Goal: Transaction & Acquisition: Purchase product/service

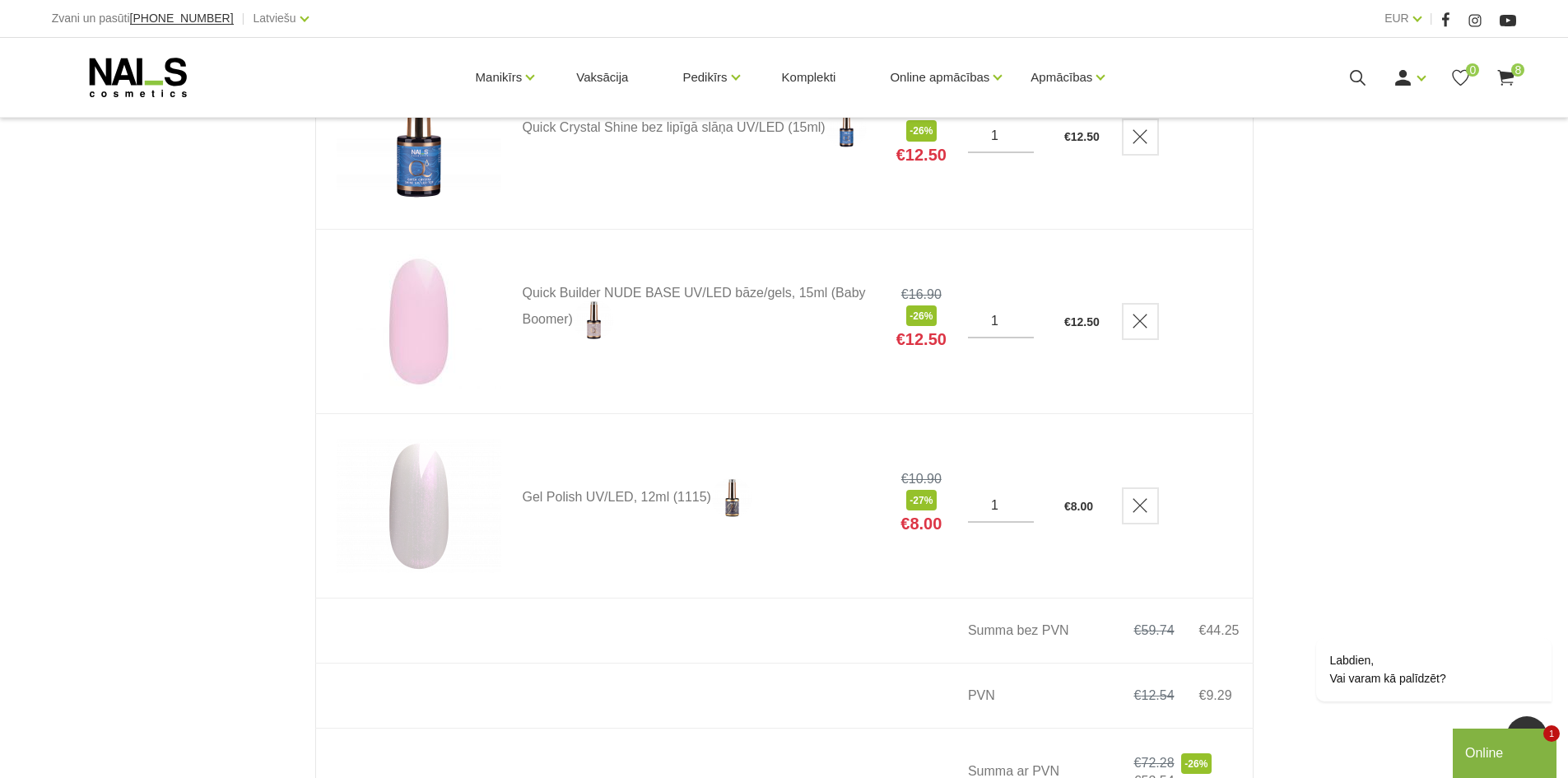
scroll to position [1234, 0]
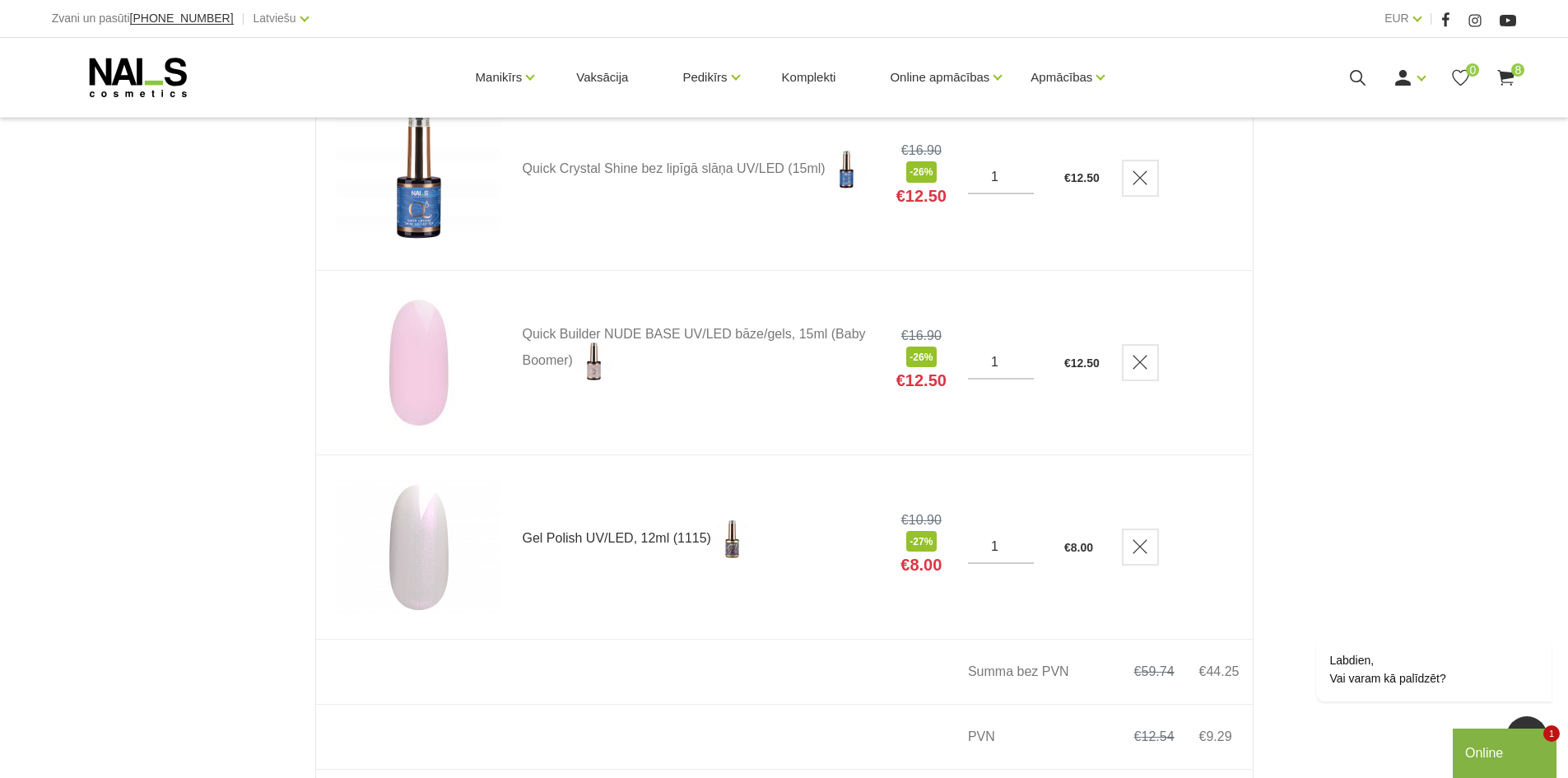
click at [601, 539] on link "Gel Polish UV/LED, 12ml (1115)" at bounding box center [698, 539] width 353 height 41
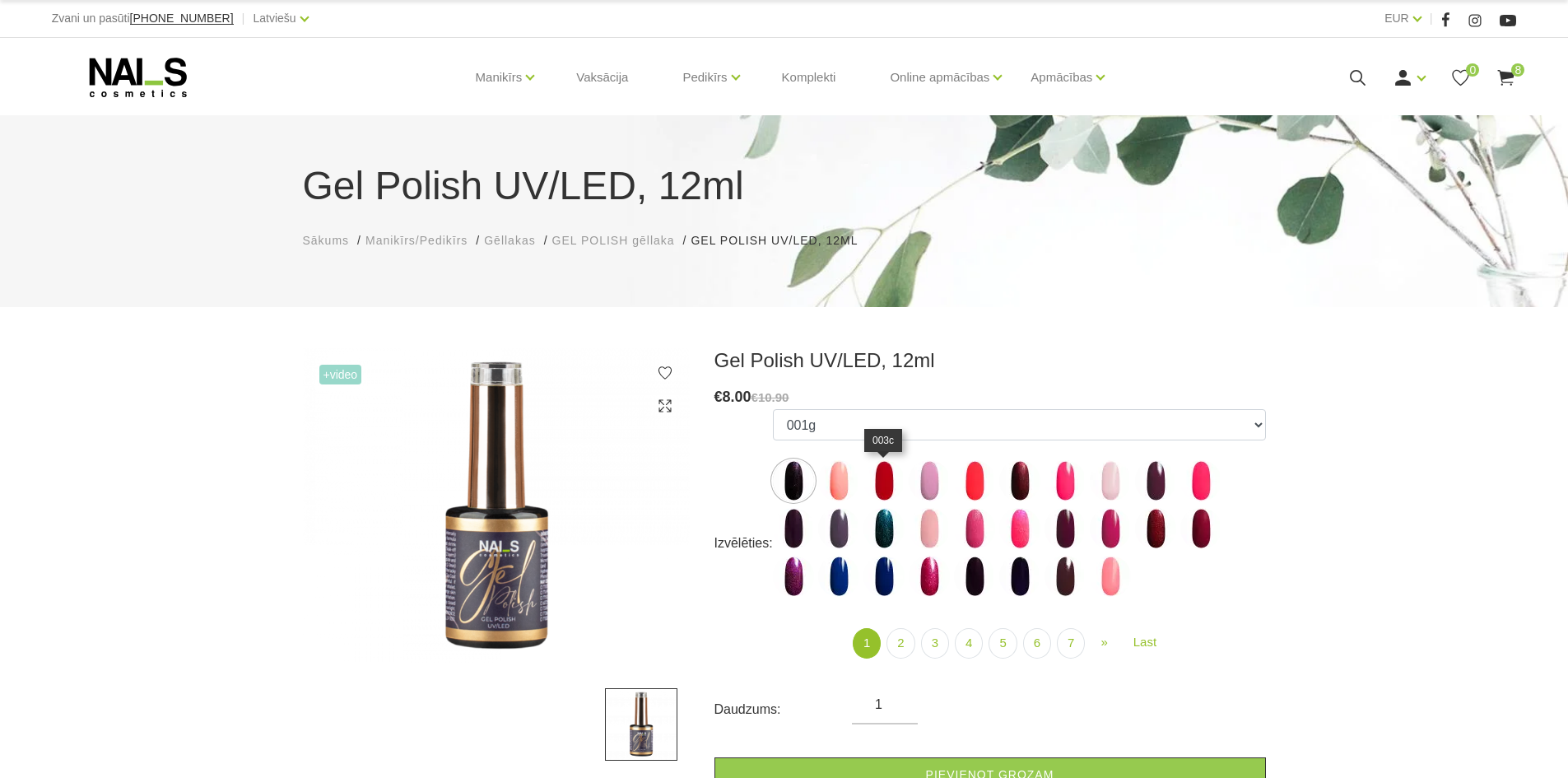
click at [883, 488] on img at bounding box center [884, 480] width 41 height 41
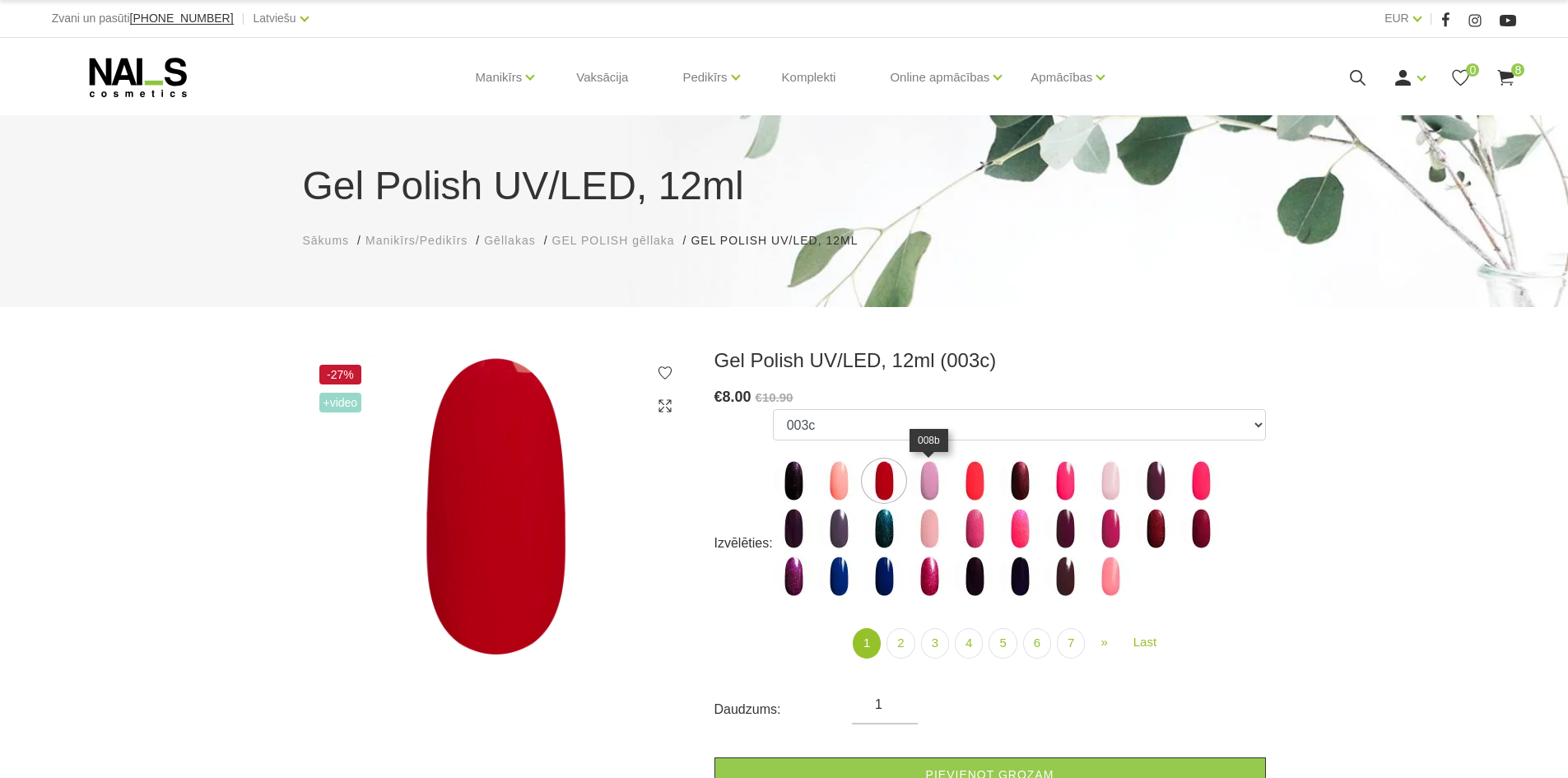
click at [932, 486] on img at bounding box center [929, 480] width 41 height 41
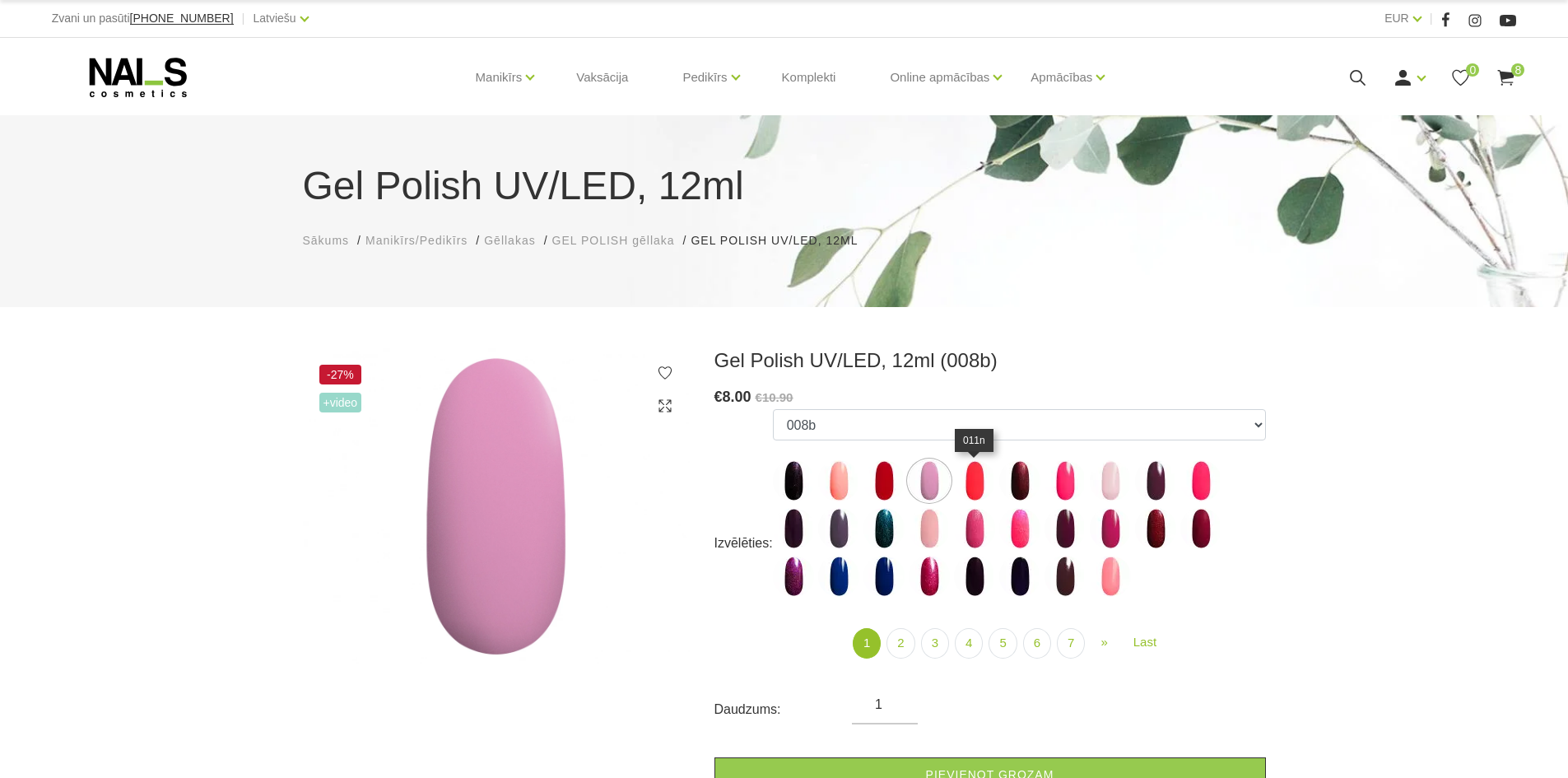
click at [986, 481] on img at bounding box center [975, 480] width 41 height 41
select select "3962"
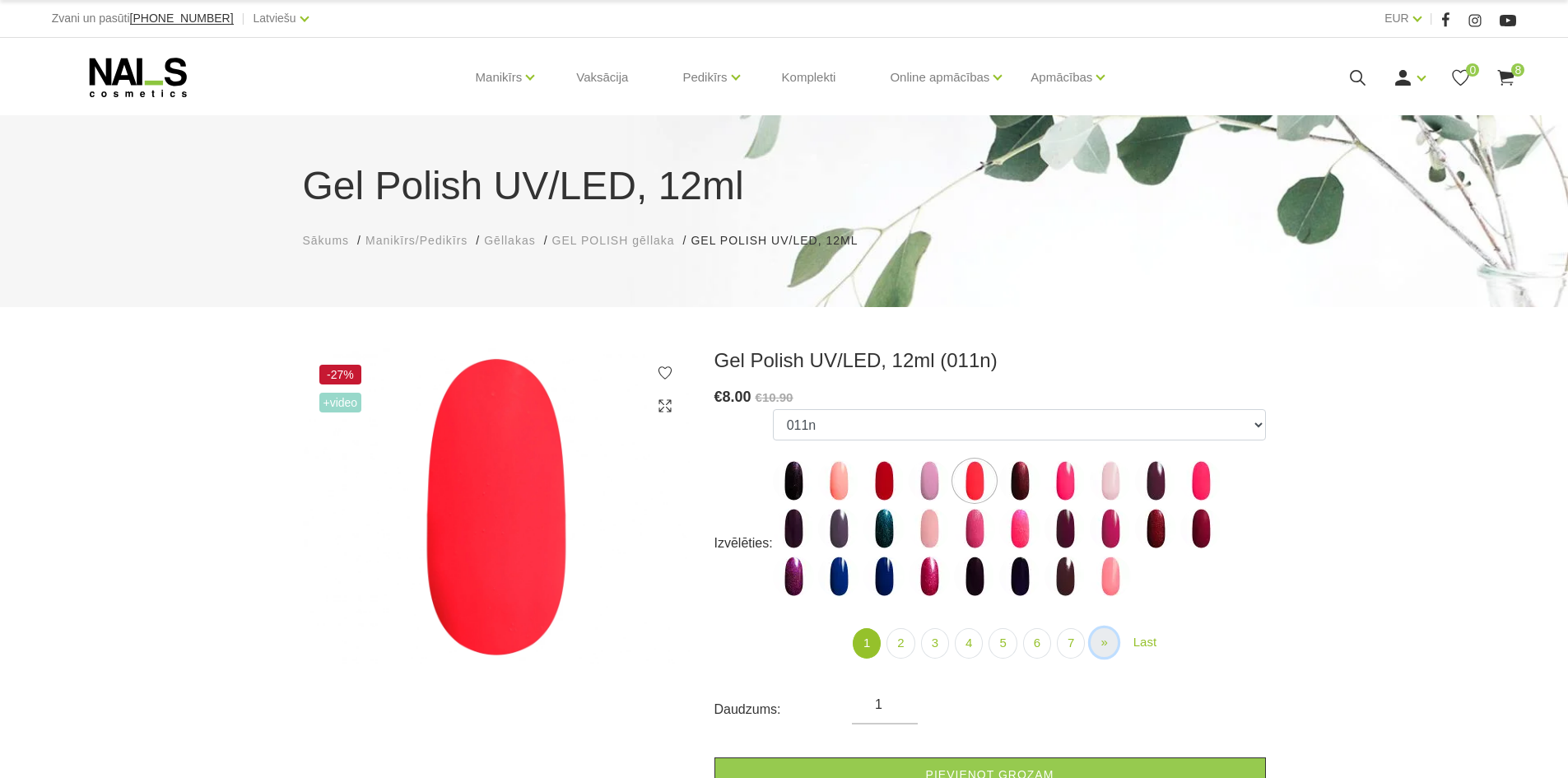
click at [1110, 640] on link "» Next" at bounding box center [1104, 642] width 27 height 28
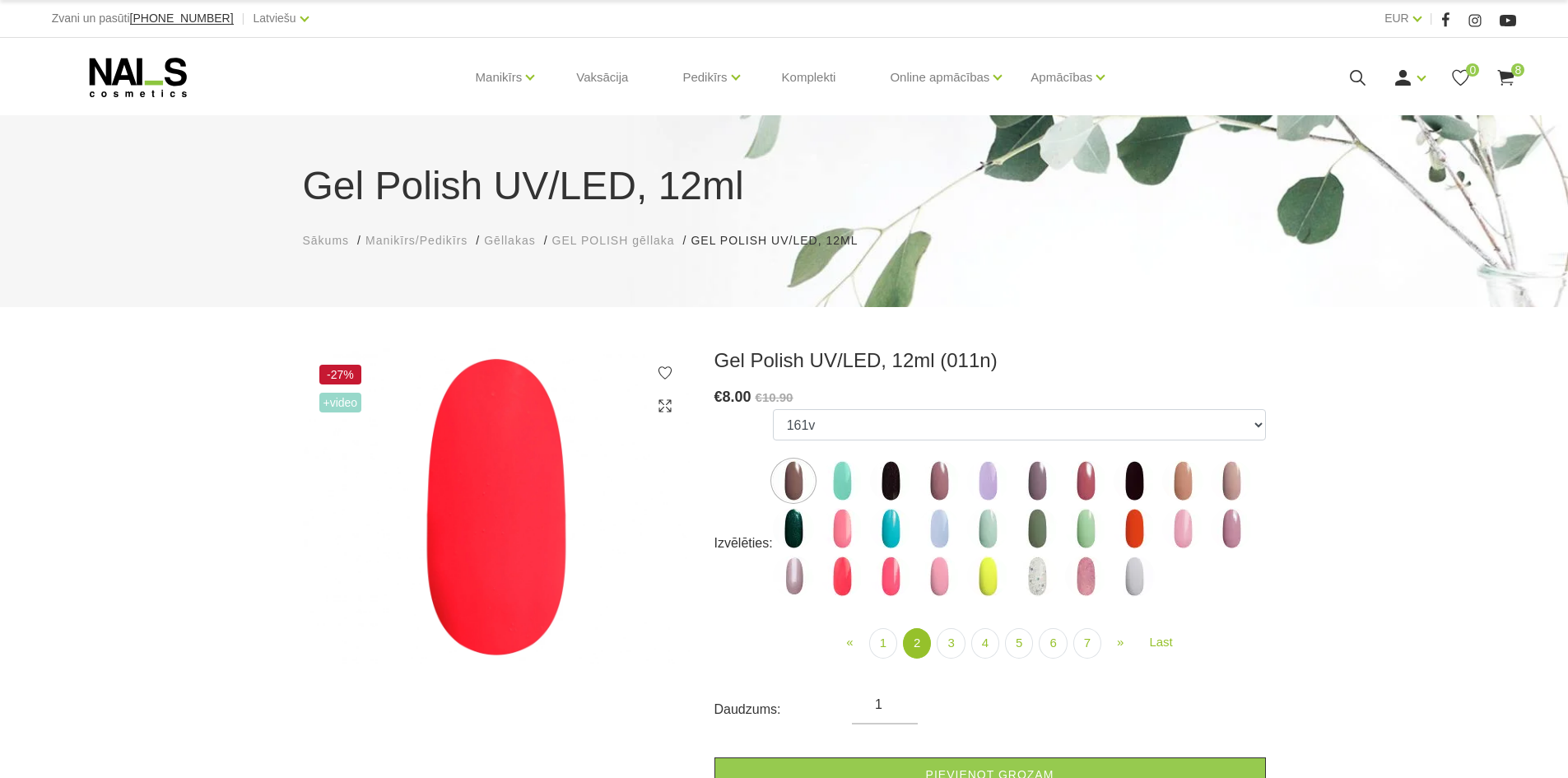
click at [1132, 581] on img at bounding box center [1134, 576] width 41 height 41
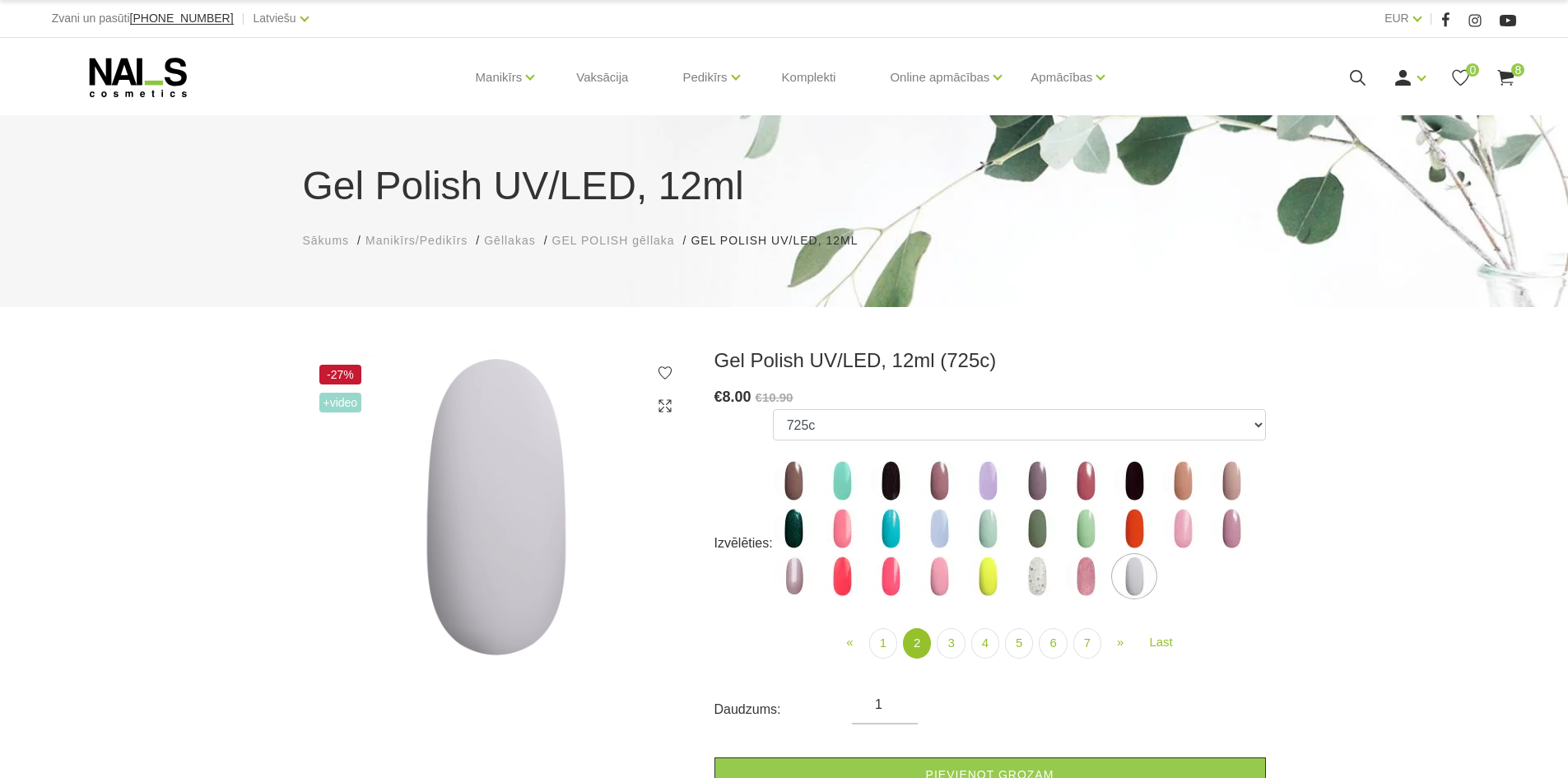
click at [1182, 530] on img at bounding box center [1182, 528] width 41 height 41
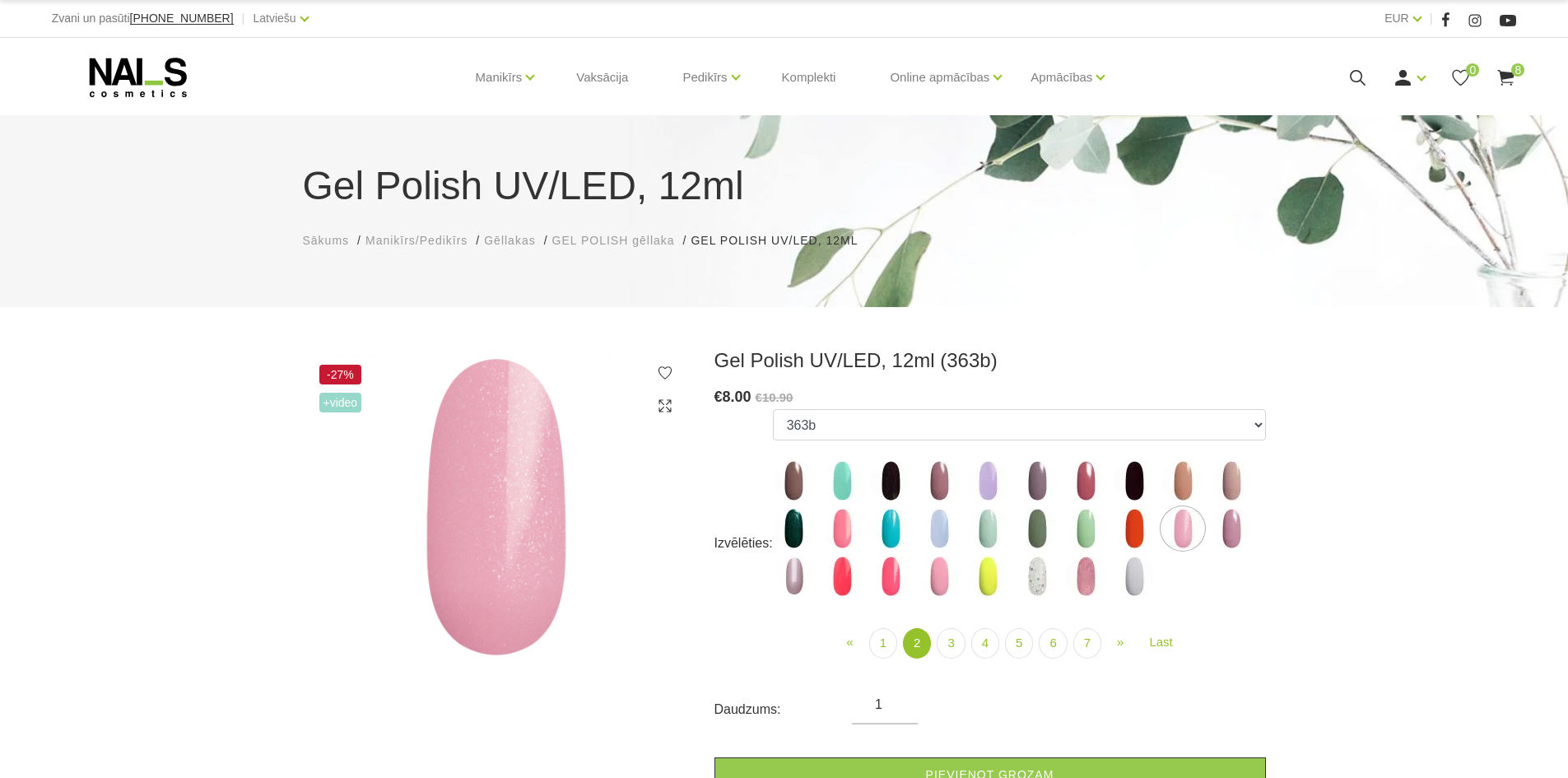
click at [1221, 535] on img at bounding box center [1231, 528] width 41 height 41
select select "4089"
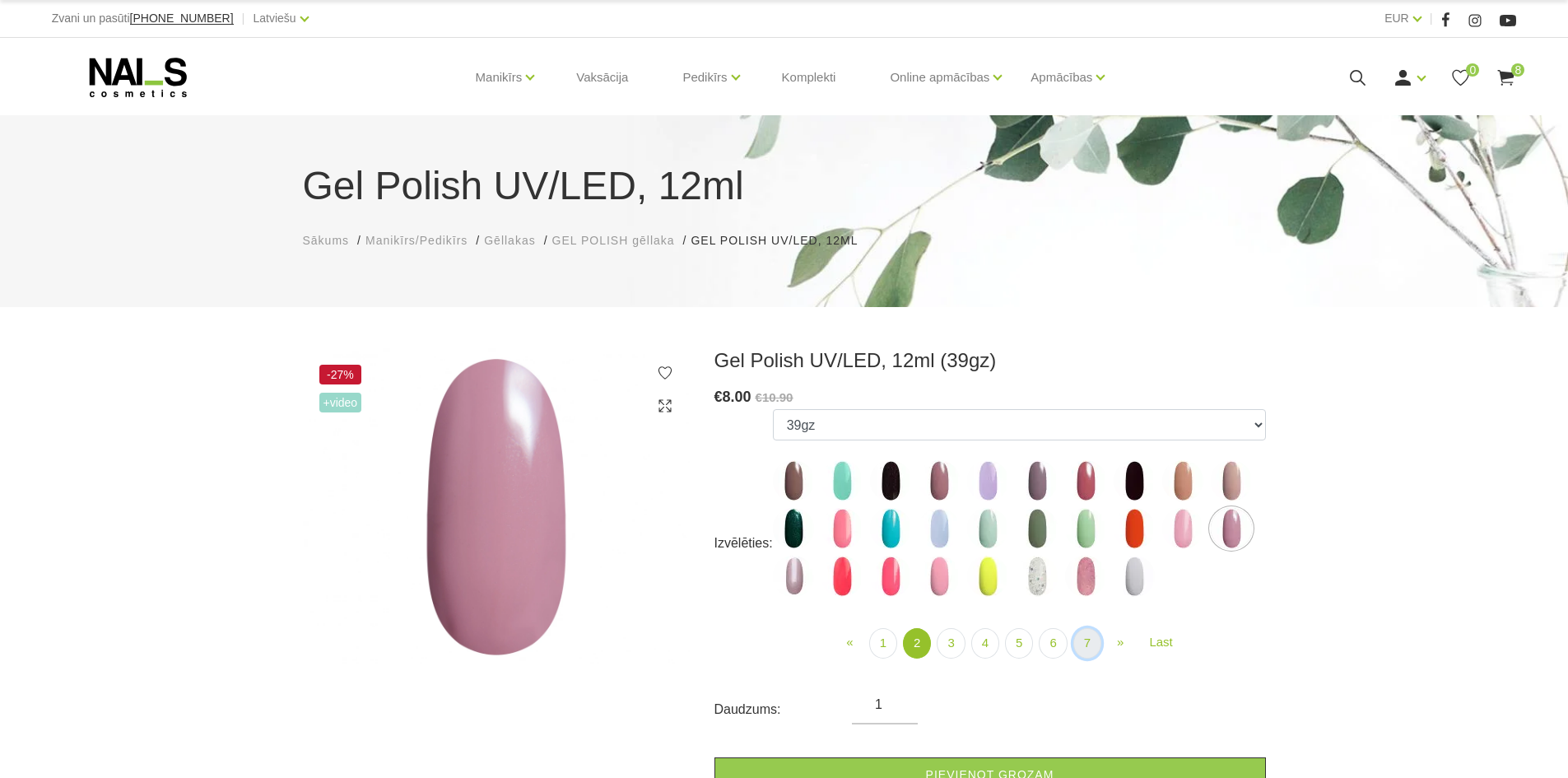
click at [1083, 645] on link "7" at bounding box center [1087, 643] width 28 height 30
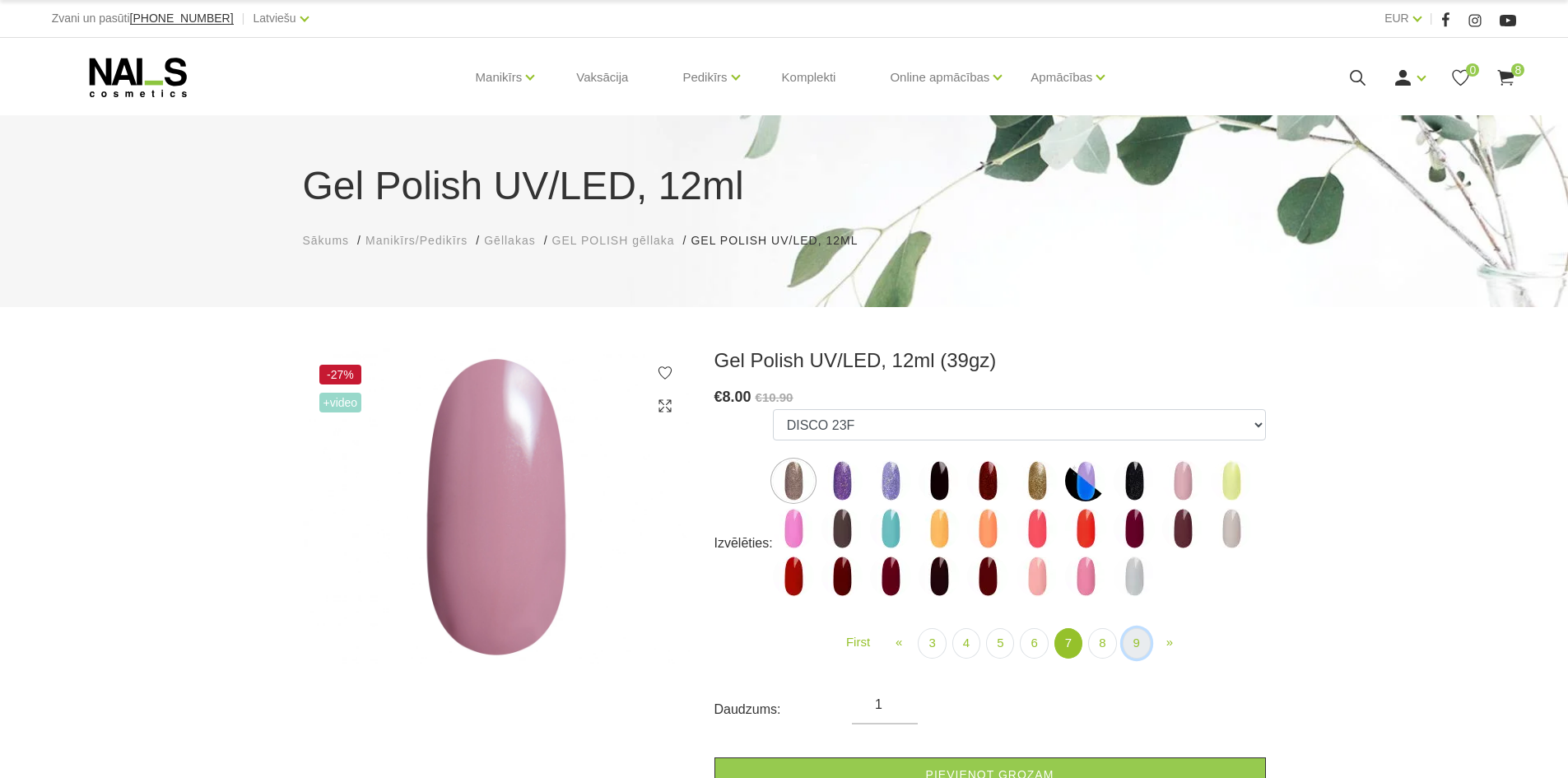
click at [1131, 639] on link "9" at bounding box center [1137, 643] width 28 height 30
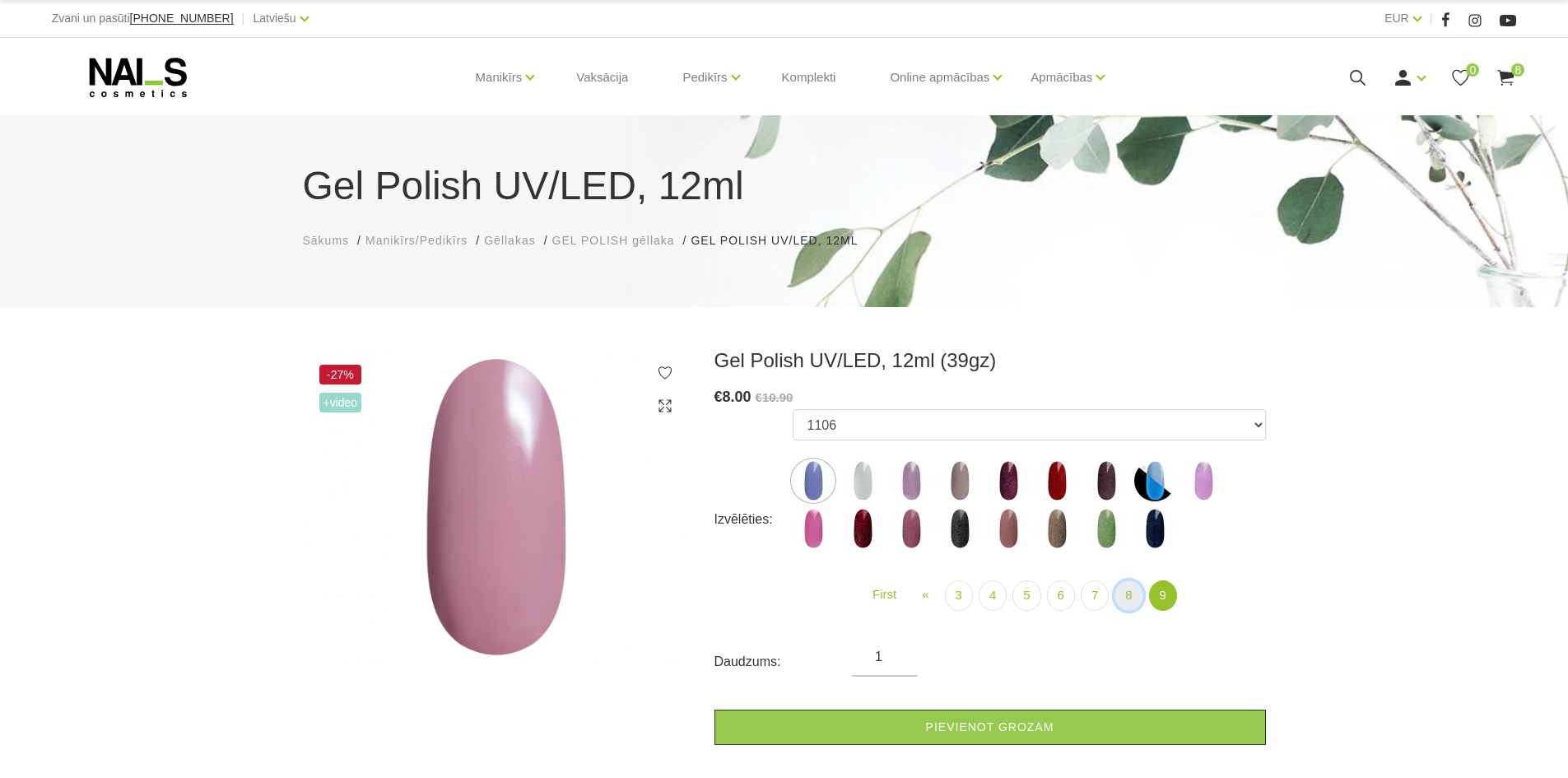
click at [1126, 594] on link "8" at bounding box center [1129, 595] width 28 height 30
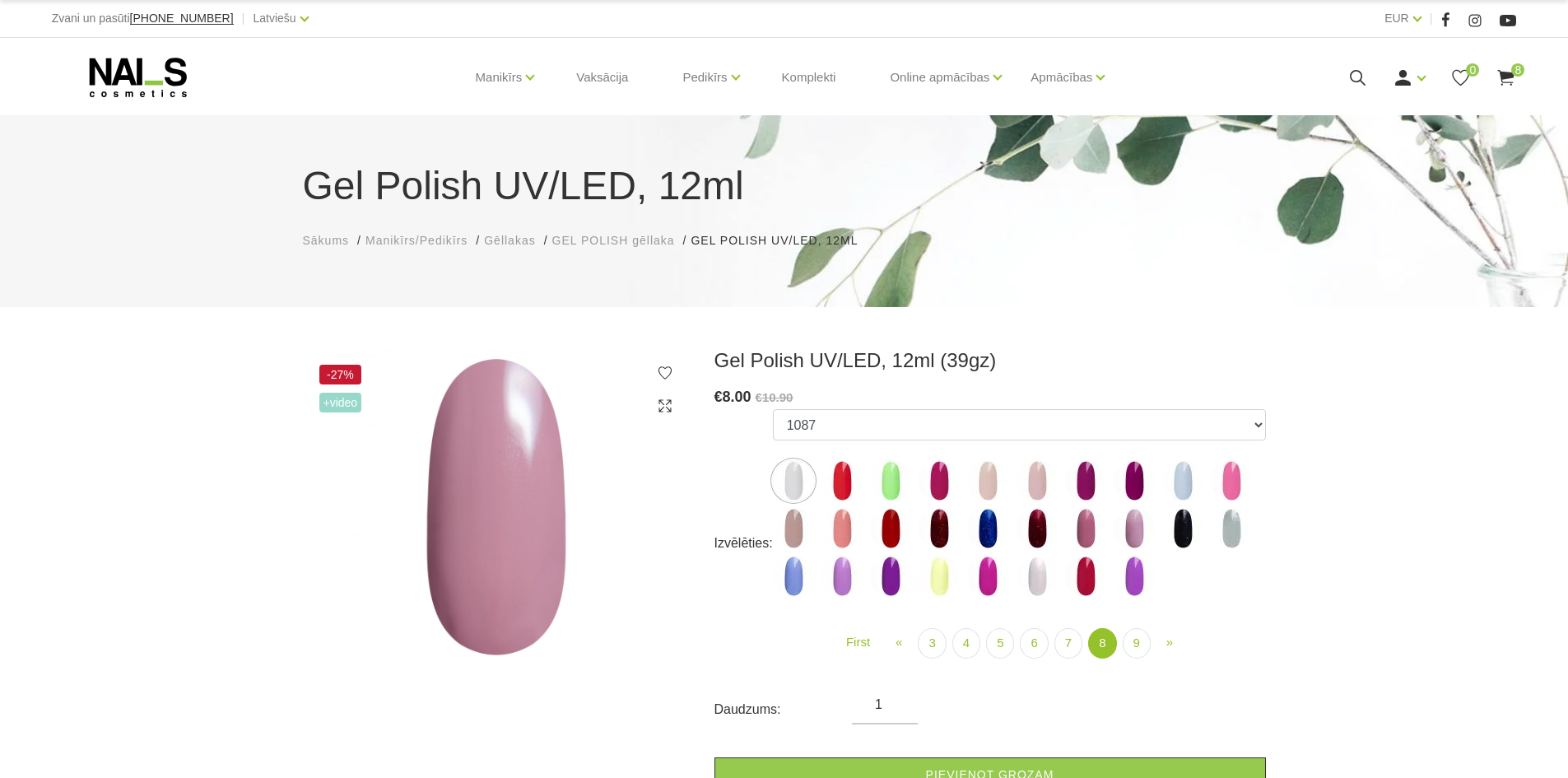
click at [1034, 531] on img at bounding box center [1037, 528] width 41 height 41
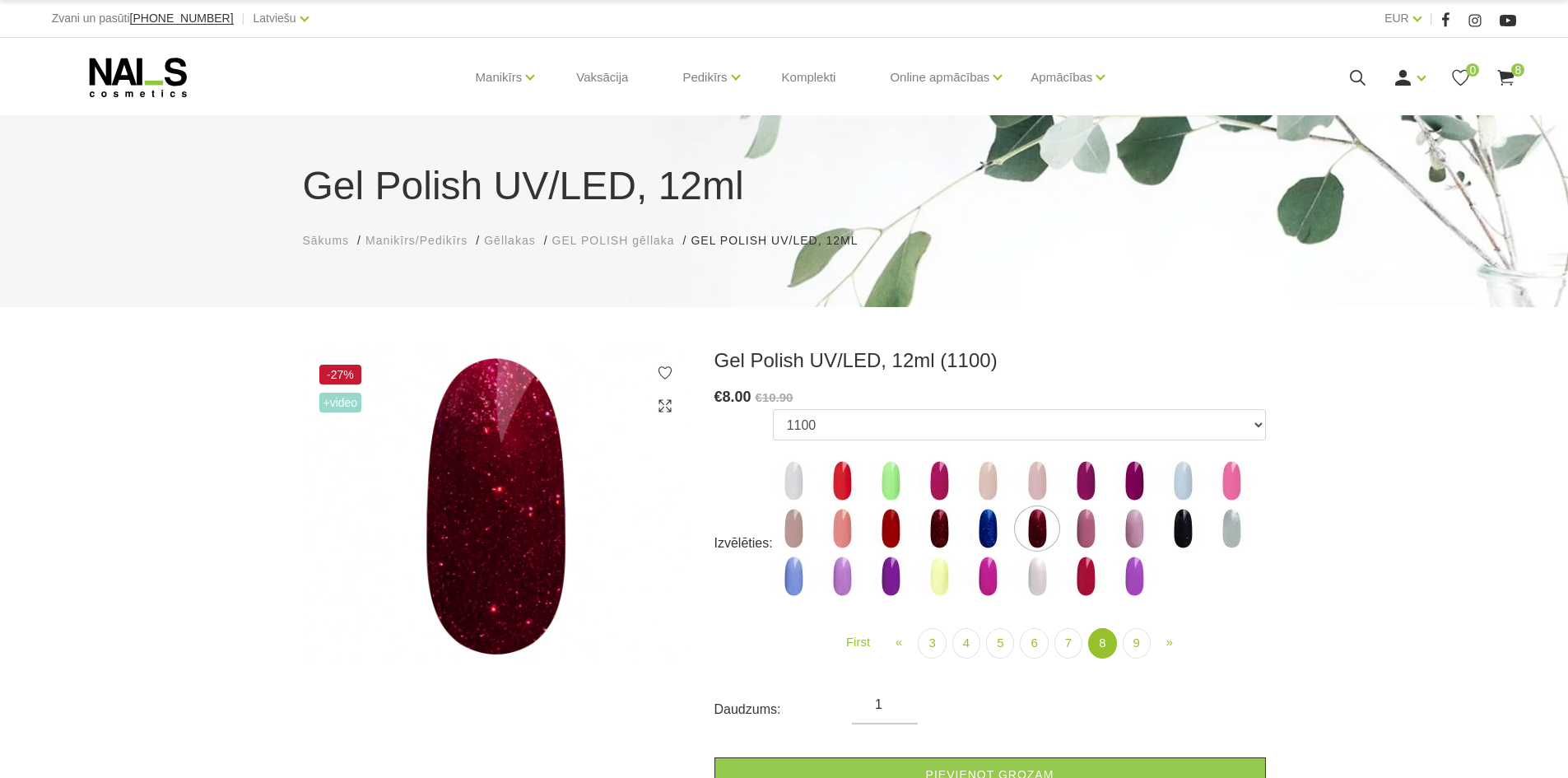
click at [983, 583] on img at bounding box center [988, 576] width 41 height 41
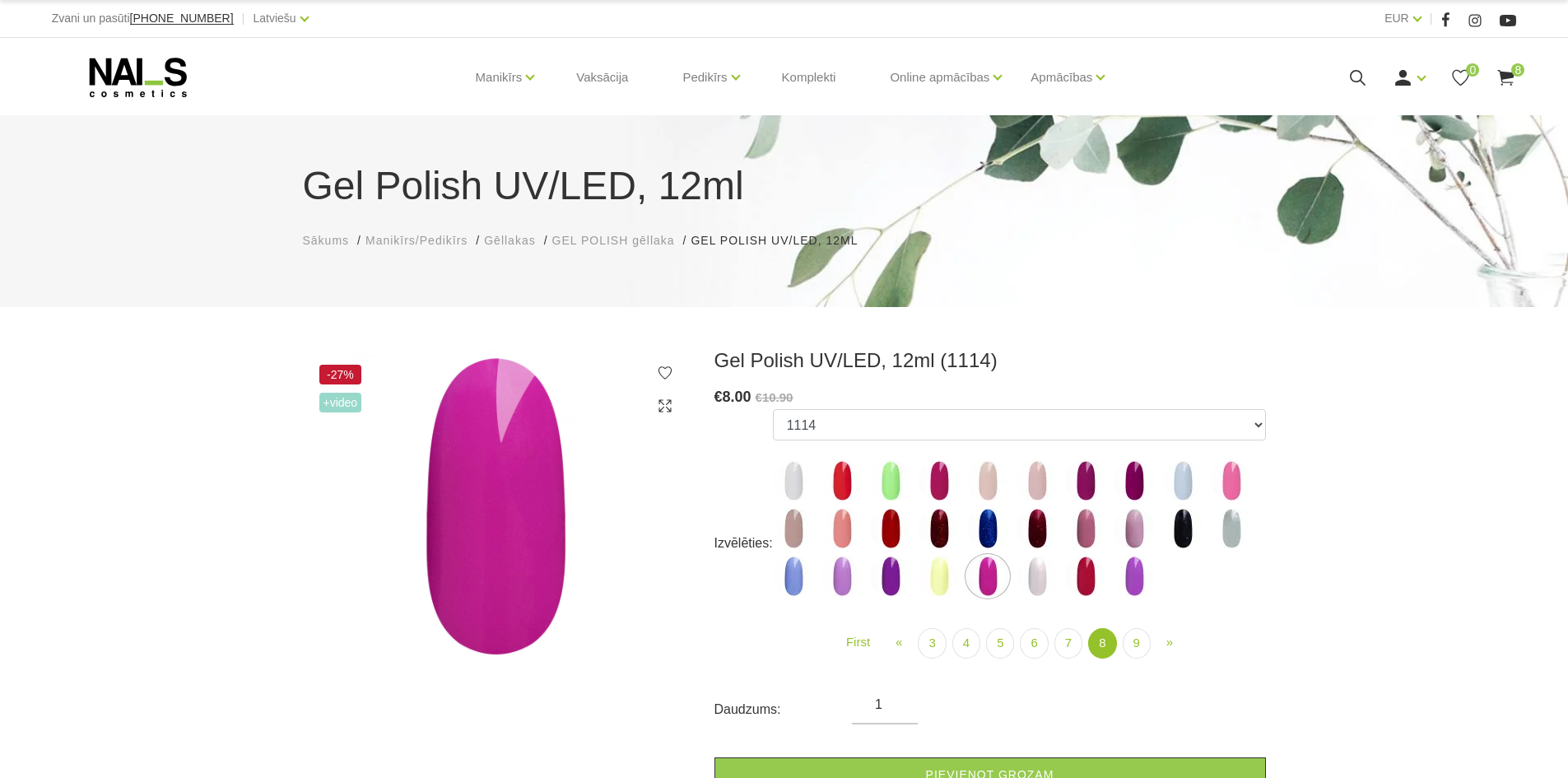
click at [845, 575] on img at bounding box center [842, 576] width 41 height 41
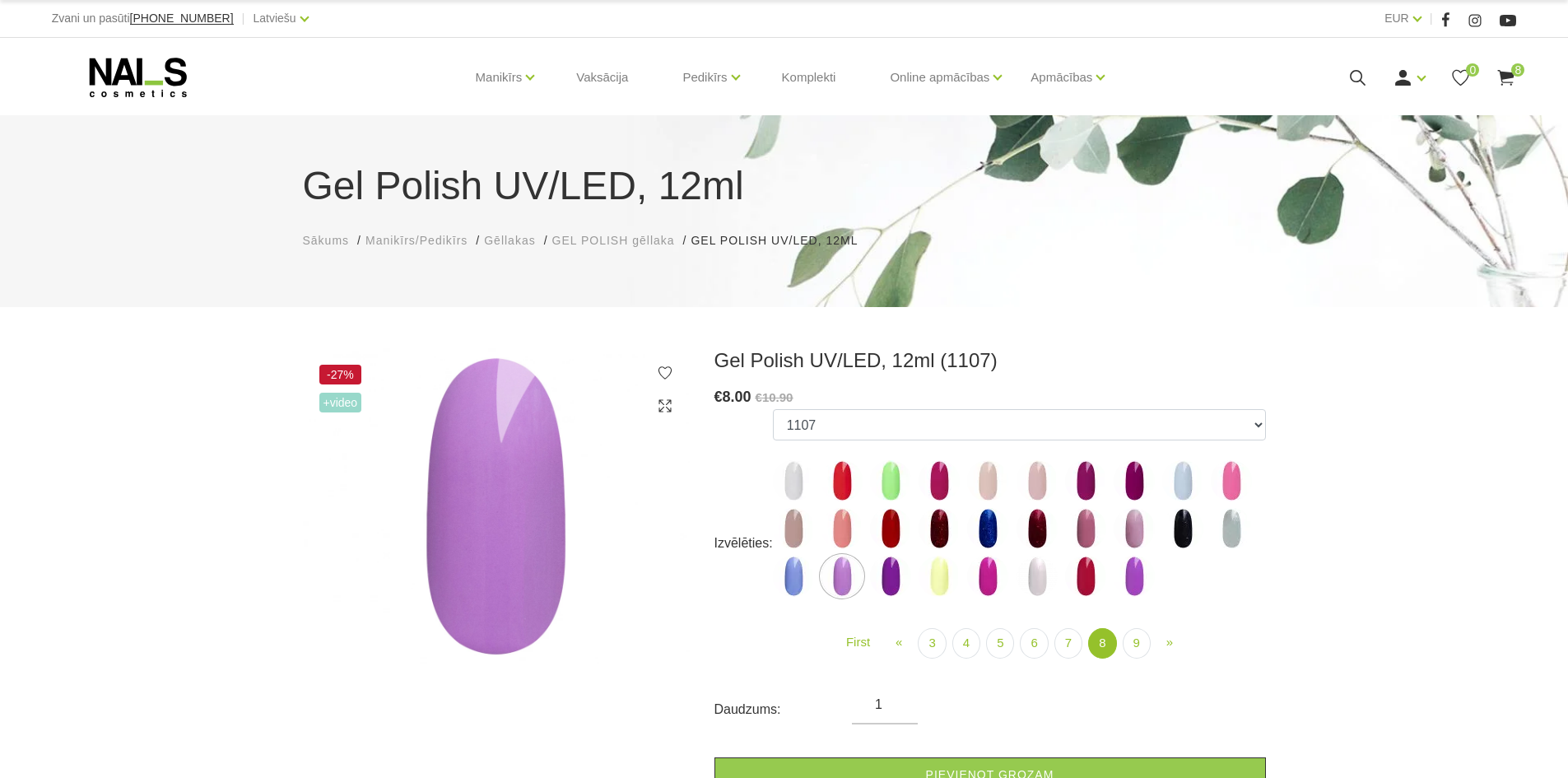
click at [936, 570] on img at bounding box center [939, 576] width 41 height 41
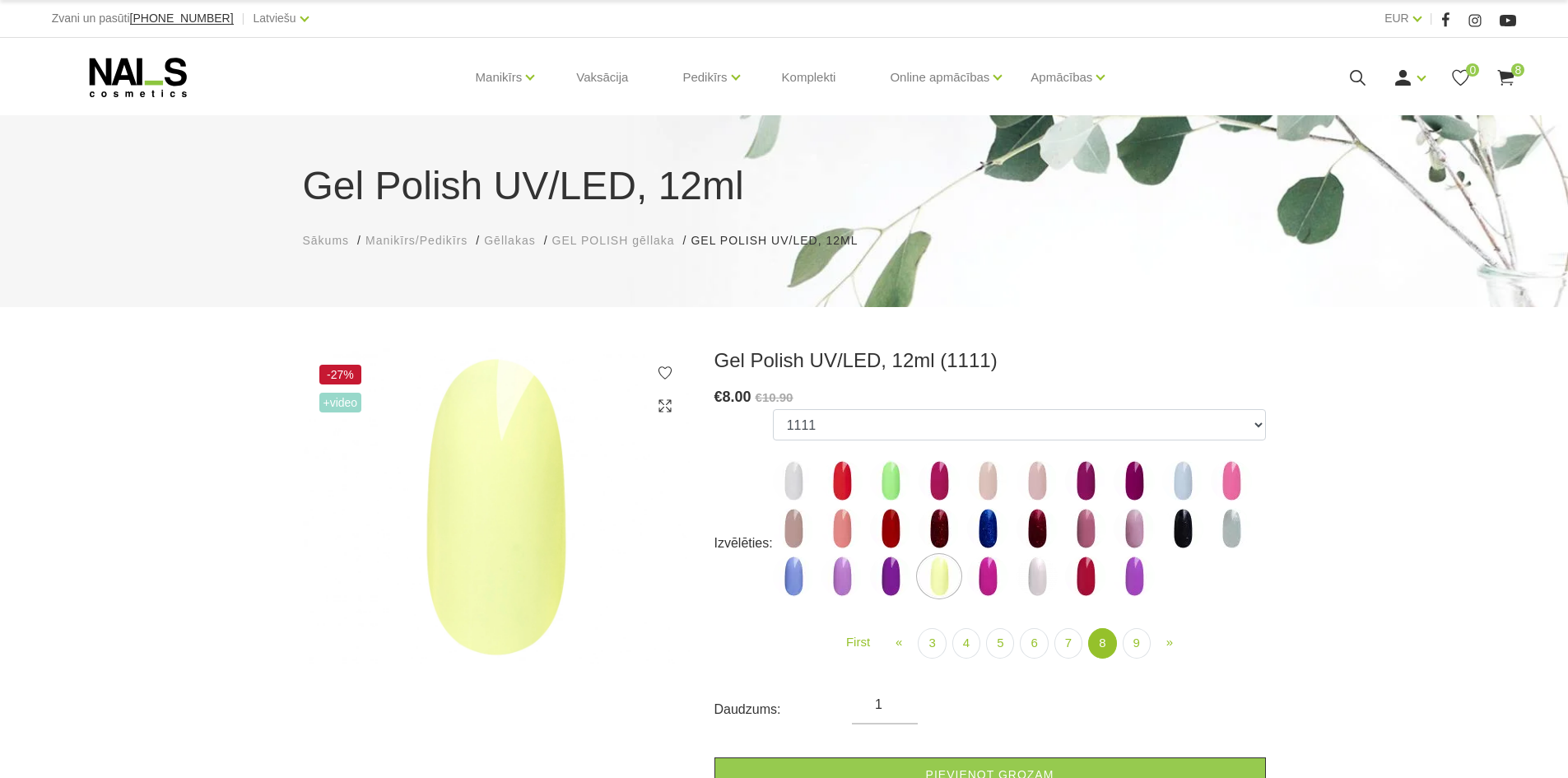
click at [1186, 473] on img at bounding box center [1182, 480] width 41 height 41
select select "5909"
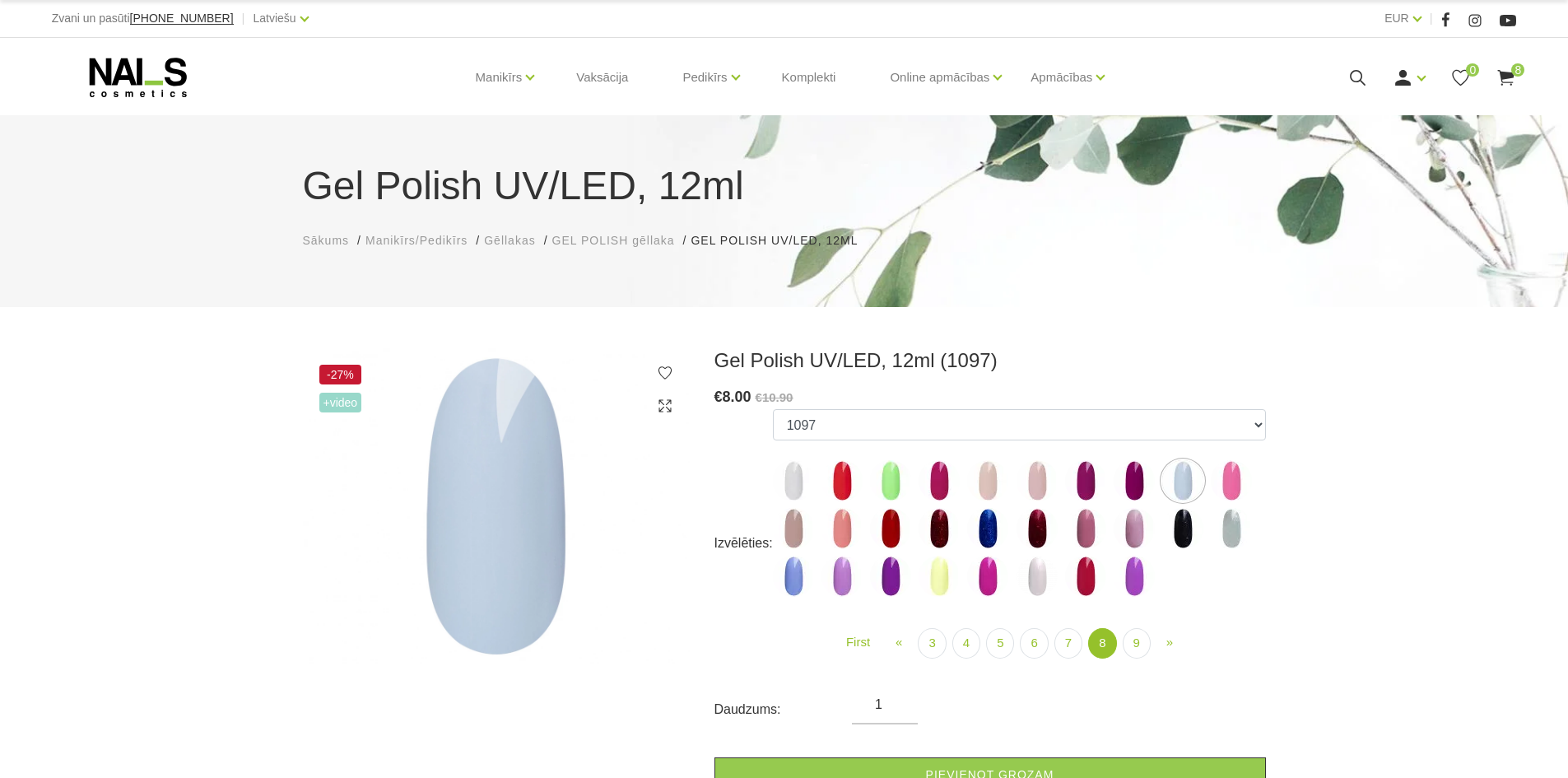
scroll to position [83, 0]
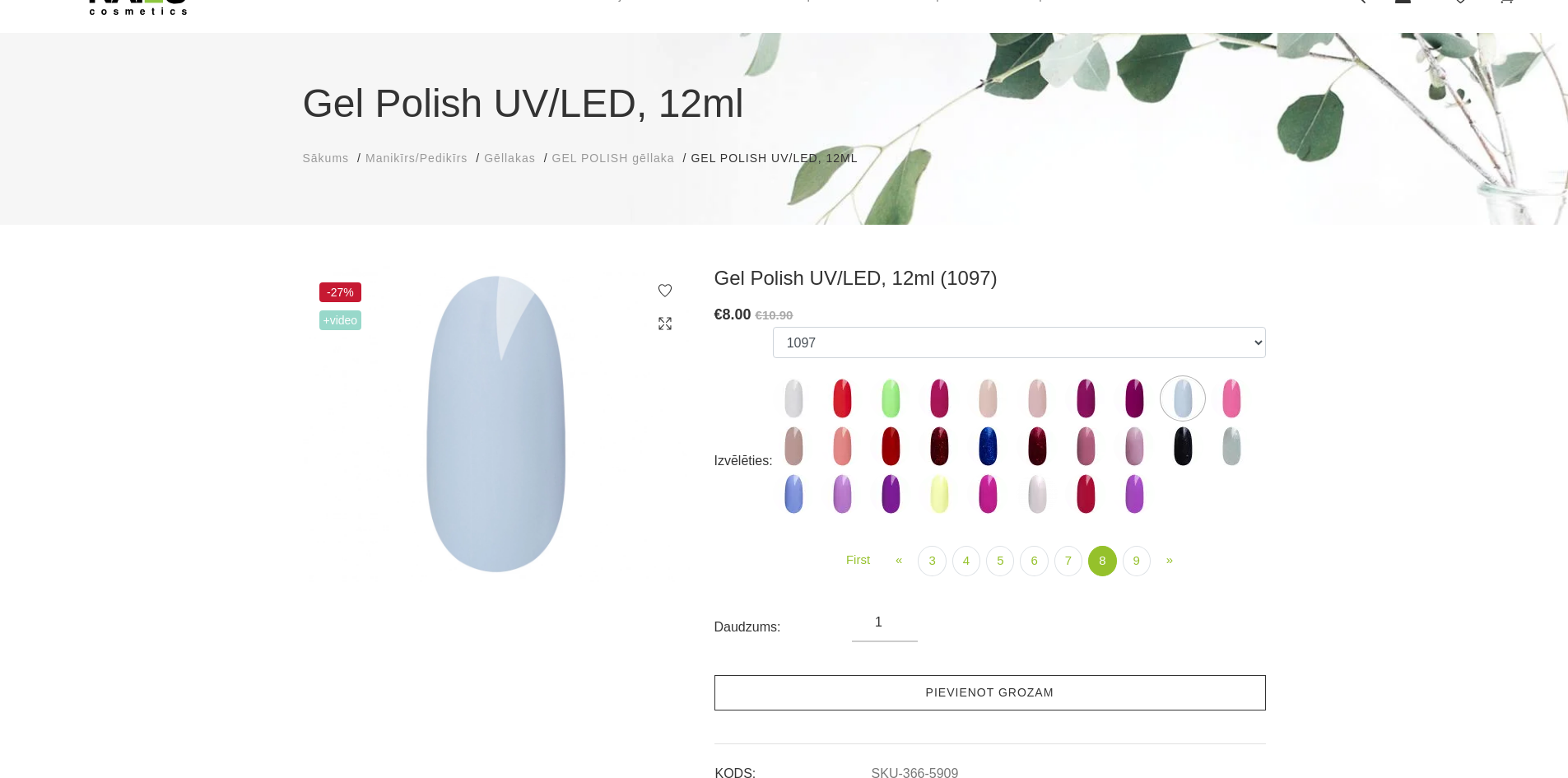
click at [980, 690] on link "Pievienot grozam" at bounding box center [990, 693] width 552 height 36
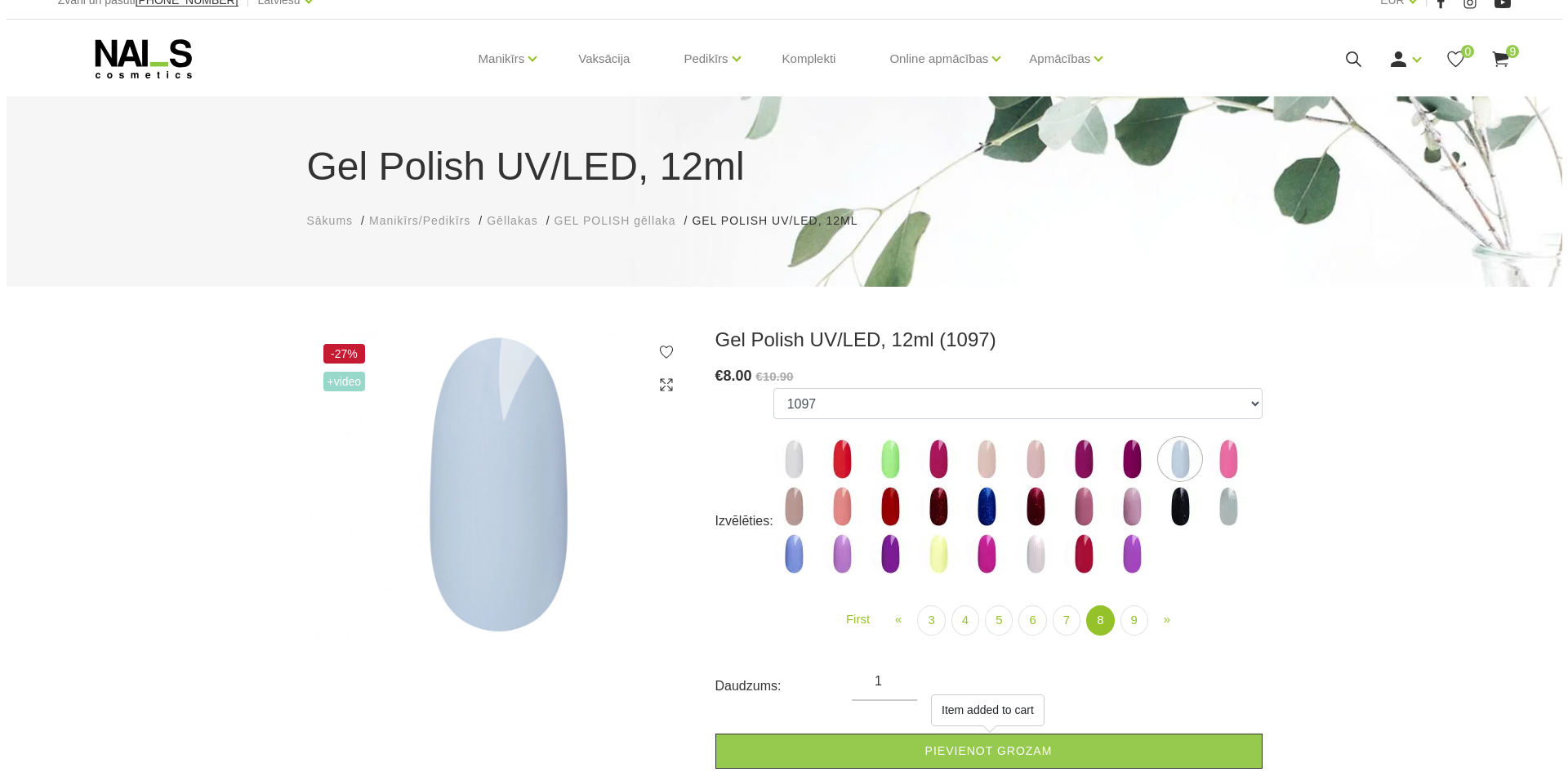
scroll to position [0, 0]
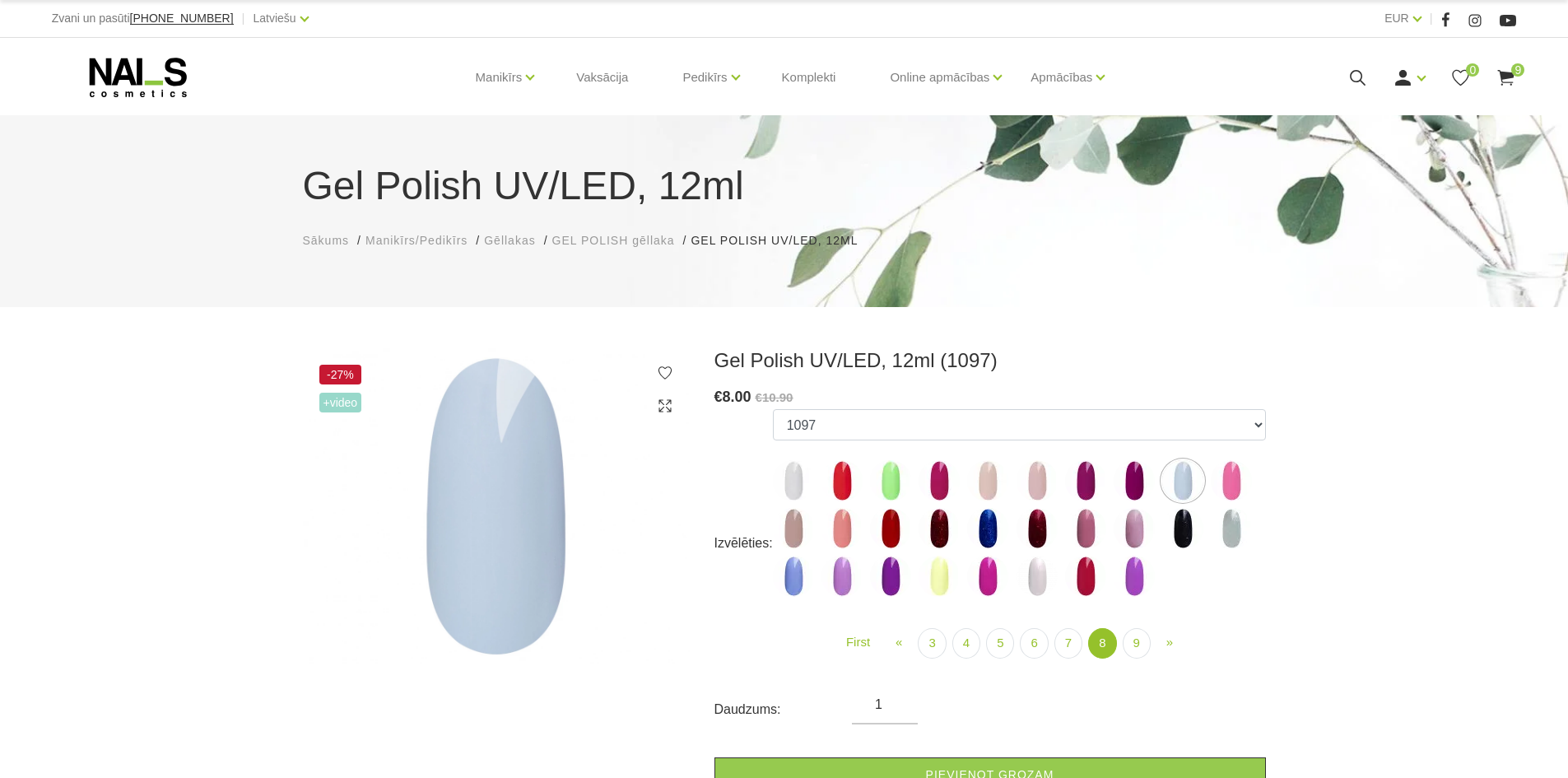
click at [1507, 70] on icon at bounding box center [1506, 77] width 20 height 20
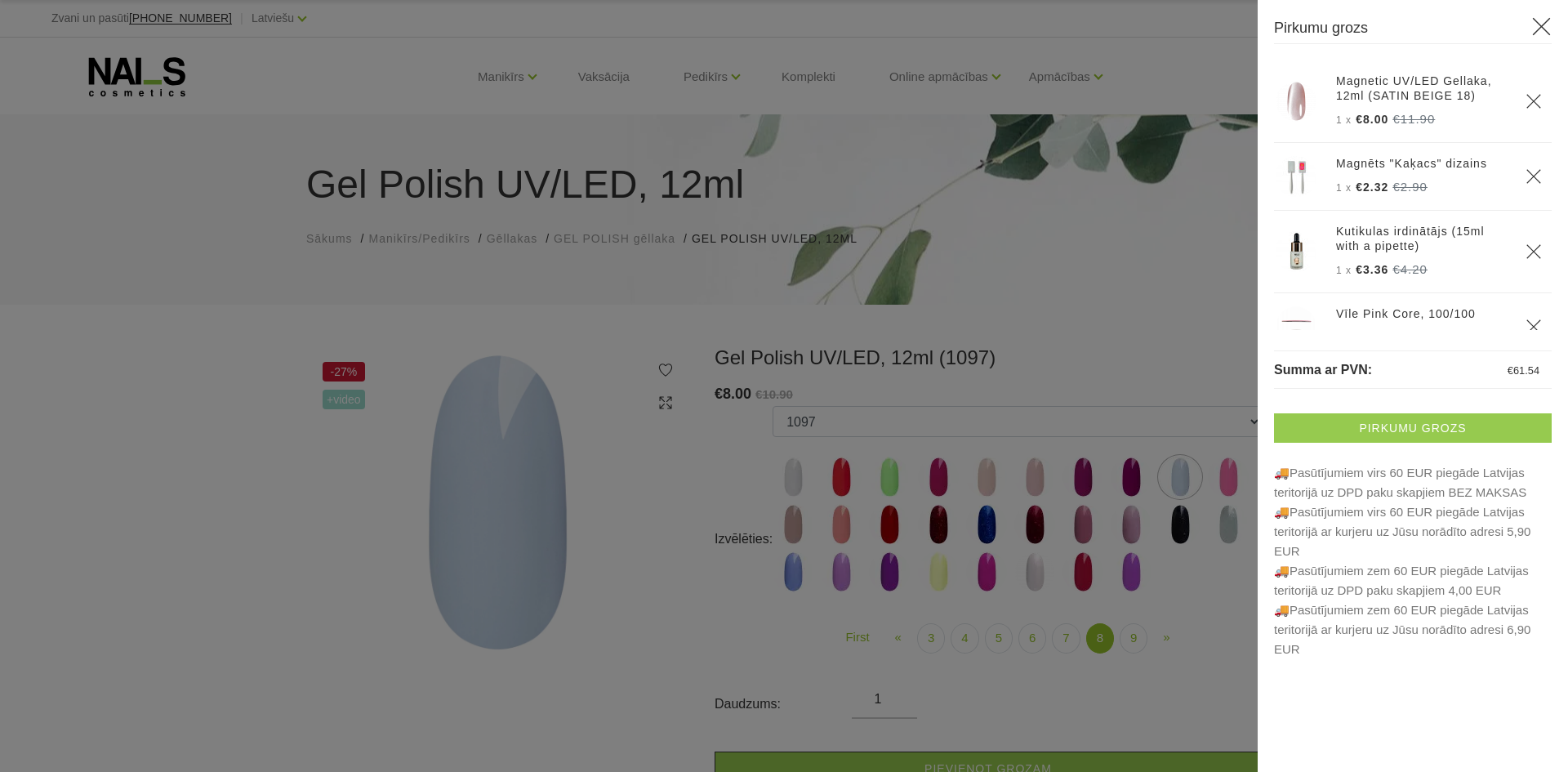
click at [1403, 424] on link "Pirkumu grozs" at bounding box center [1412, 427] width 278 height 29
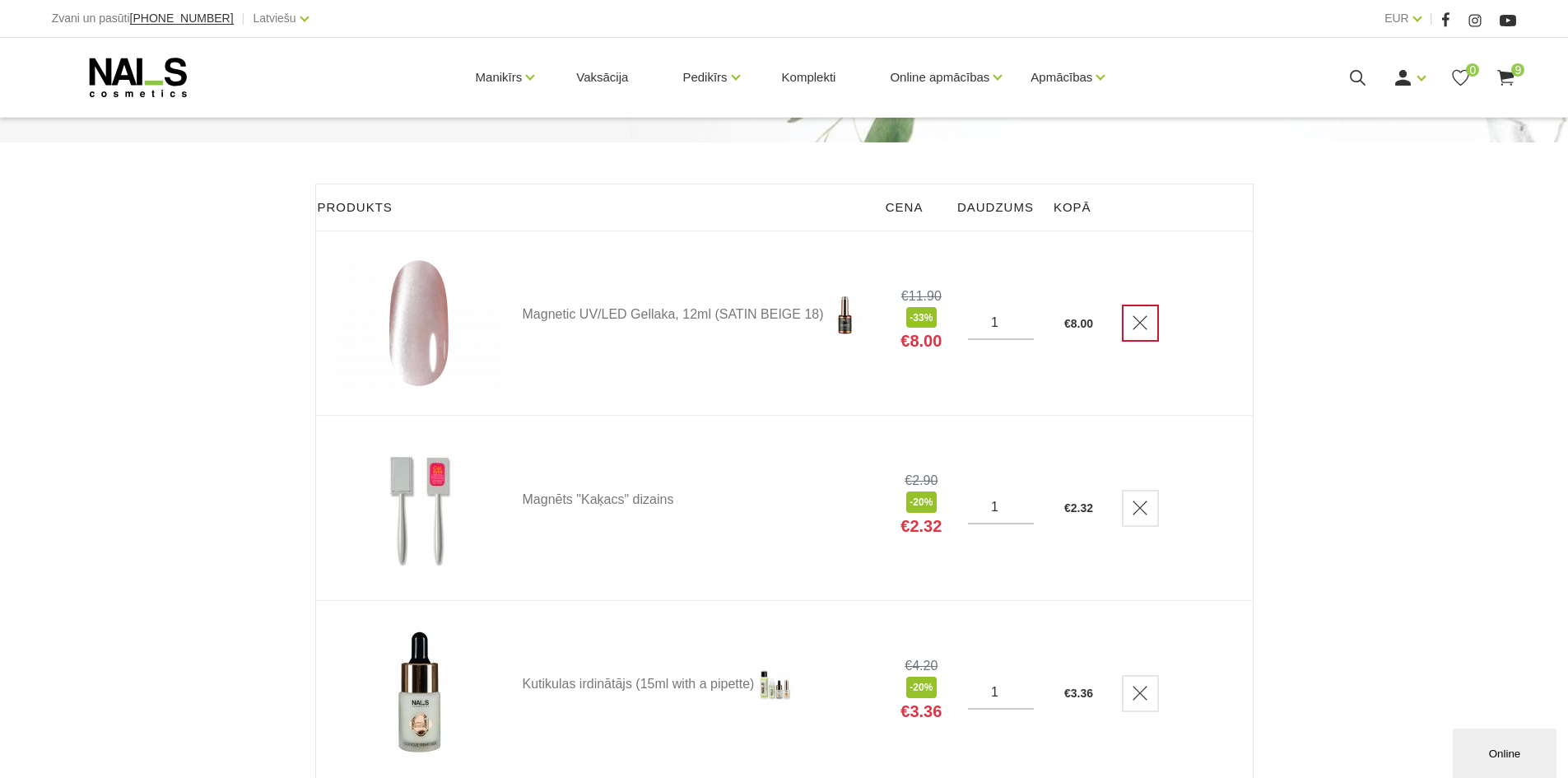
click at [1149, 327] on icon "Delete" at bounding box center [1140, 322] width 17 height 17
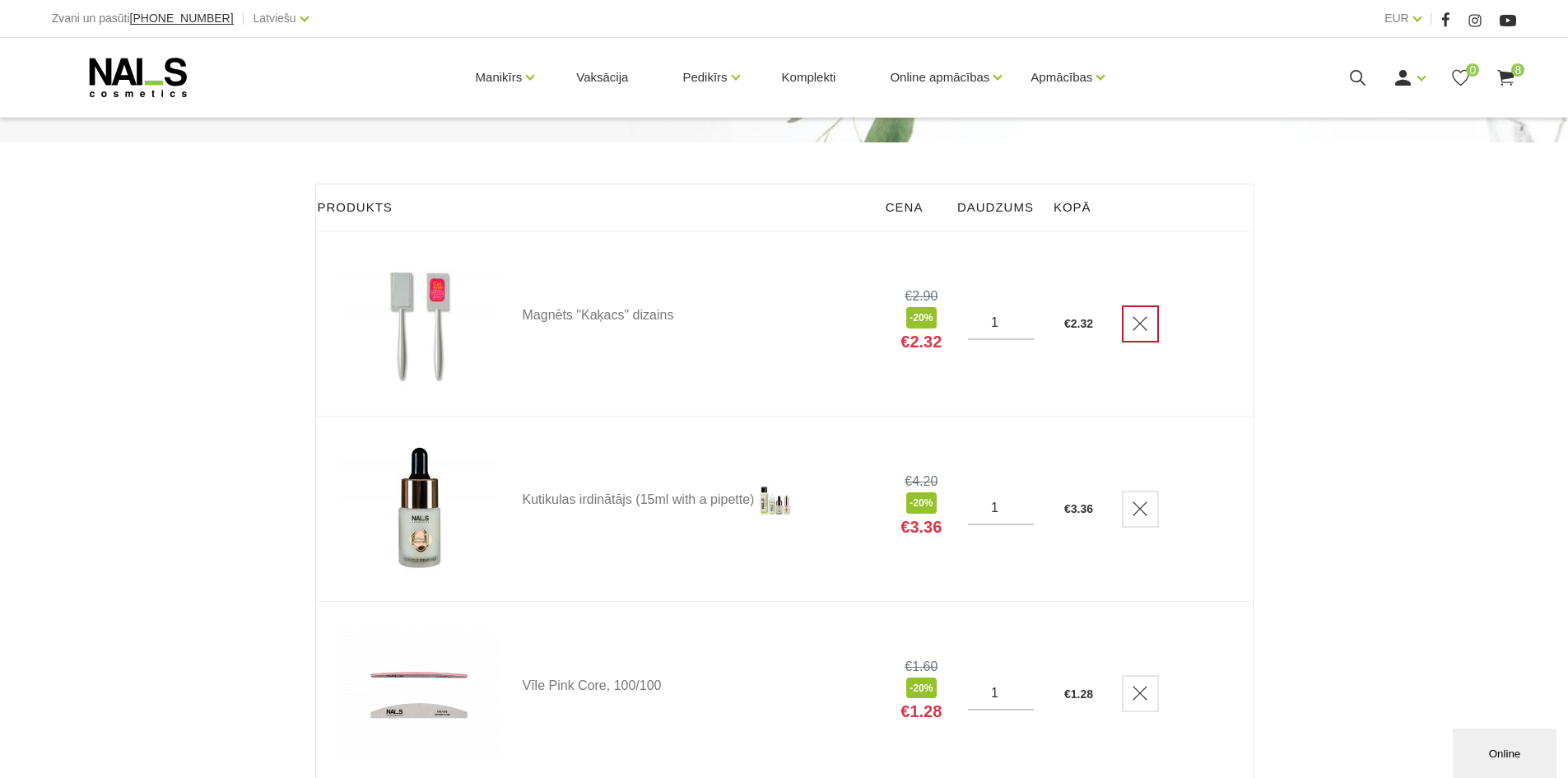
click at [1149, 326] on icon "Delete" at bounding box center [1140, 323] width 17 height 17
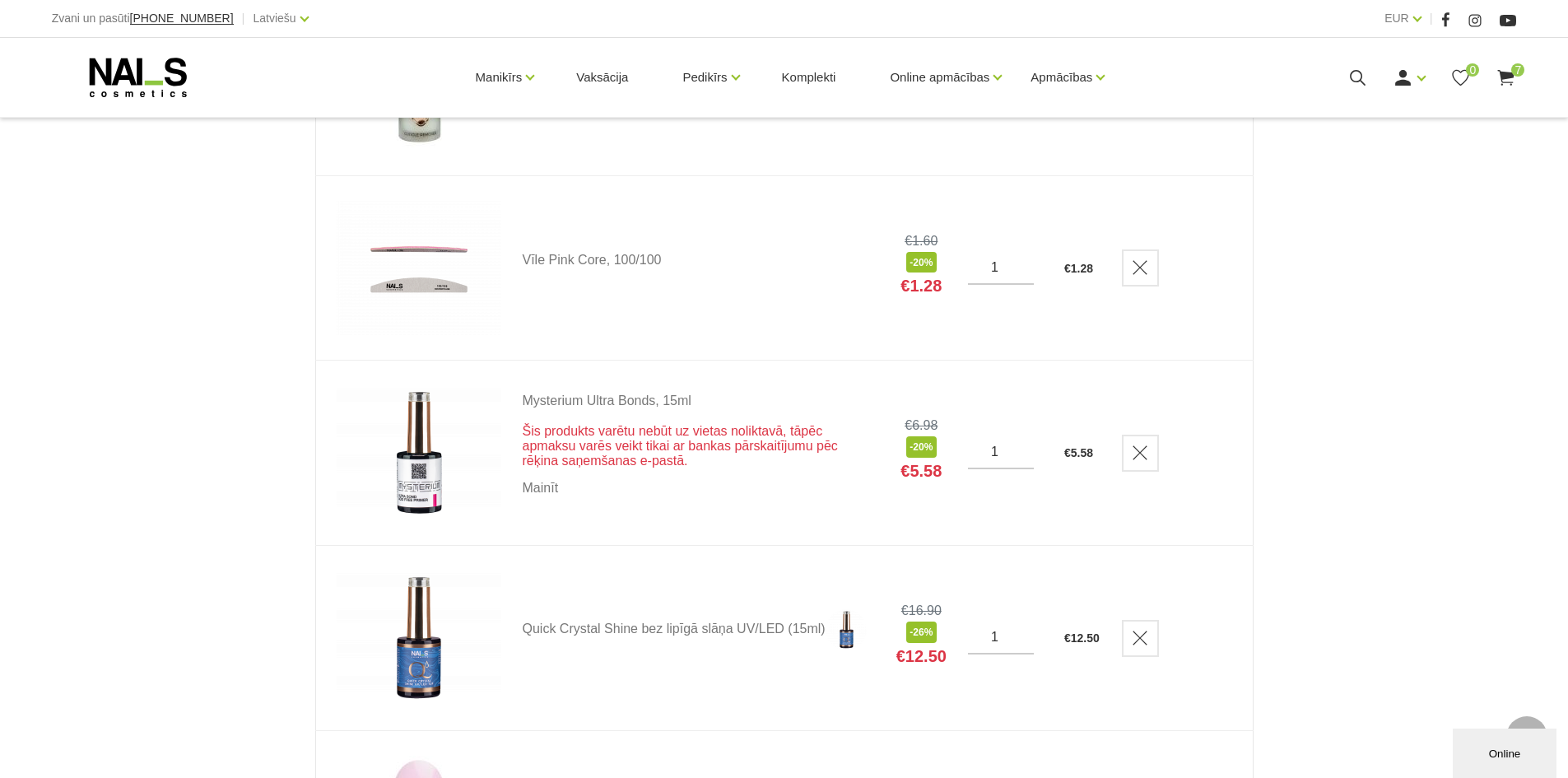
scroll to position [411, 0]
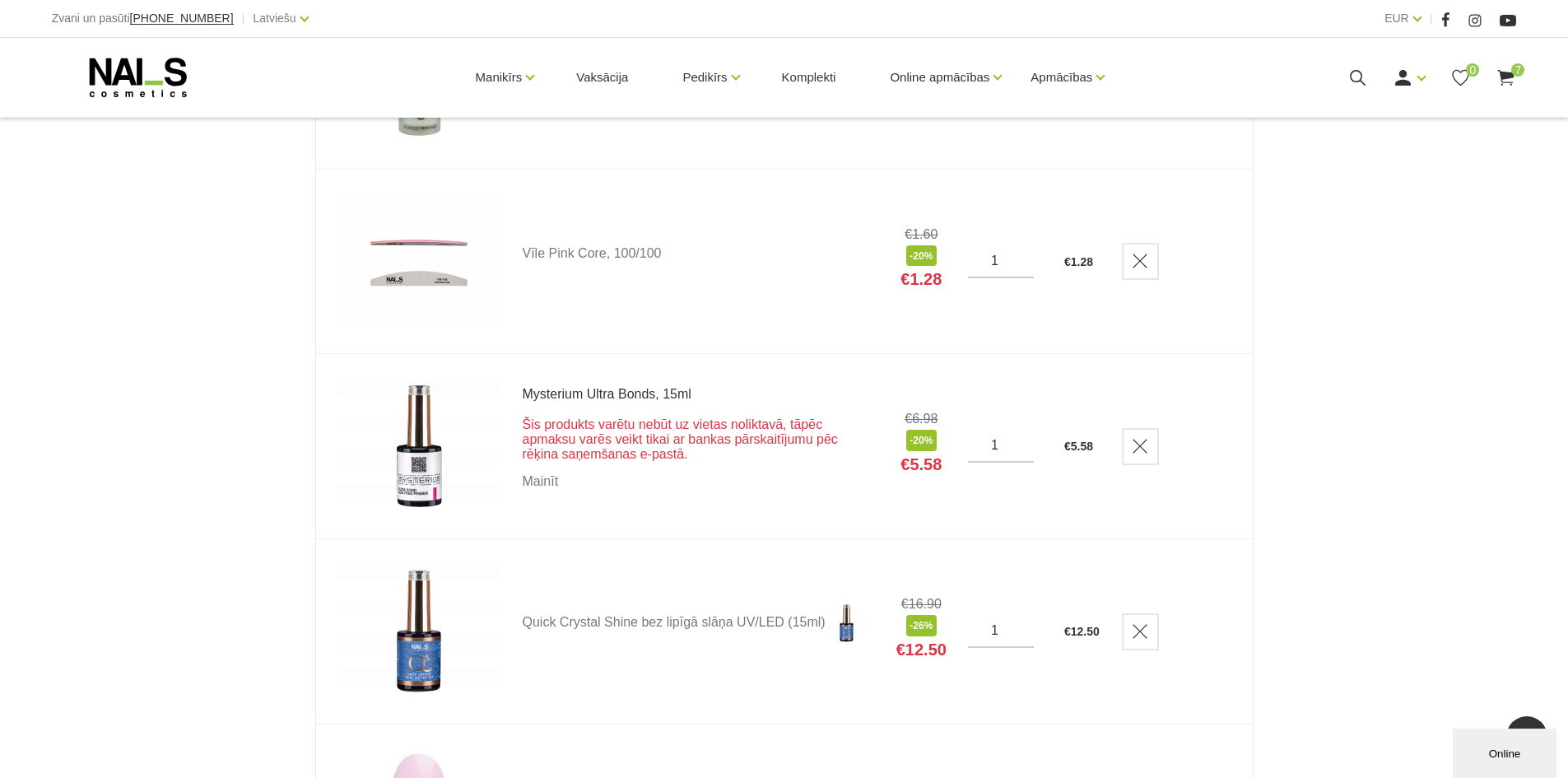
click at [616, 387] on link "Mysterium Ultra Bonds, 15ml" at bounding box center [698, 393] width 353 height 13
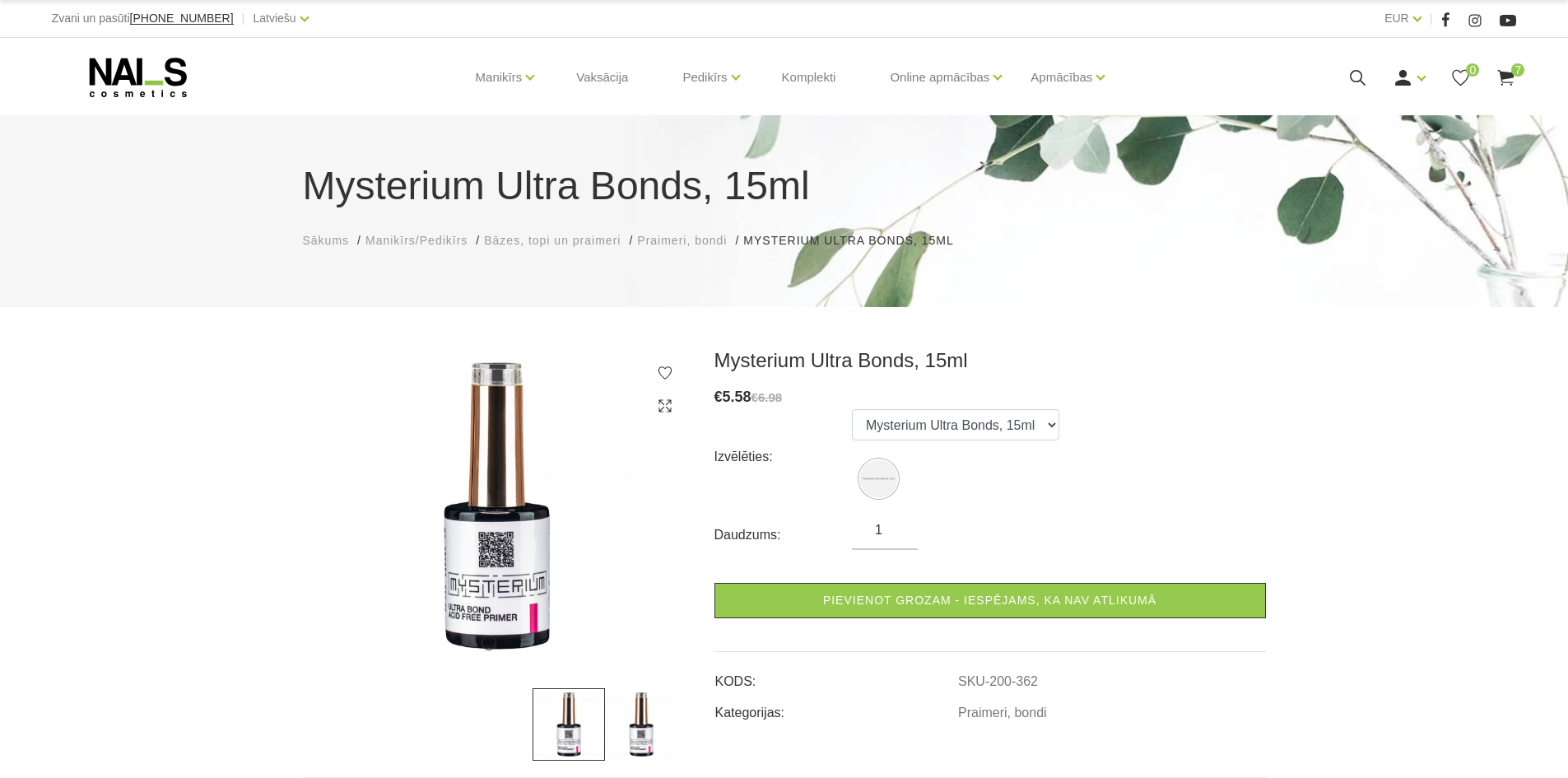
click at [1510, 75] on use at bounding box center [1506, 78] width 17 height 16
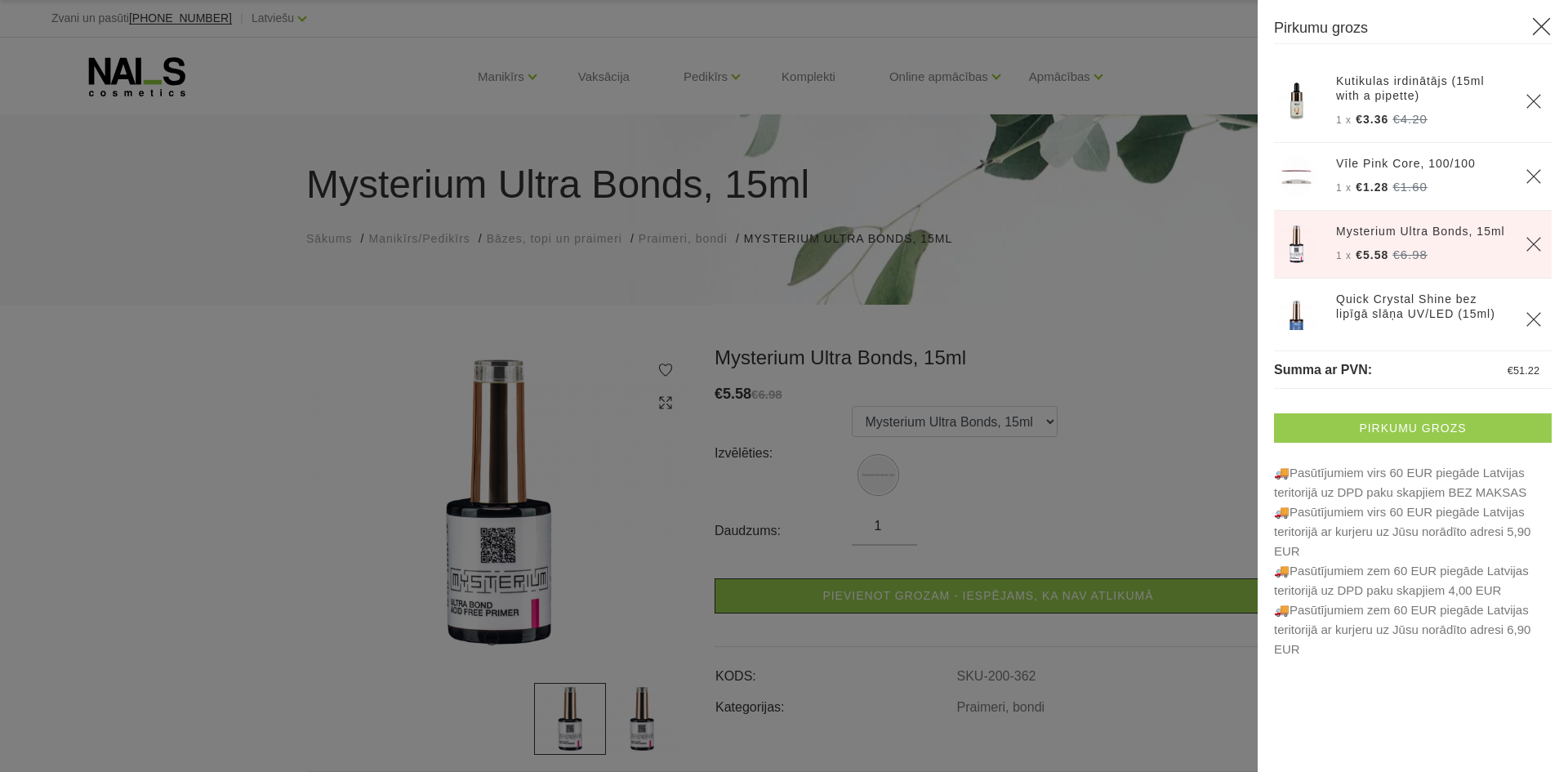
click at [1385, 431] on link "Pirkumu grozs" at bounding box center [1412, 427] width 278 height 29
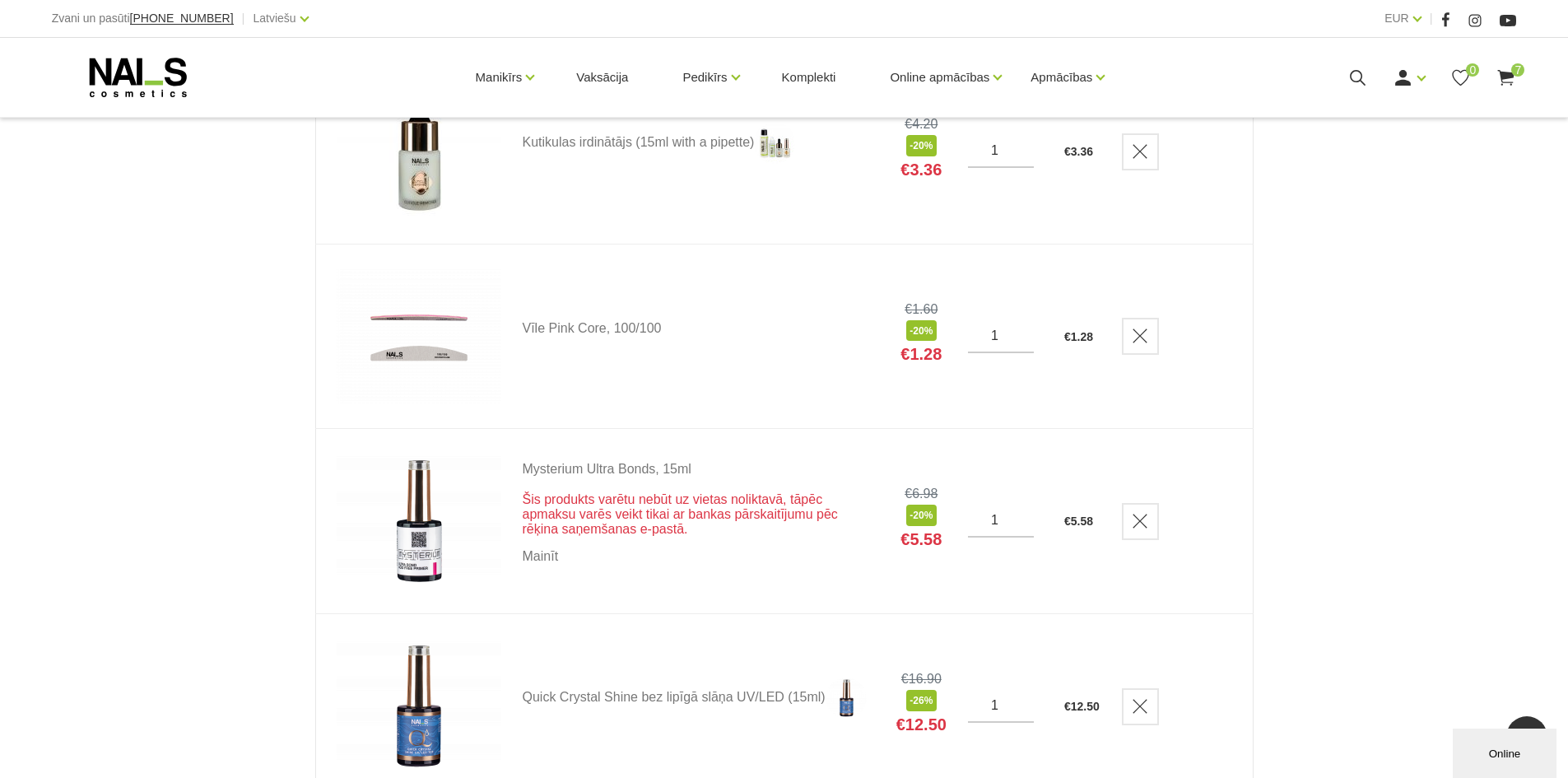
scroll to position [329, 0]
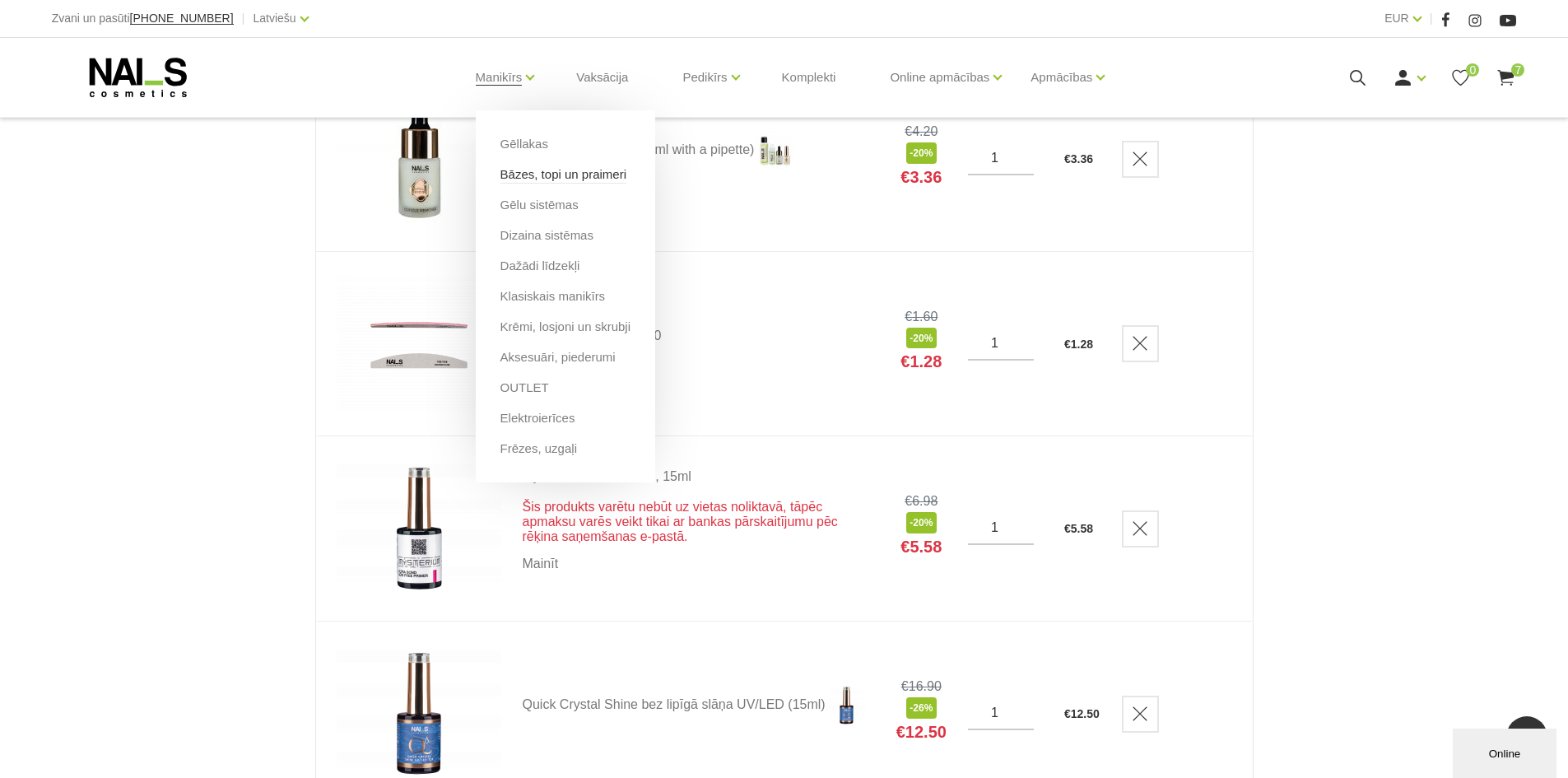
click at [567, 180] on link "Bāzes, topi un praimeri" at bounding box center [563, 174] width 126 height 18
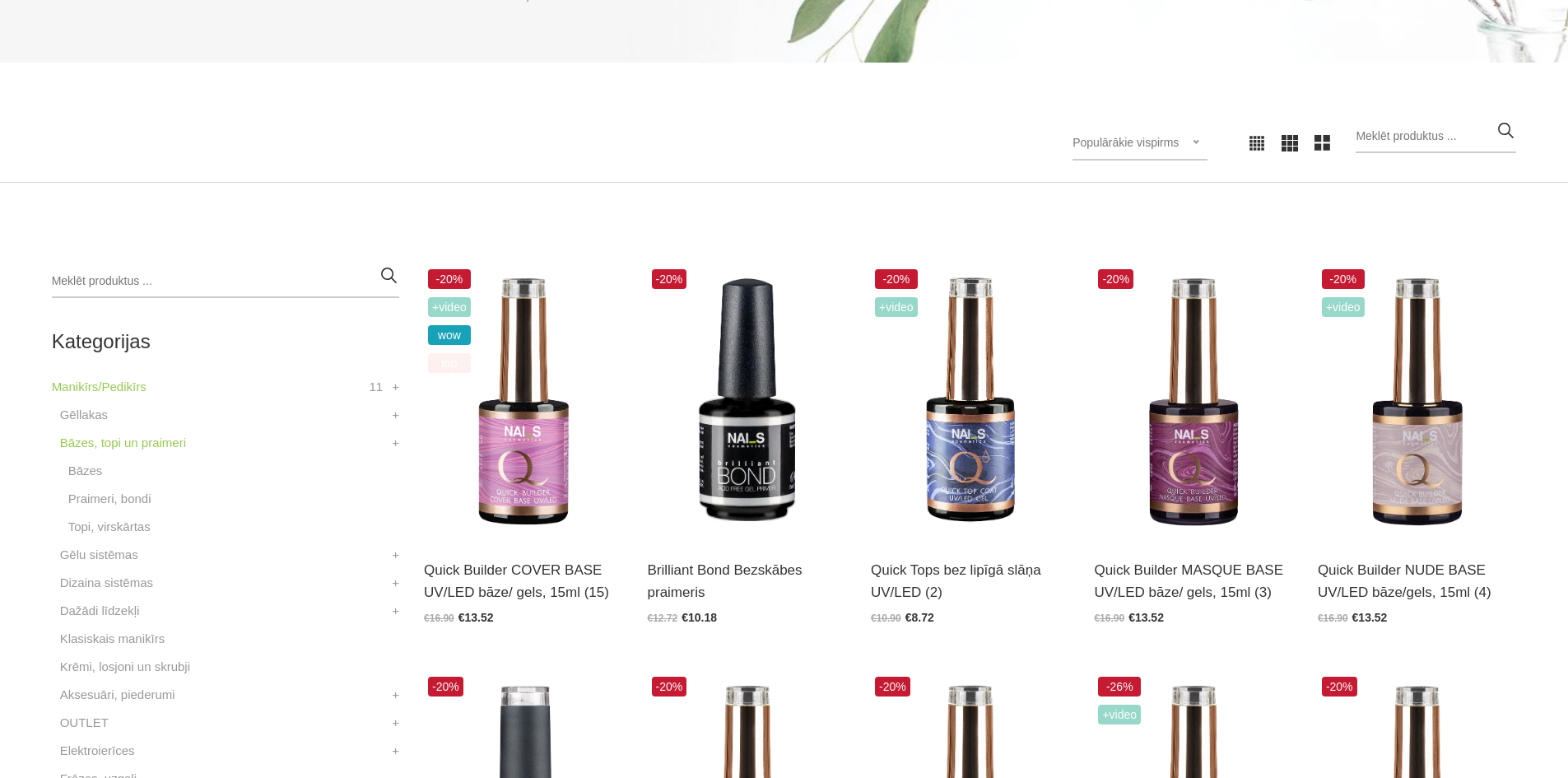
scroll to position [247, 0]
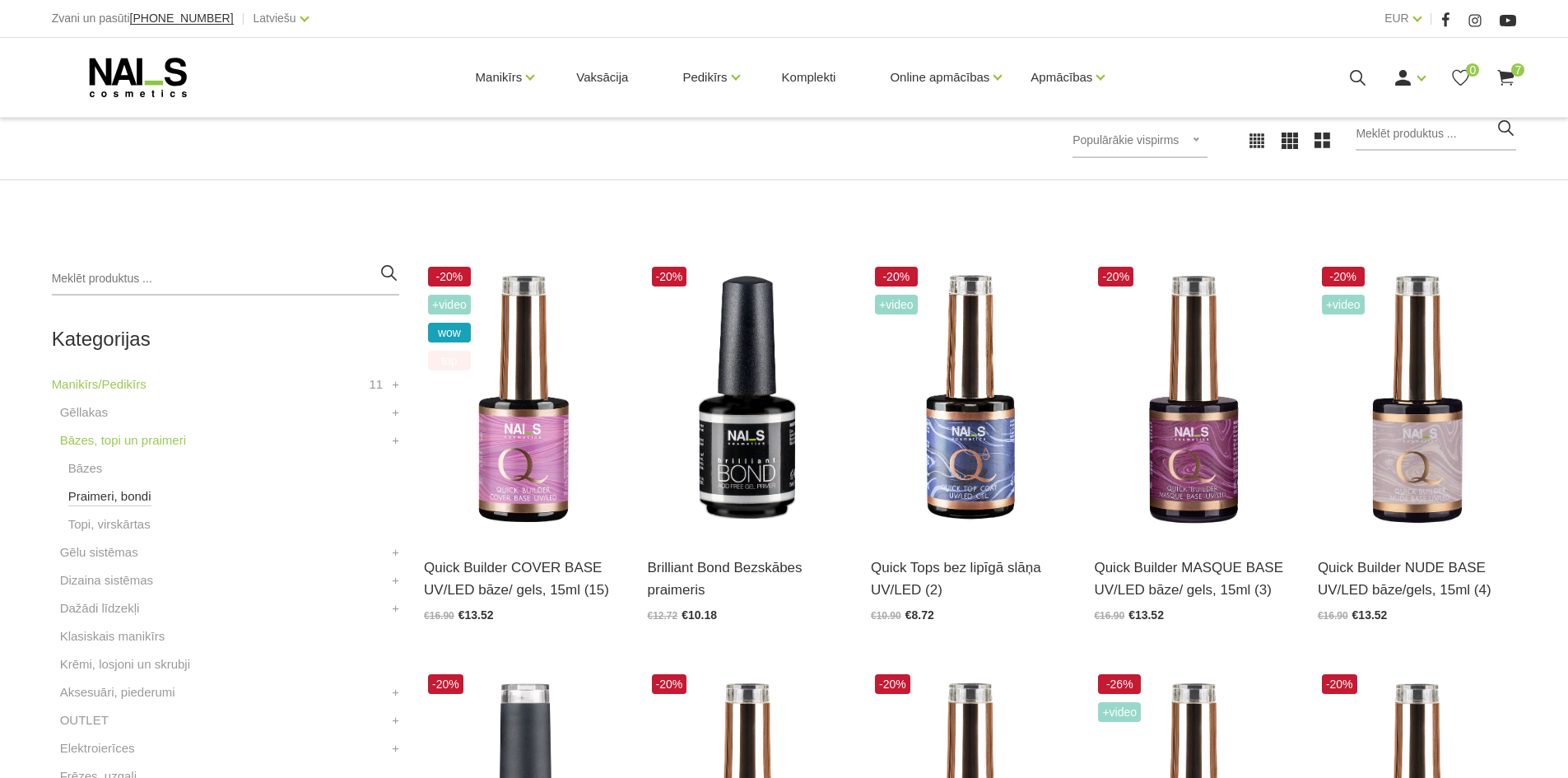
click at [92, 499] on link "Praimeri, bondi" at bounding box center [110, 496] width 84 height 20
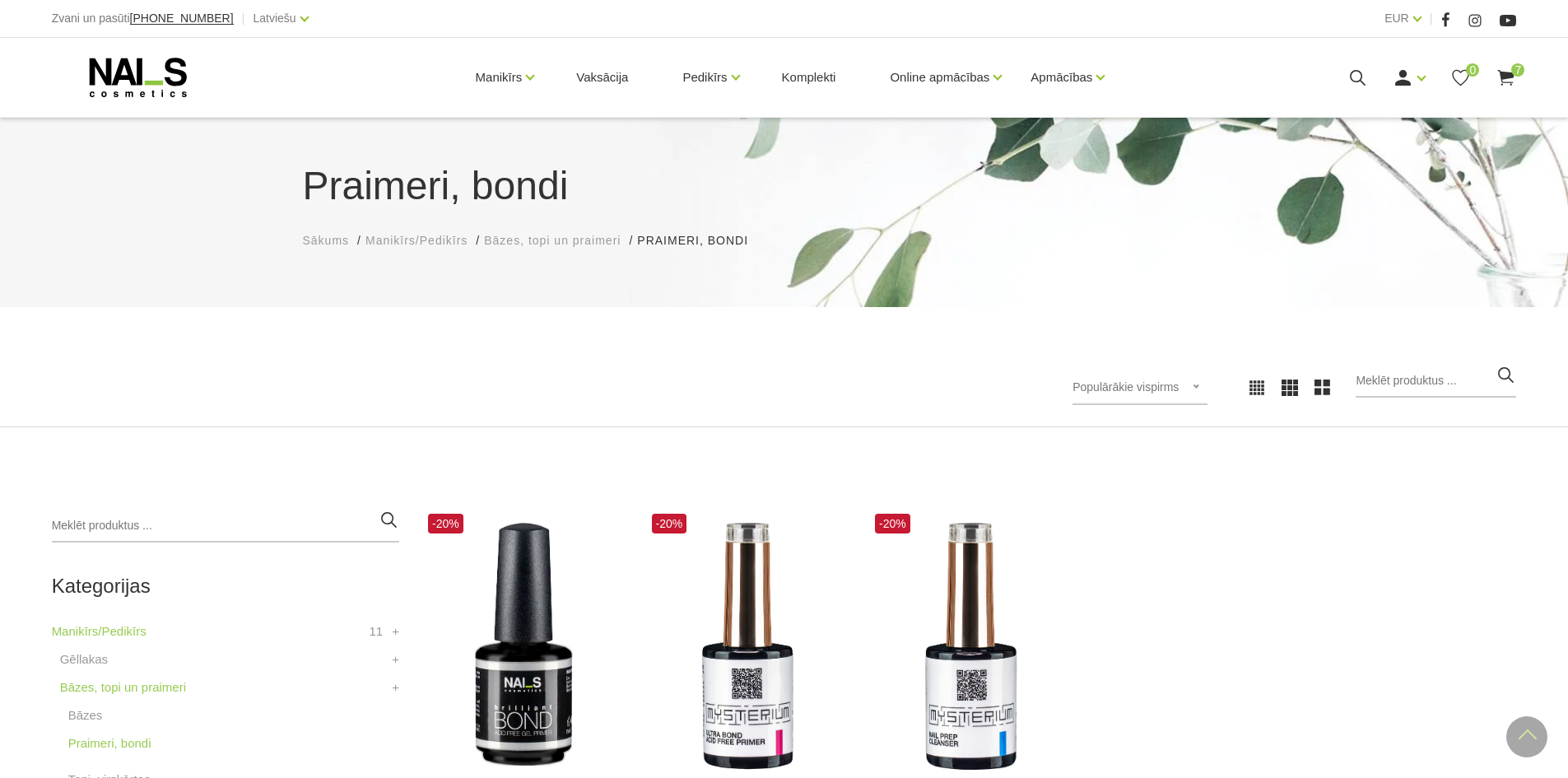
scroll to position [329, 0]
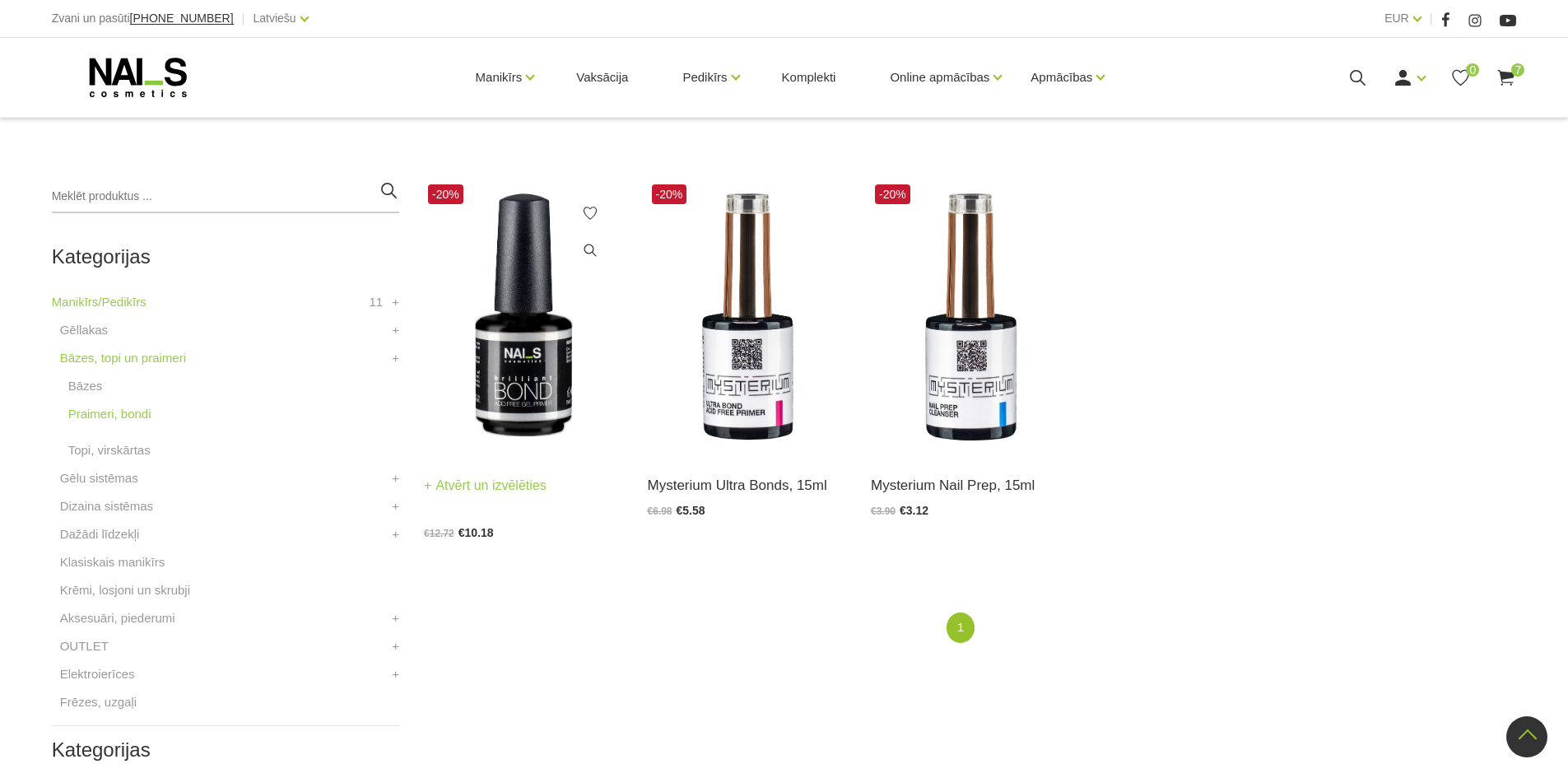
click at [578, 321] on img at bounding box center [522, 317] width 198 height 274
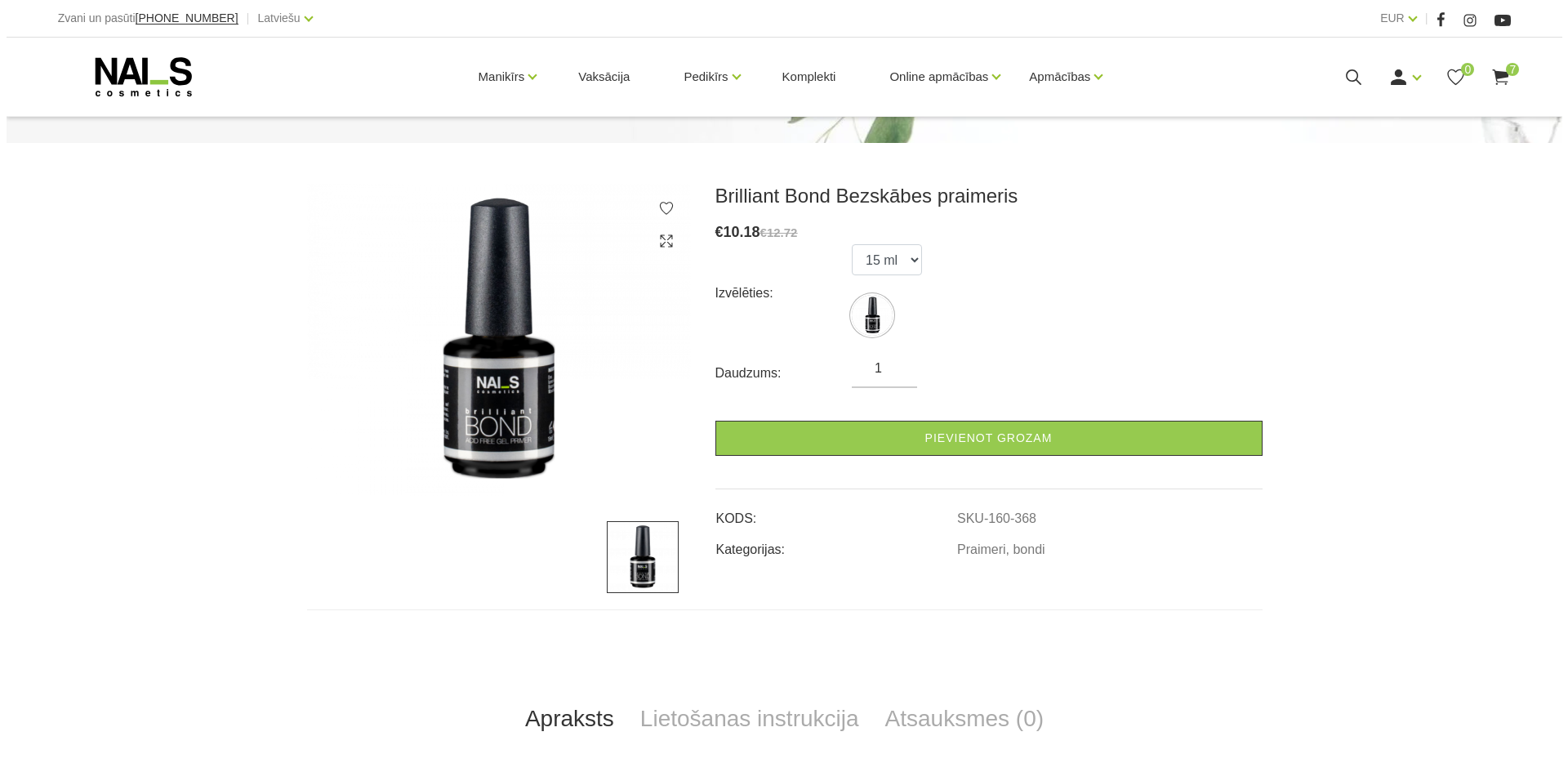
scroll to position [163, 0]
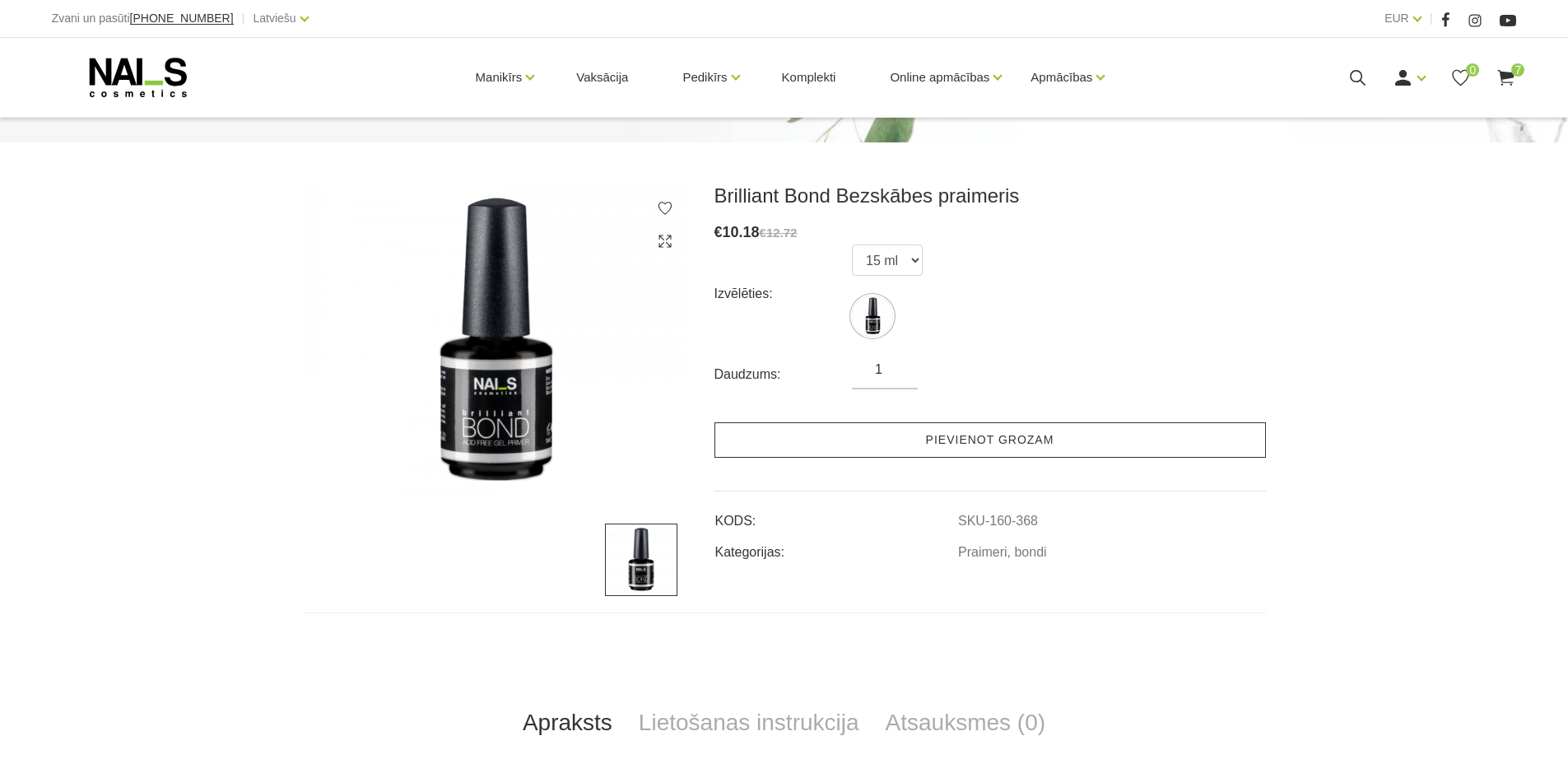
click at [862, 433] on link "Pievienot grozam" at bounding box center [990, 440] width 552 height 36
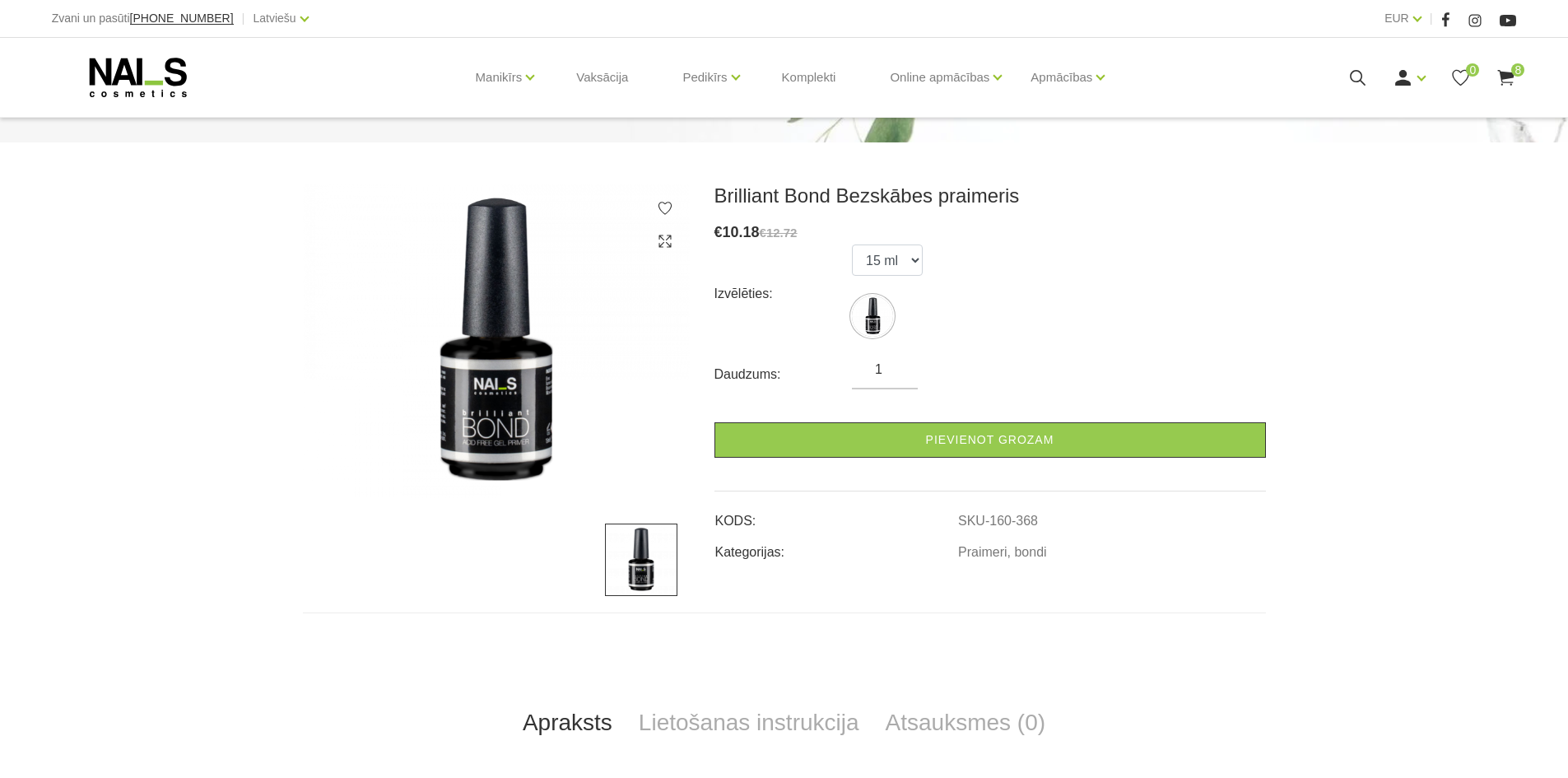
click at [1508, 81] on icon at bounding box center [1506, 77] width 20 height 20
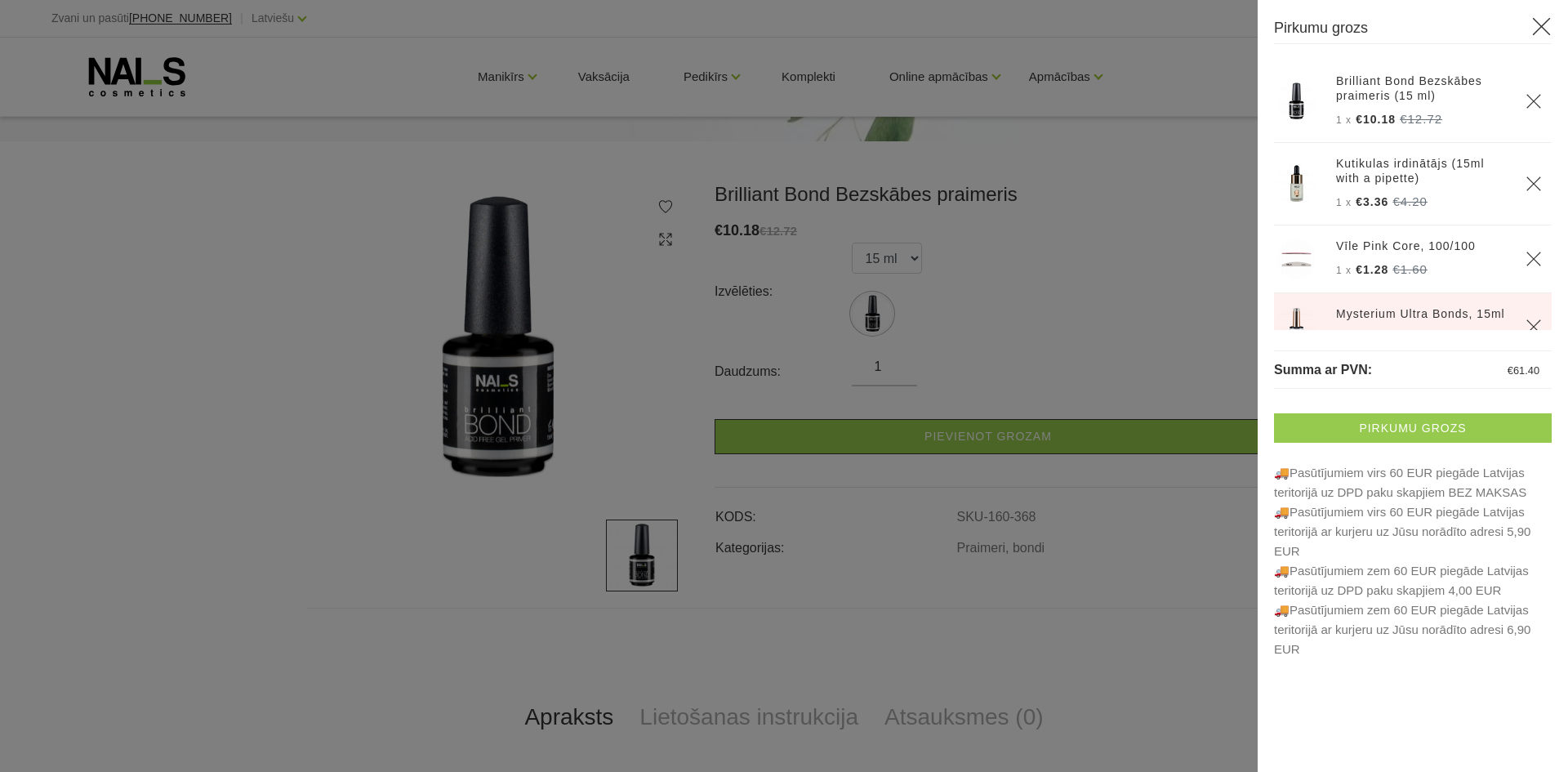
click at [1370, 434] on link "Pirkumu grozs" at bounding box center [1412, 427] width 278 height 29
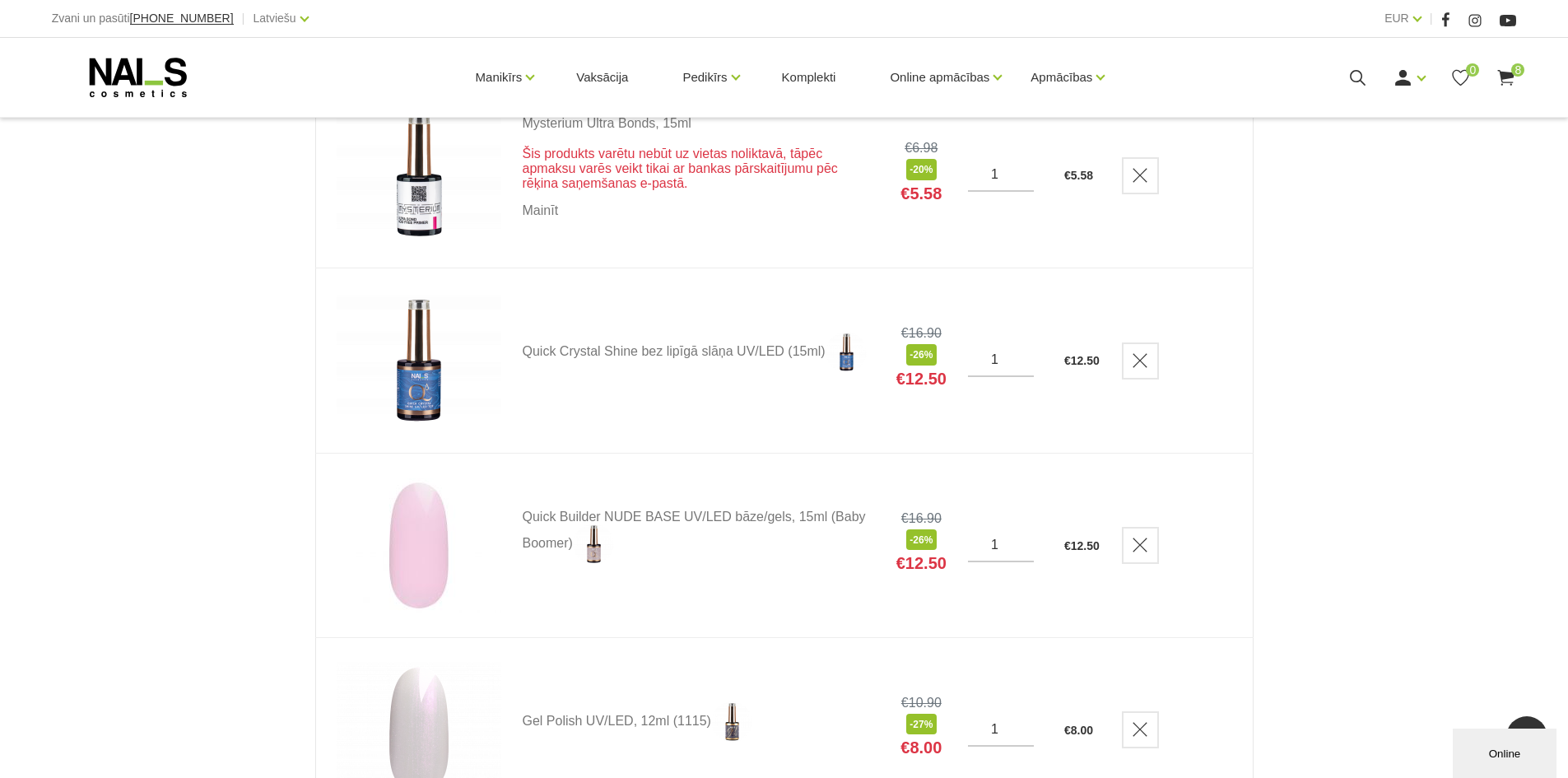
scroll to position [658, 0]
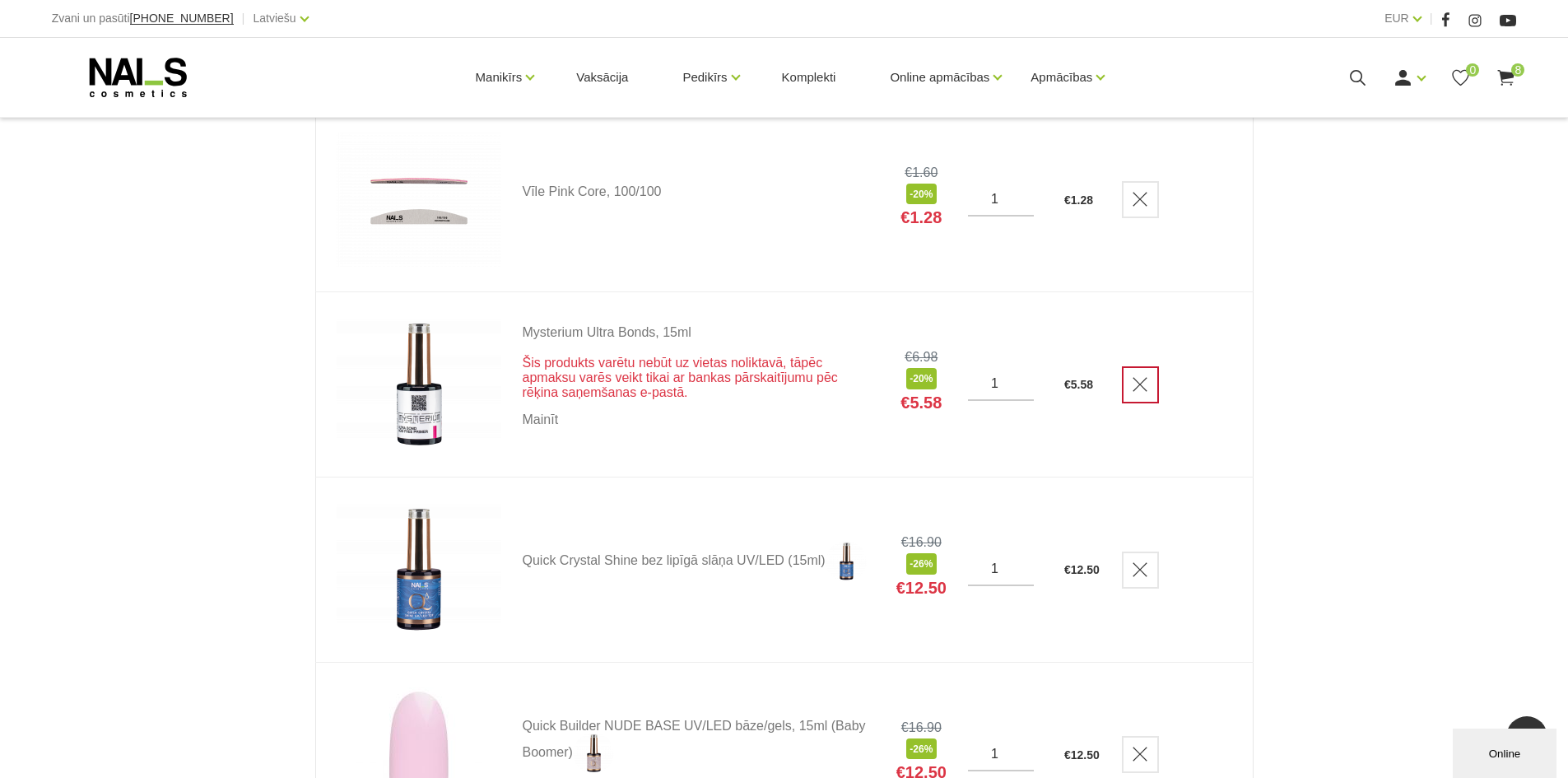
click at [1144, 386] on icon "Delete" at bounding box center [1140, 384] width 17 height 17
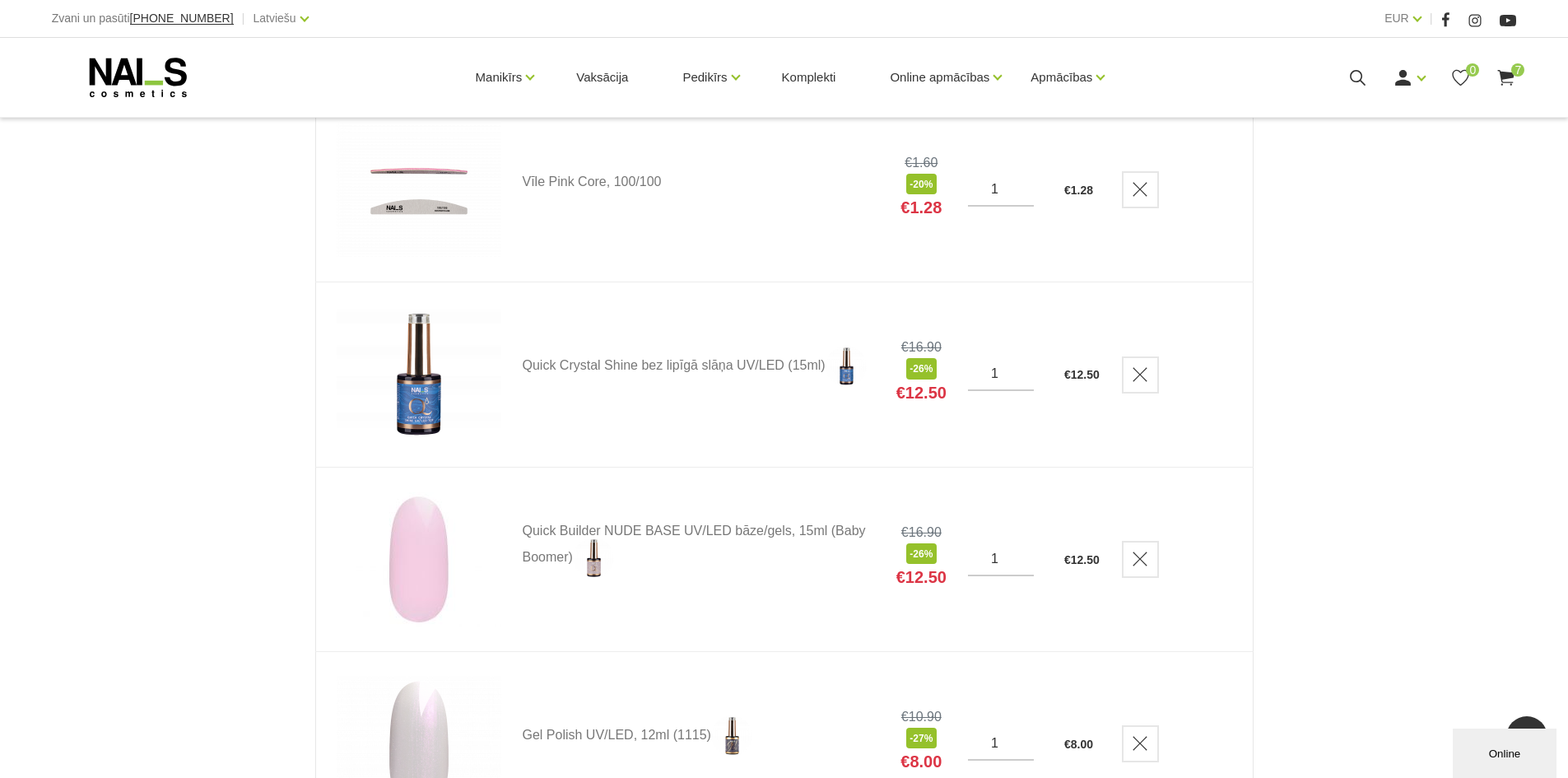
scroll to position [494, 0]
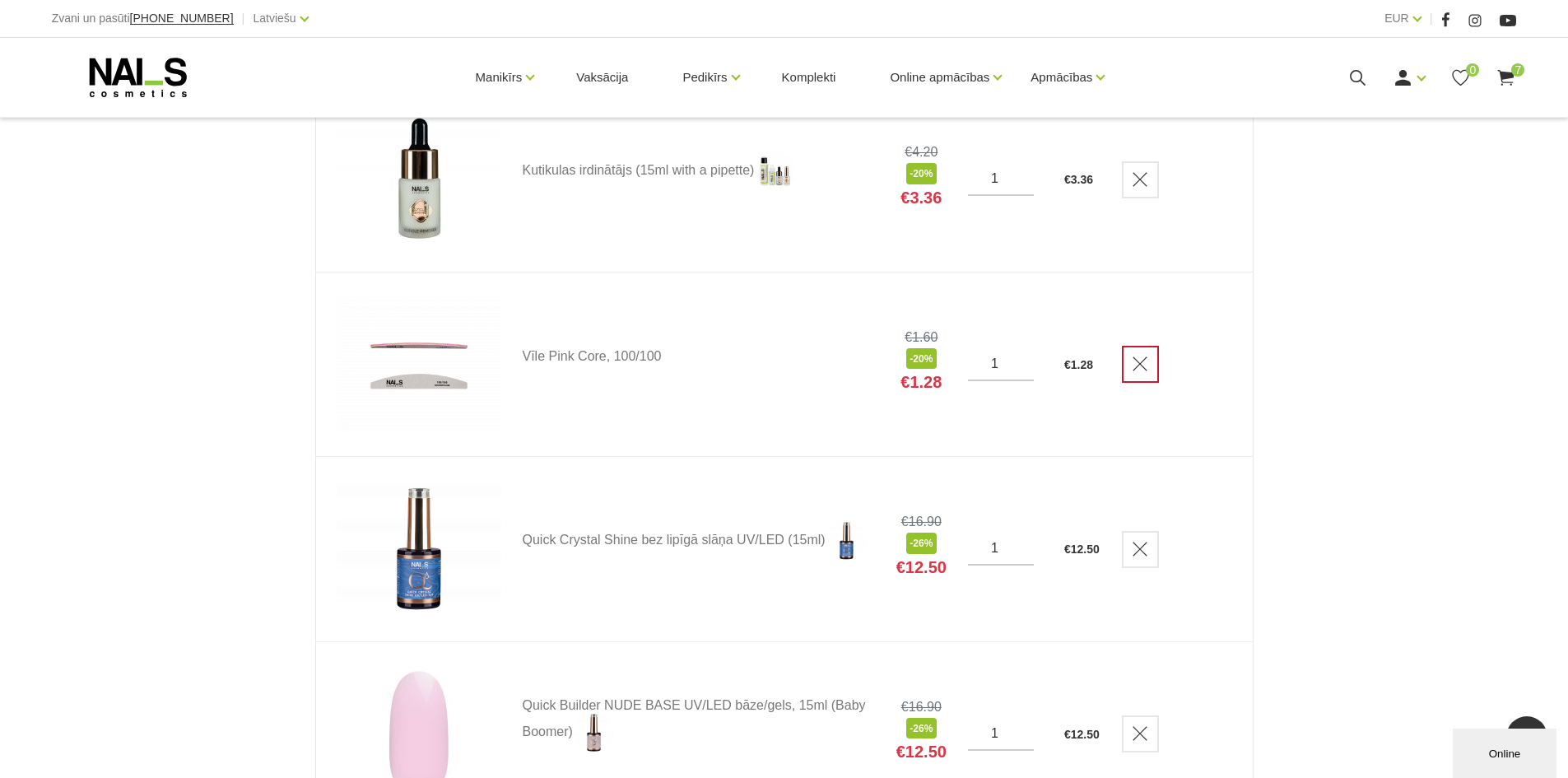
click at [1153, 369] on link "Delete" at bounding box center [1141, 364] width 37 height 37
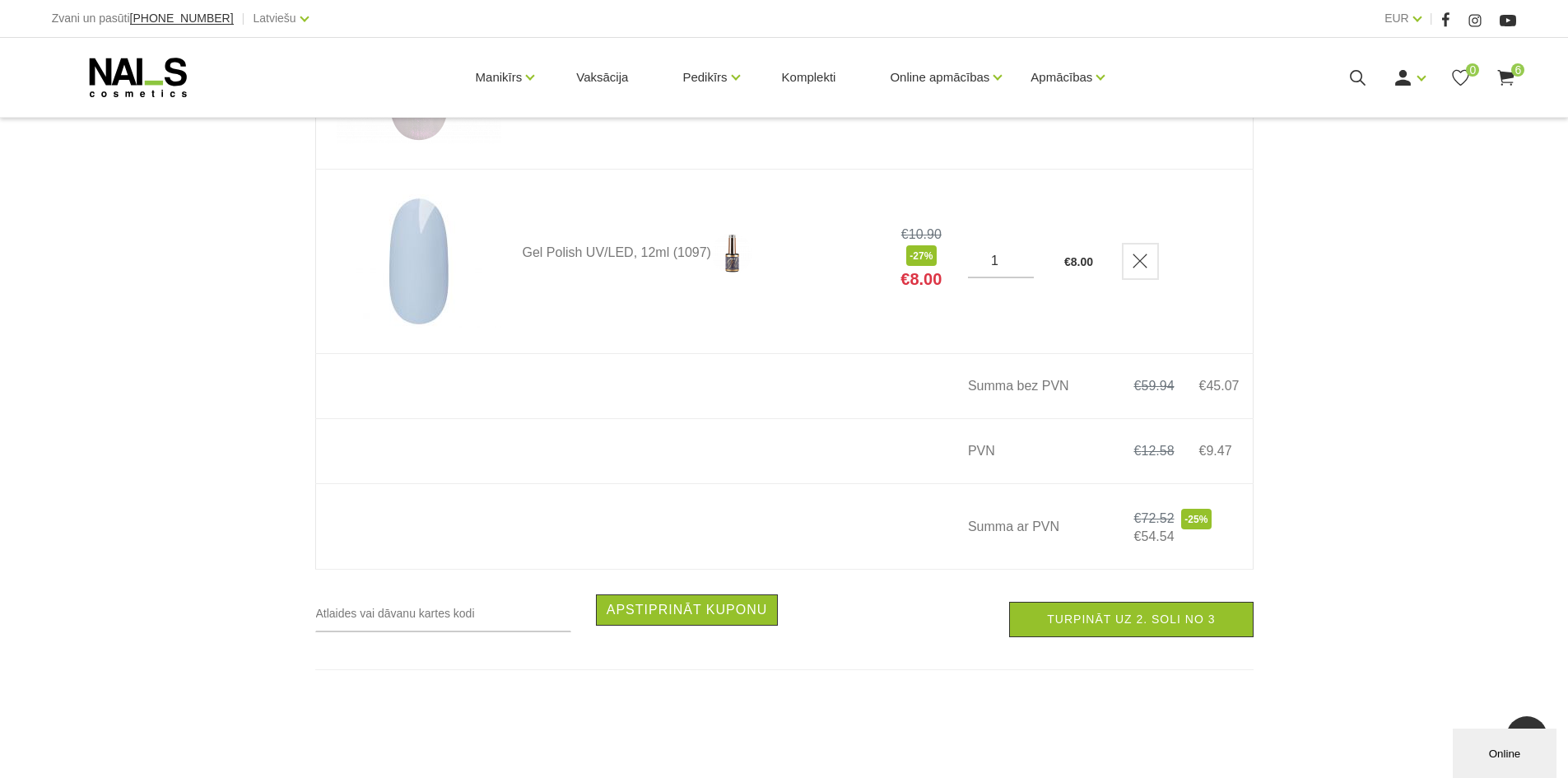
scroll to position [1399, 0]
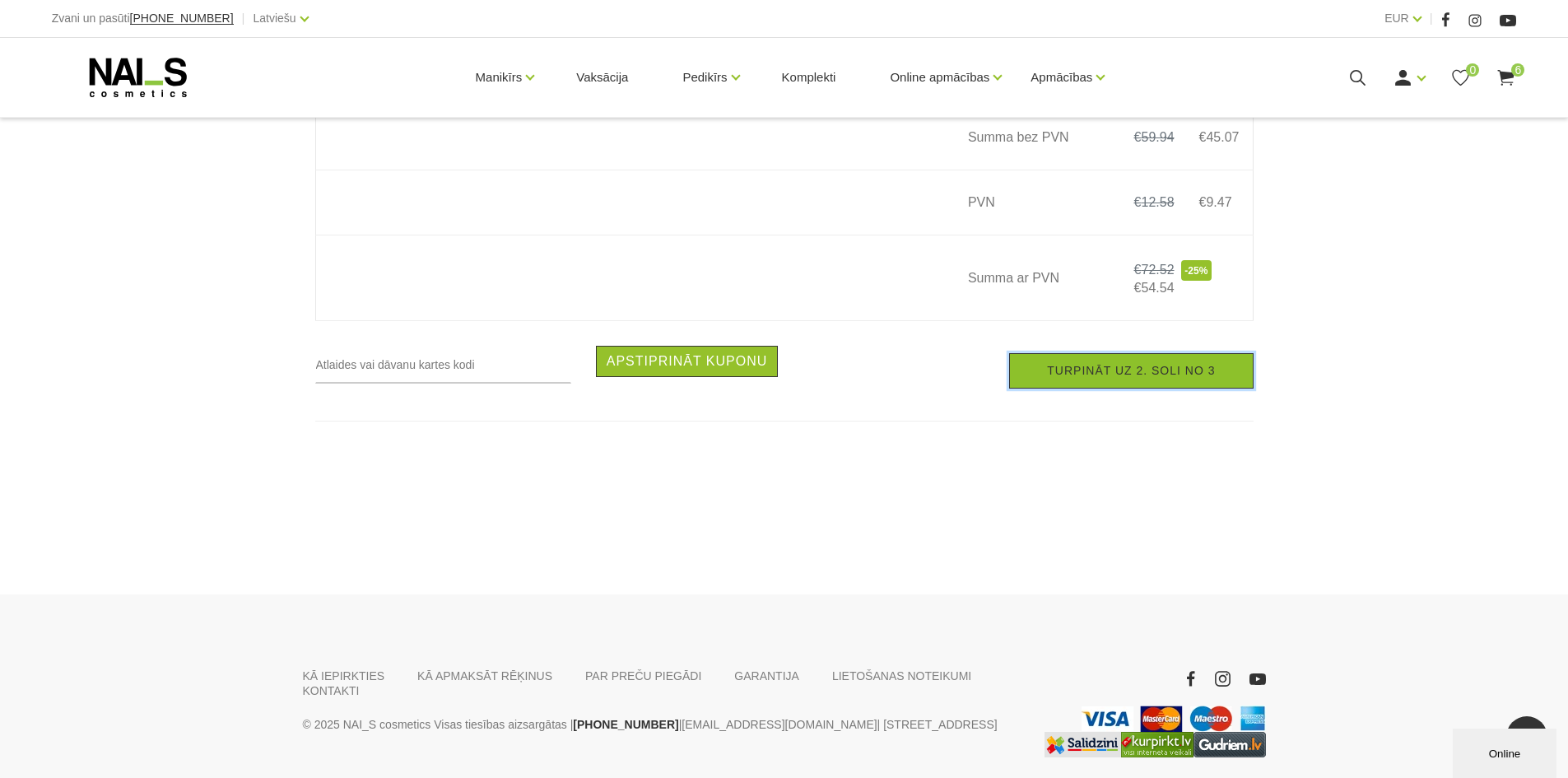
click at [1153, 377] on link "Turpināt uz 2. soli no 3" at bounding box center [1131, 370] width 243 height 36
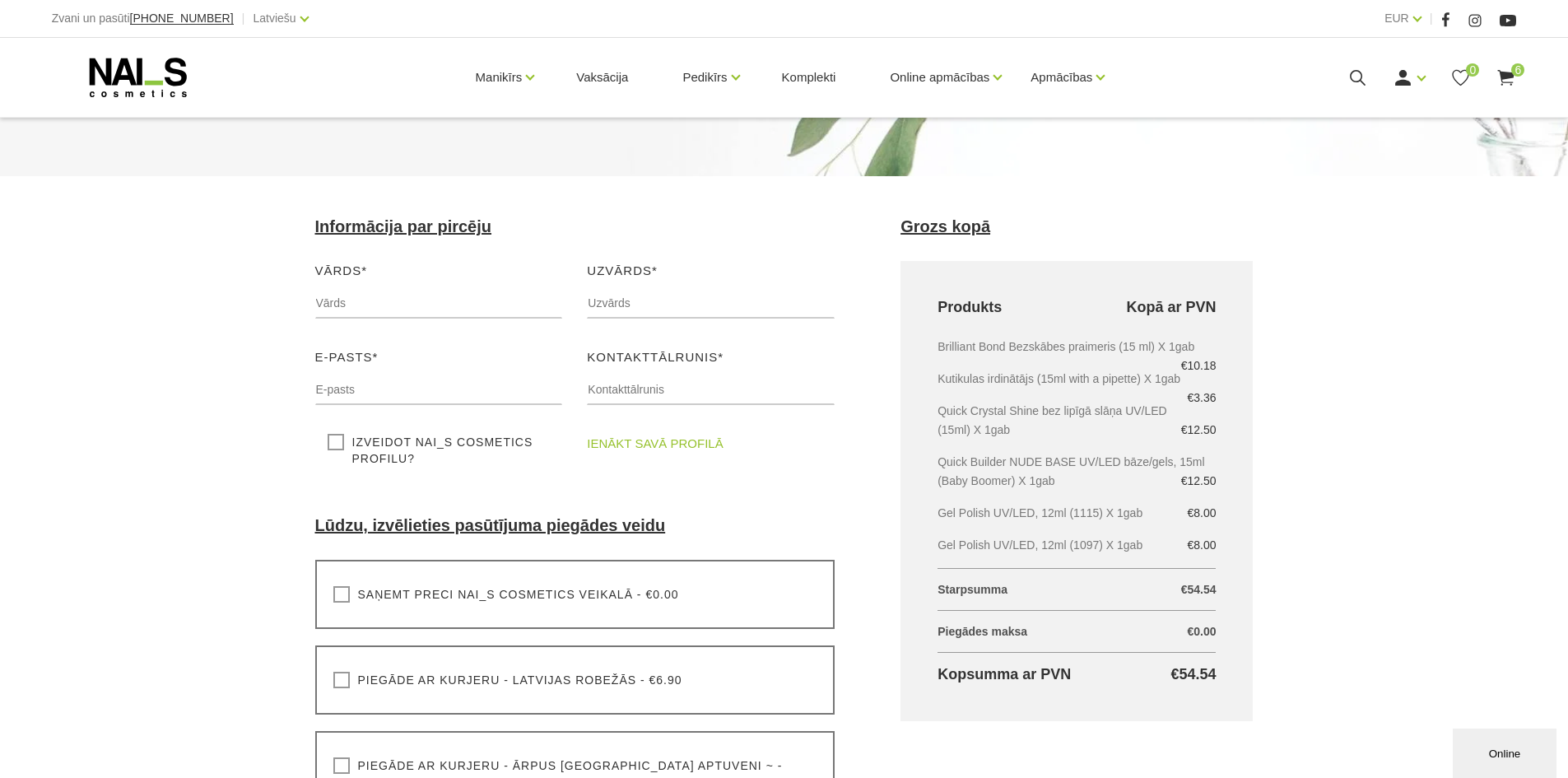
scroll to position [247, 0]
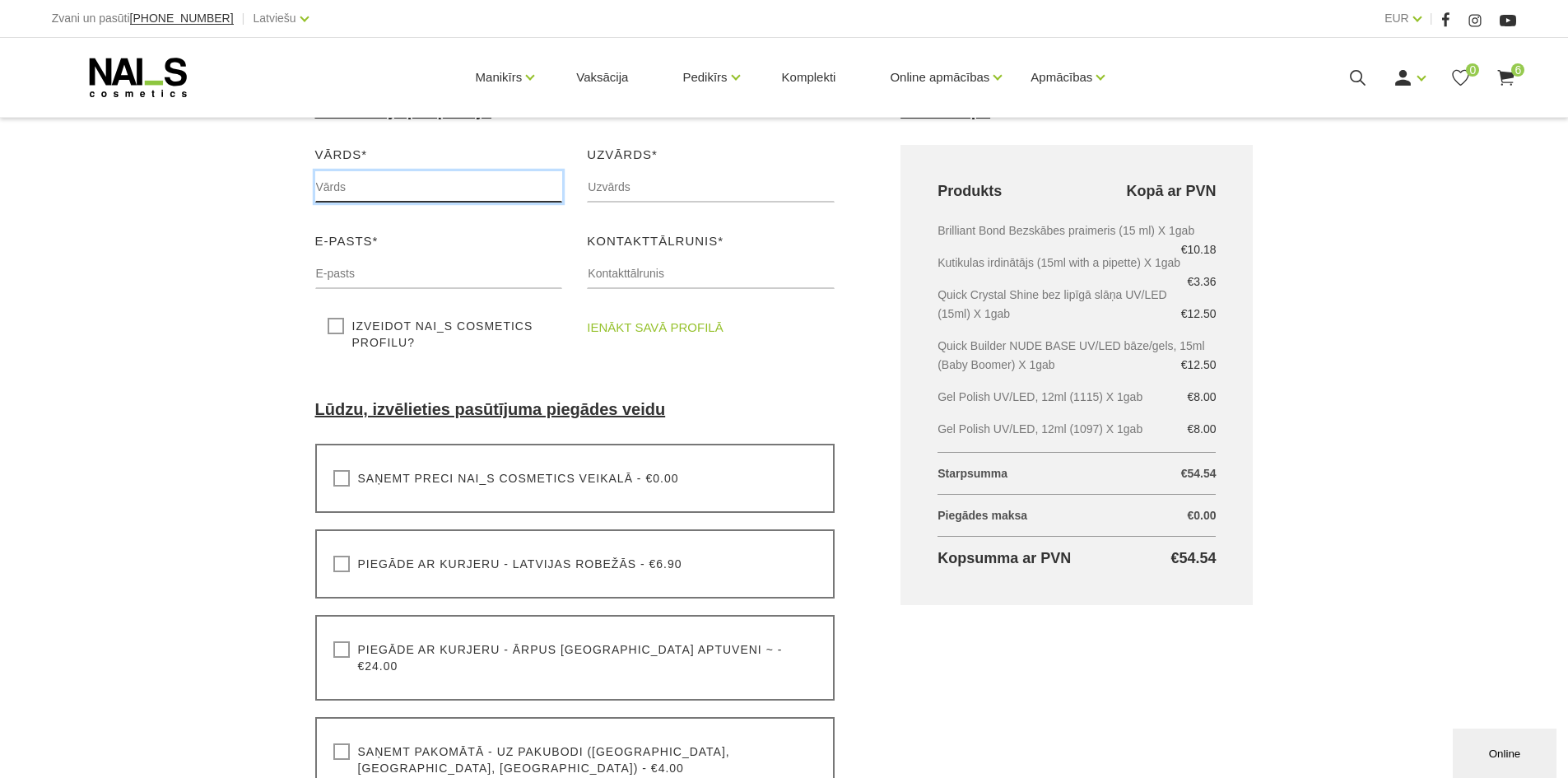
click at [332, 181] on input "text" at bounding box center [439, 187] width 248 height 31
type input "[PERSON_NAME]"
click at [630, 176] on input "text" at bounding box center [711, 187] width 248 height 31
type input "Anspoka"
click at [441, 266] on input "text" at bounding box center [439, 273] width 248 height 31
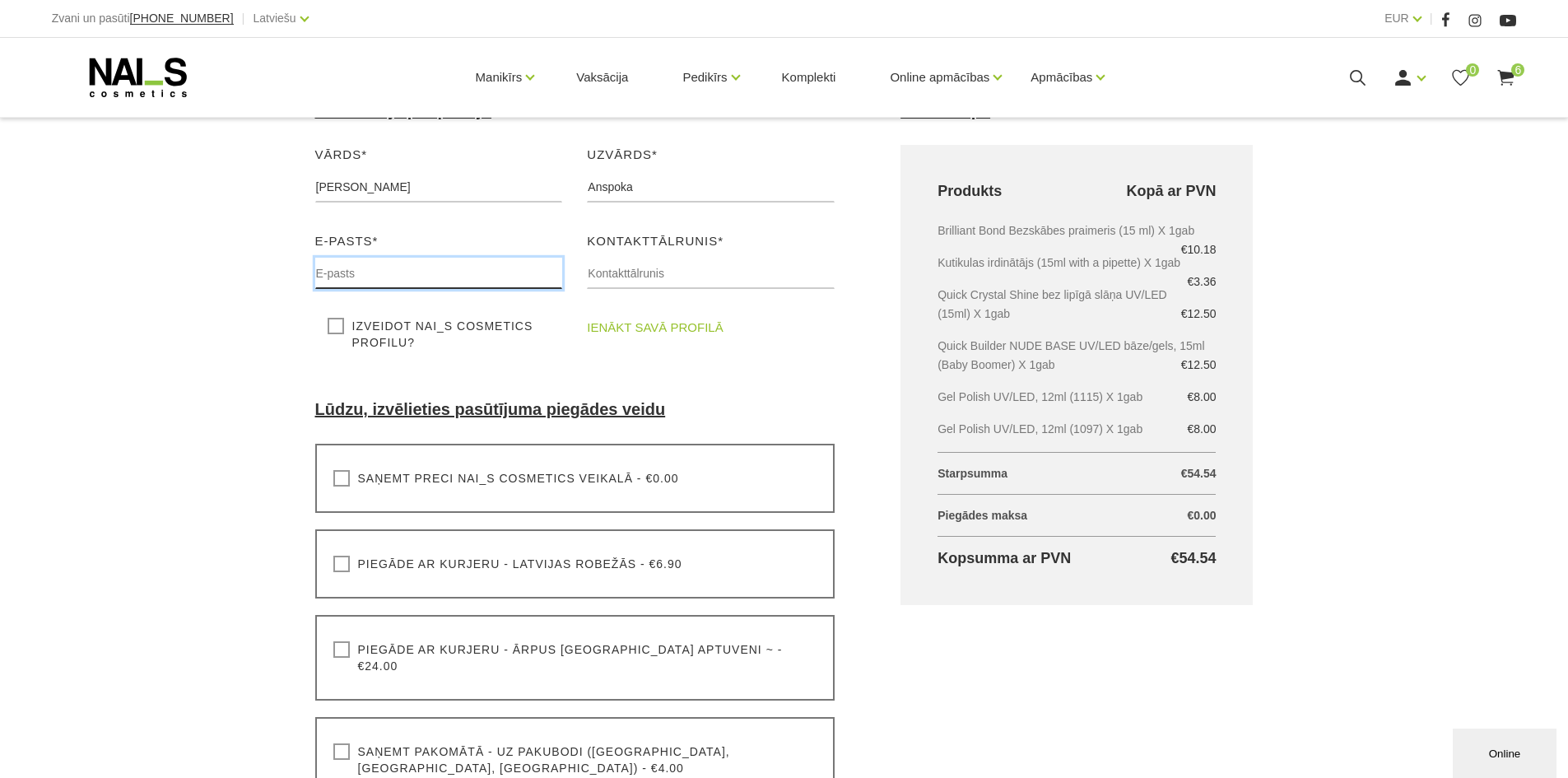
type input "[PERSON_NAME][EMAIL_ADDRESS][DOMAIN_NAME]"
click at [646, 270] on input "text" at bounding box center [711, 273] width 248 height 31
type input "[PHONE_NUMBER]"
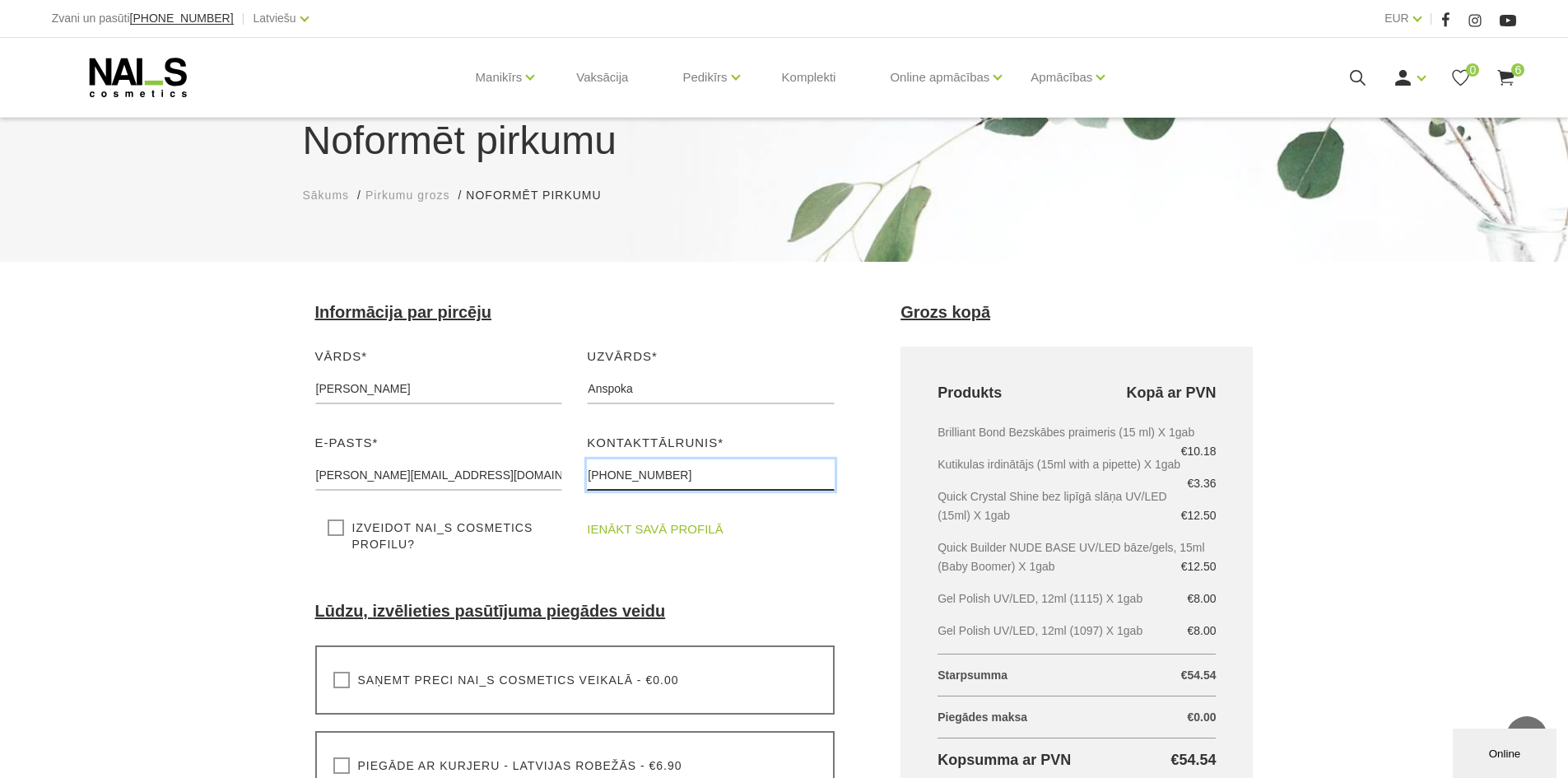
scroll to position [0, 0]
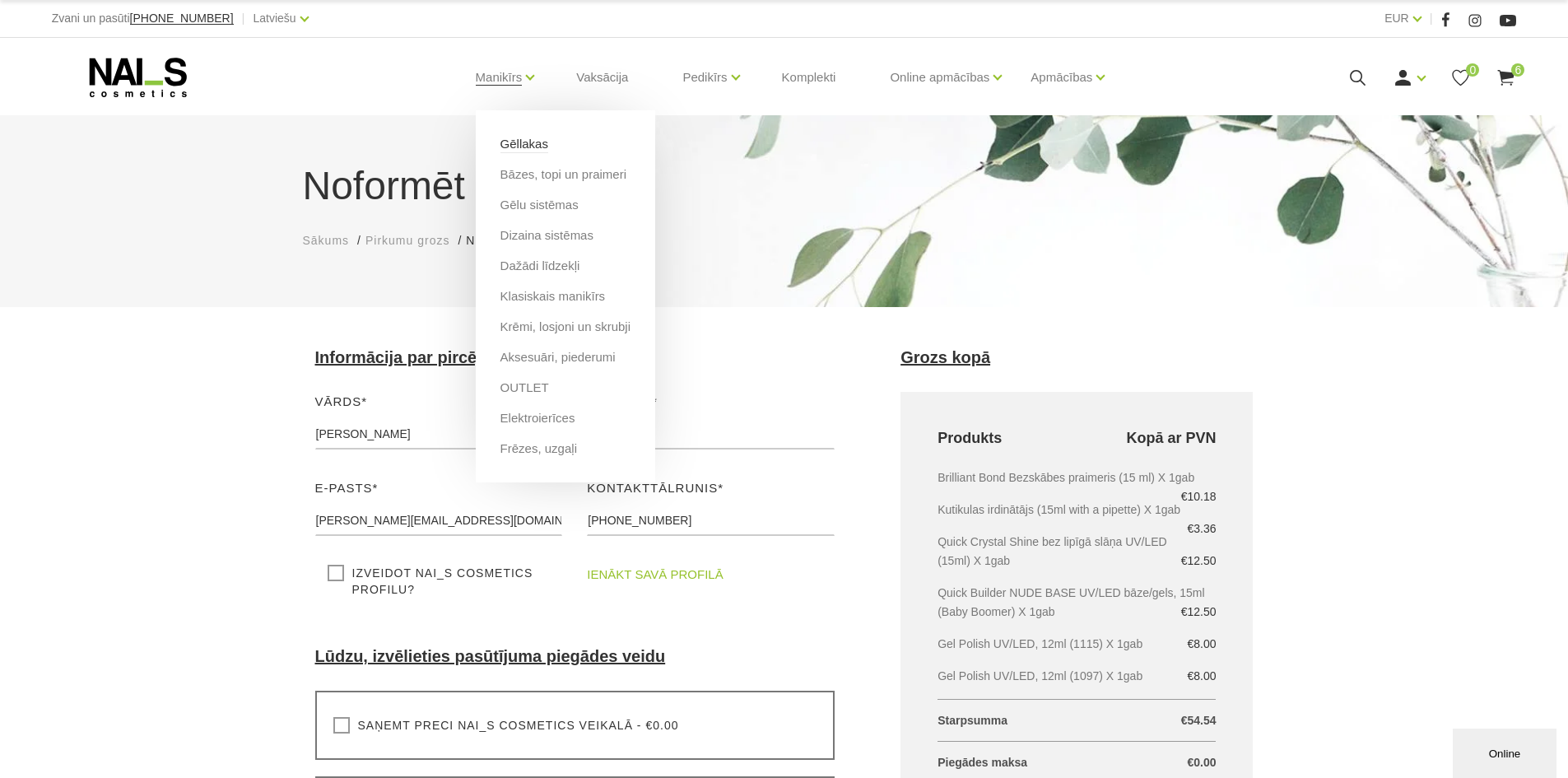
click at [532, 142] on link "Gēllakas" at bounding box center [524, 144] width 48 height 18
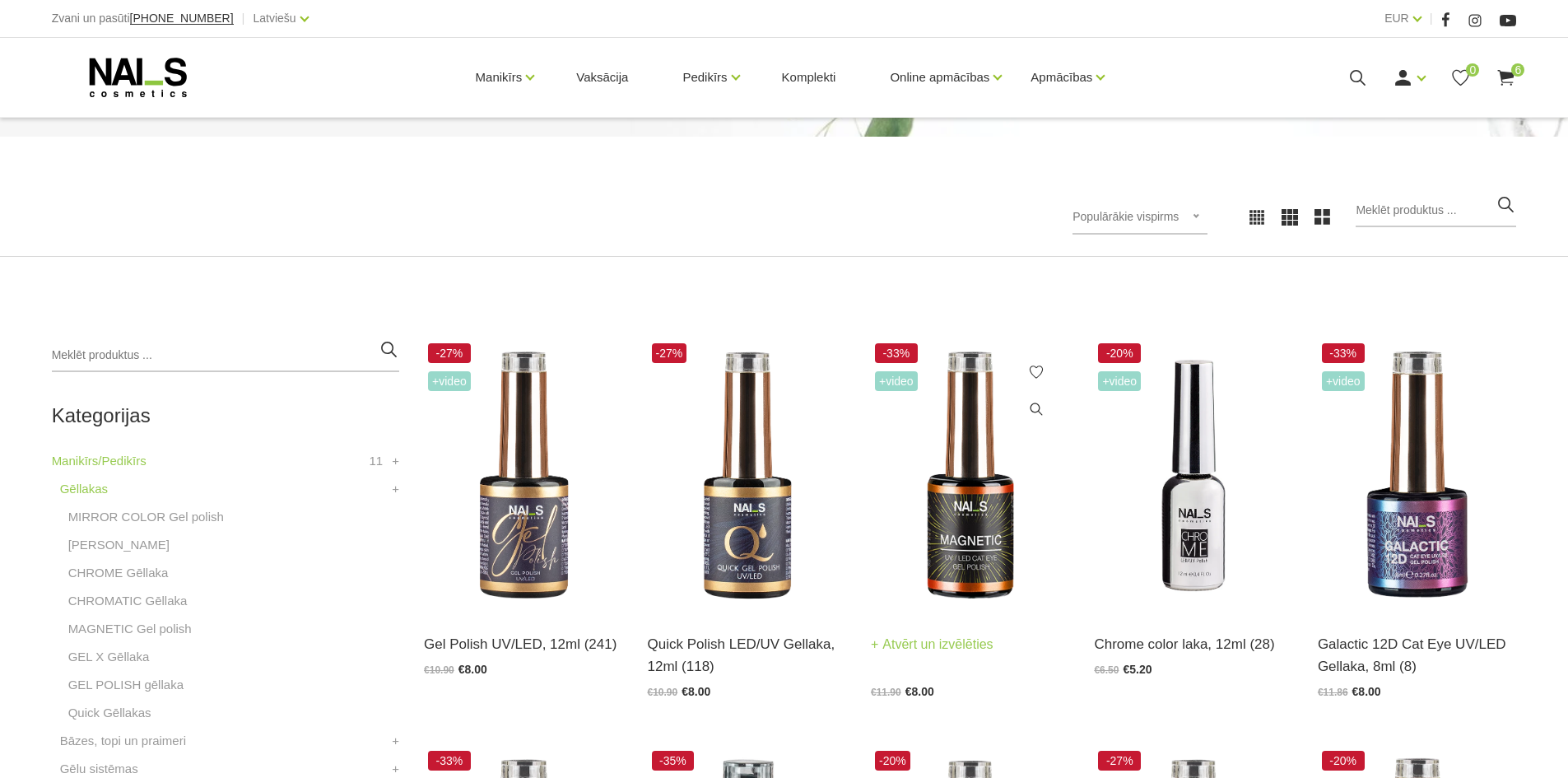
scroll to position [329, 0]
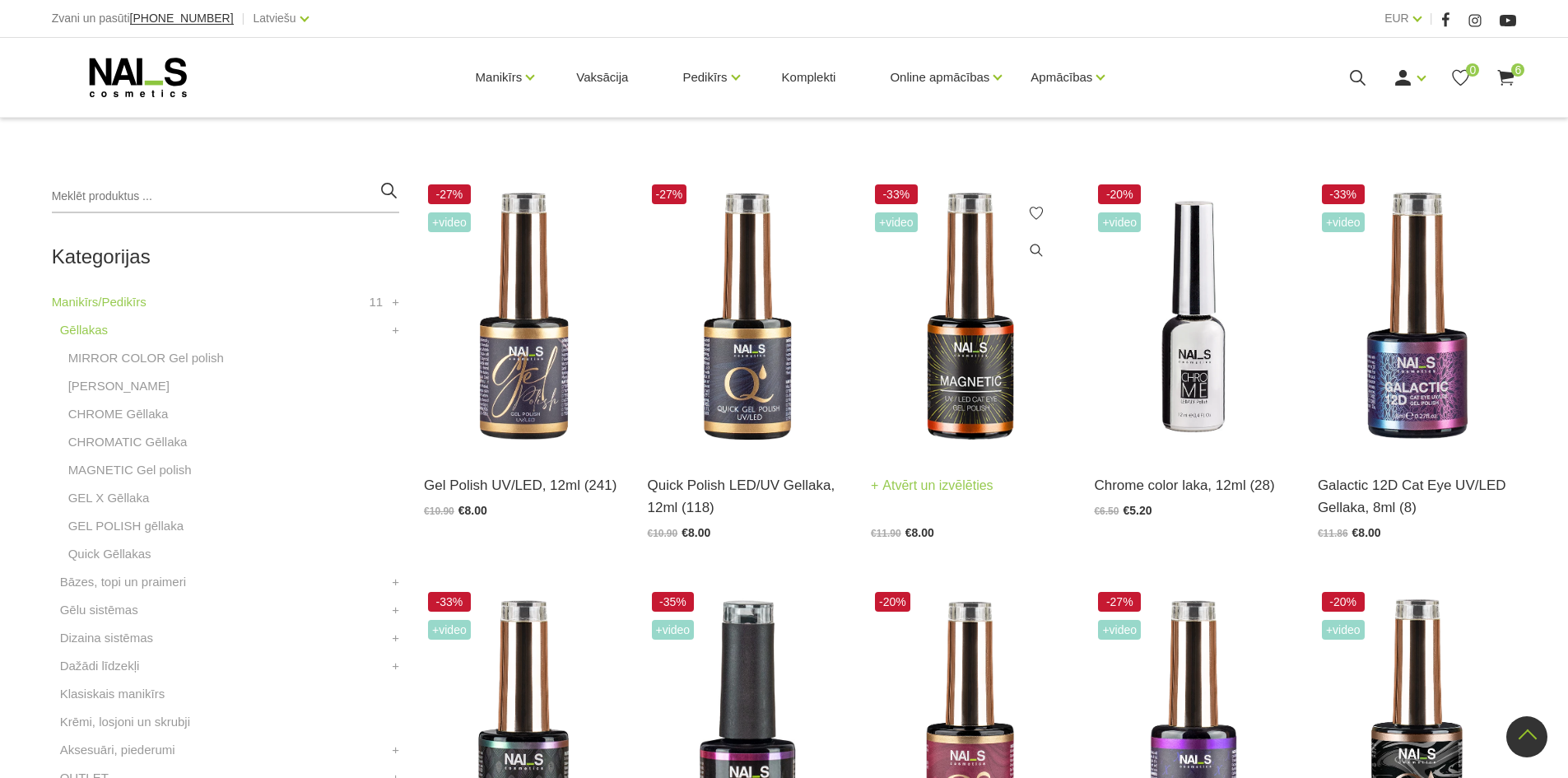
click at [985, 402] on img at bounding box center [969, 317] width 198 height 274
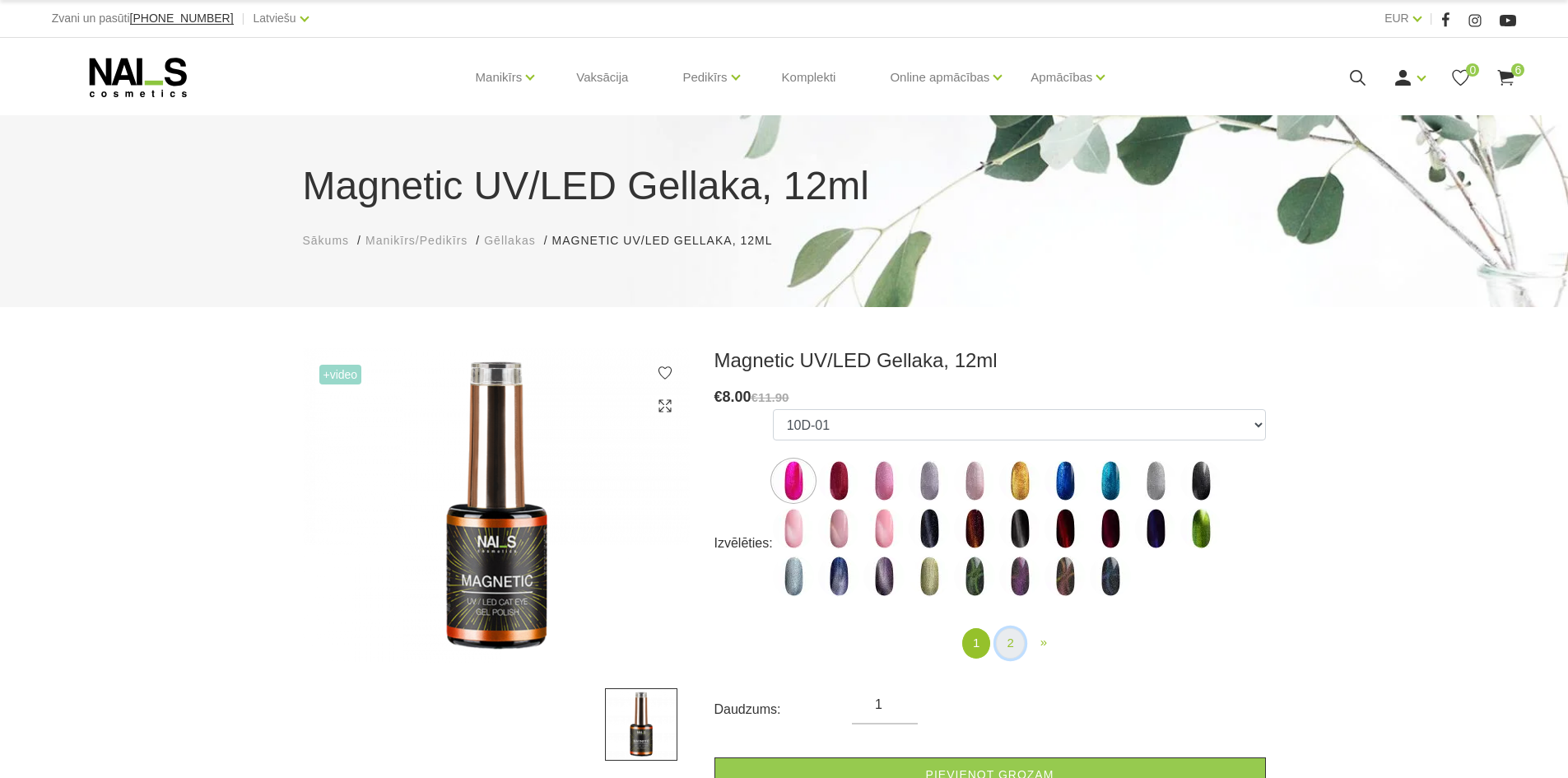
click at [1012, 637] on link "2" at bounding box center [1010, 643] width 28 height 30
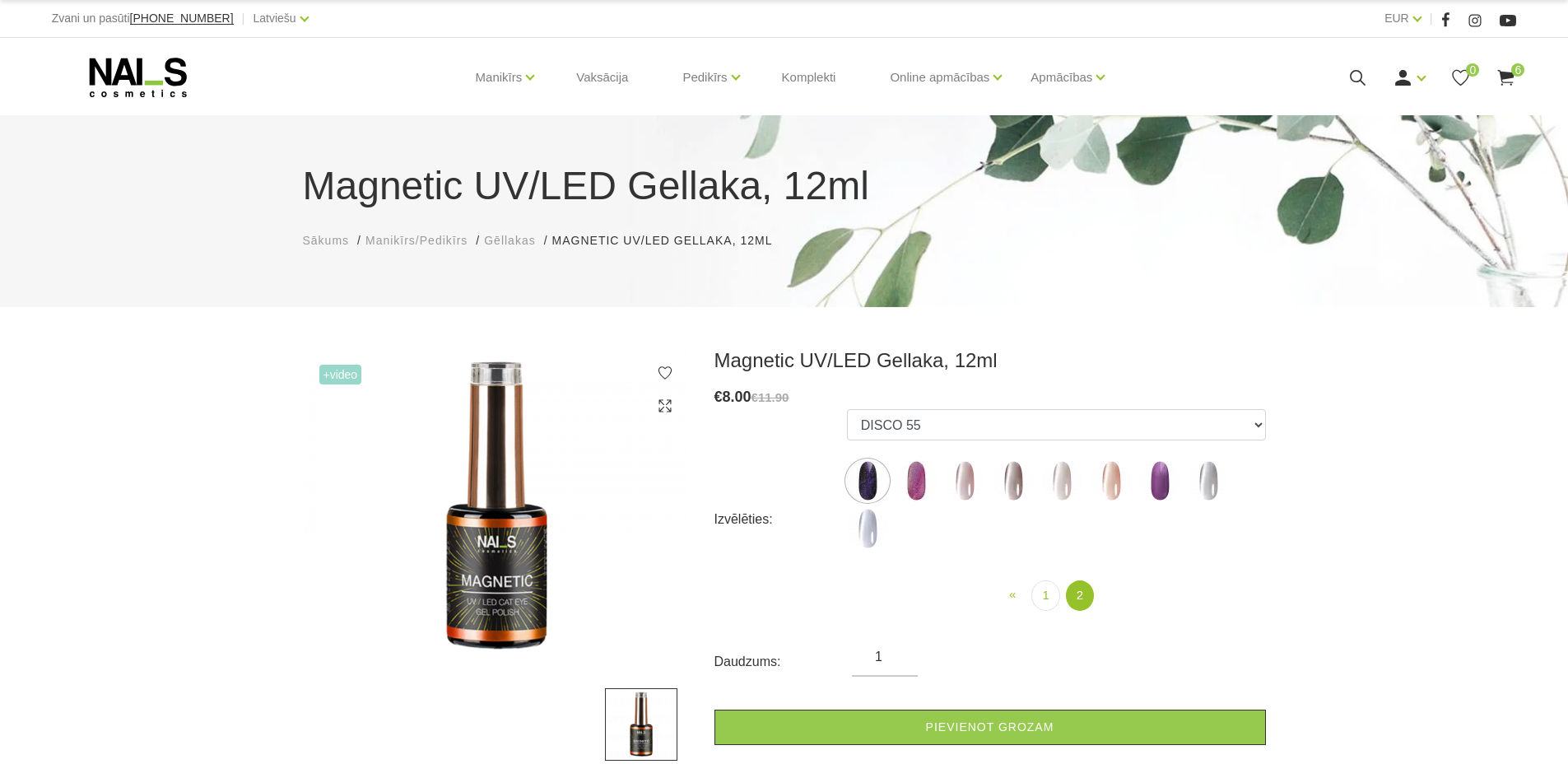
click at [964, 480] on img at bounding box center [965, 480] width 41 height 41
select select "6299"
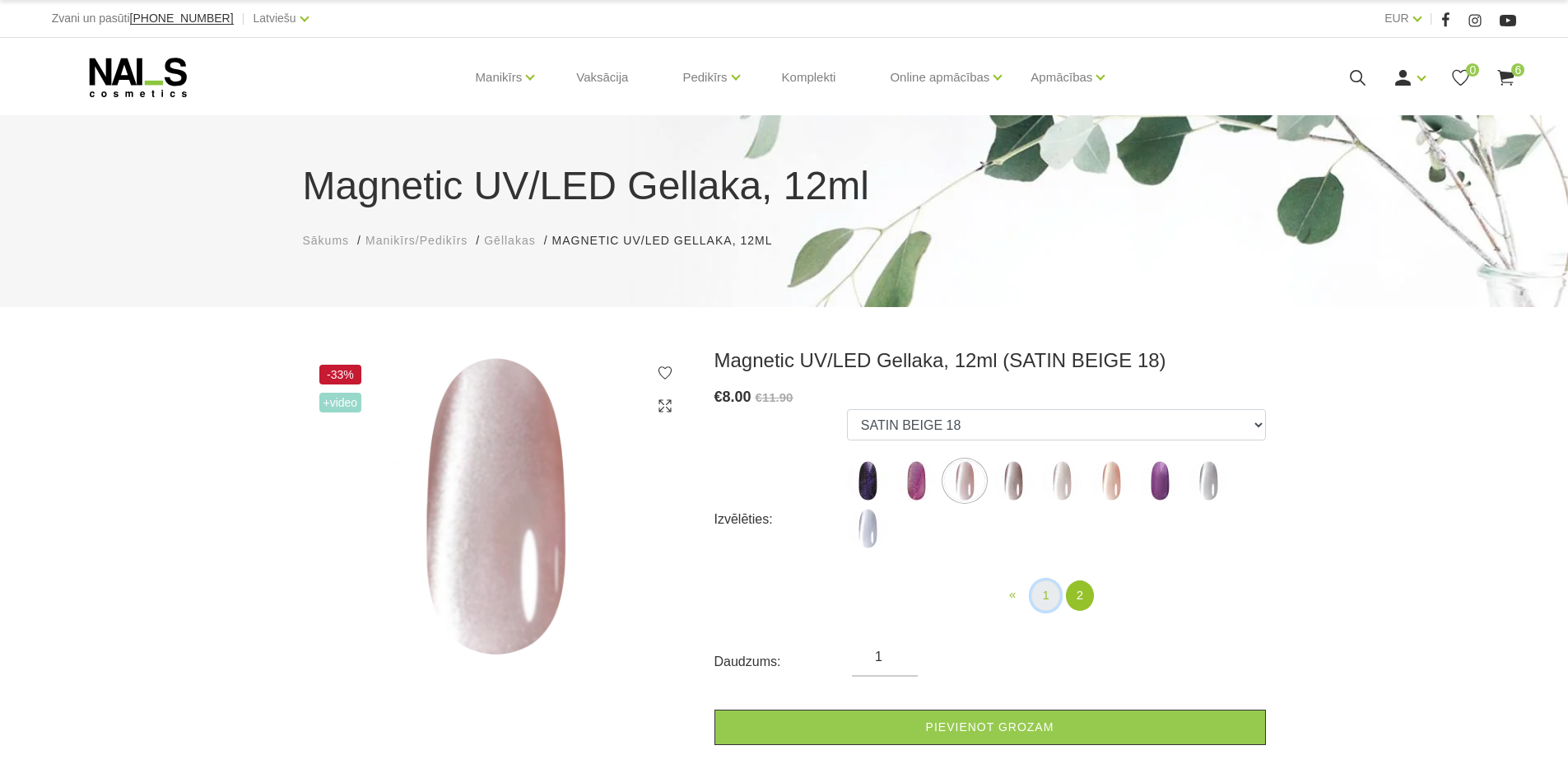
click at [1049, 590] on link "1" at bounding box center [1046, 595] width 28 height 30
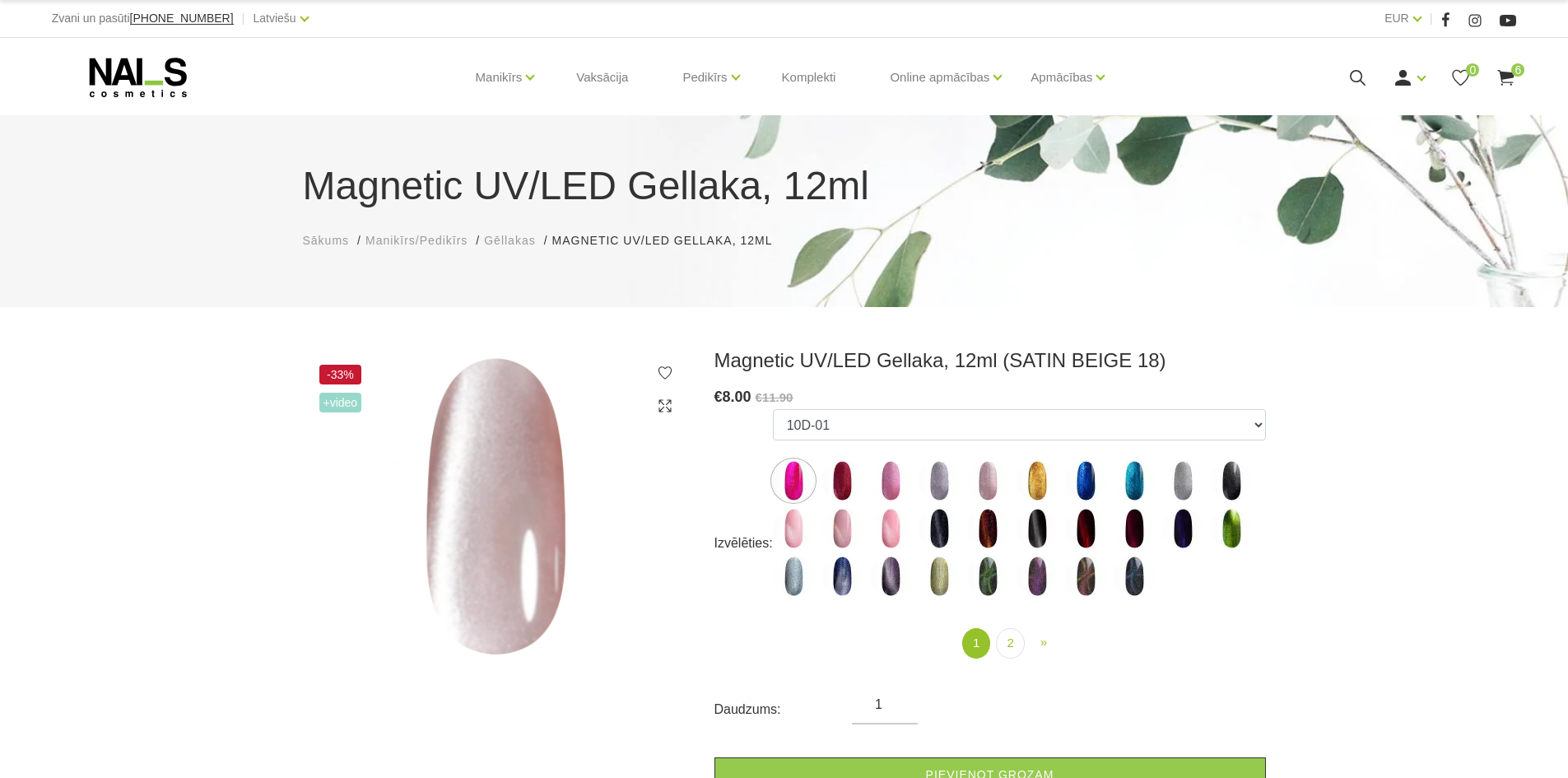
click at [799, 528] on img at bounding box center [793, 528] width 41 height 41
select select "4651"
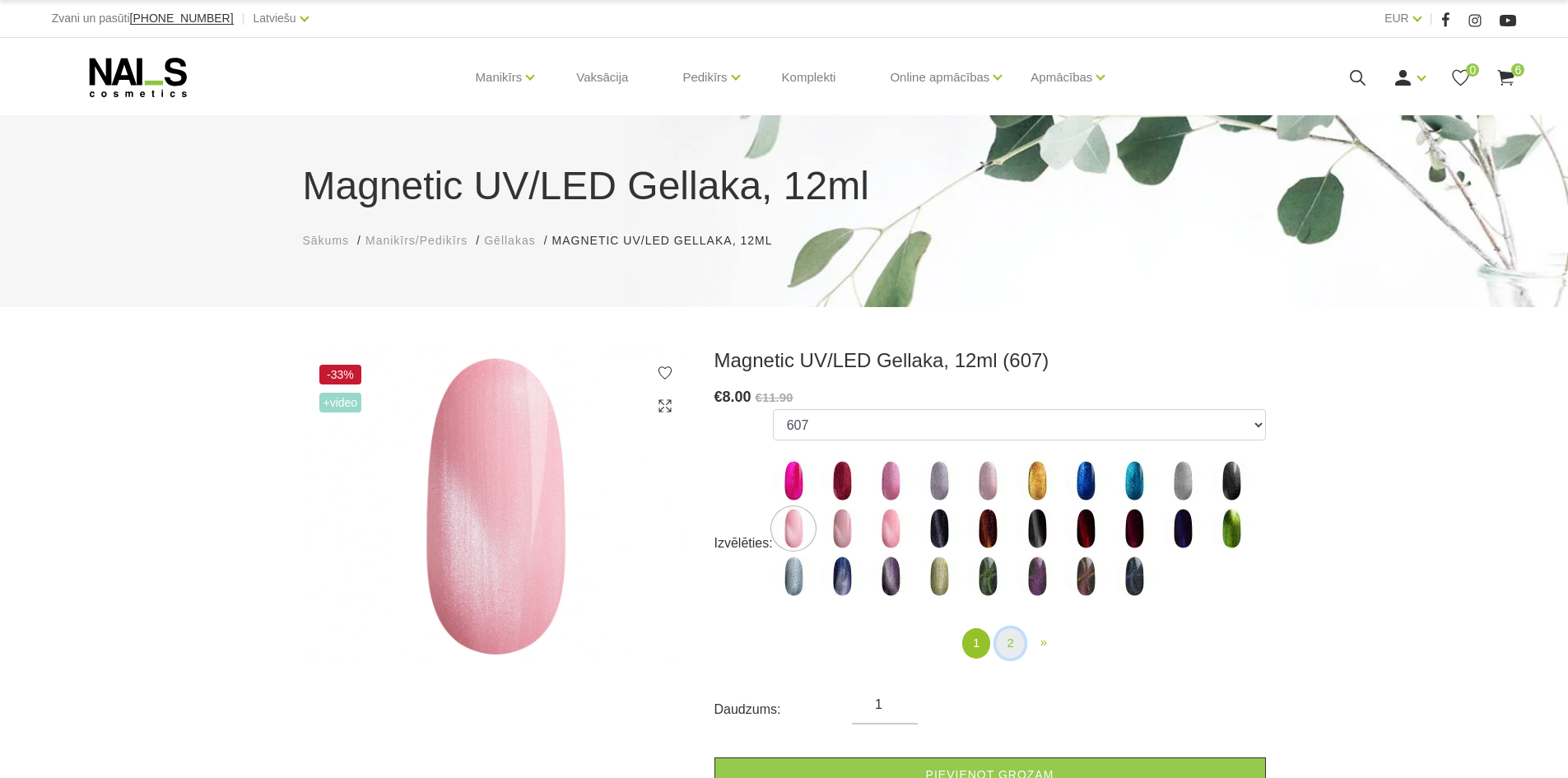
click at [1015, 655] on link "2" at bounding box center [1010, 643] width 28 height 30
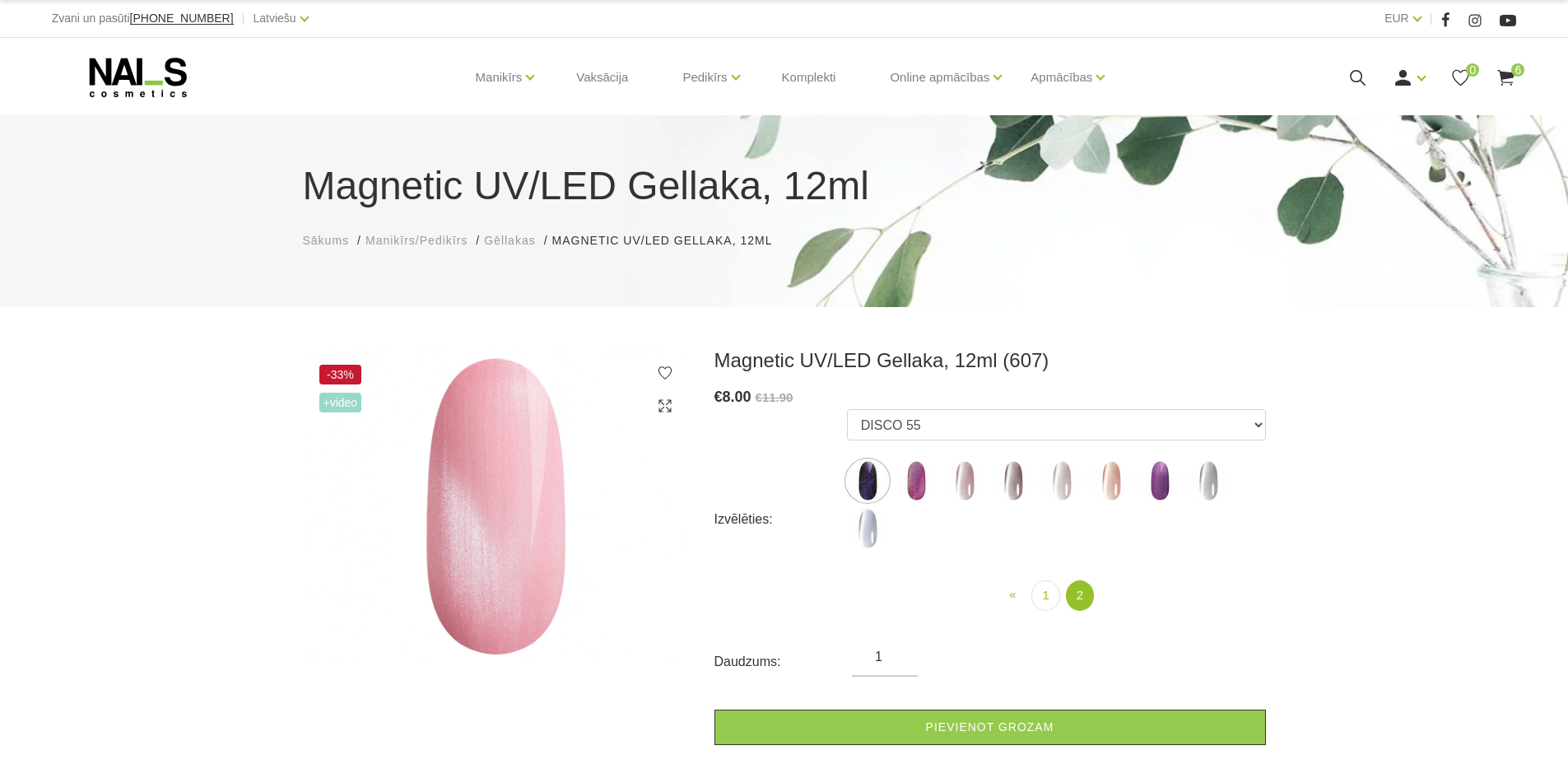
click at [961, 480] on img at bounding box center [965, 480] width 41 height 41
select select "6299"
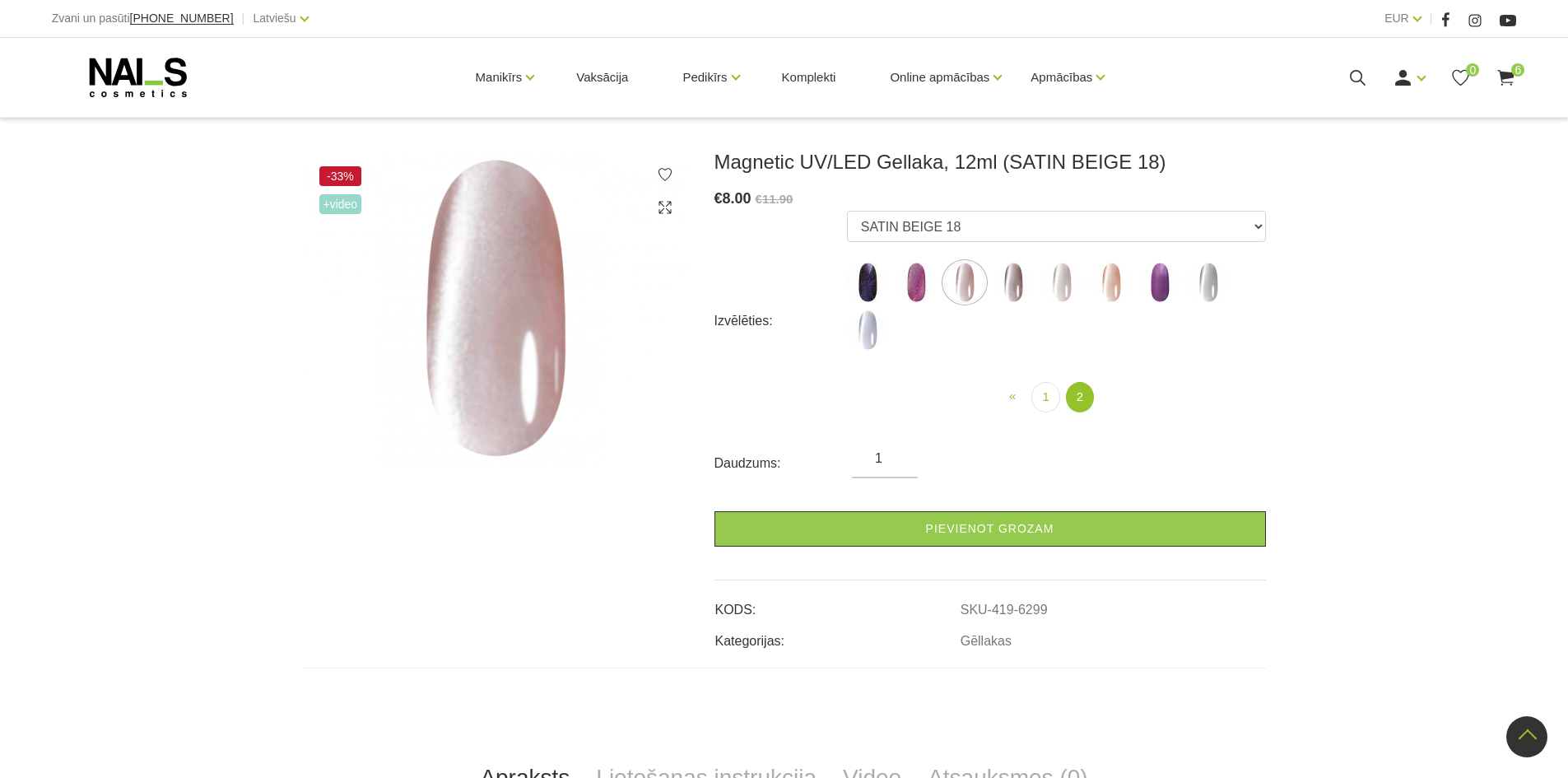
scroll to position [83, 0]
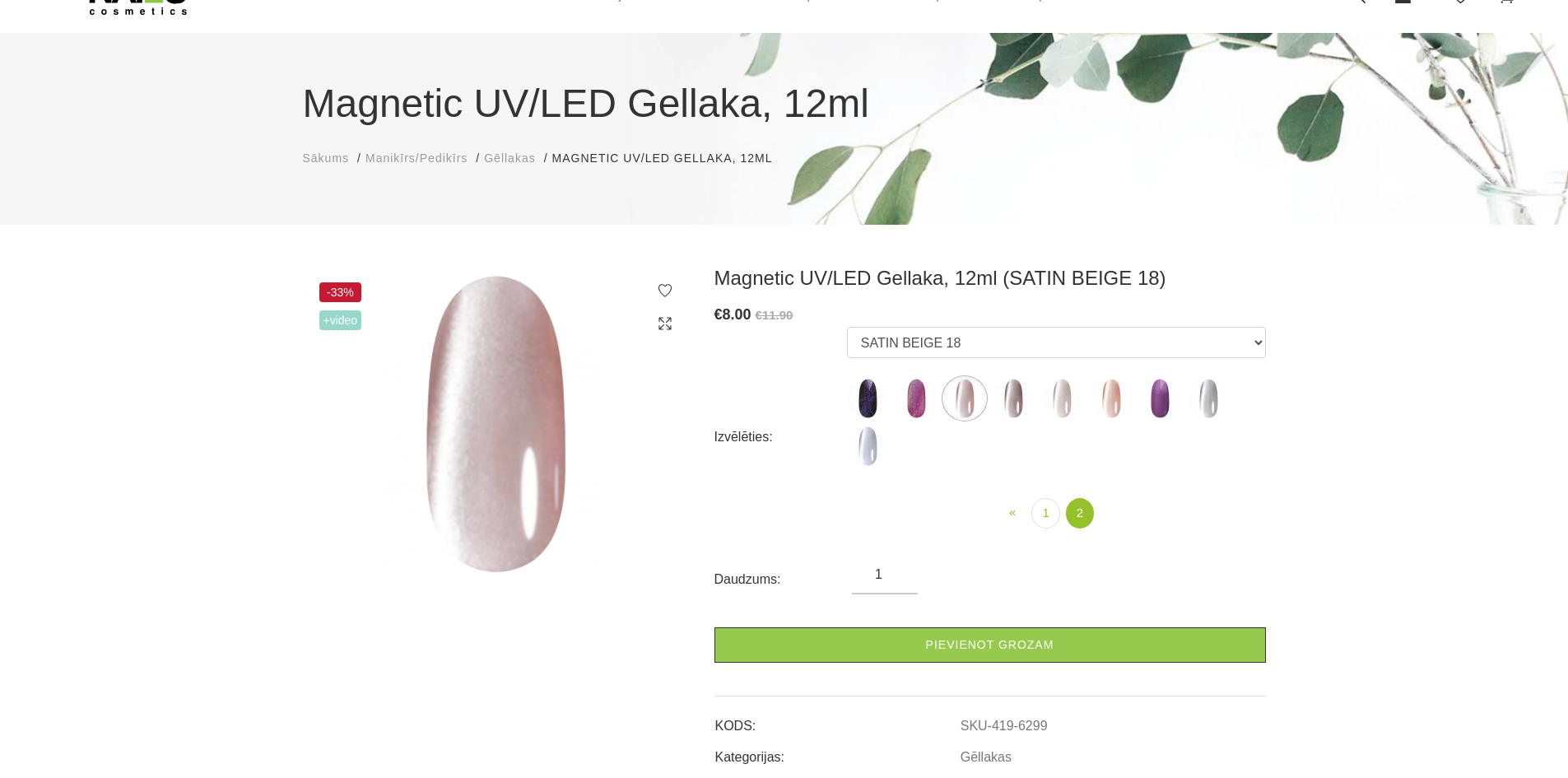
click at [341, 323] on span "+Video" at bounding box center [340, 320] width 43 height 20
click at [330, 319] on span "+Video" at bounding box center [340, 320] width 43 height 20
click at [665, 325] on icon at bounding box center [665, 323] width 17 height 17
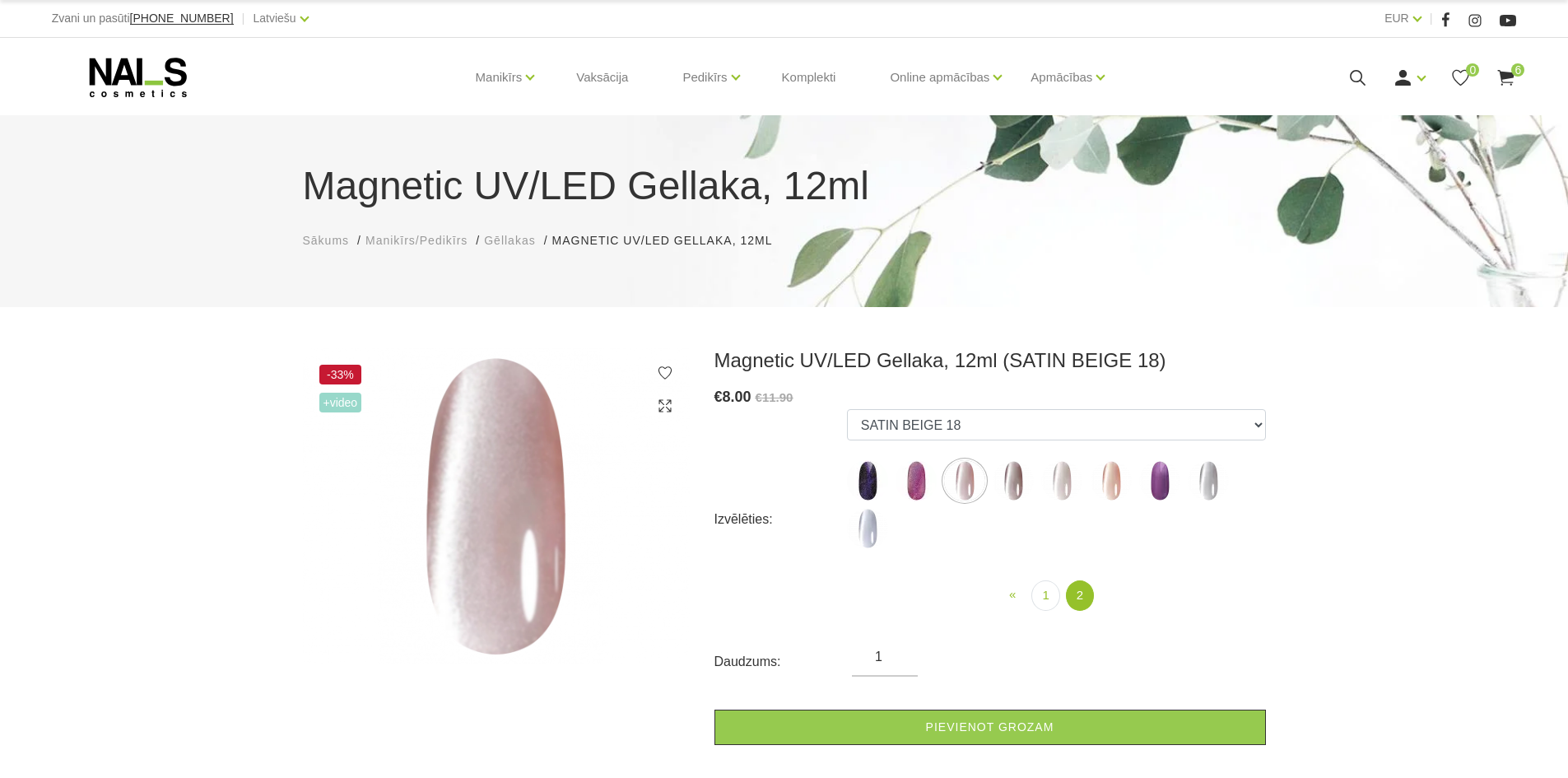
click at [665, 410] on icon at bounding box center [665, 406] width 17 height 17
click at [1047, 590] on link "1" at bounding box center [1046, 595] width 28 height 30
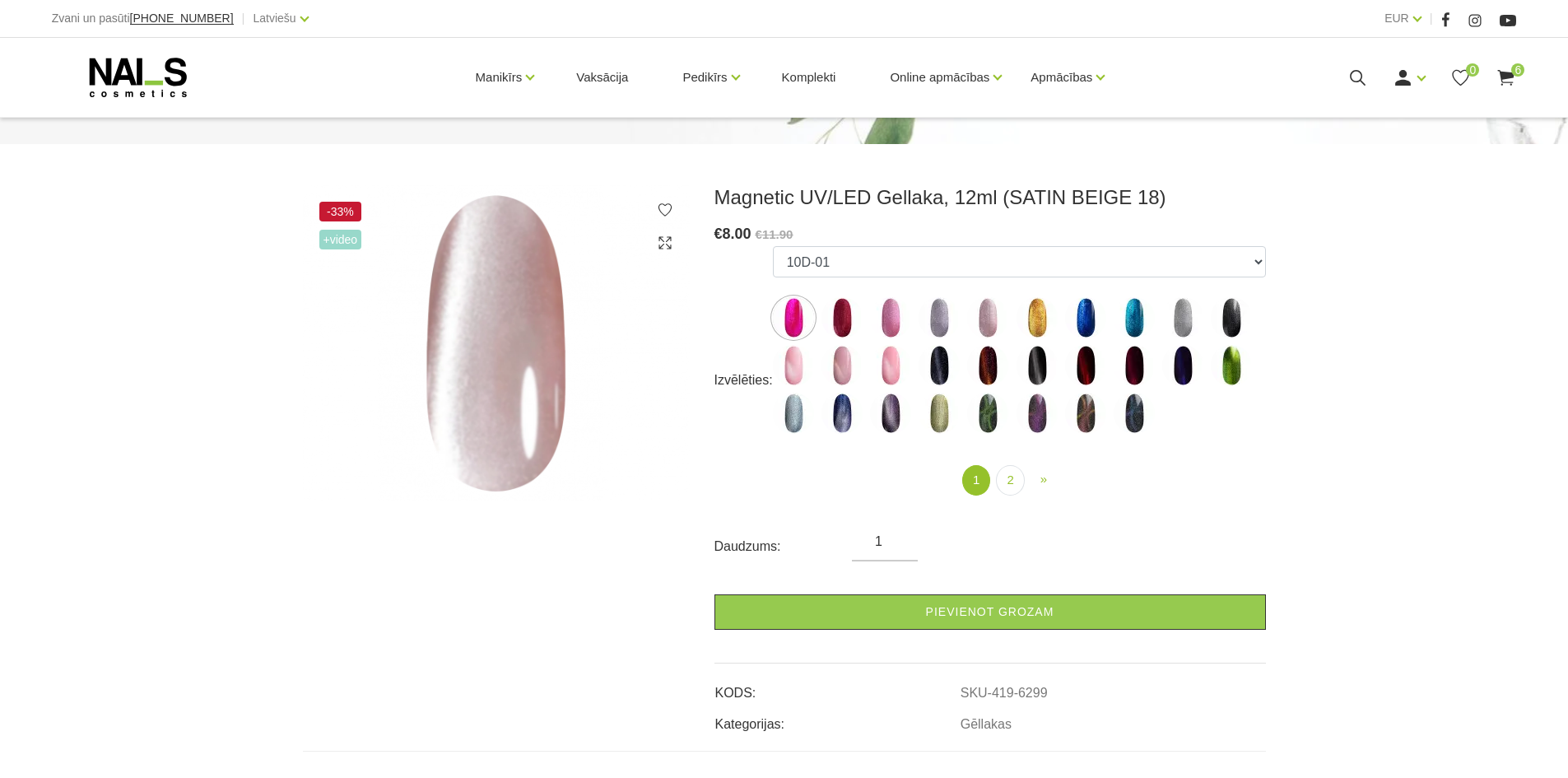
scroll to position [164, 0]
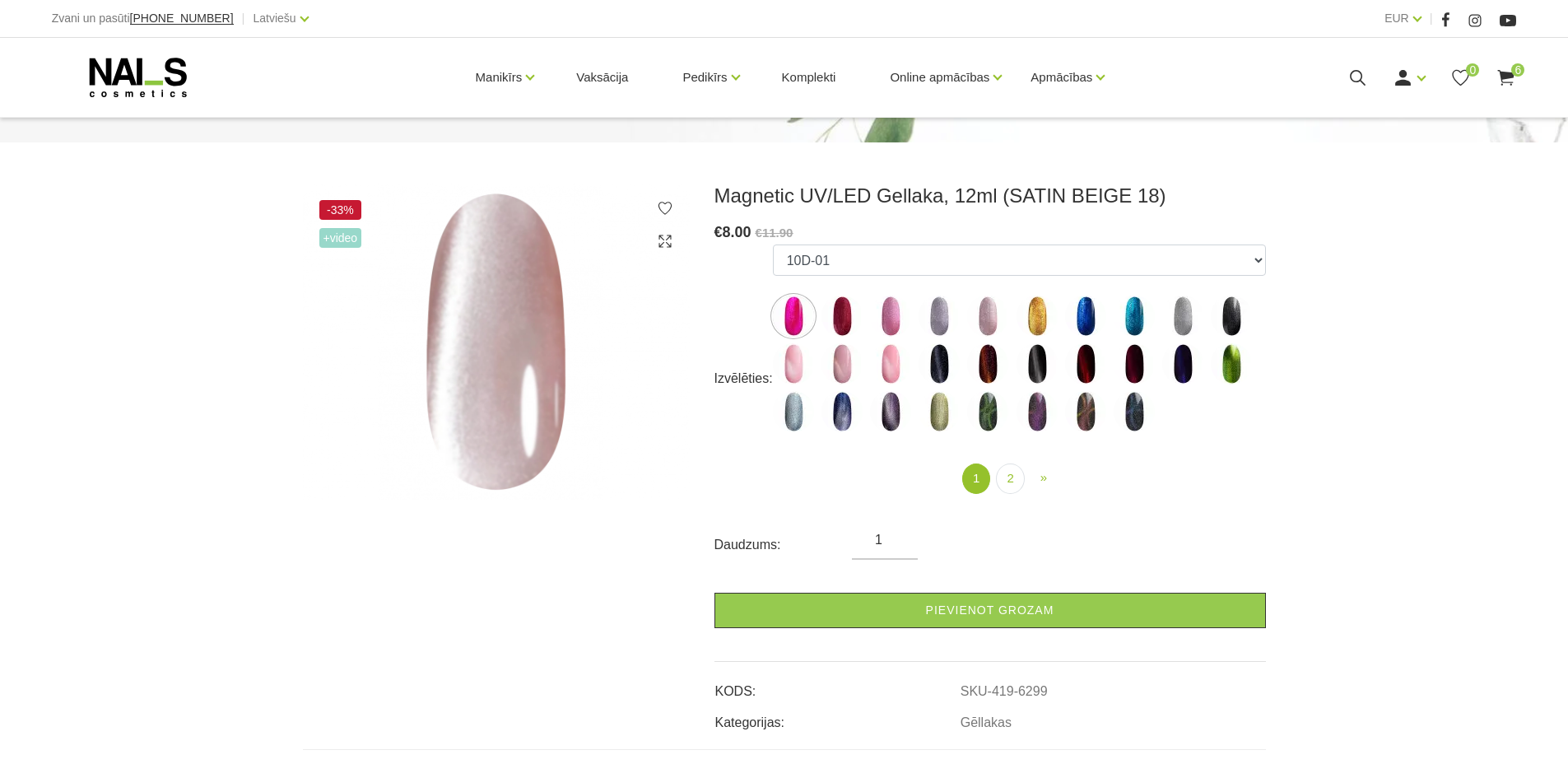
click at [780, 365] on img at bounding box center [793, 363] width 41 height 41
select select "4651"
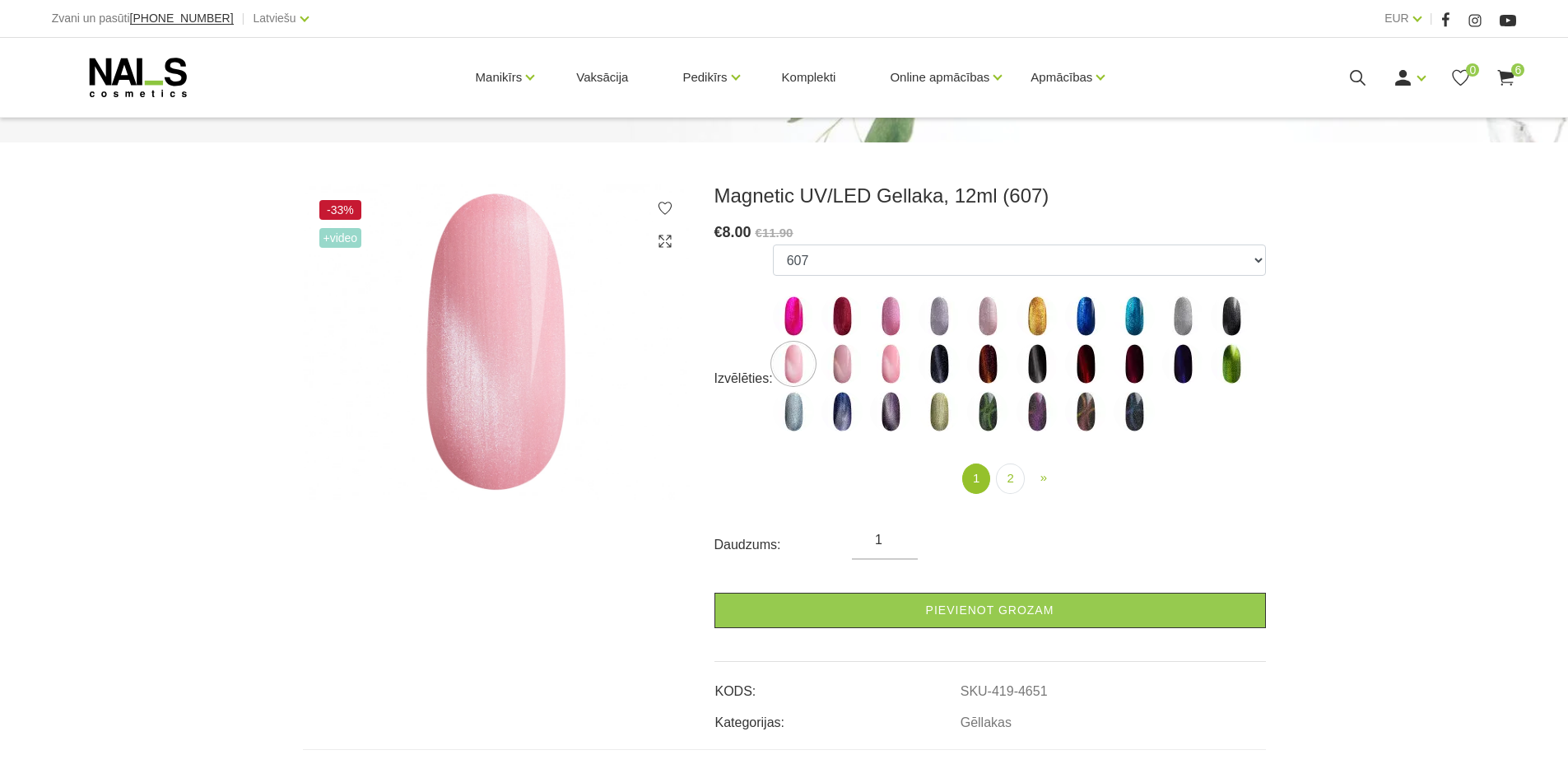
click at [332, 231] on span "+Video" at bounding box center [340, 238] width 43 height 20
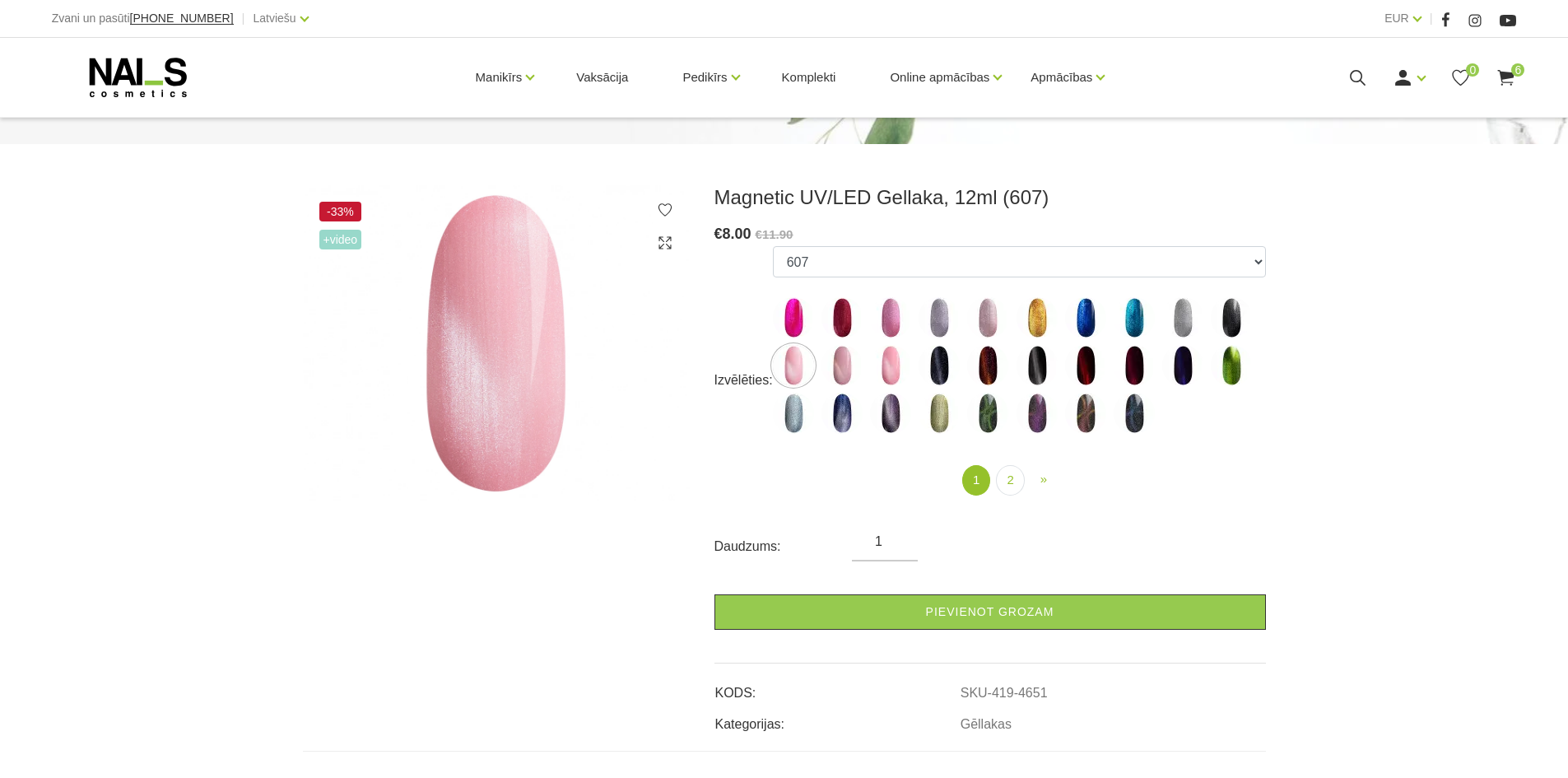
click at [804, 358] on img at bounding box center [793, 365] width 41 height 41
click at [846, 252] on select "10D-01 10D-04 10D-07 10D-08 10D-09 10D-13 10D-14 10D-15 10D-19 10D-20 607 614 6…" at bounding box center [1019, 261] width 493 height 31
click at [773, 246] on select "10D-01 10D-04 10D-07 10D-08 10D-09 10D-13 10D-14 10D-15 10D-19 10D-20 607 614 6…" at bounding box center [1019, 261] width 493 height 31
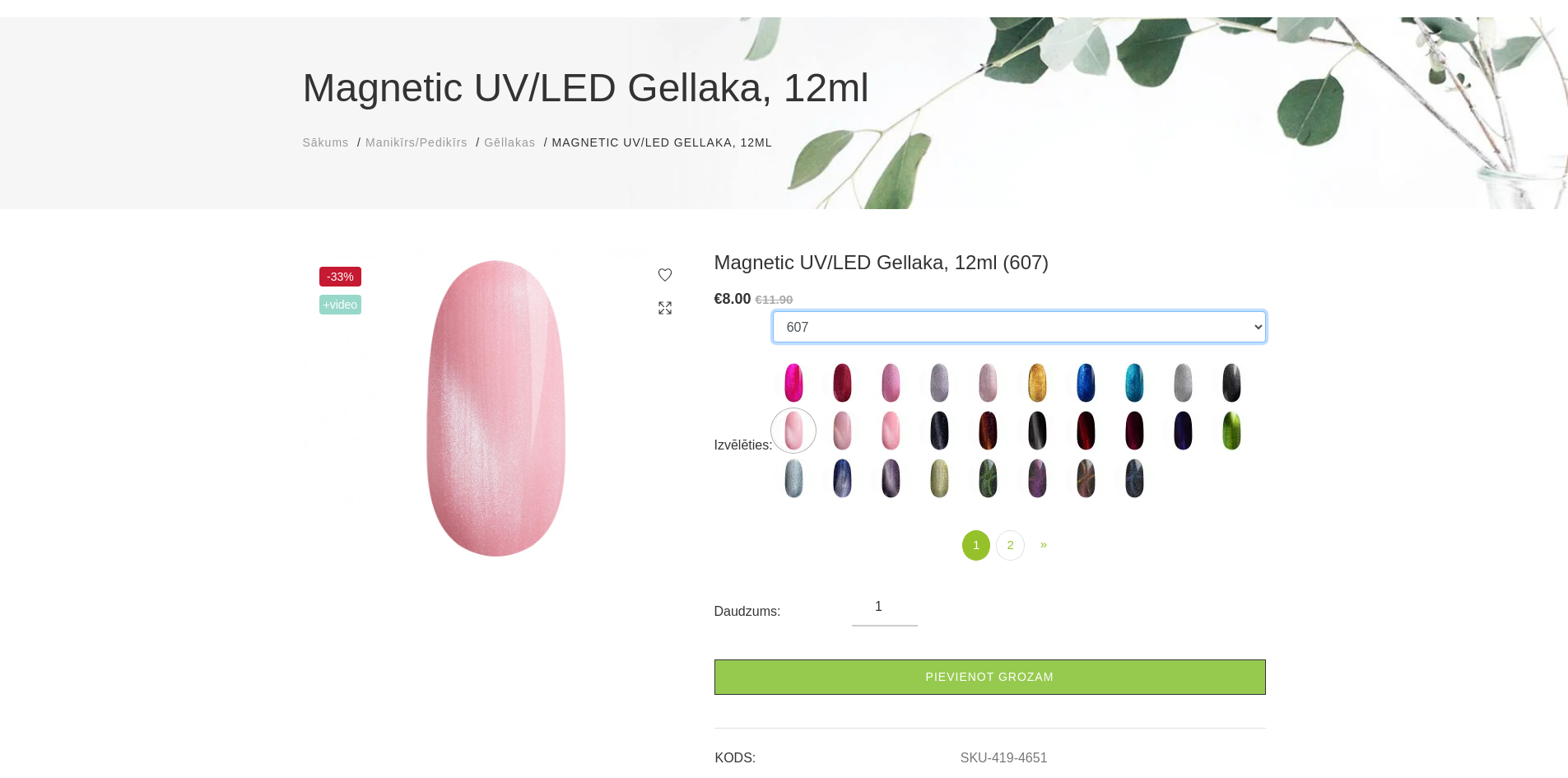
scroll to position [81, 0]
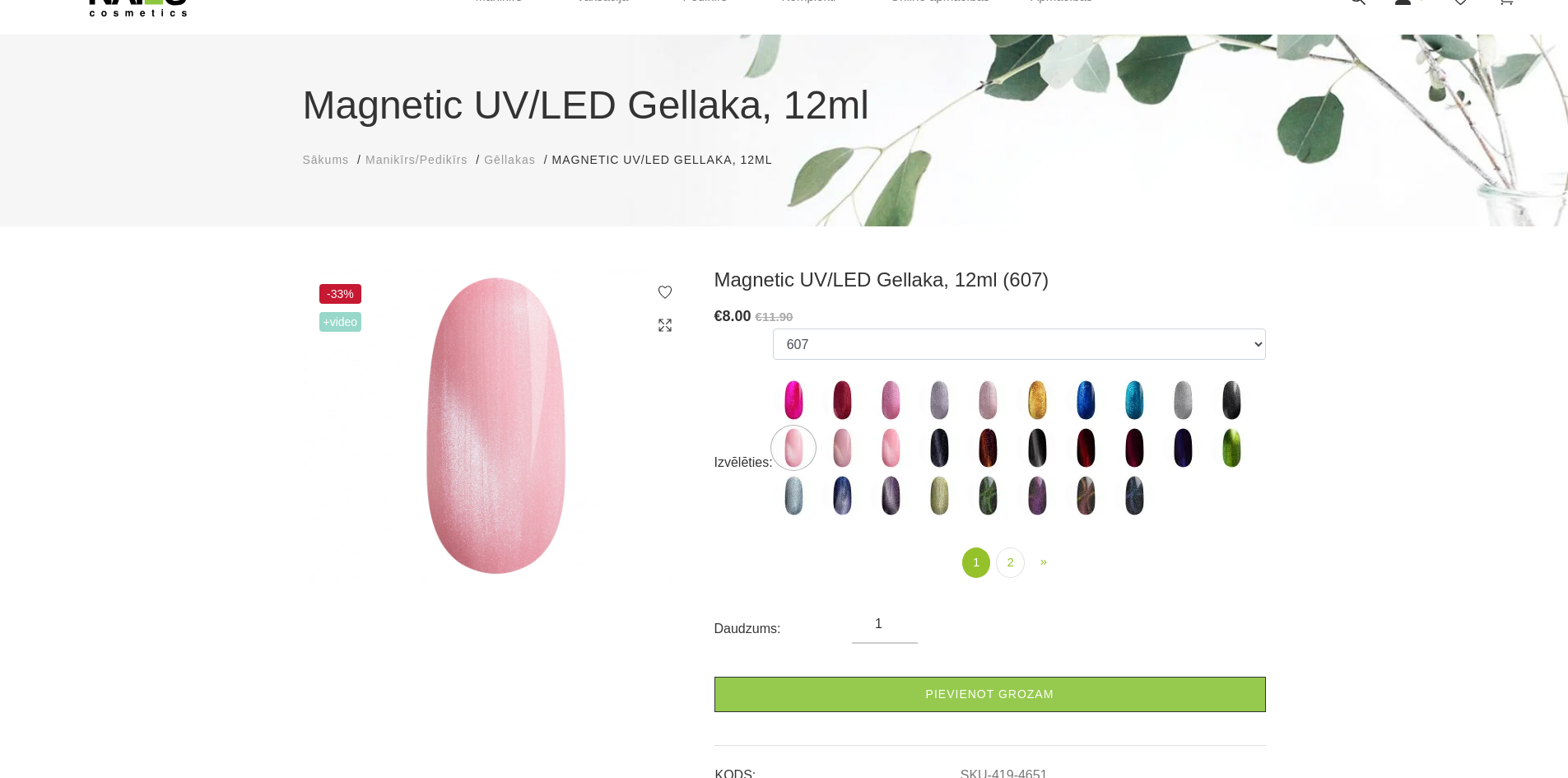
click at [329, 322] on span "+Video" at bounding box center [340, 322] width 43 height 20
click at [359, 286] on span "-33%" at bounding box center [340, 294] width 43 height 20
click at [669, 328] on icon at bounding box center [665, 325] width 17 height 17
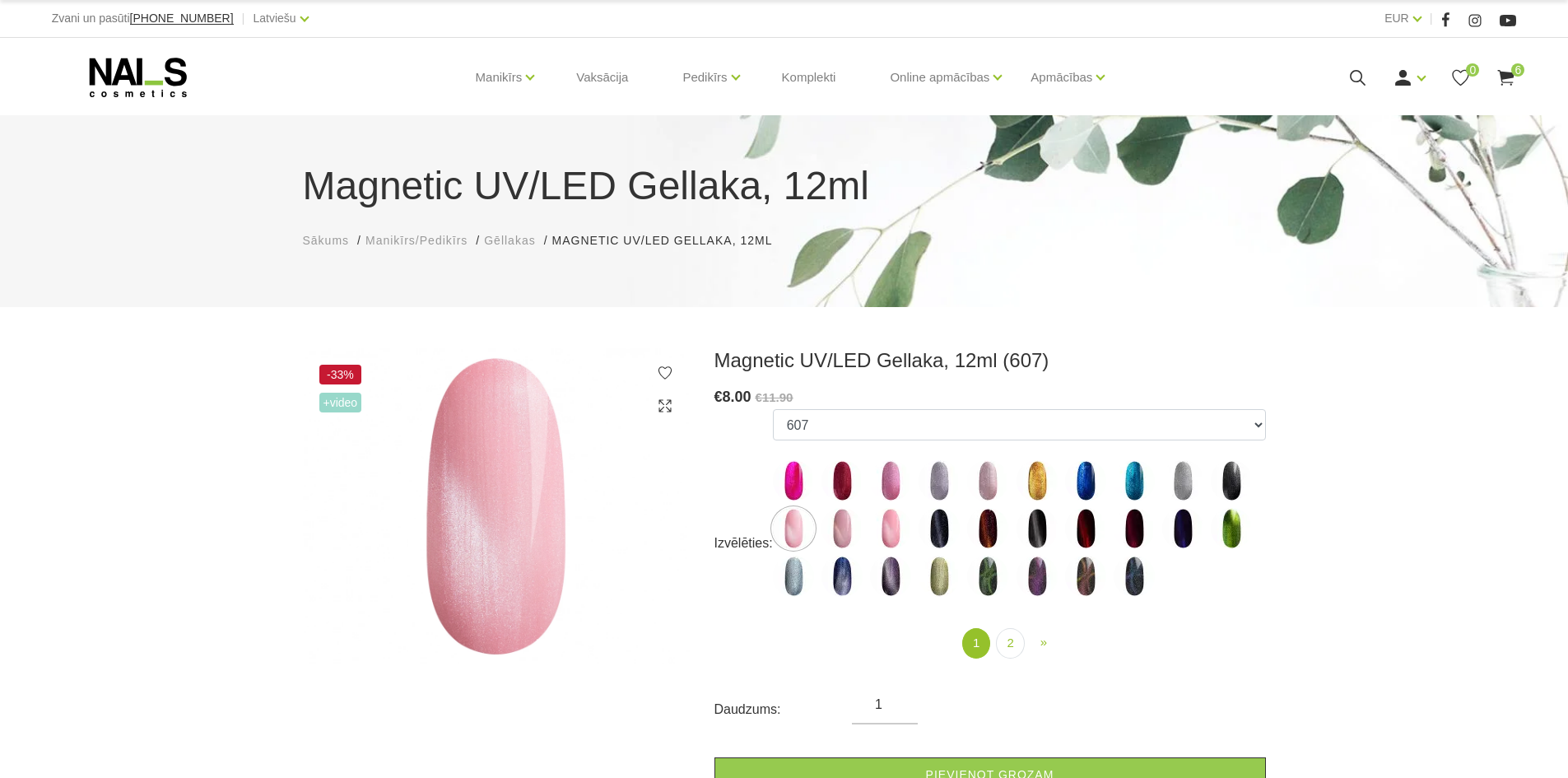
click at [664, 397] on div at bounding box center [665, 389] width 17 height 50
click at [665, 404] on icon at bounding box center [665, 406] width 17 height 17
click at [667, 401] on icon at bounding box center [665, 406] width 17 height 17
click at [661, 401] on icon at bounding box center [665, 406] width 17 height 17
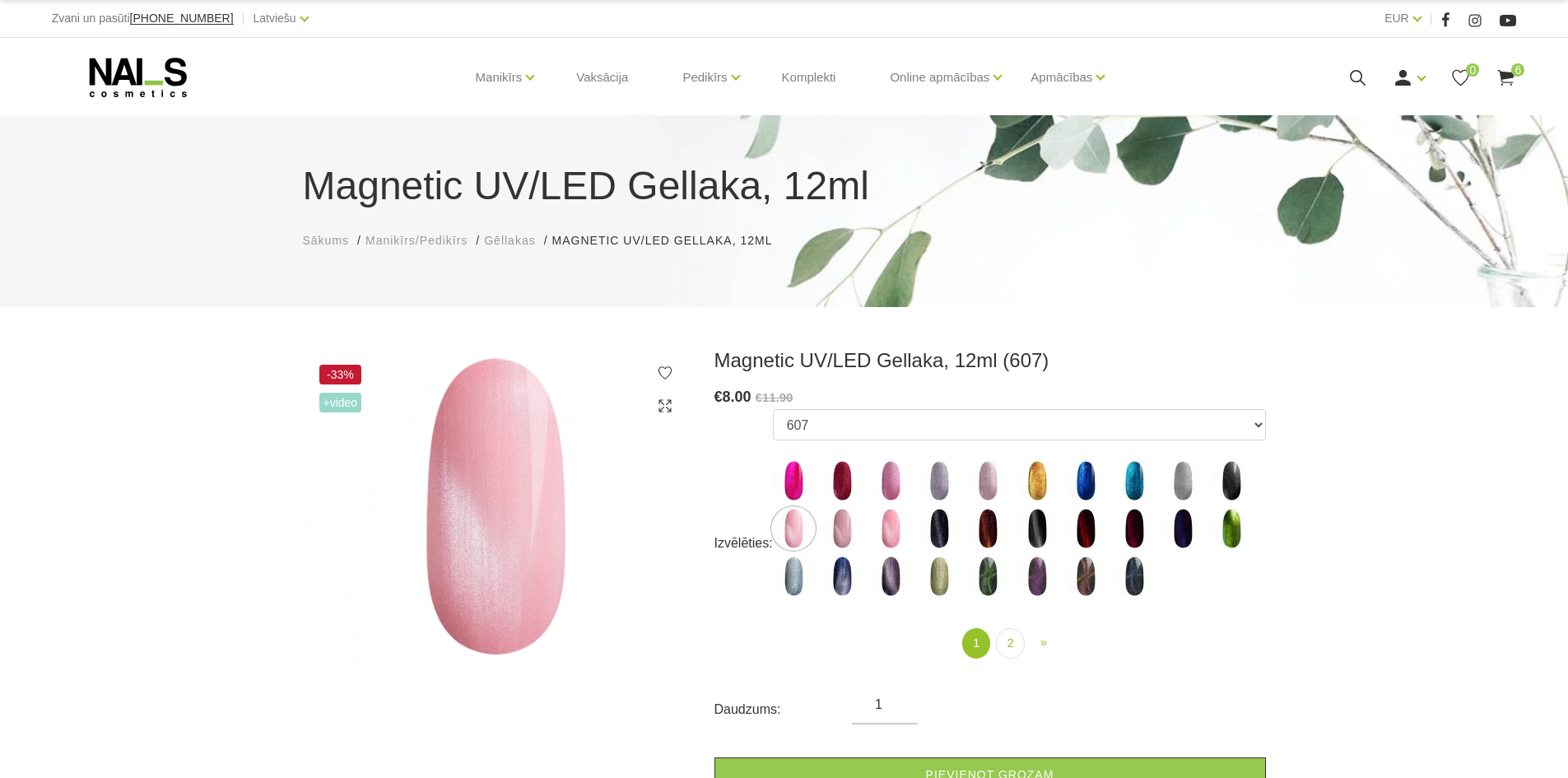
click at [661, 401] on icon at bounding box center [665, 406] width 17 height 17
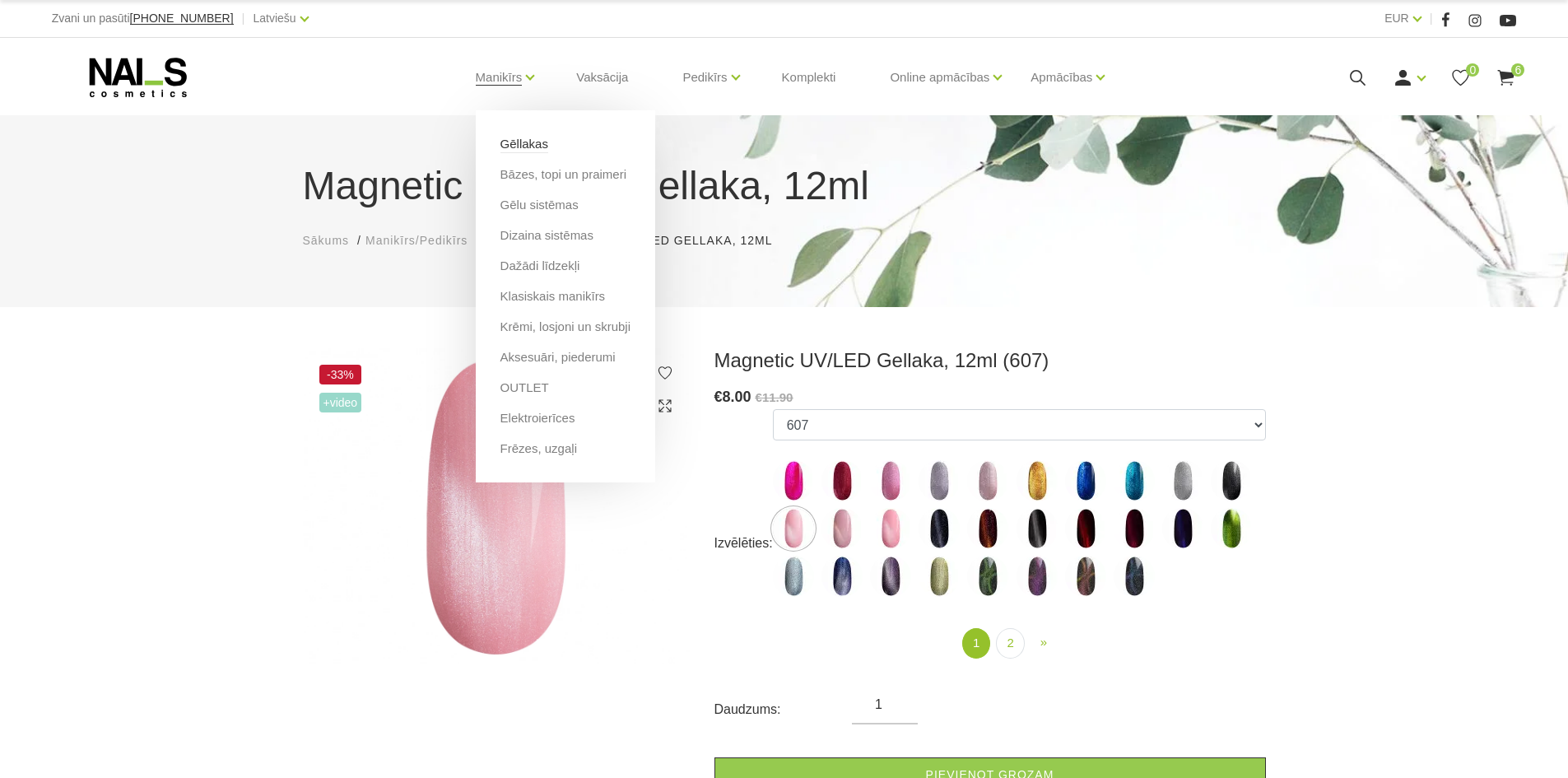
click at [530, 139] on link "Gēllakas" at bounding box center [524, 144] width 48 height 18
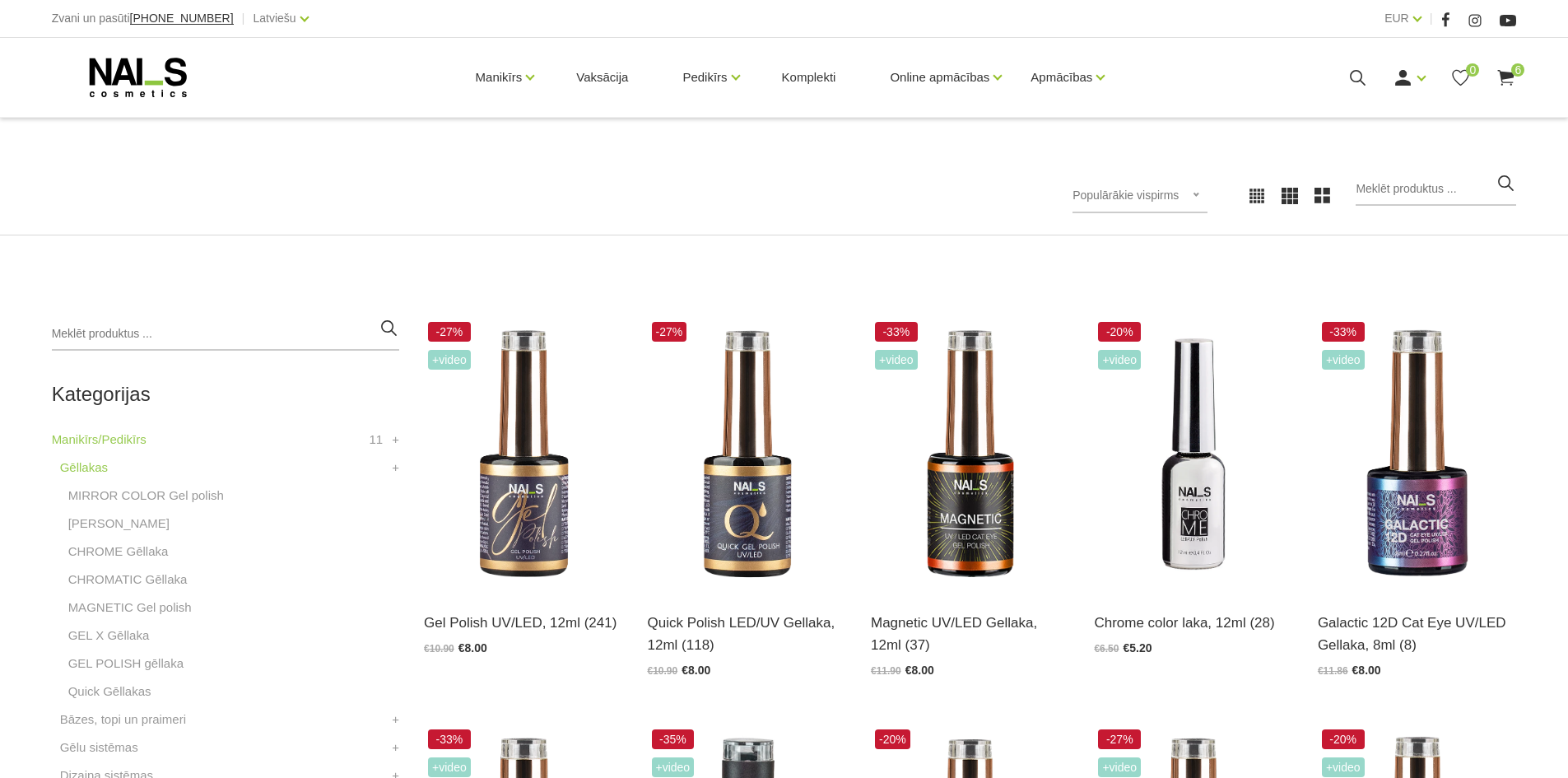
scroll to position [247, 0]
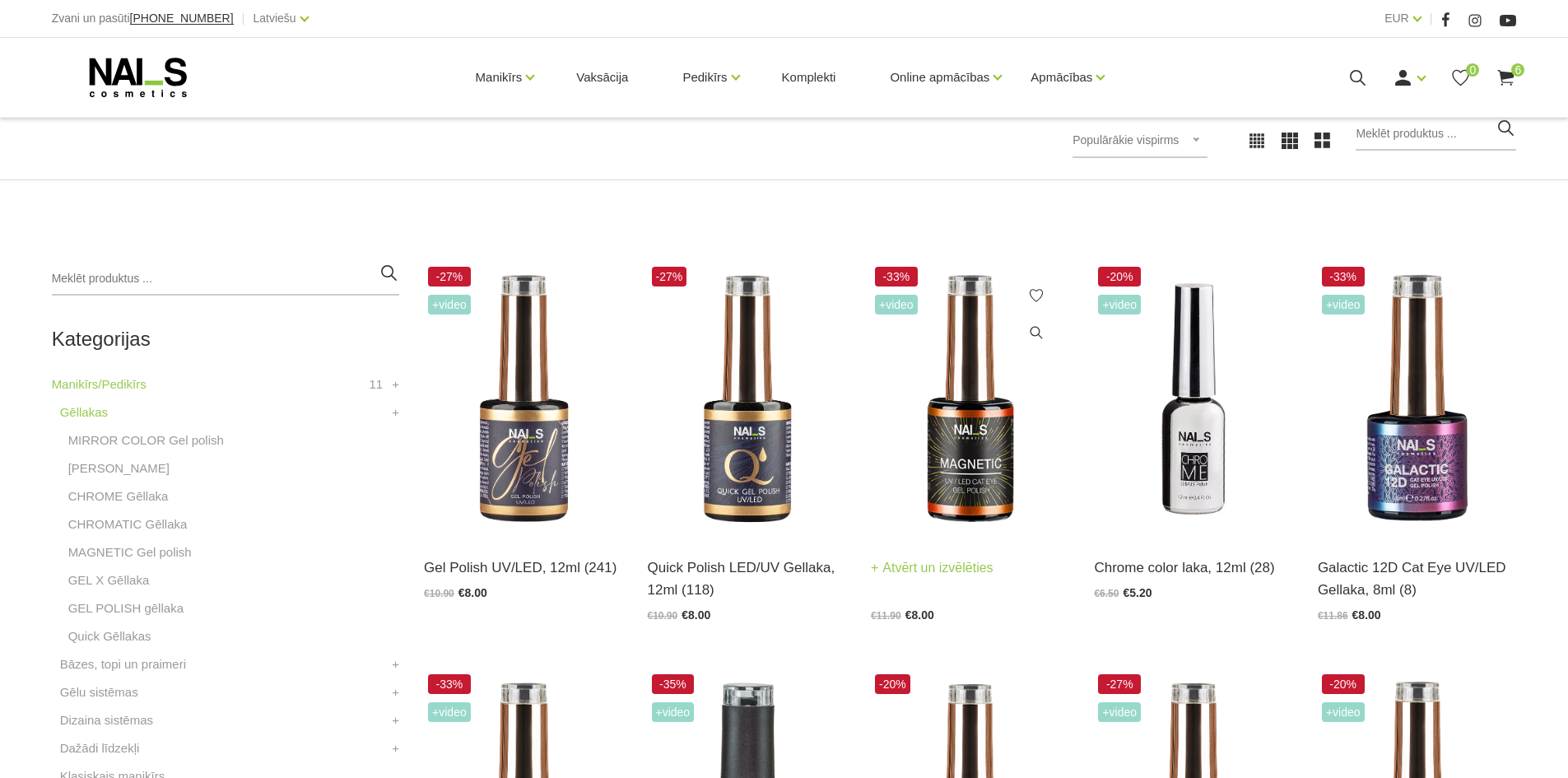
click at [894, 300] on span "+Video" at bounding box center [896, 305] width 43 height 20
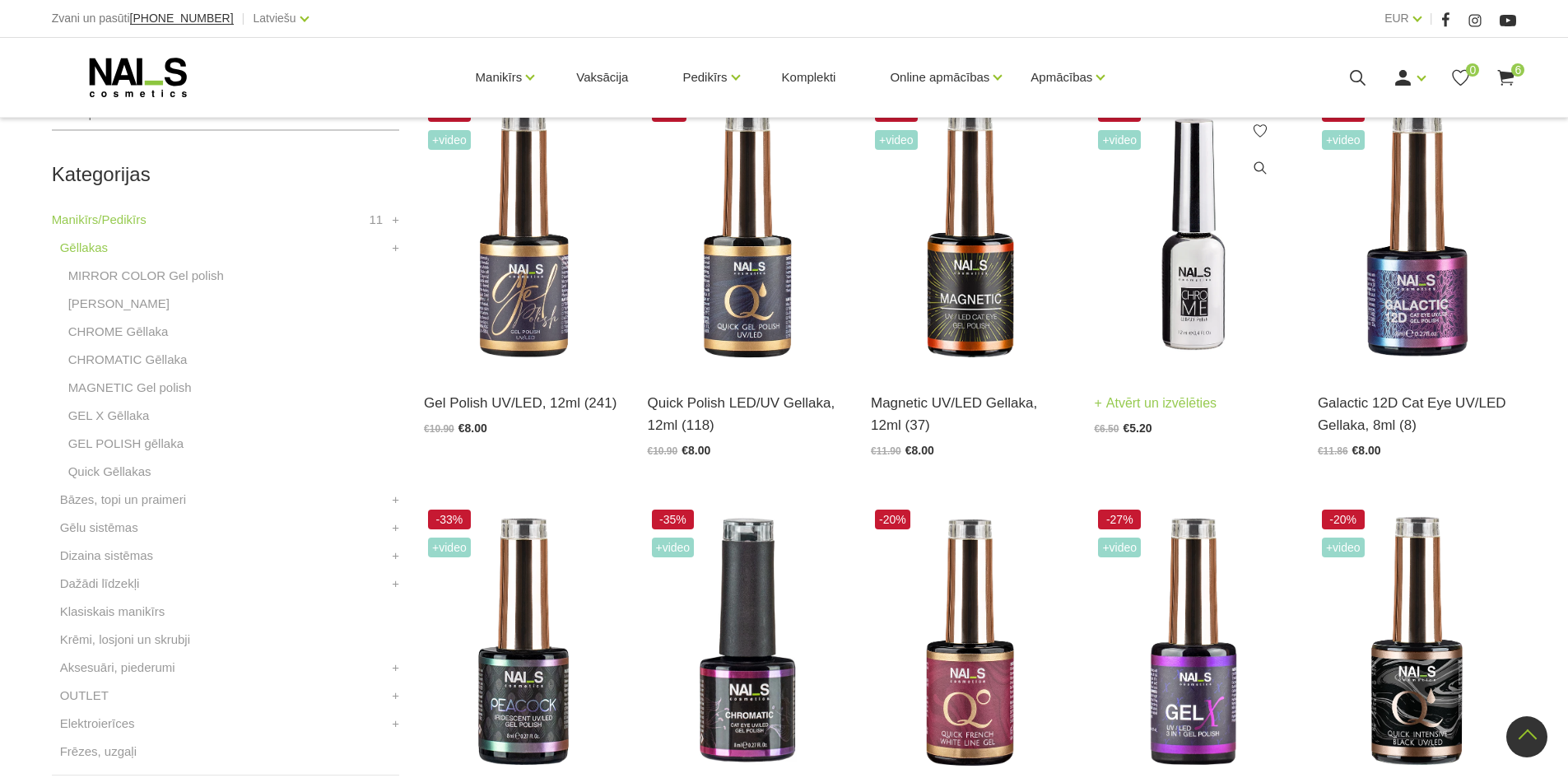
scroll to position [576, 0]
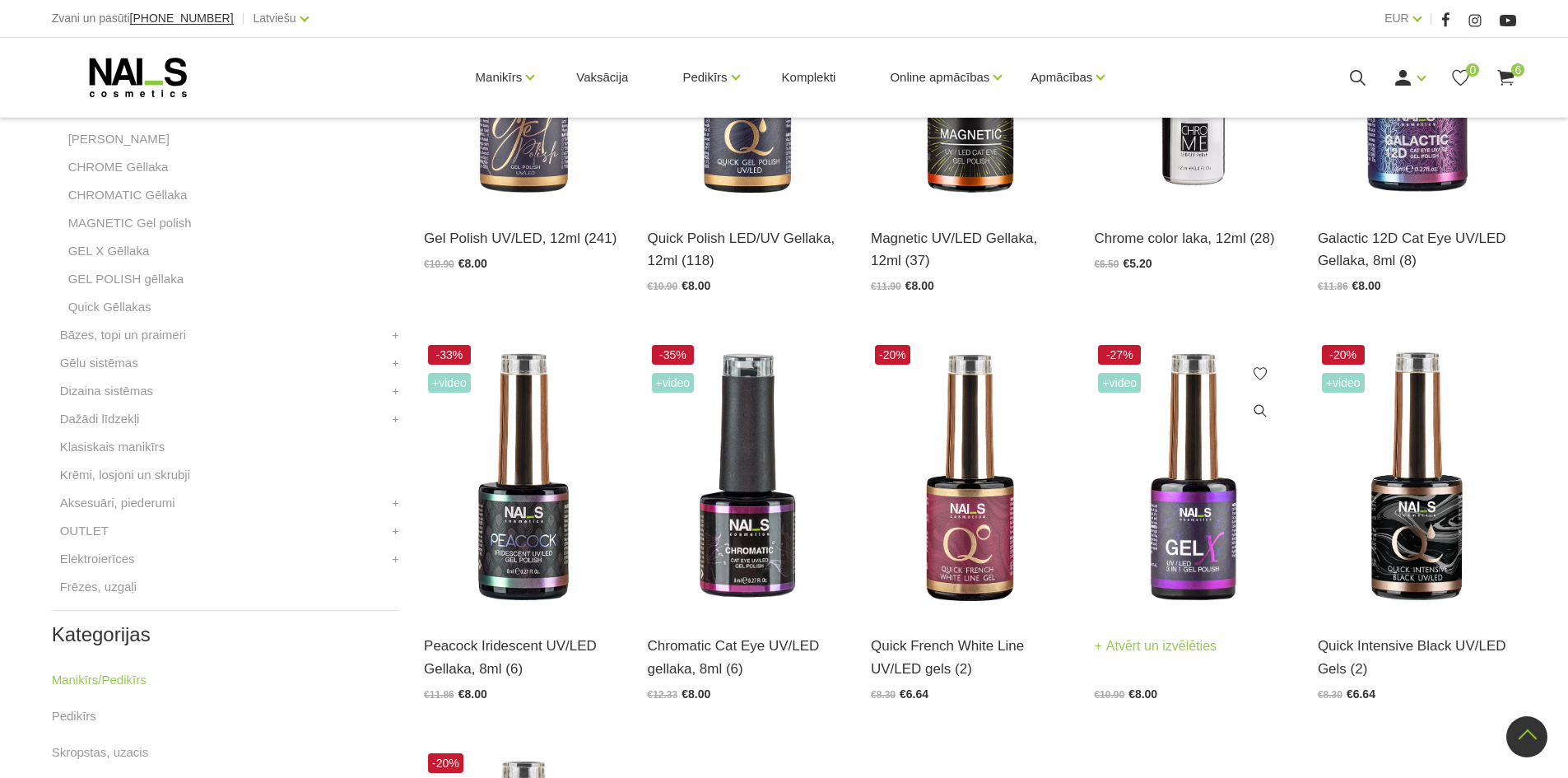
click at [1209, 495] on img at bounding box center [1192, 478] width 198 height 274
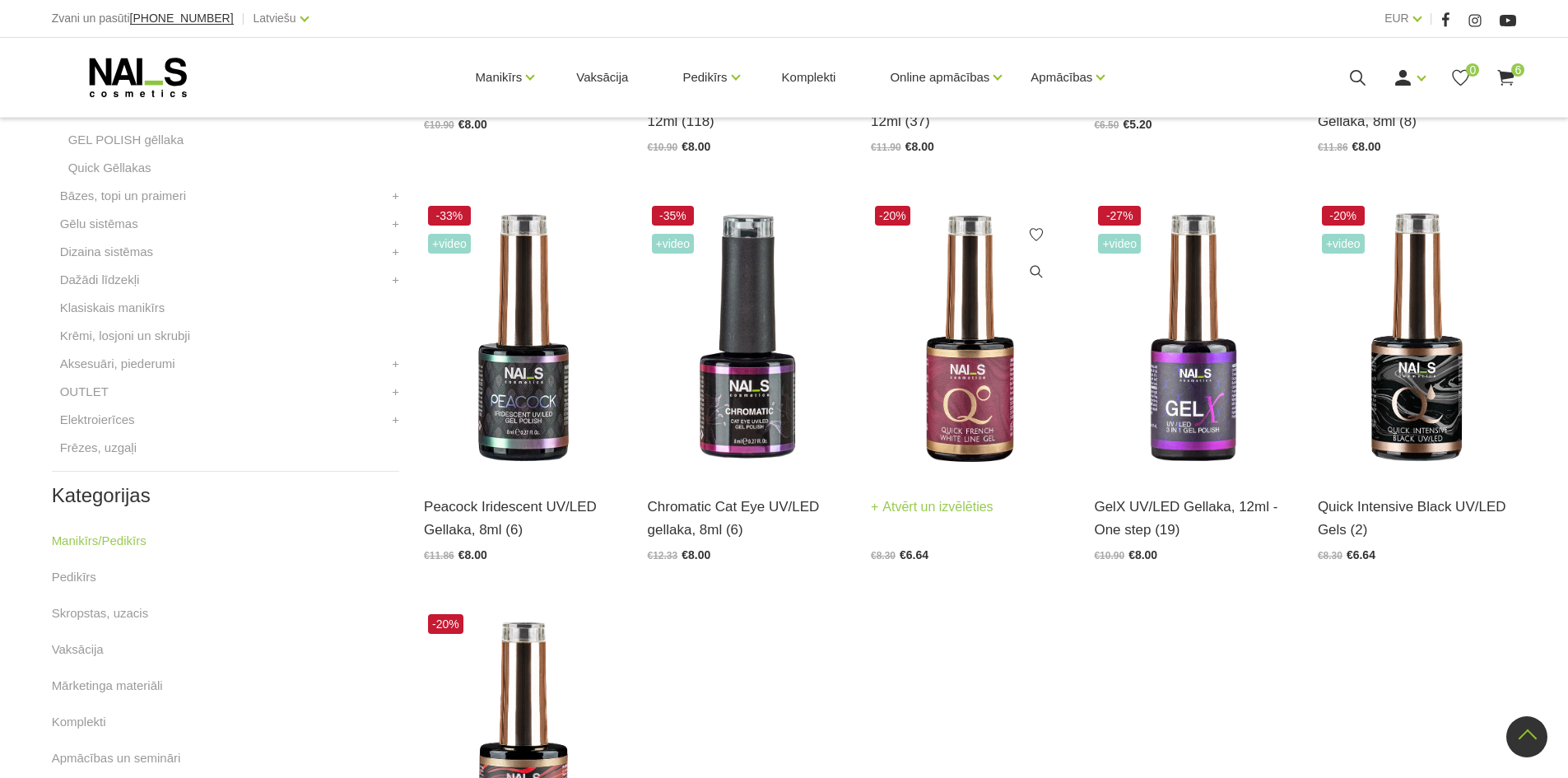
scroll to position [741, 0]
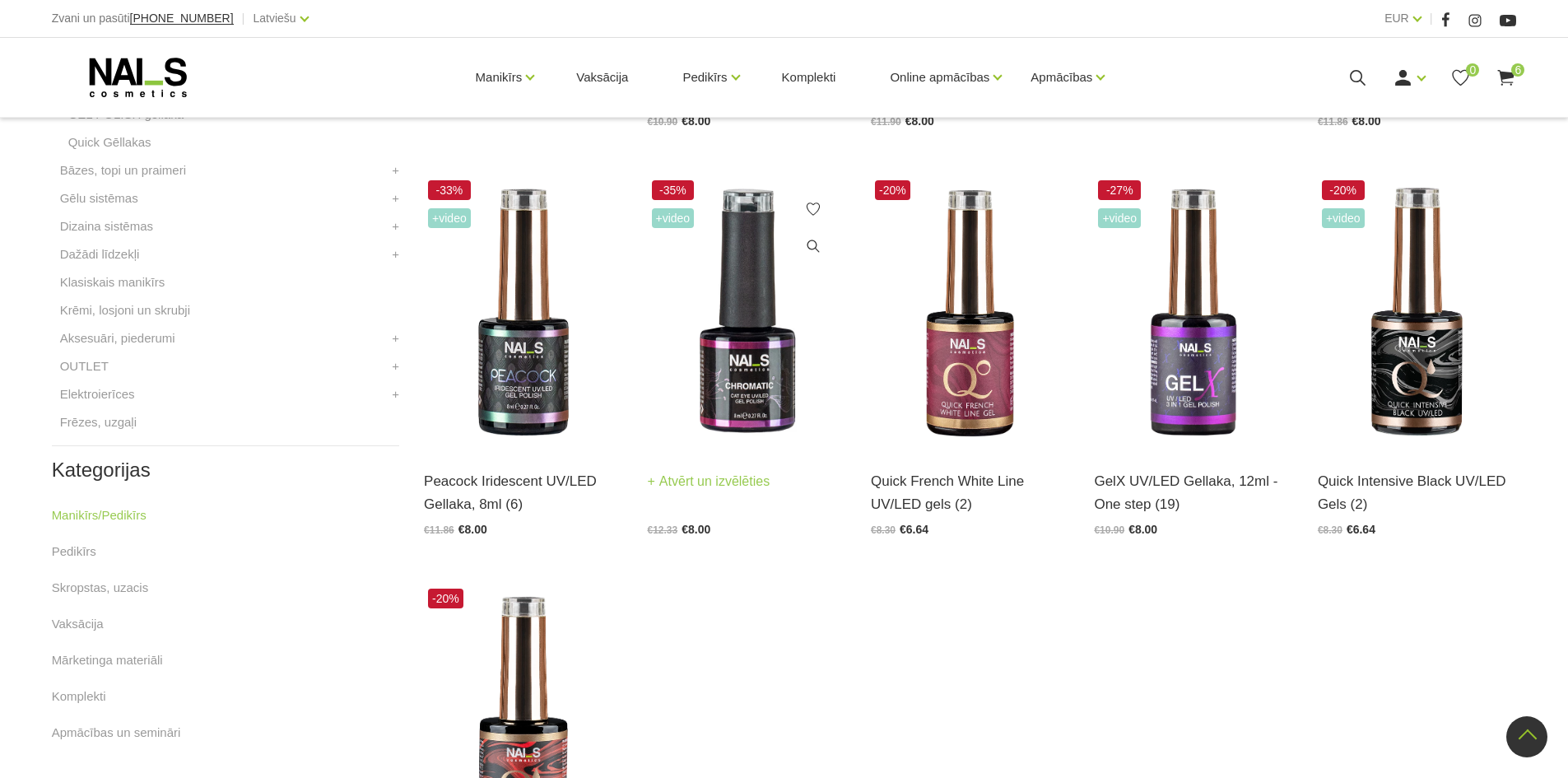
click at [724, 351] on img at bounding box center [746, 313] width 198 height 274
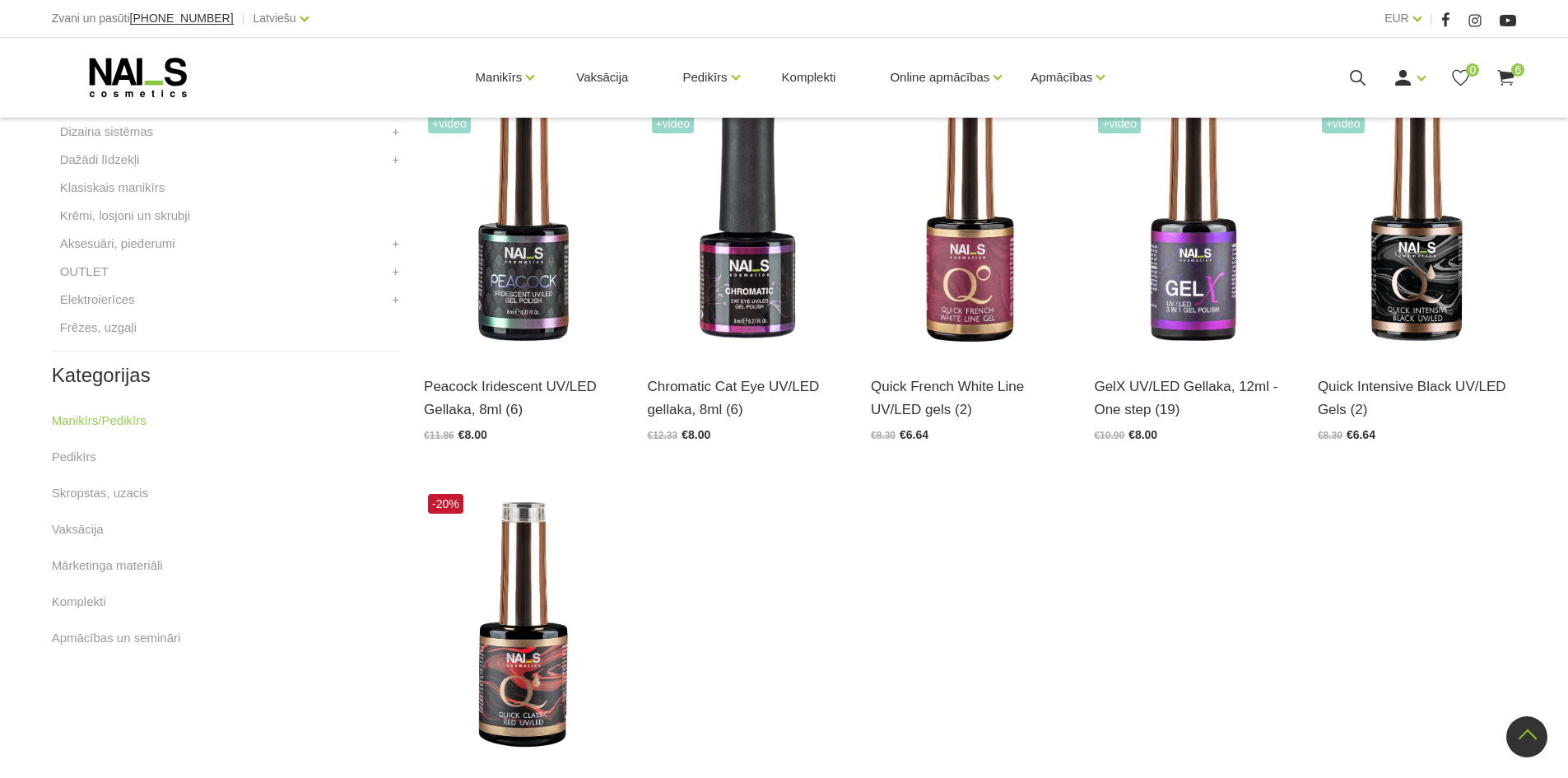
scroll to position [658, 0]
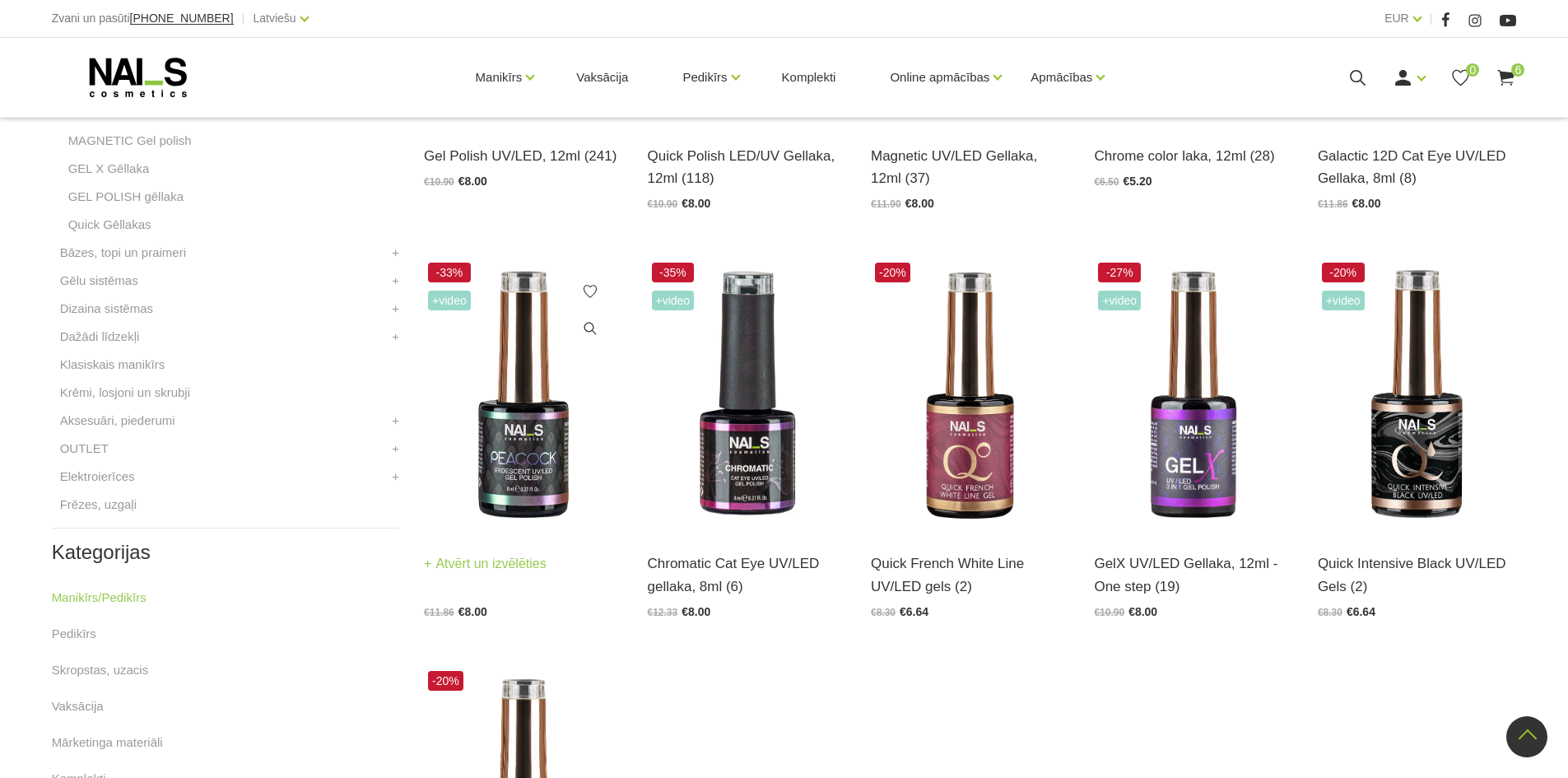
click at [574, 451] on img at bounding box center [522, 395] width 198 height 274
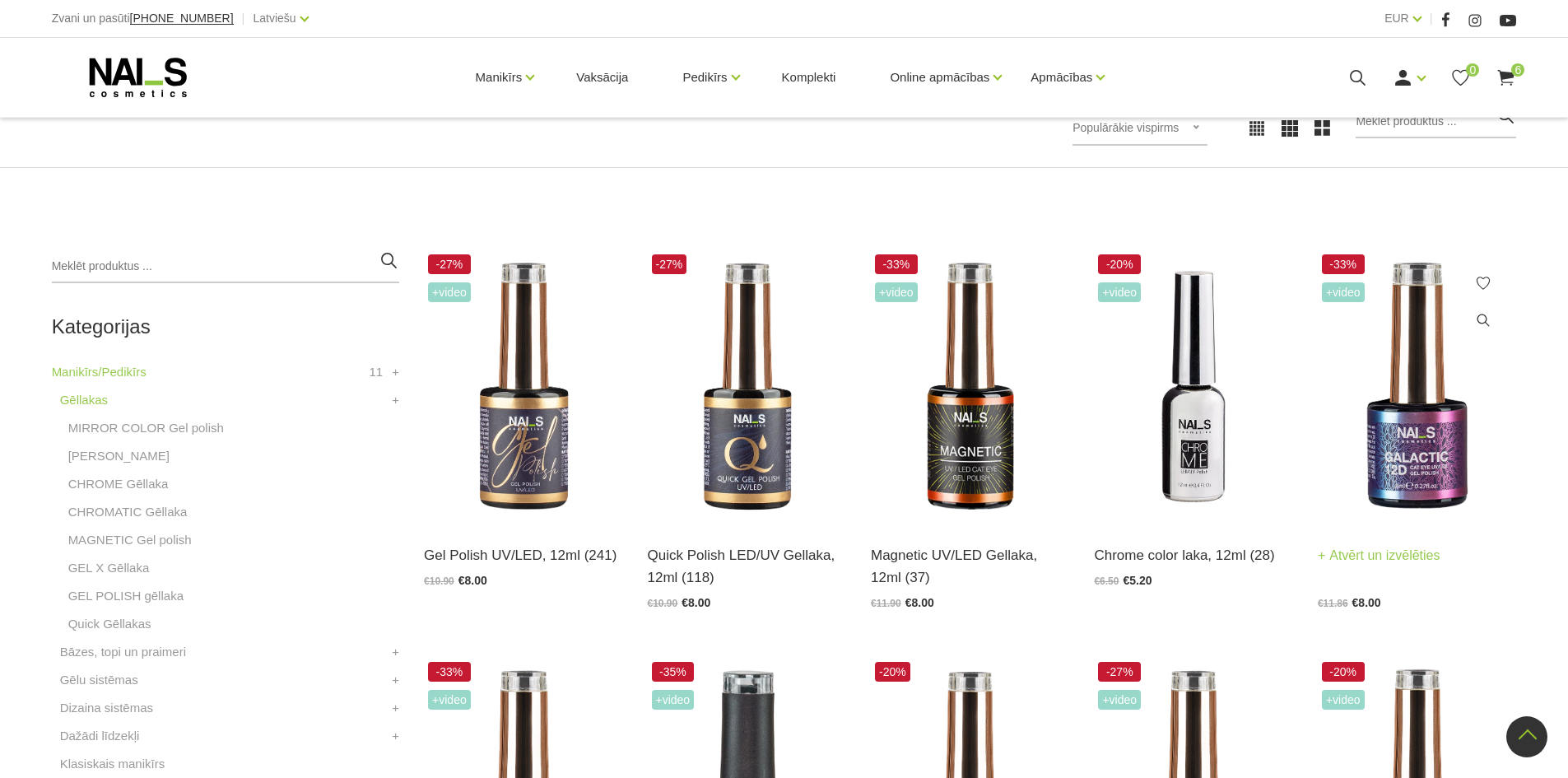
scroll to position [247, 0]
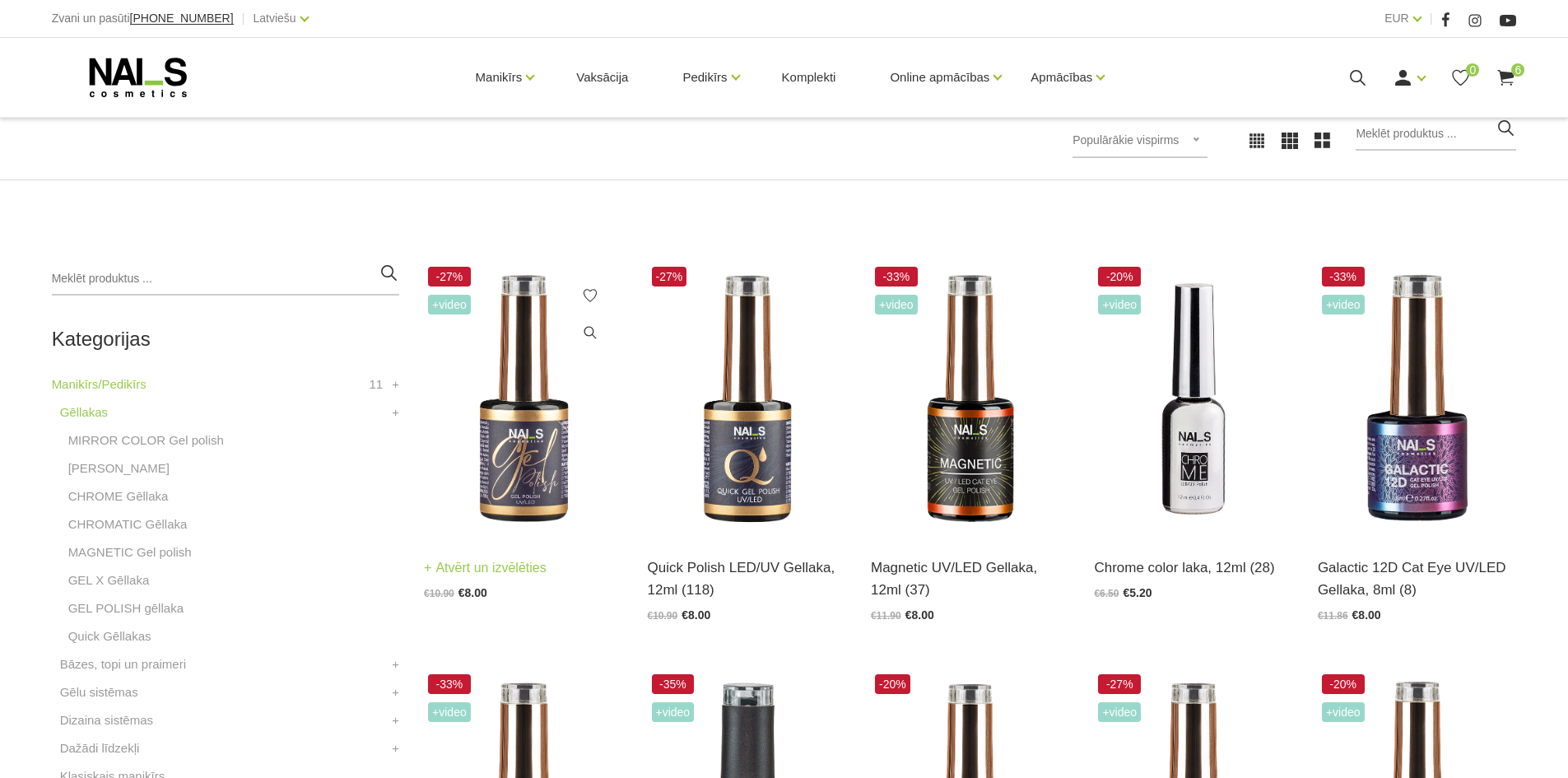
click at [559, 432] on img at bounding box center [522, 400] width 198 height 274
click at [745, 422] on img at bounding box center [746, 400] width 198 height 274
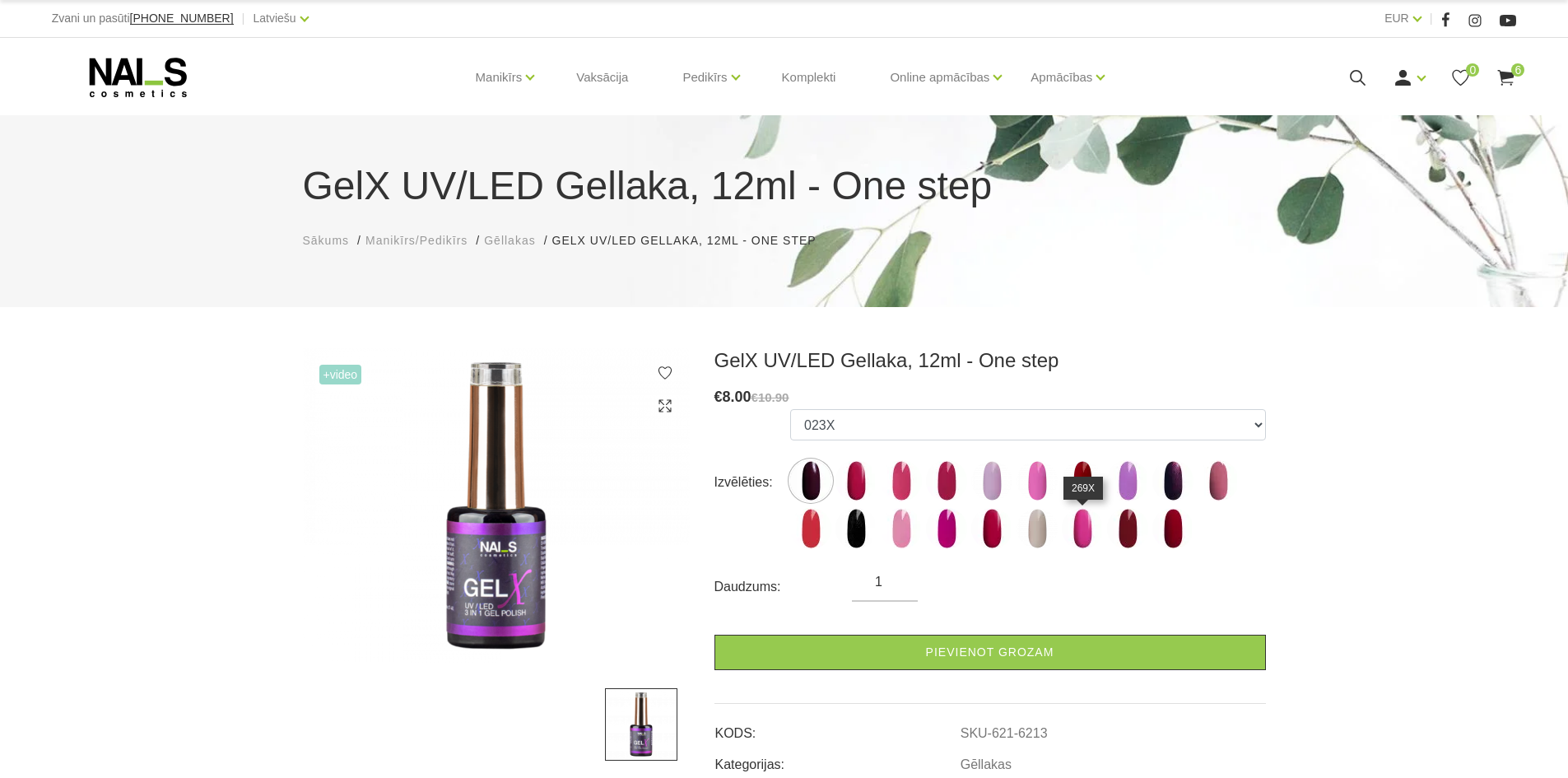
click at [1093, 528] on img at bounding box center [1082, 528] width 41 height 41
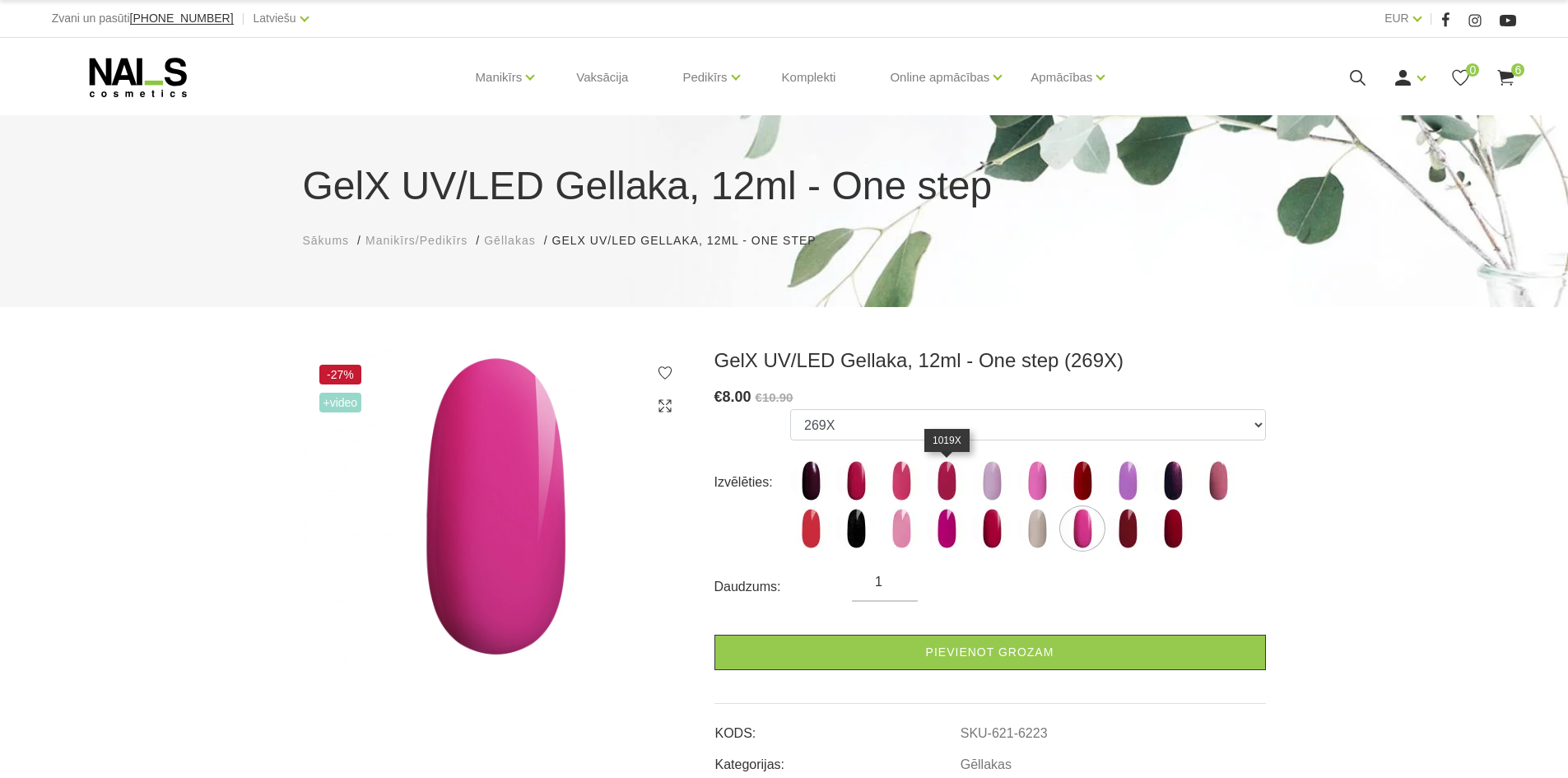
click at [954, 472] on img at bounding box center [946, 480] width 41 height 41
select select "6219"
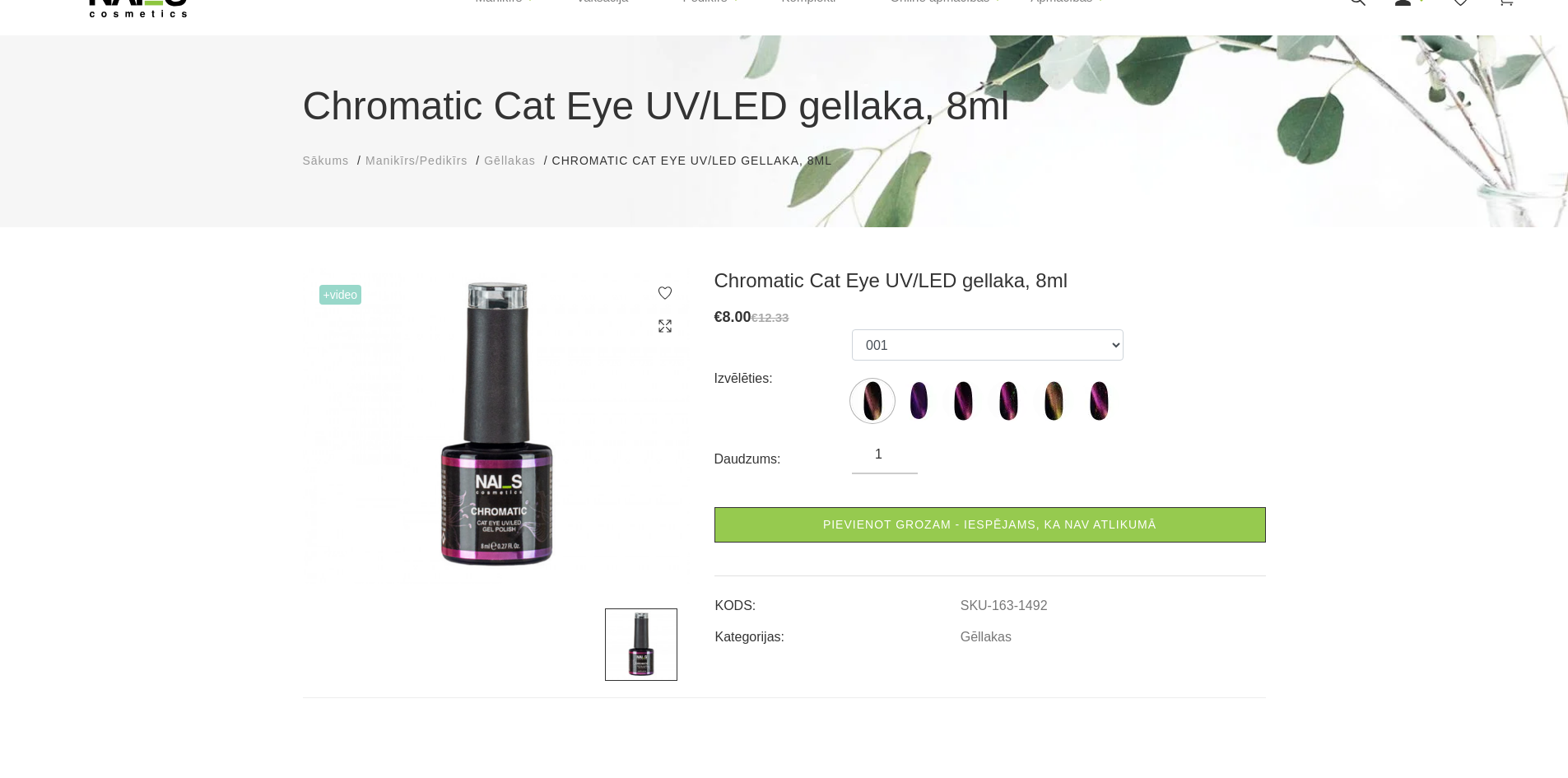
scroll to position [164, 0]
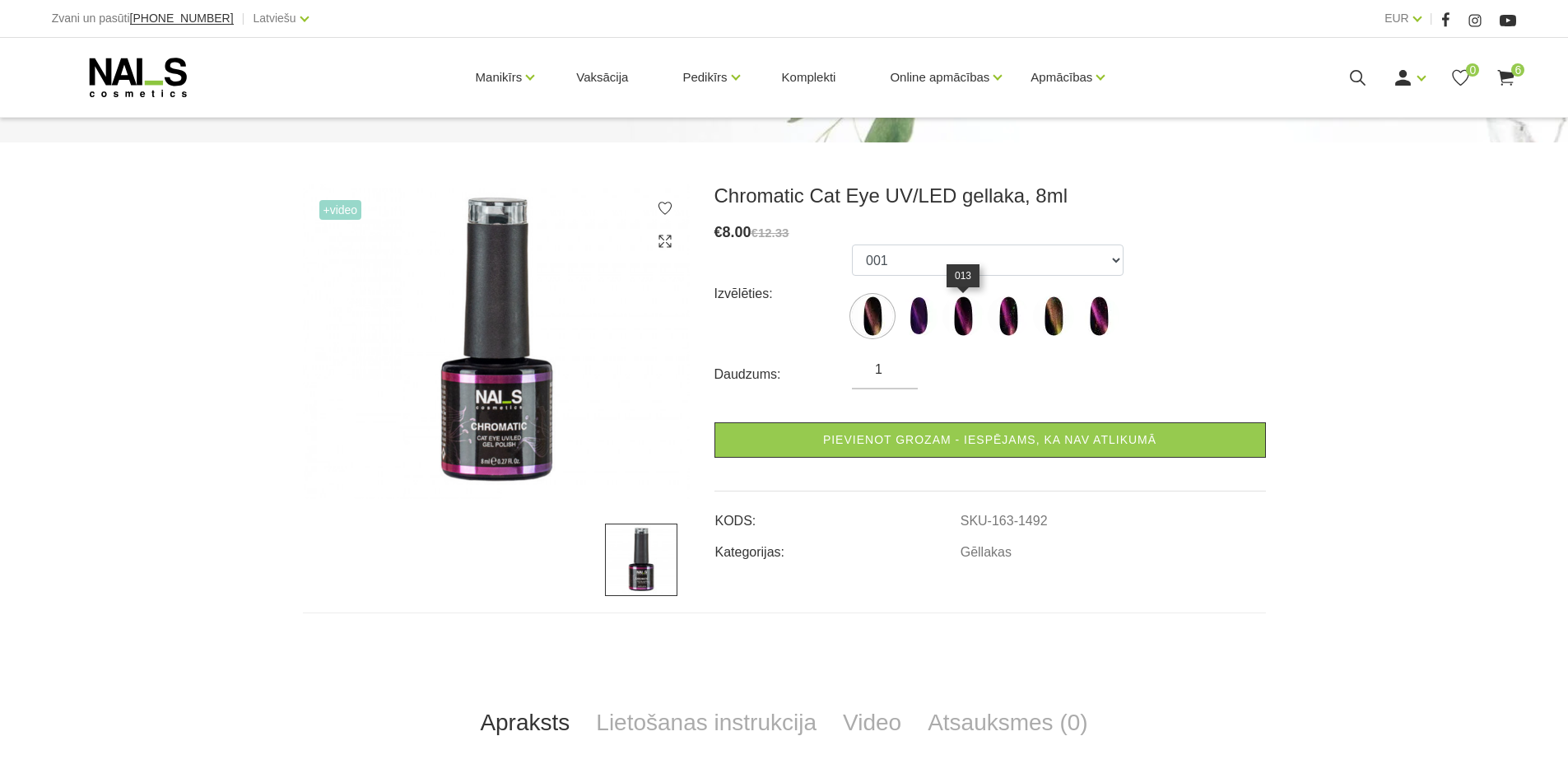
click at [961, 315] on img at bounding box center [963, 316] width 41 height 41
select select "3886"
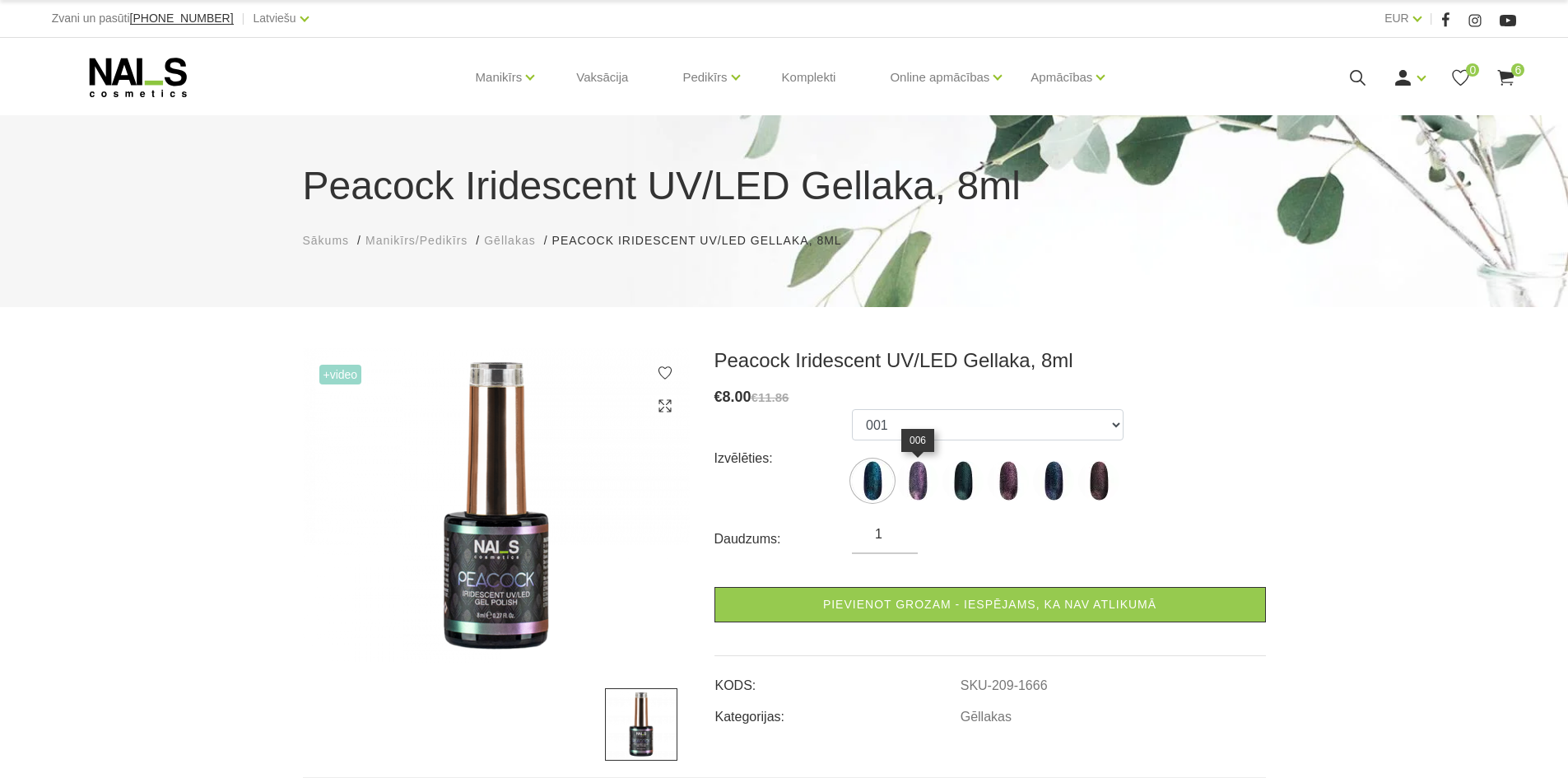
click at [916, 486] on img at bounding box center [918, 480] width 41 height 41
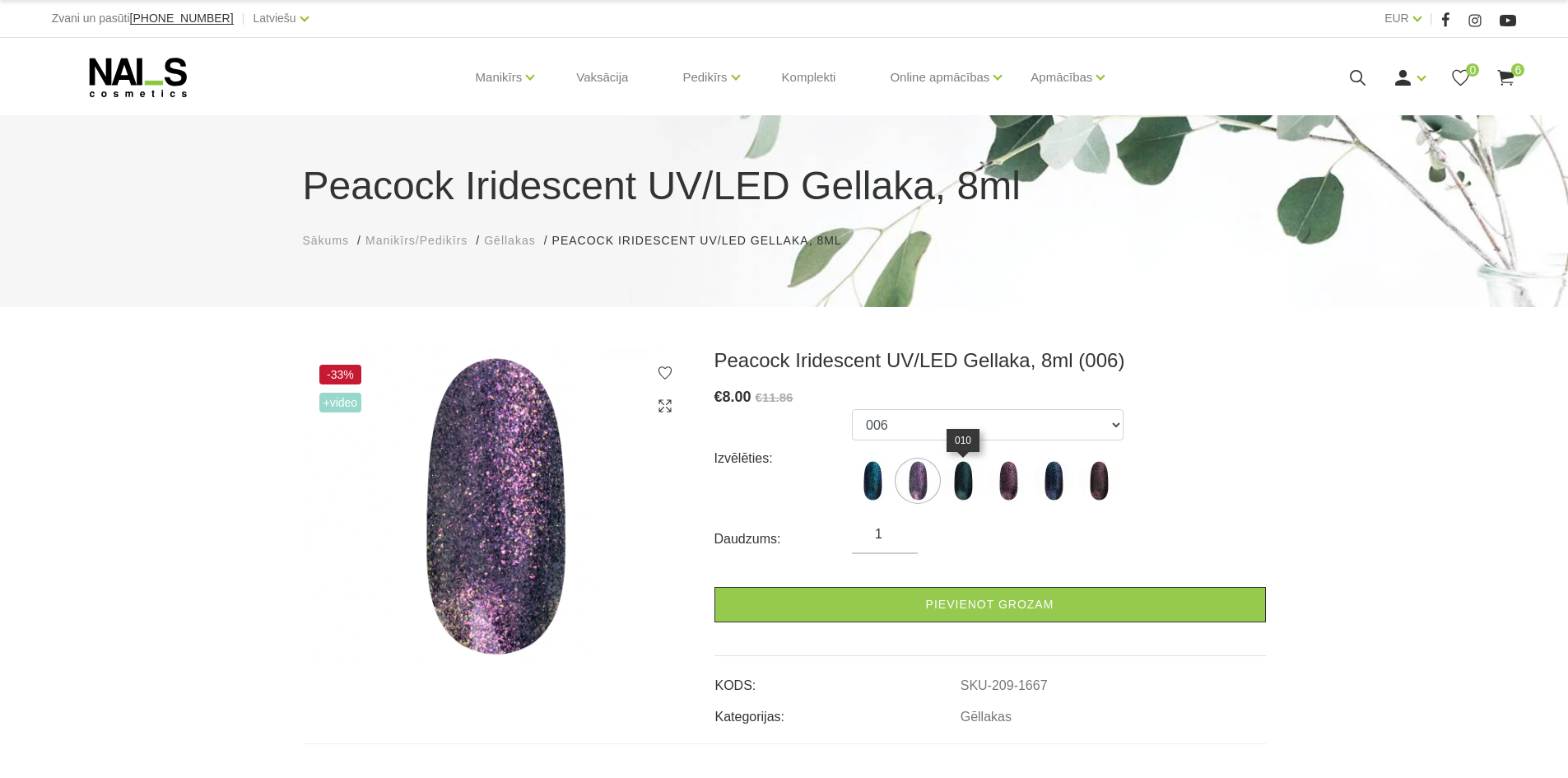
click at [978, 483] on img at bounding box center [963, 480] width 41 height 41
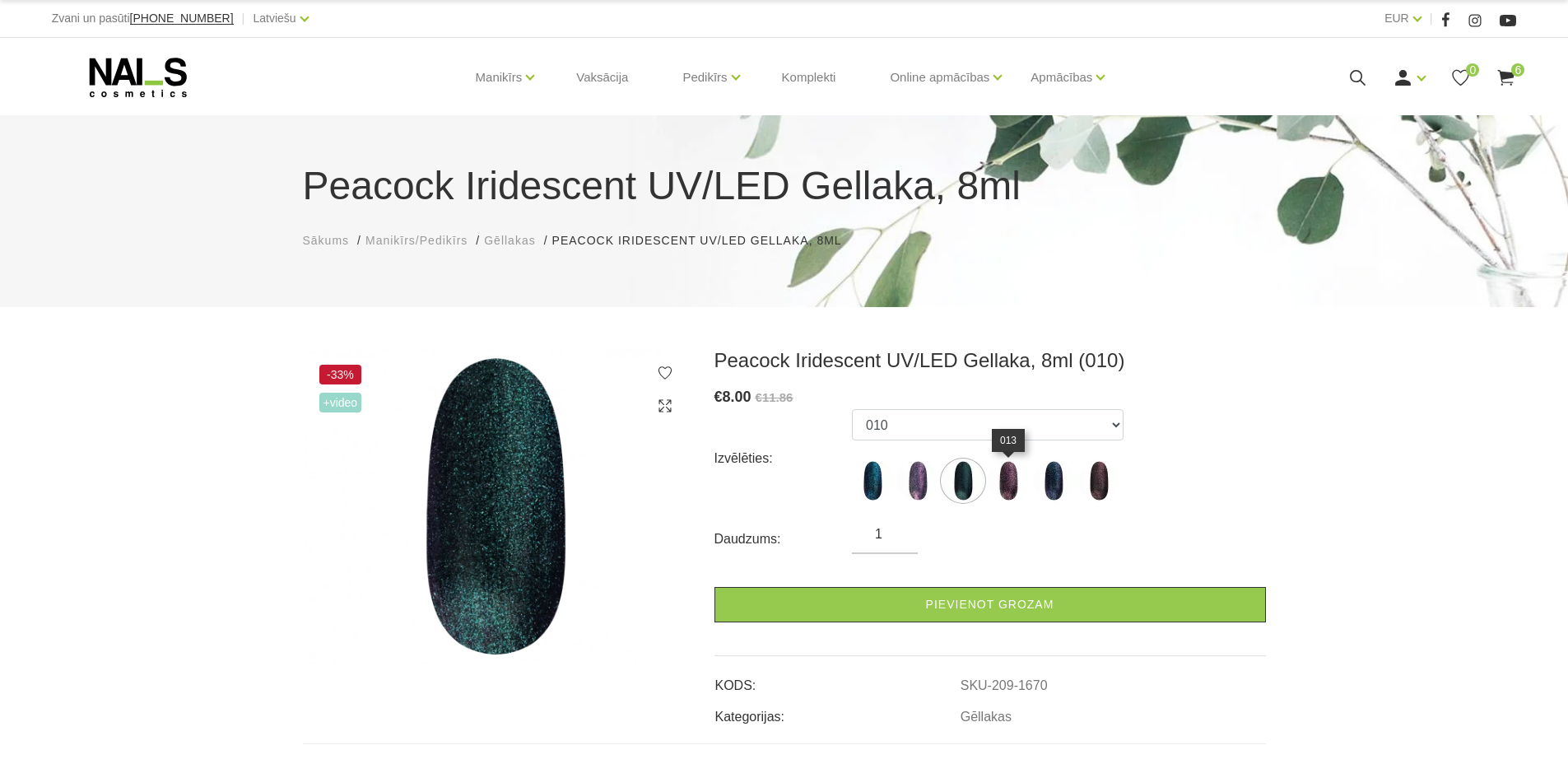
click at [1015, 483] on img at bounding box center [1008, 480] width 41 height 41
select select "1668"
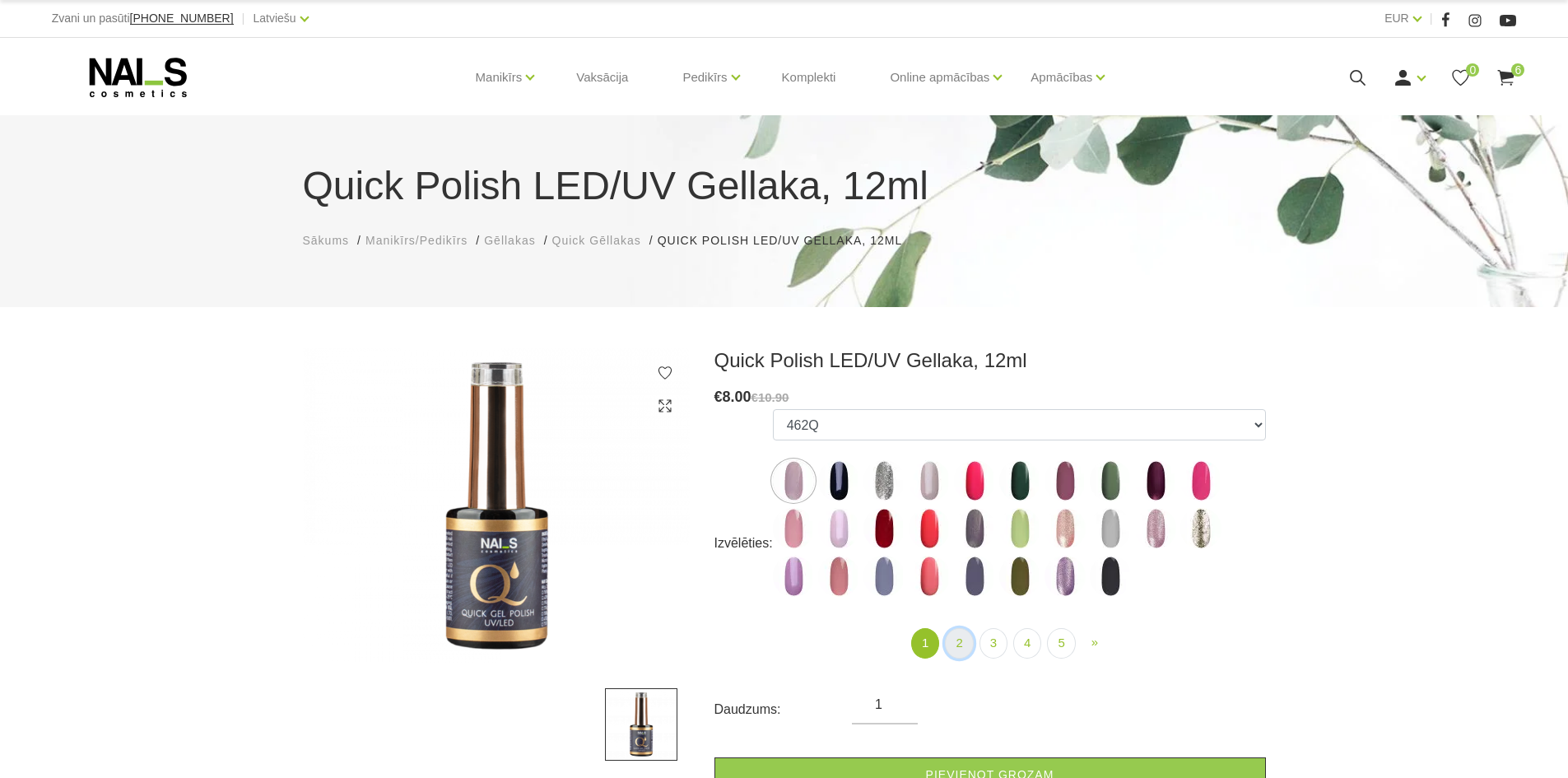
click at [960, 642] on link "2" at bounding box center [959, 643] width 28 height 30
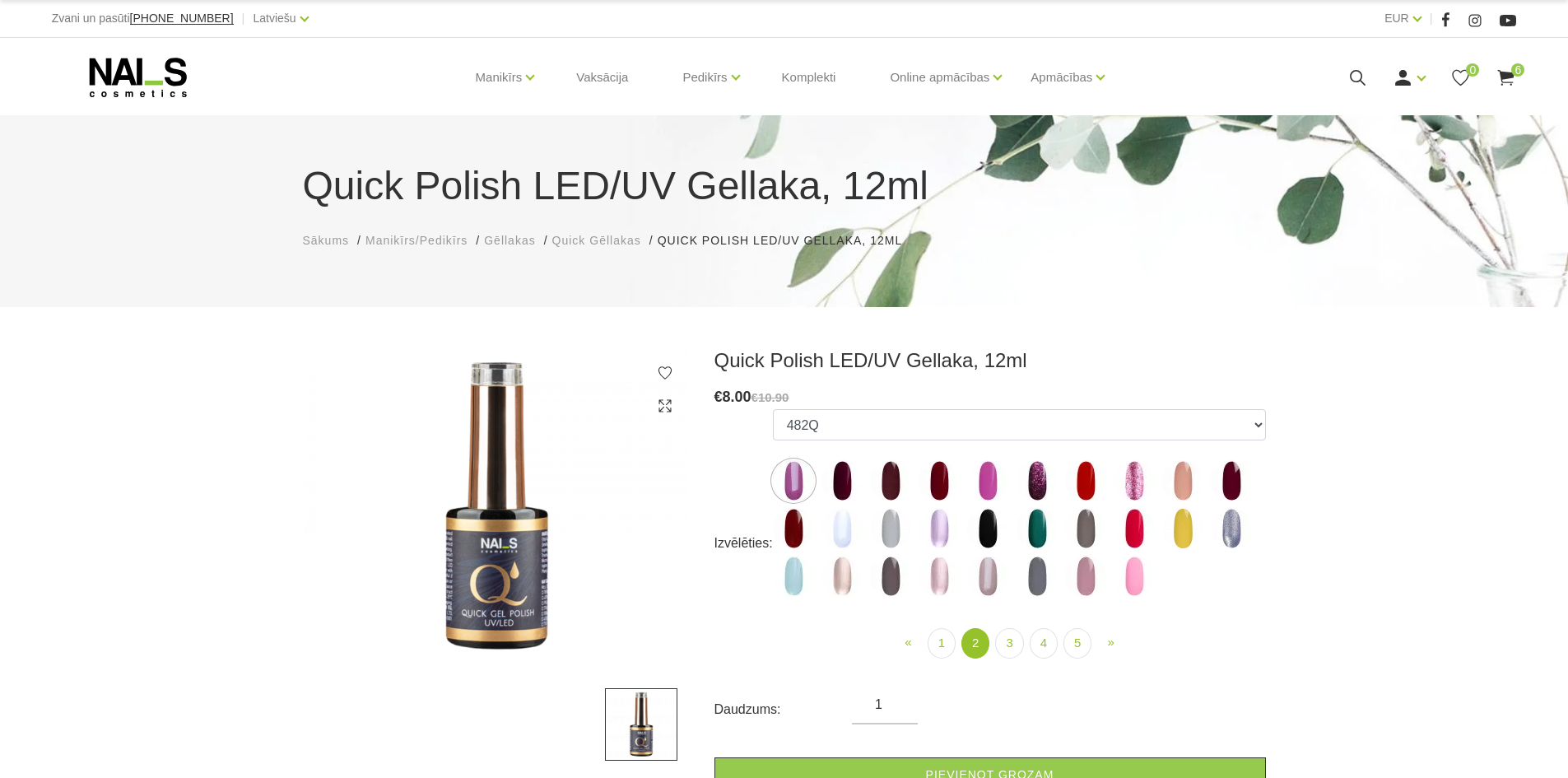
click at [936, 577] on img at bounding box center [939, 576] width 41 height 41
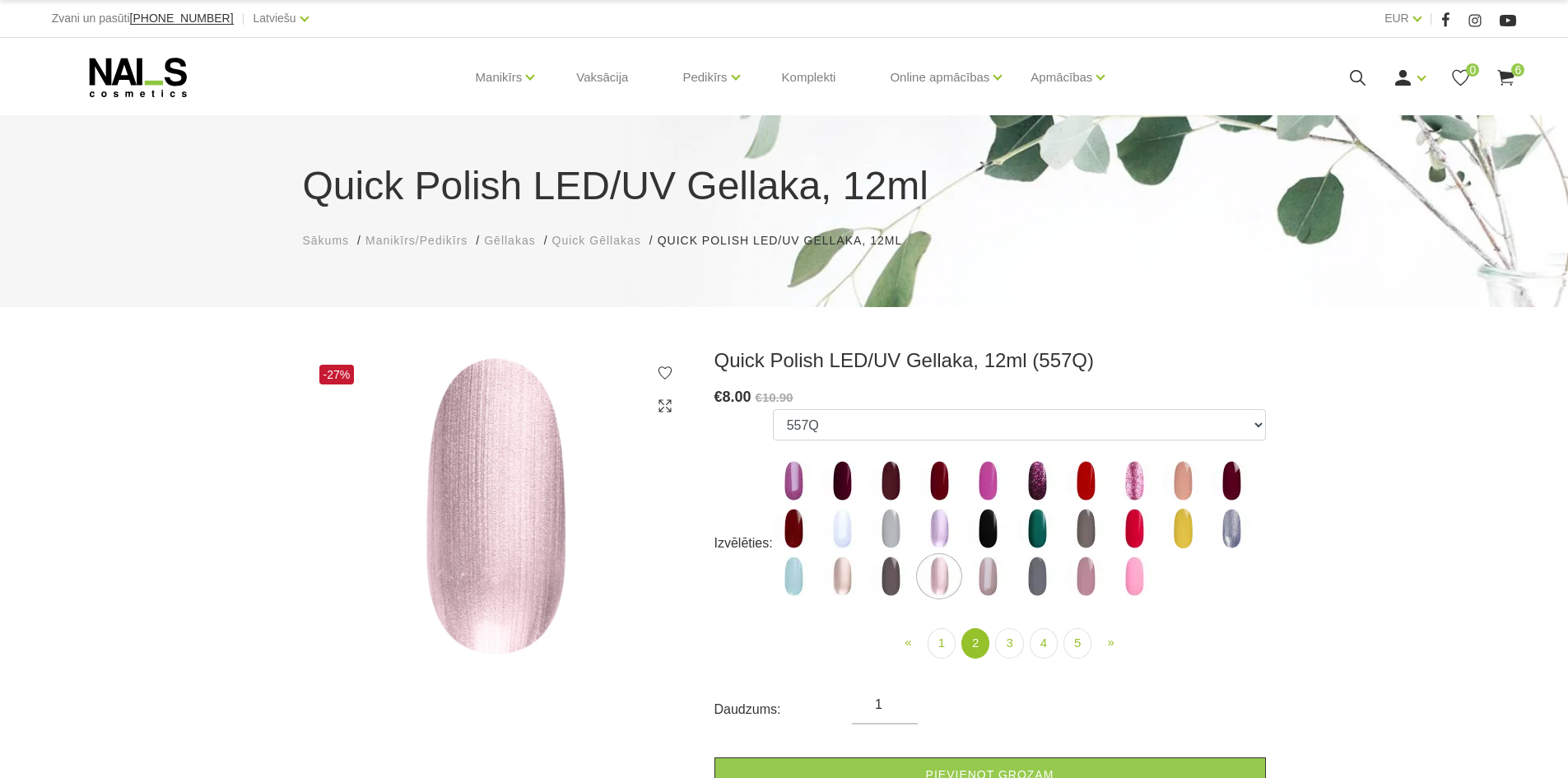
click at [1085, 576] on img at bounding box center [1086, 576] width 41 height 41
select select "4415"
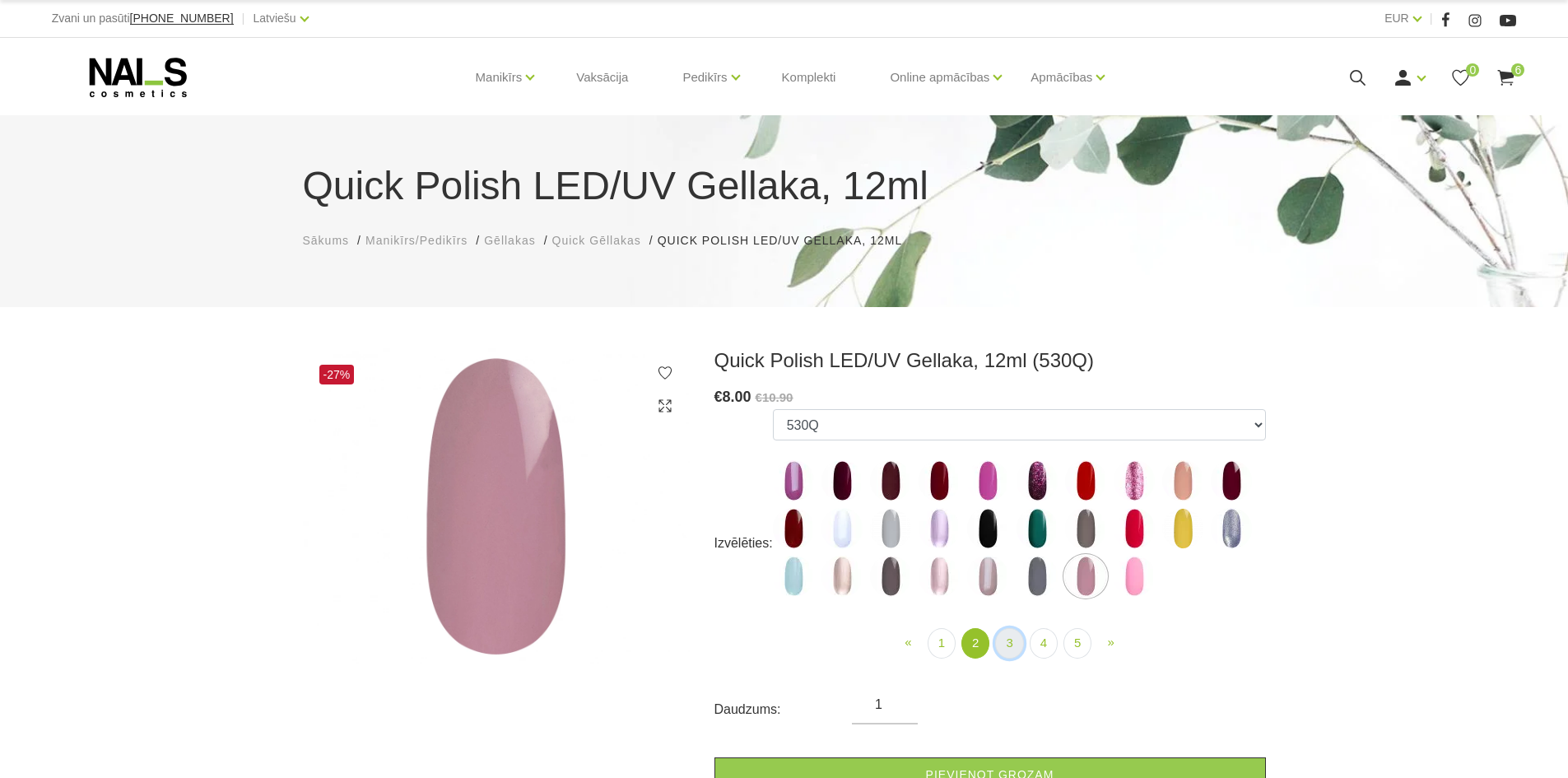
click at [1012, 645] on link "3" at bounding box center [1009, 643] width 28 height 30
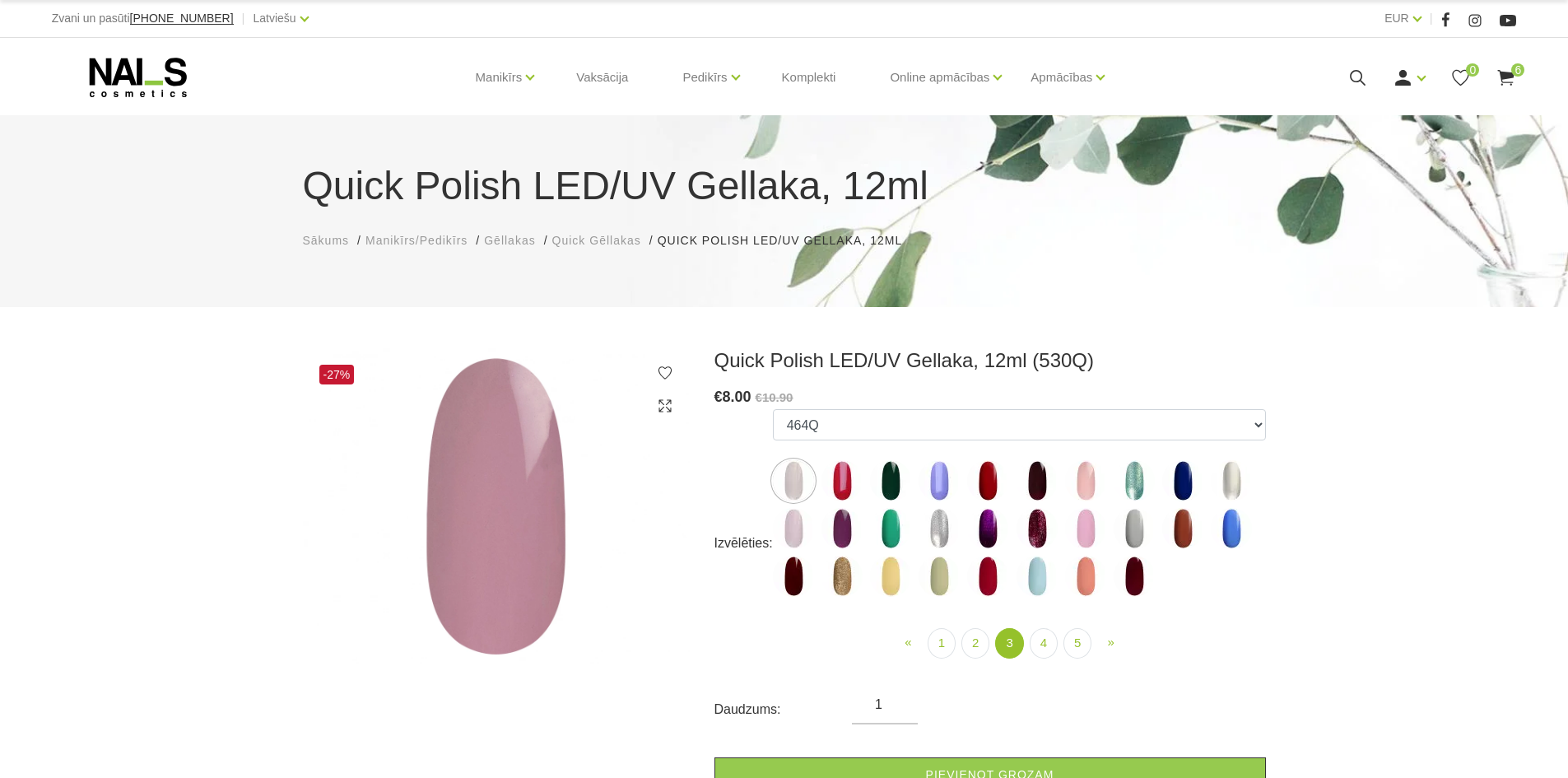
click at [1078, 536] on img at bounding box center [1086, 528] width 41 height 41
select select "4732"
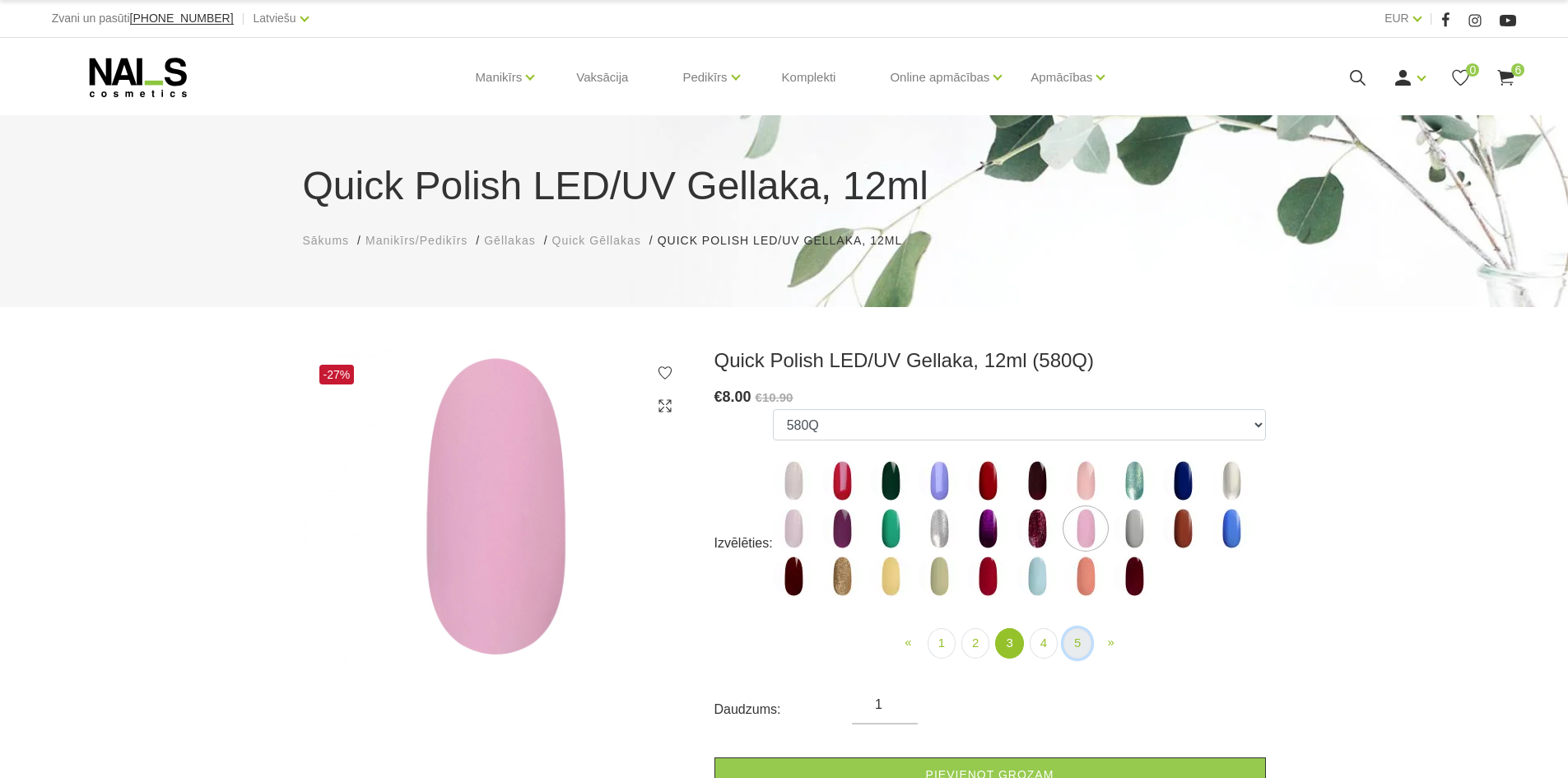
click at [1071, 647] on link "5" at bounding box center [1078, 643] width 28 height 30
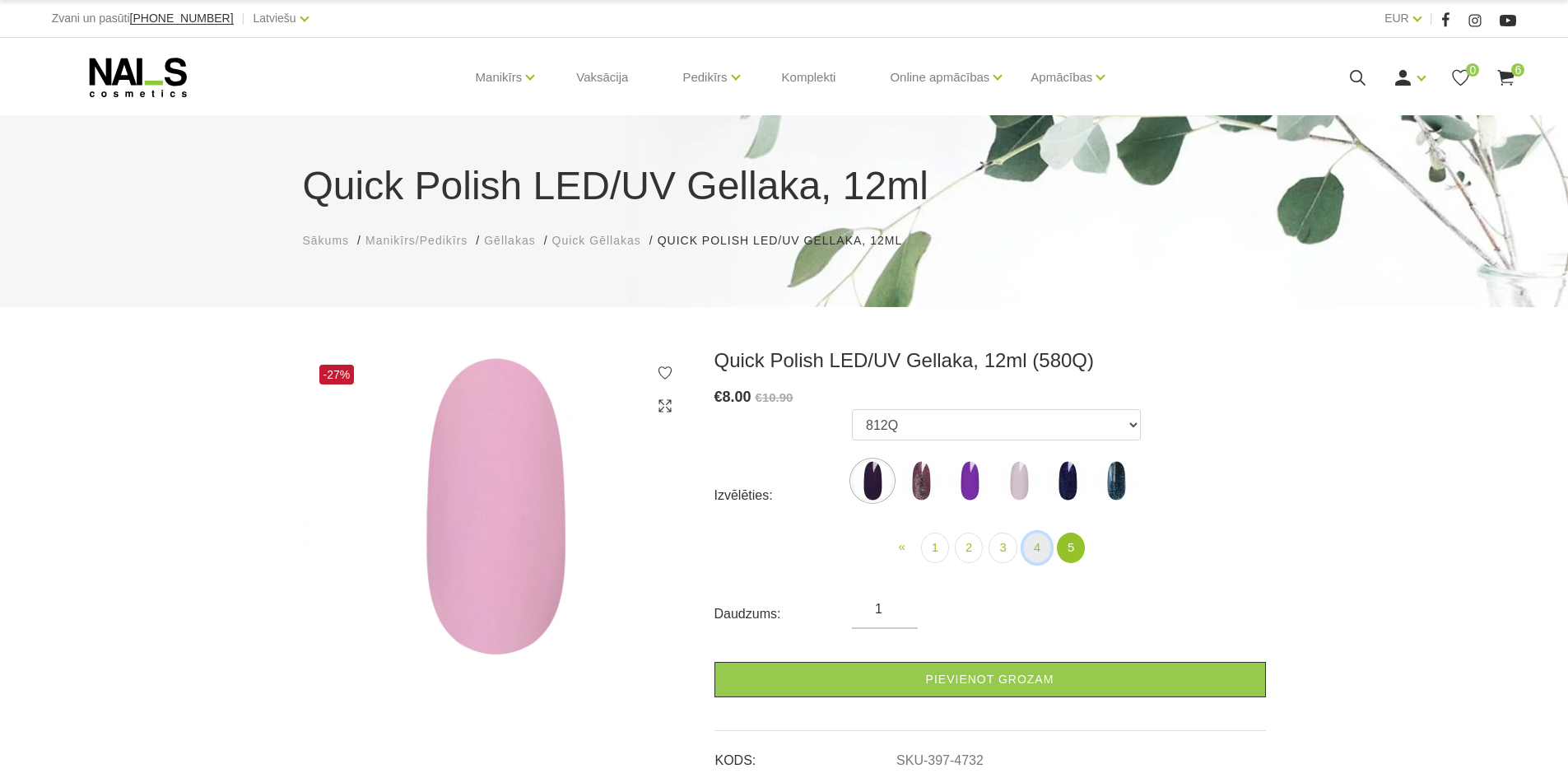
click at [1038, 549] on link "4" at bounding box center [1038, 547] width 28 height 30
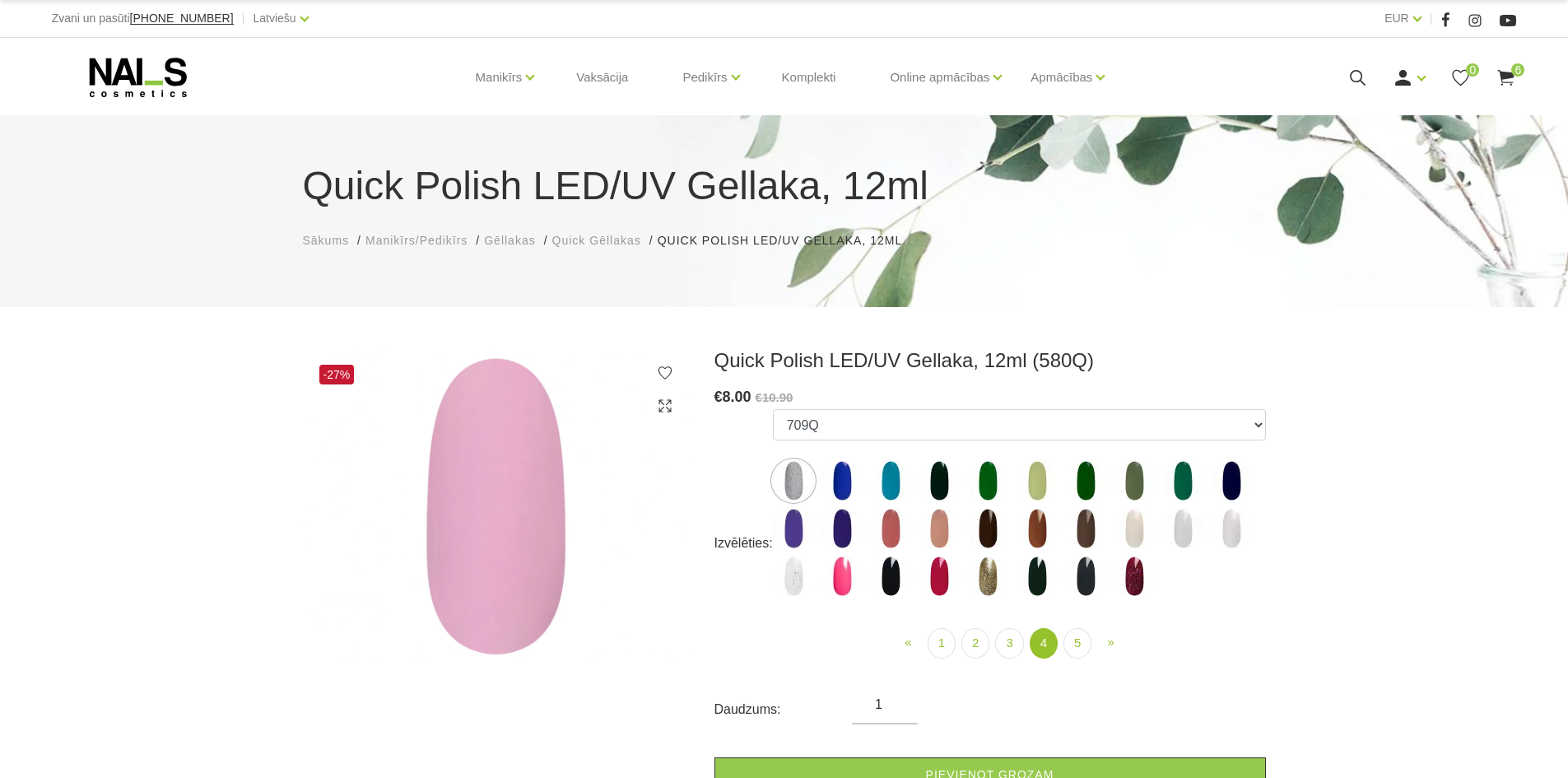
click at [800, 576] on img at bounding box center [793, 576] width 41 height 41
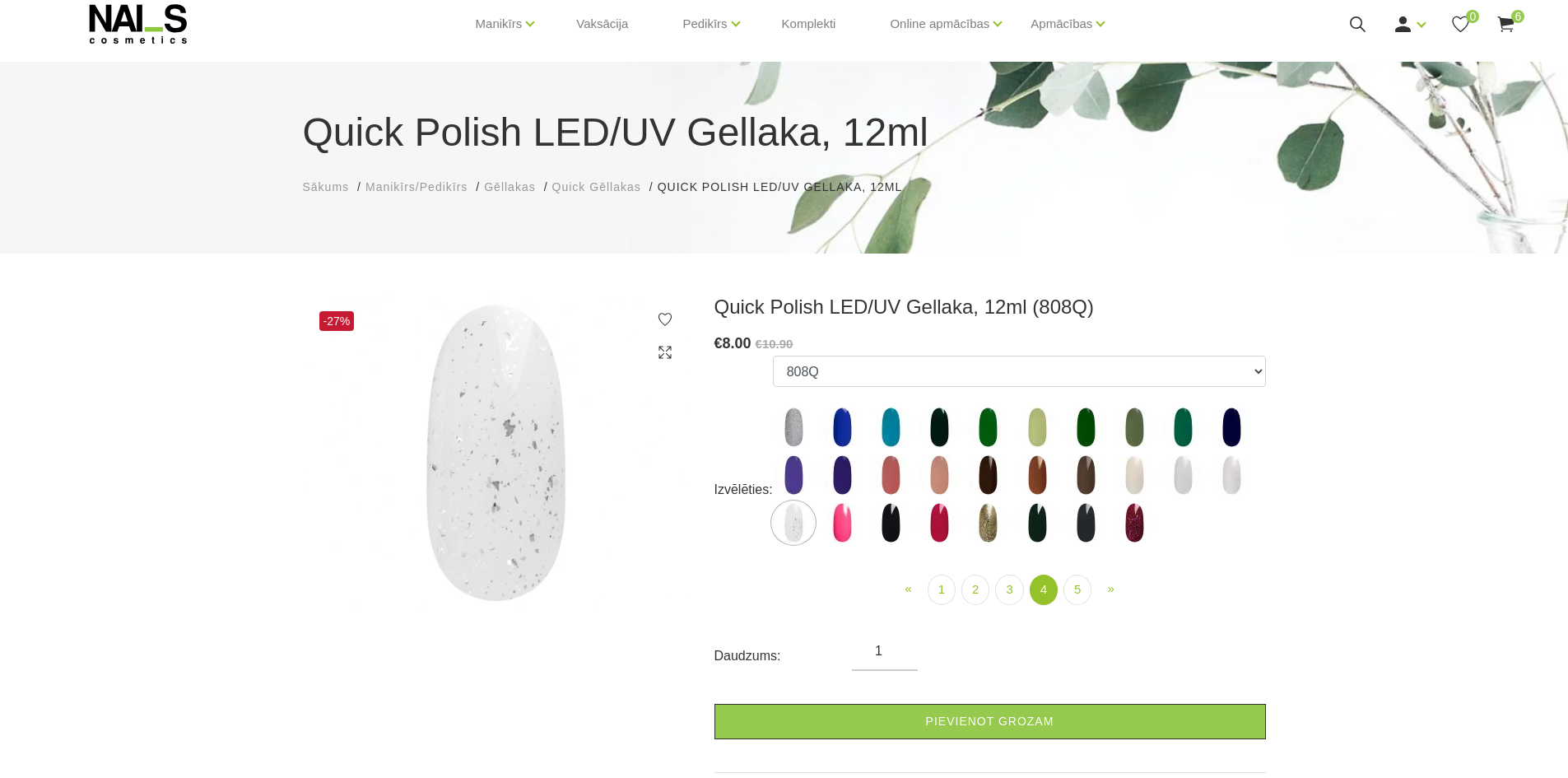
scroll to position [83, 0]
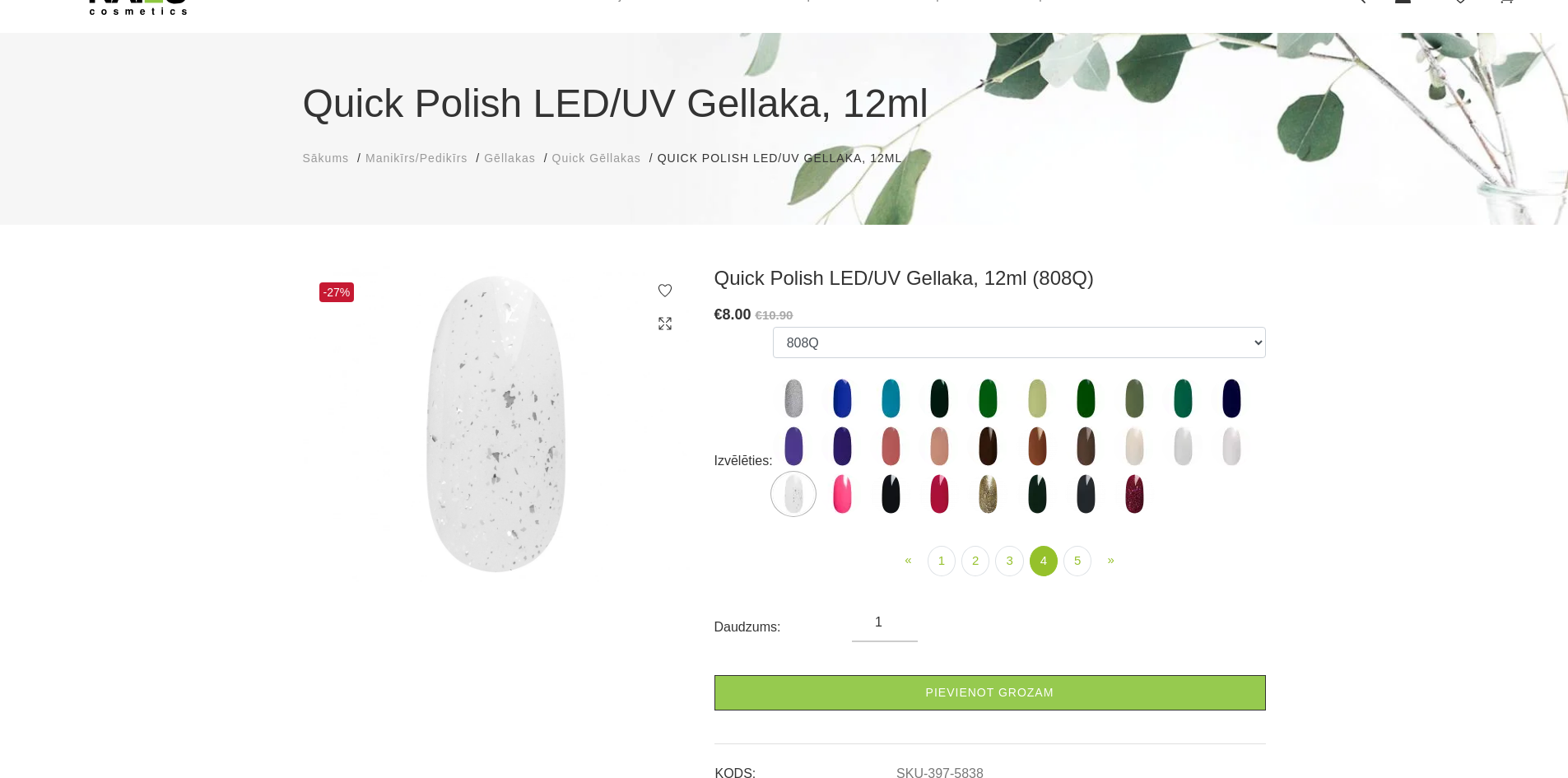
click at [1223, 448] on img at bounding box center [1231, 446] width 41 height 41
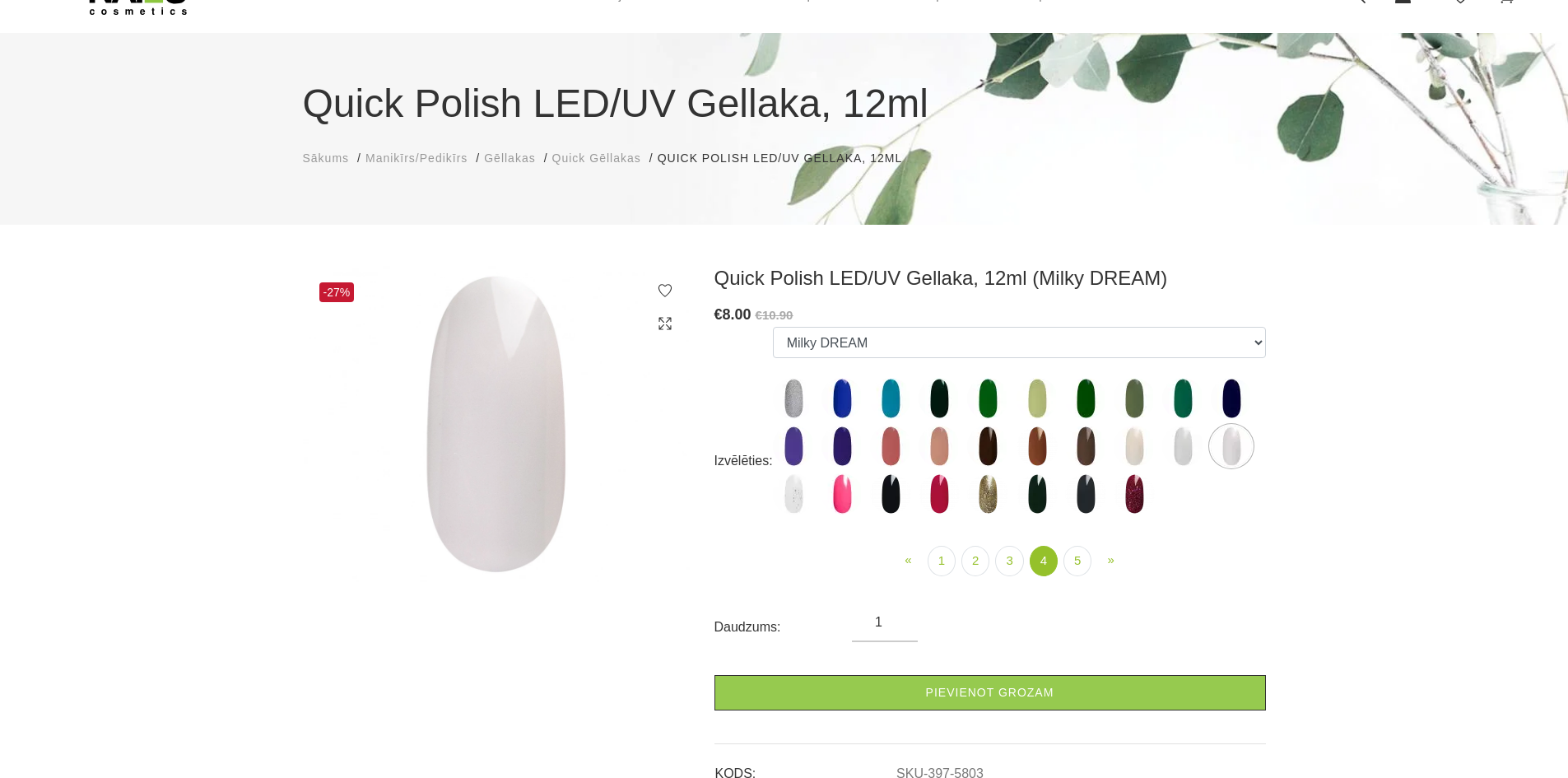
click at [1198, 447] on img at bounding box center [1182, 446] width 41 height 41
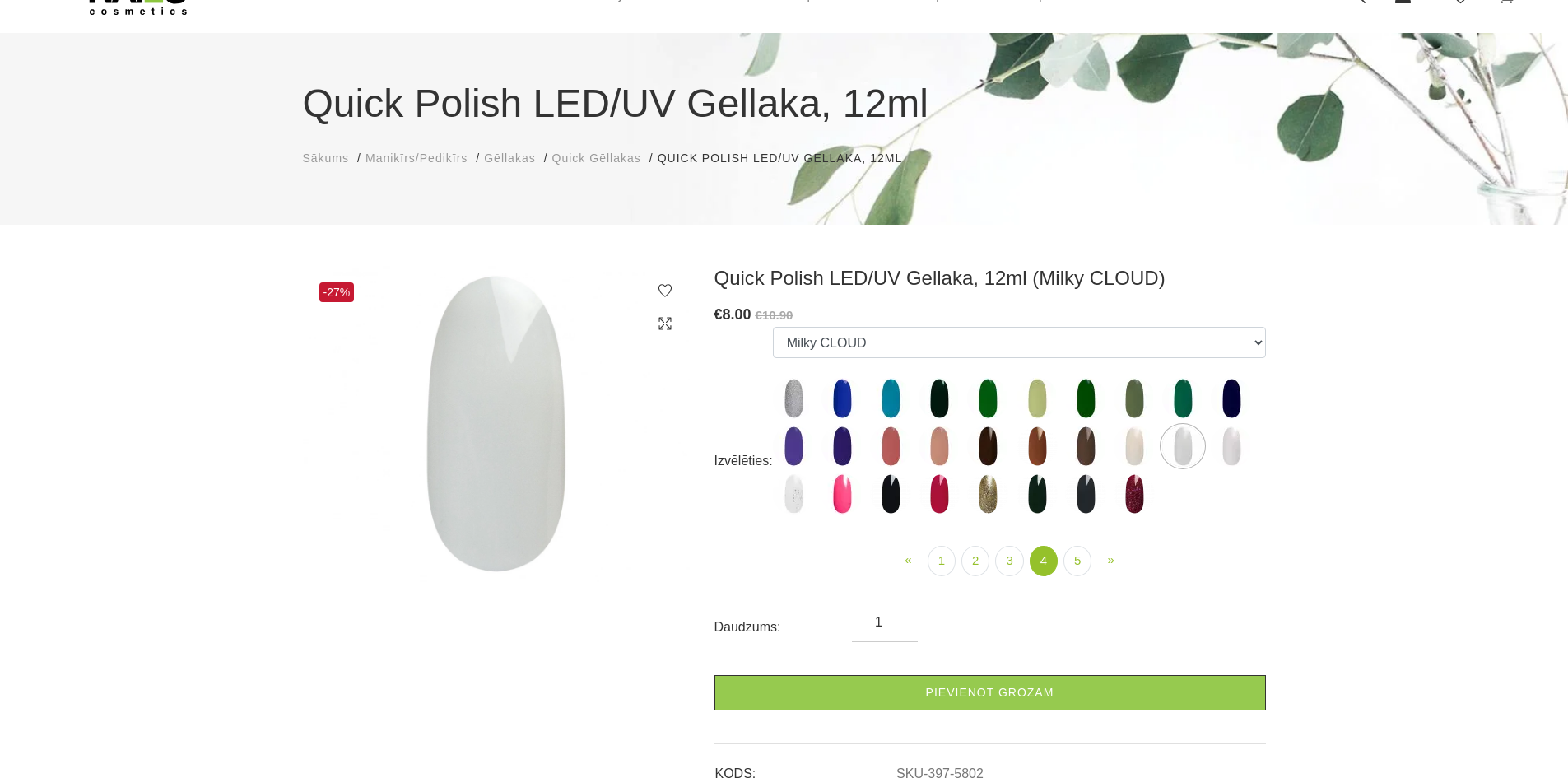
click at [1181, 449] on img at bounding box center [1182, 446] width 41 height 41
click at [1097, 449] on img at bounding box center [1086, 446] width 41 height 41
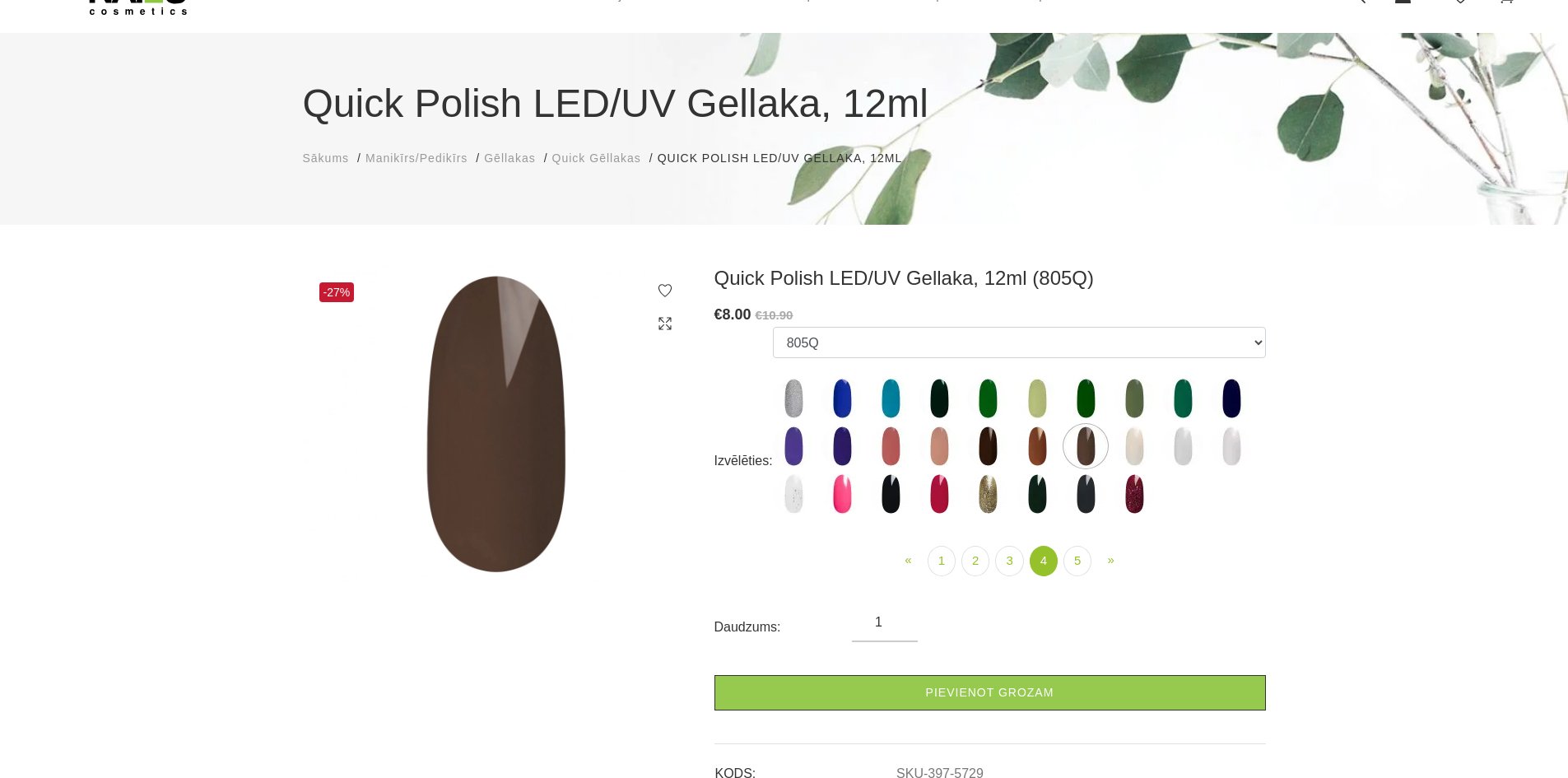
click at [1124, 449] on img at bounding box center [1134, 446] width 41 height 41
select select "5801"
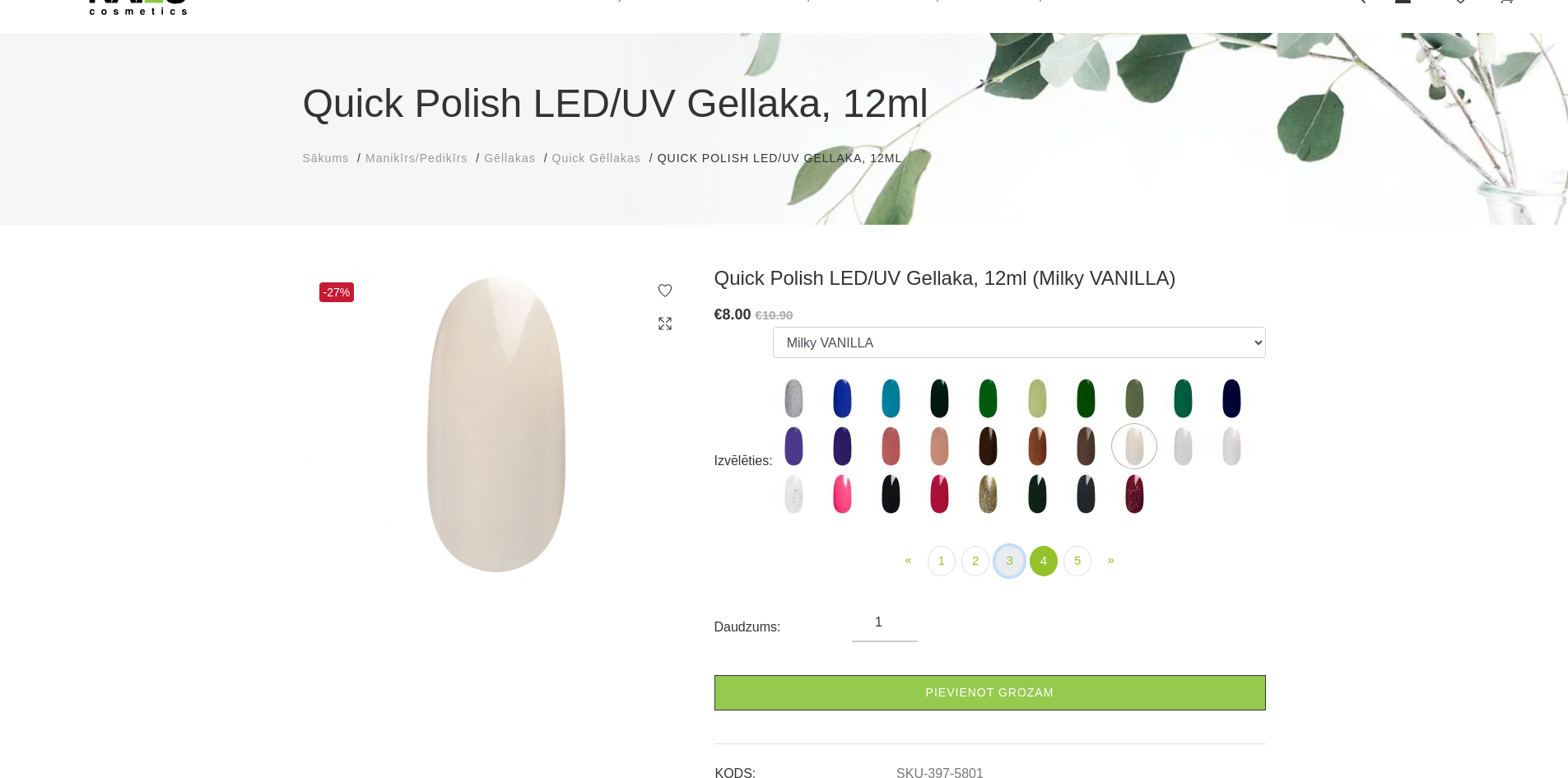
click at [1007, 563] on link "3" at bounding box center [1009, 560] width 28 height 30
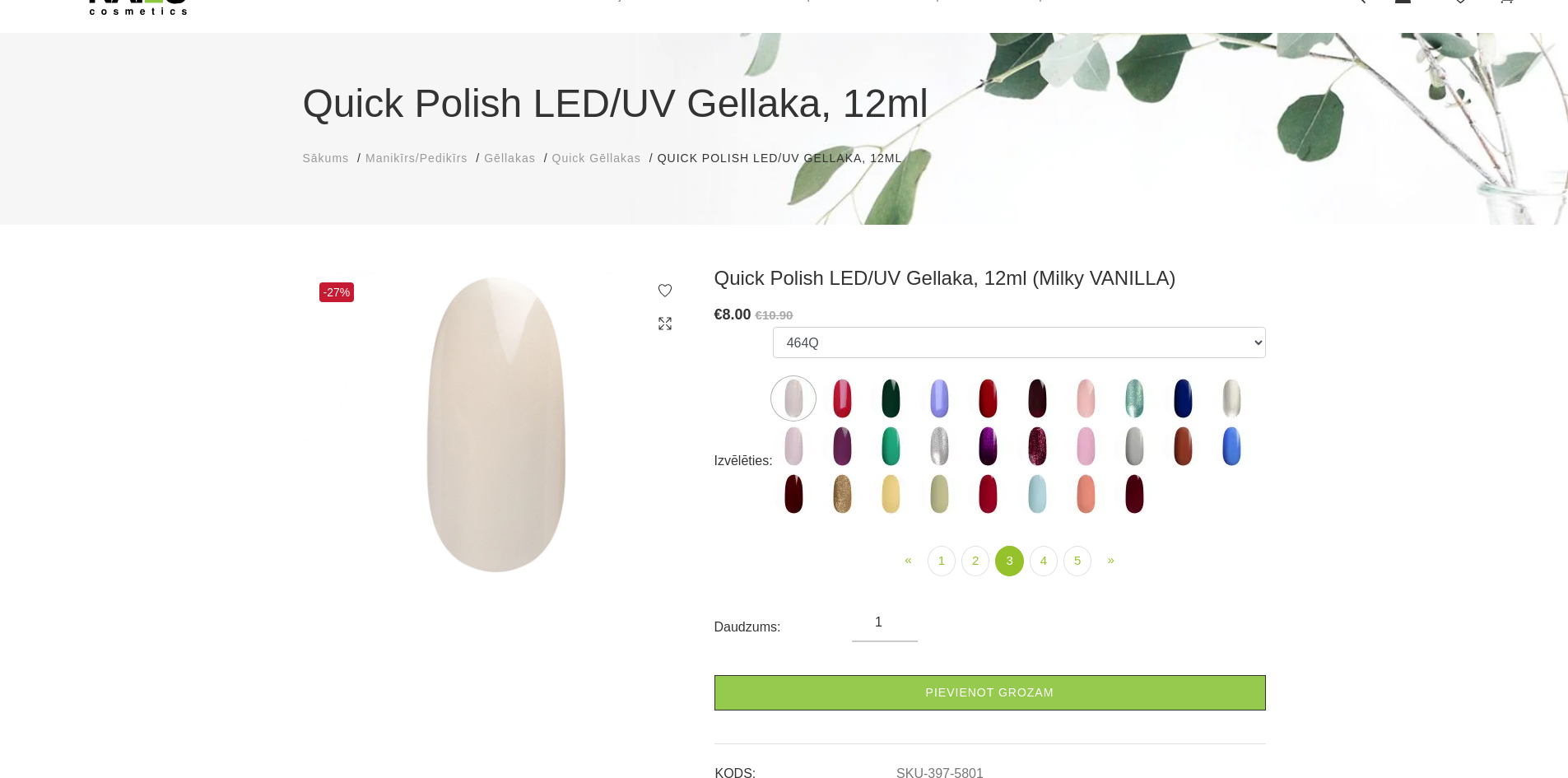
click at [1229, 402] on img at bounding box center [1231, 398] width 41 height 41
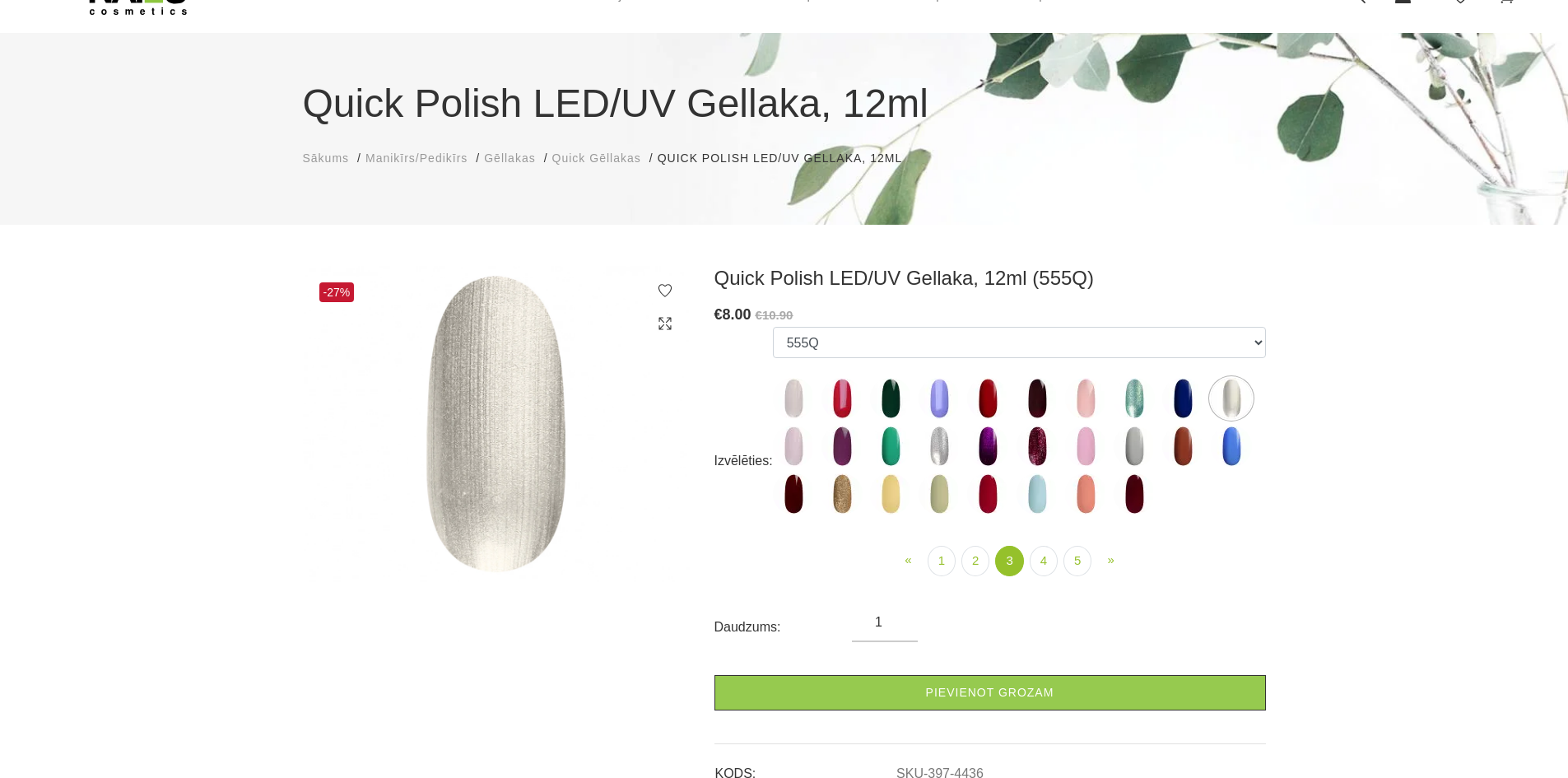
click at [1080, 399] on img at bounding box center [1086, 398] width 41 height 41
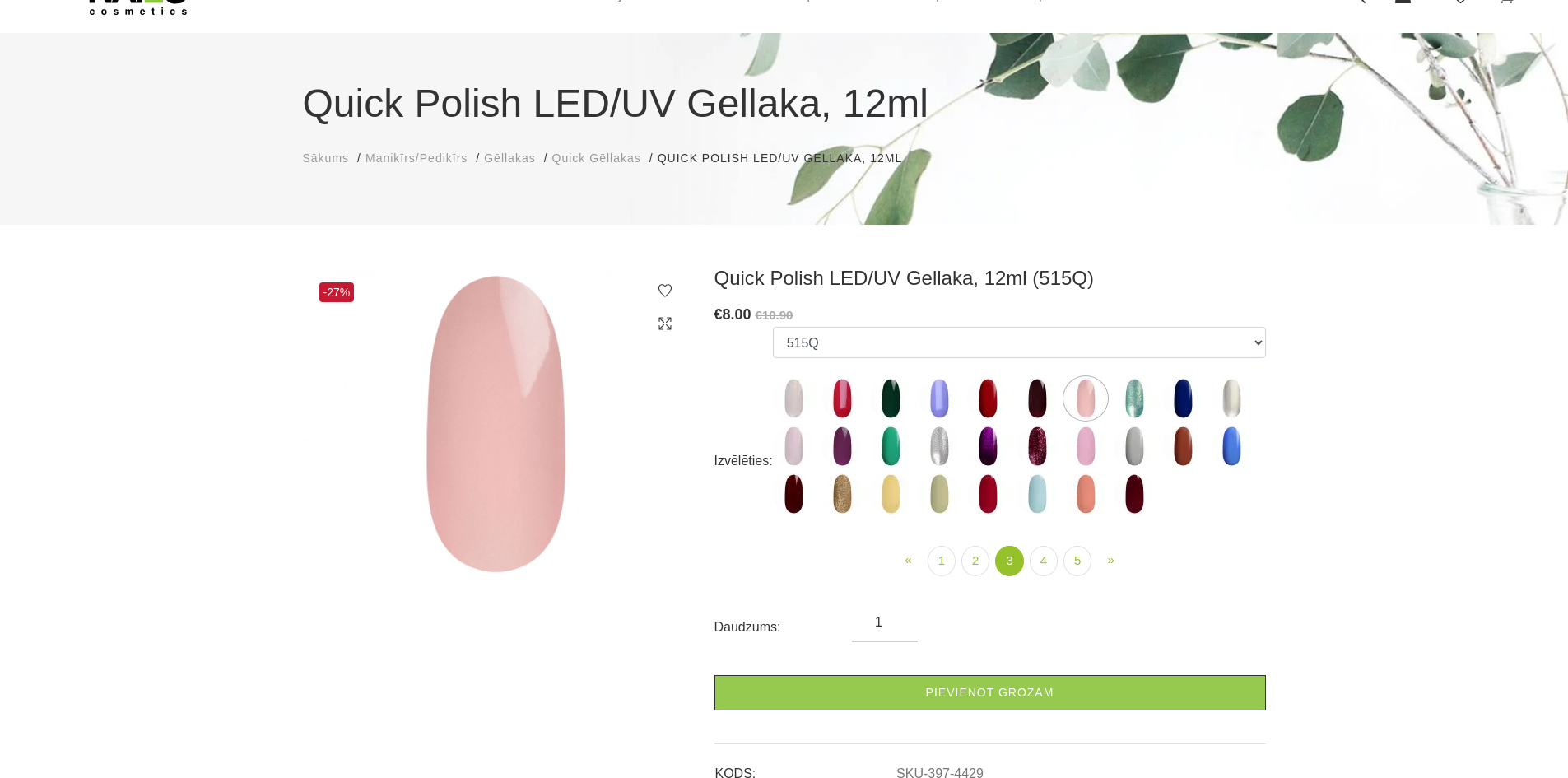
click at [835, 451] on img at bounding box center [842, 446] width 41 height 41
select select "4438"
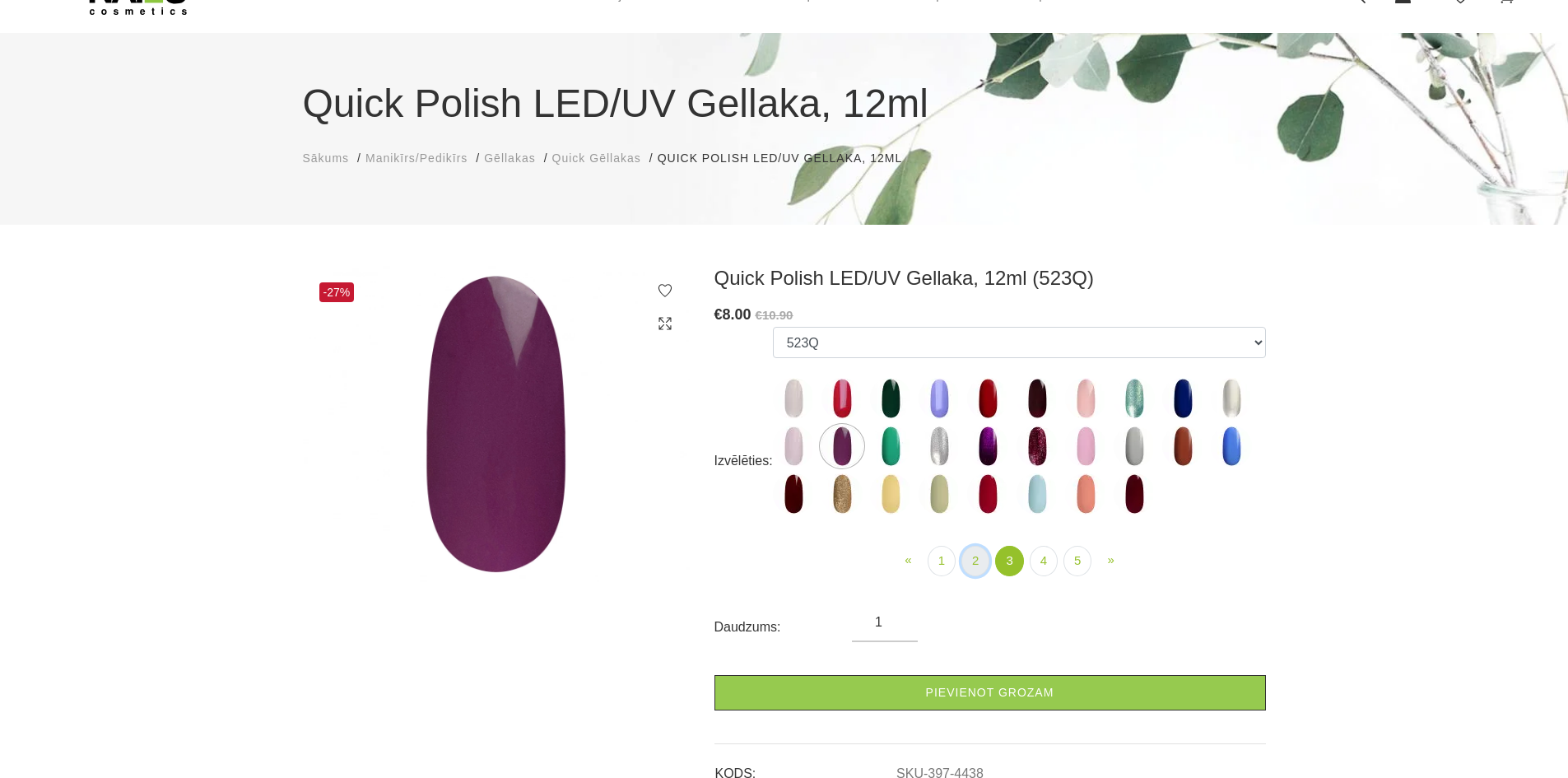
click at [984, 557] on link "2" at bounding box center [975, 560] width 28 height 30
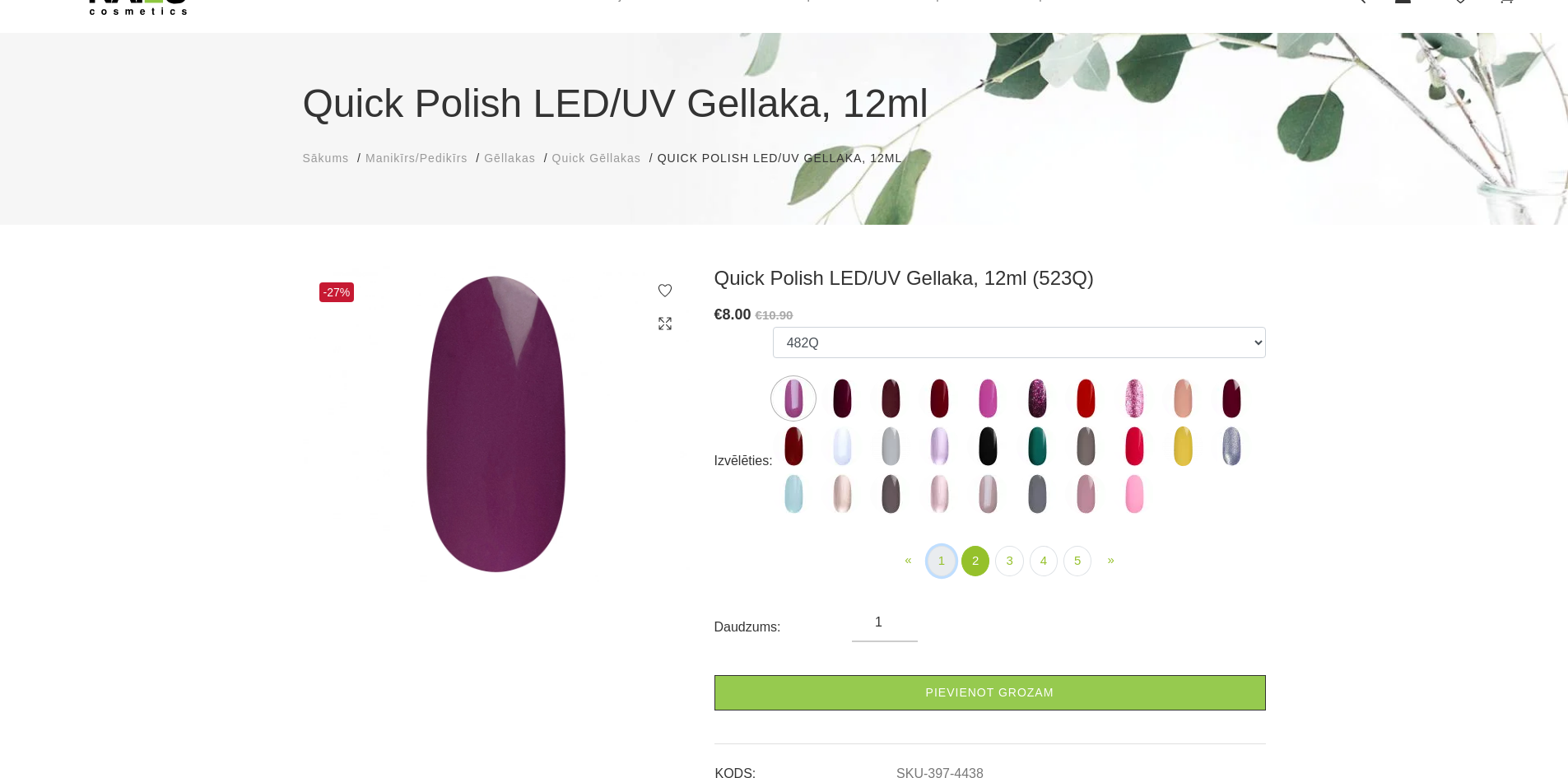
click at [945, 557] on link "1" at bounding box center [942, 560] width 28 height 30
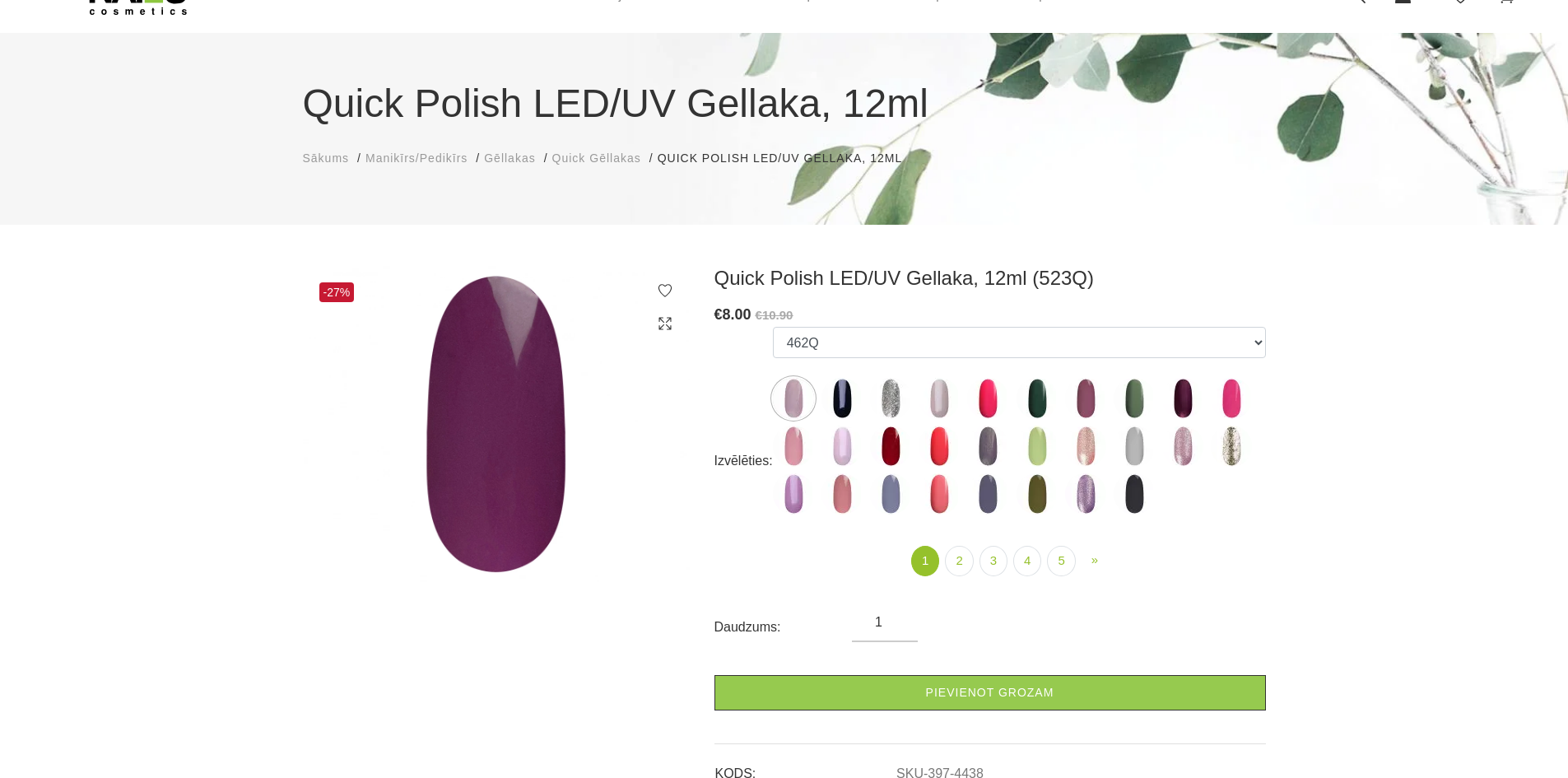
click at [945, 441] on img at bounding box center [939, 446] width 41 height 41
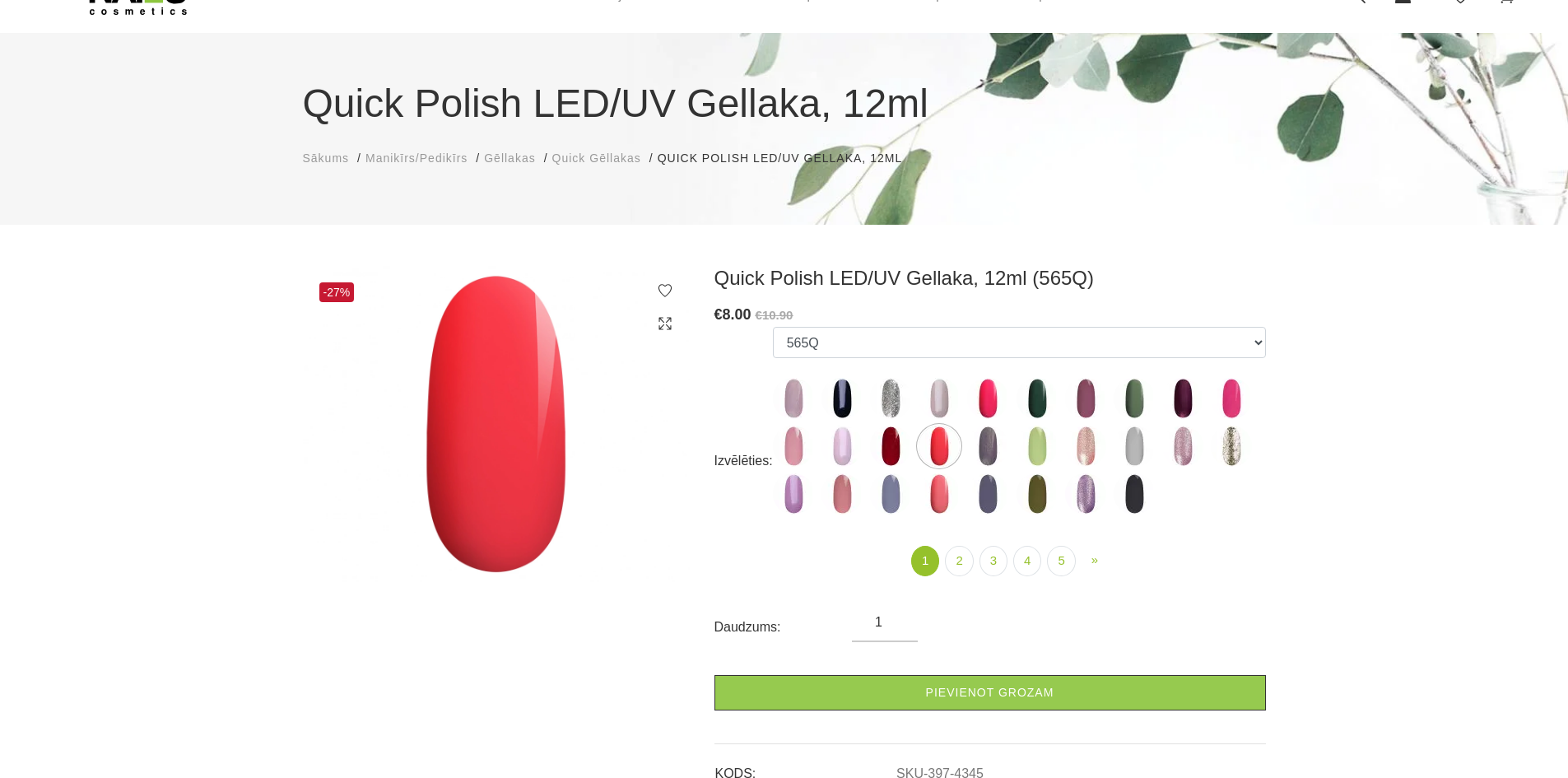
click at [1011, 381] on ul "462Q 401Q 443Q 445Q 569Q 560Q 552Q 568Q 510Q 413Q 529Q 484Q 511Q 565Q 459Q 538Q…" at bounding box center [1019, 424] width 493 height 194
click at [980, 404] on img at bounding box center [988, 398] width 41 height 41
select select "4333"
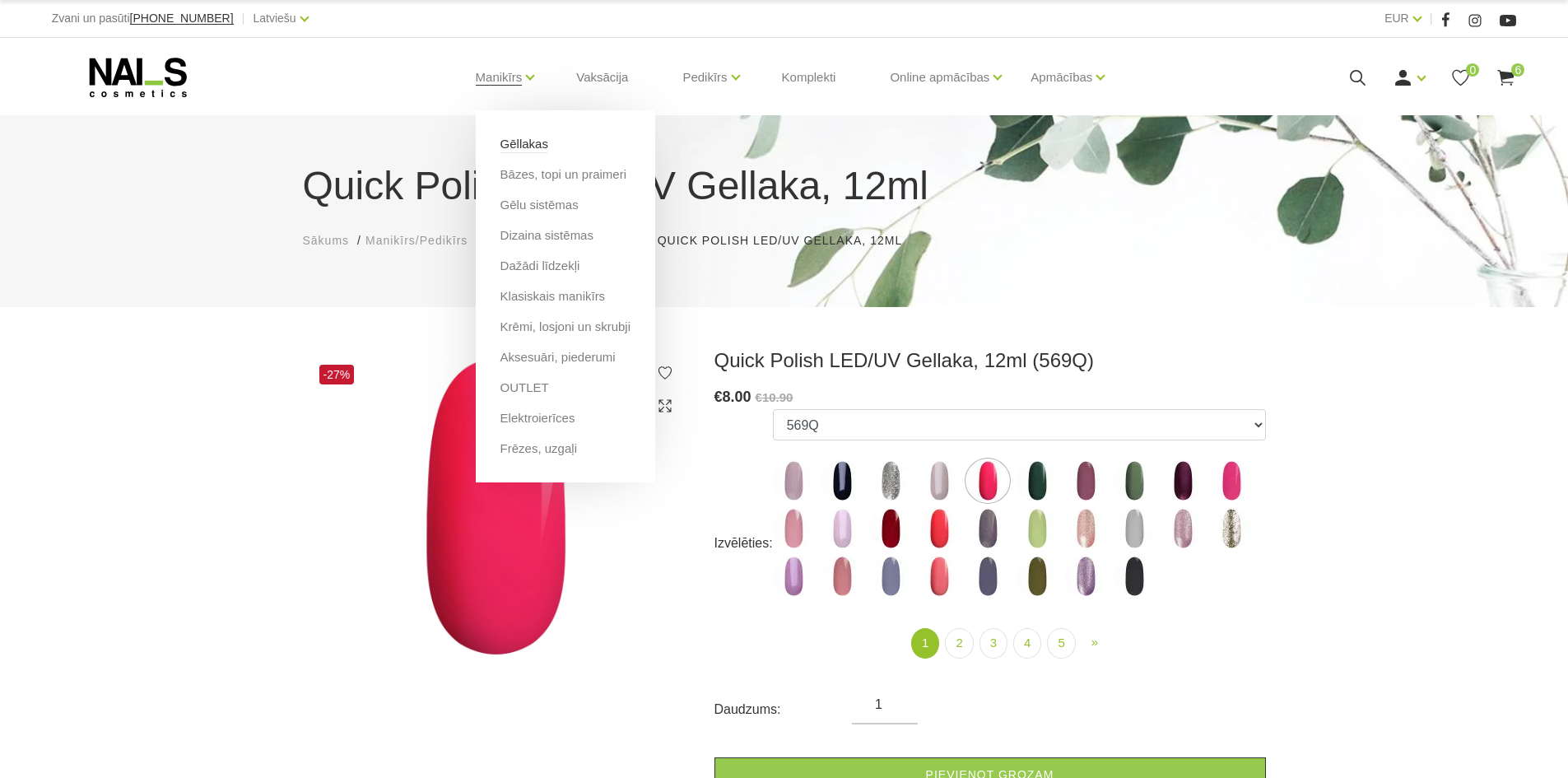
click at [540, 151] on link "Gēllakas" at bounding box center [524, 144] width 48 height 18
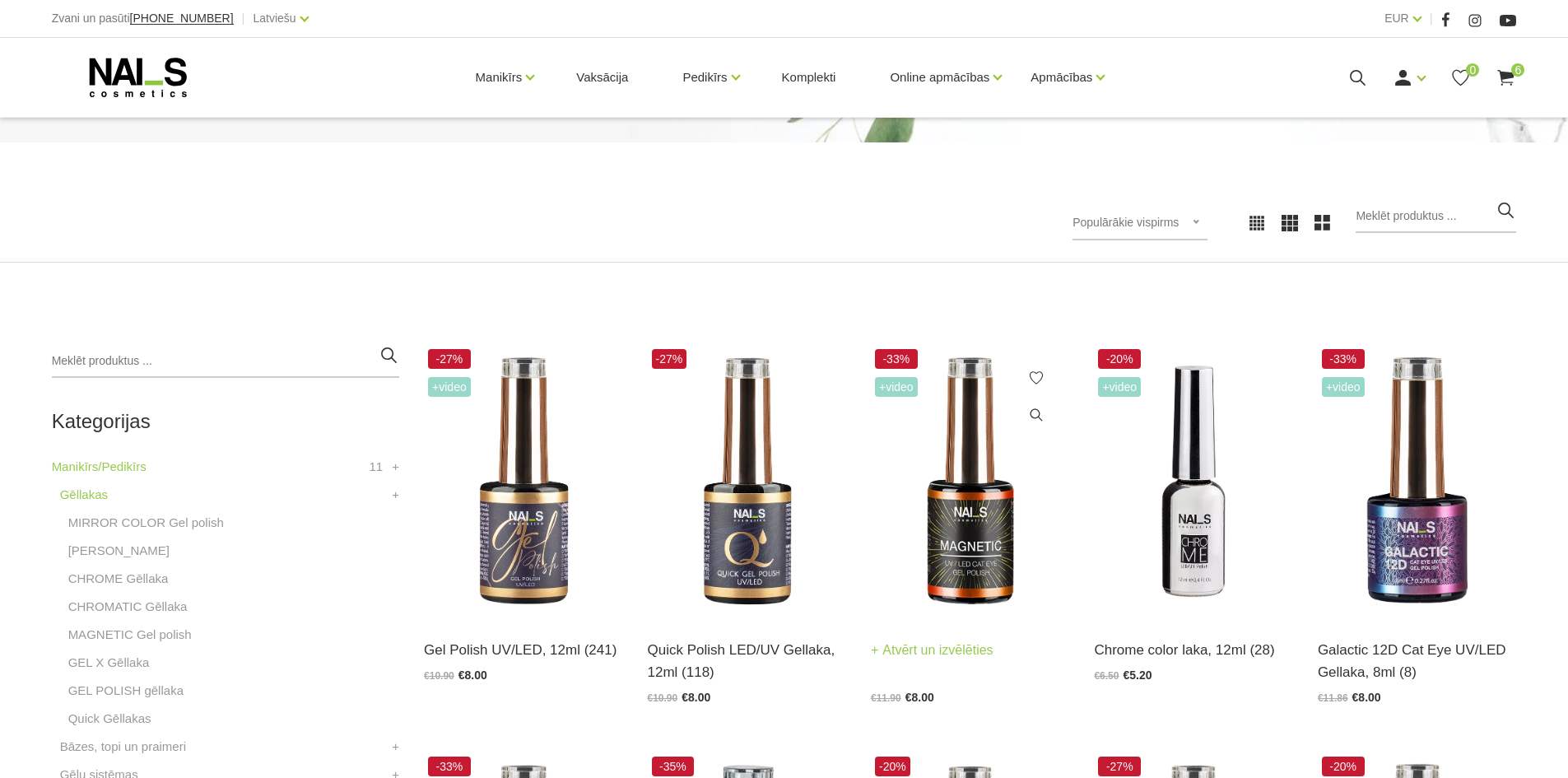
scroll to position [247, 0]
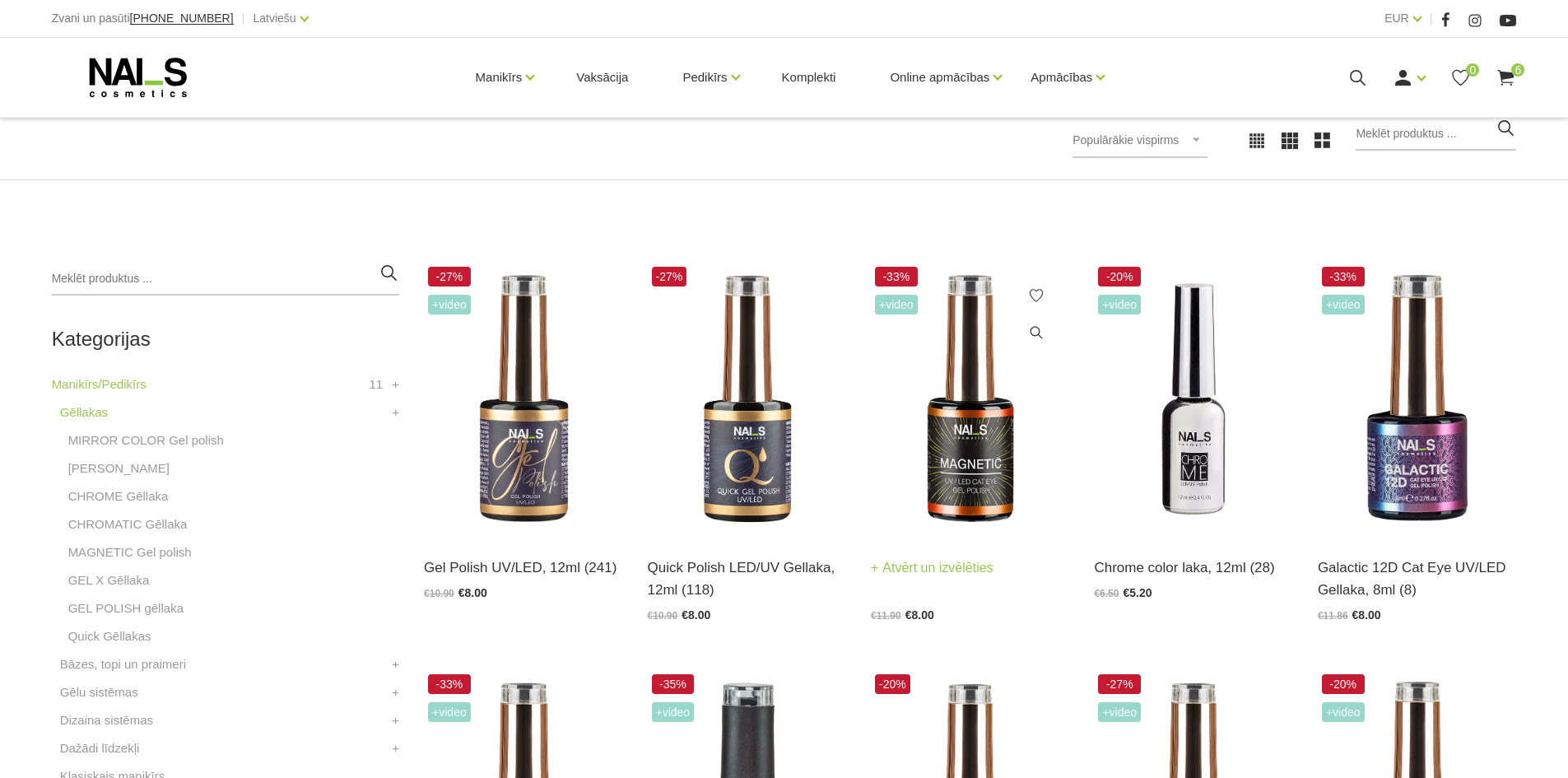
click at [1006, 409] on img at bounding box center [969, 400] width 198 height 274
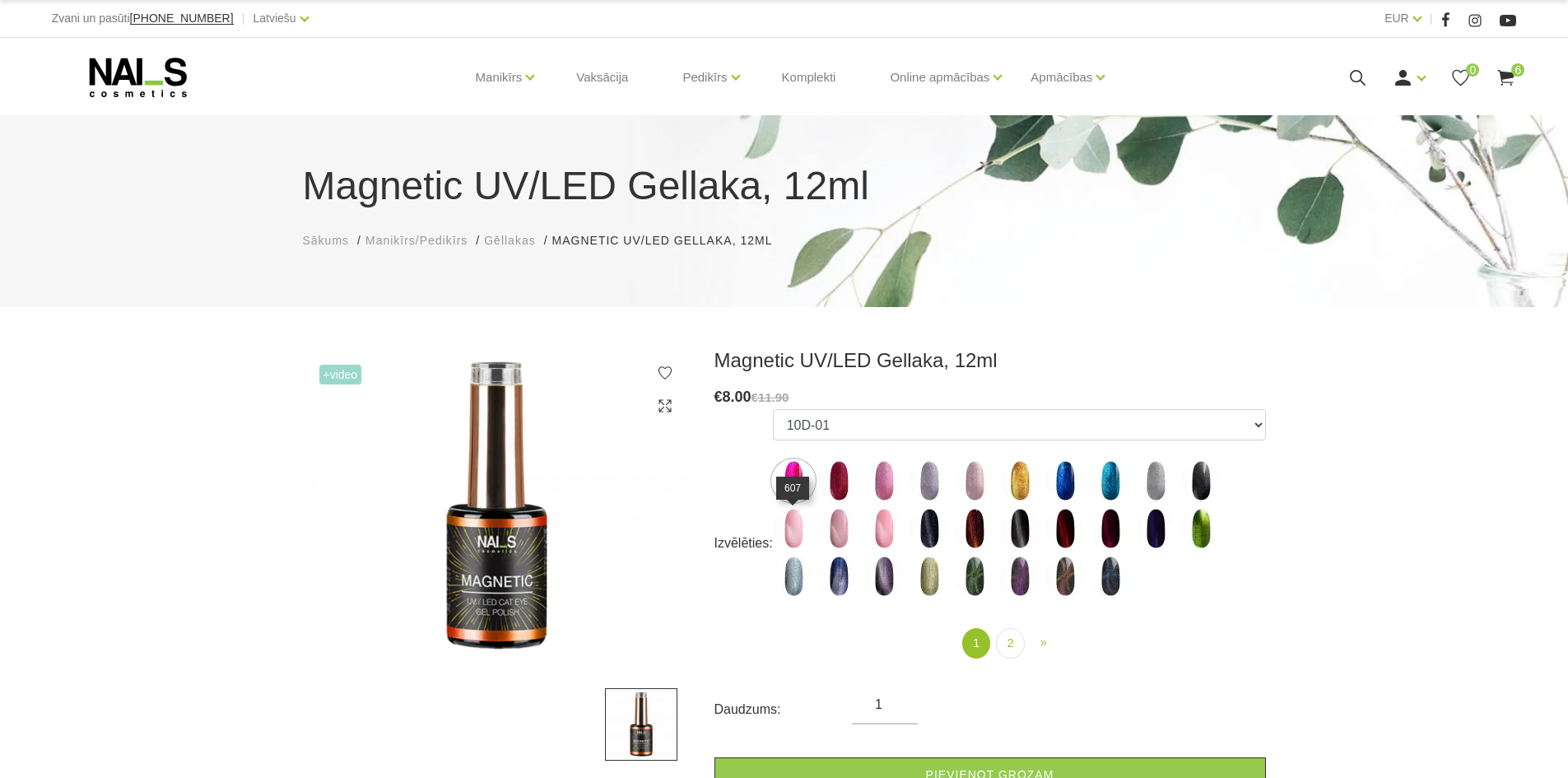
click at [778, 537] on img at bounding box center [793, 528] width 41 height 41
select select "4651"
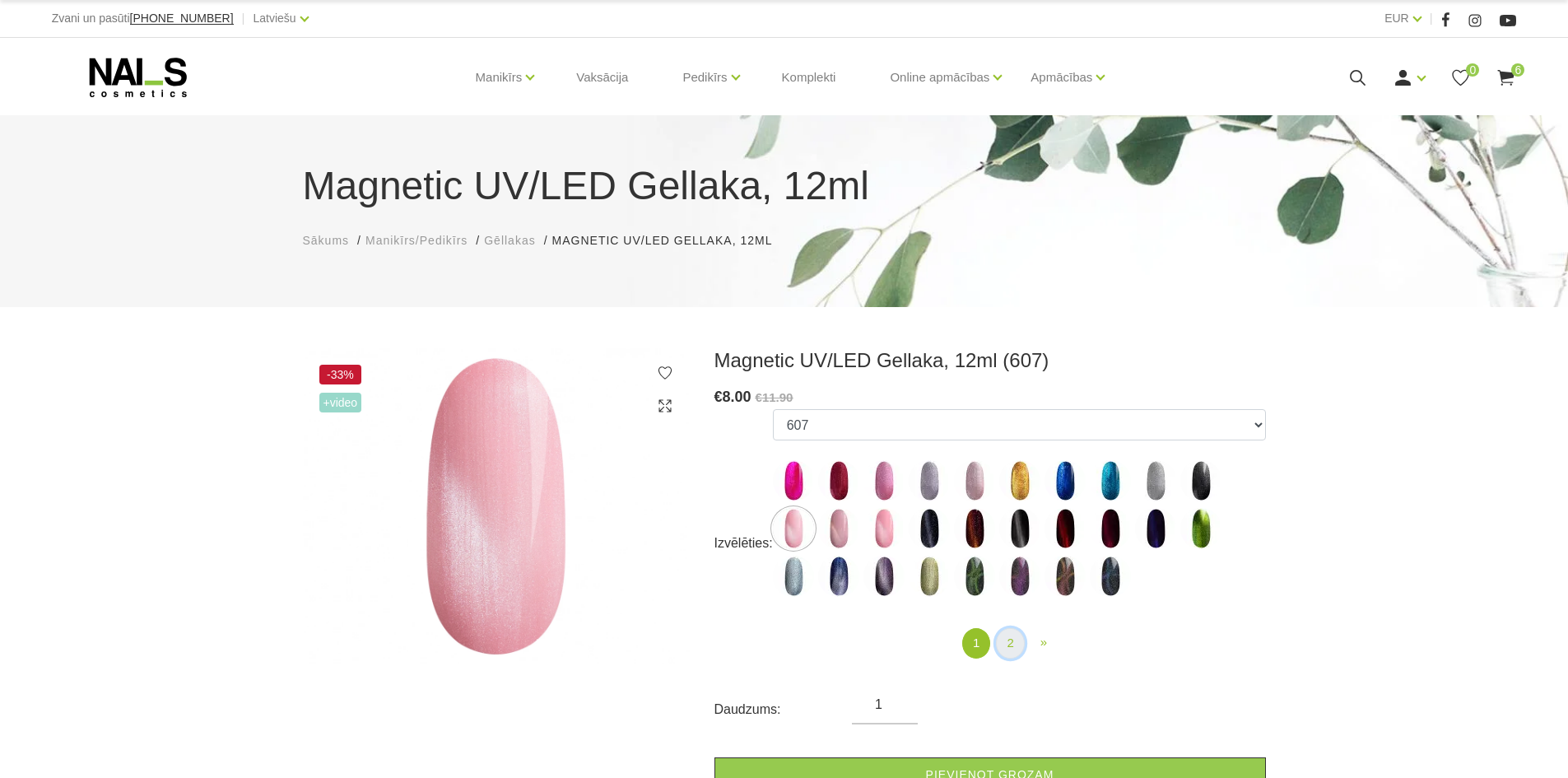
click at [1015, 646] on link "2" at bounding box center [1010, 643] width 28 height 30
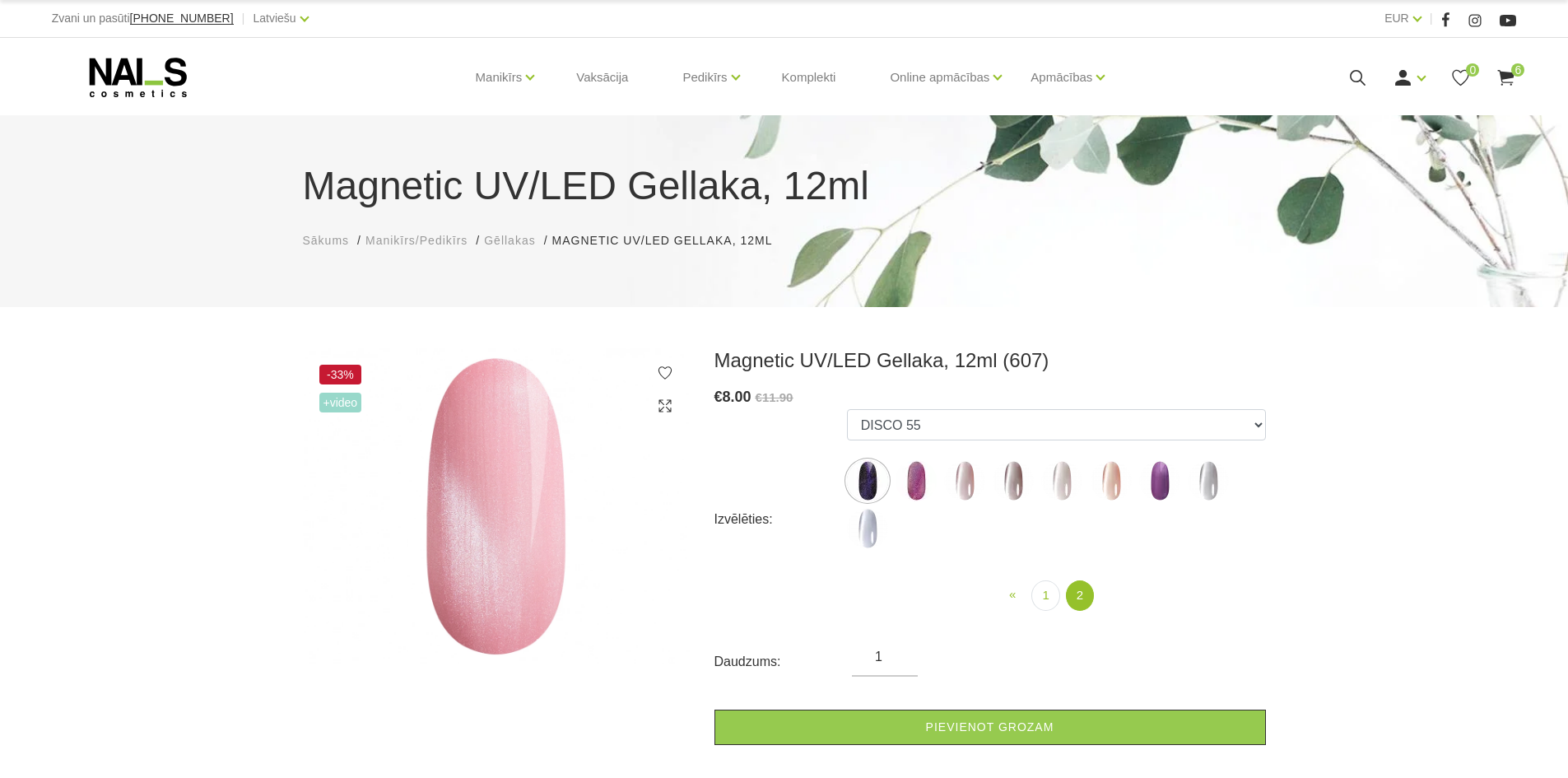
click at [968, 483] on img at bounding box center [965, 480] width 41 height 41
select select "6299"
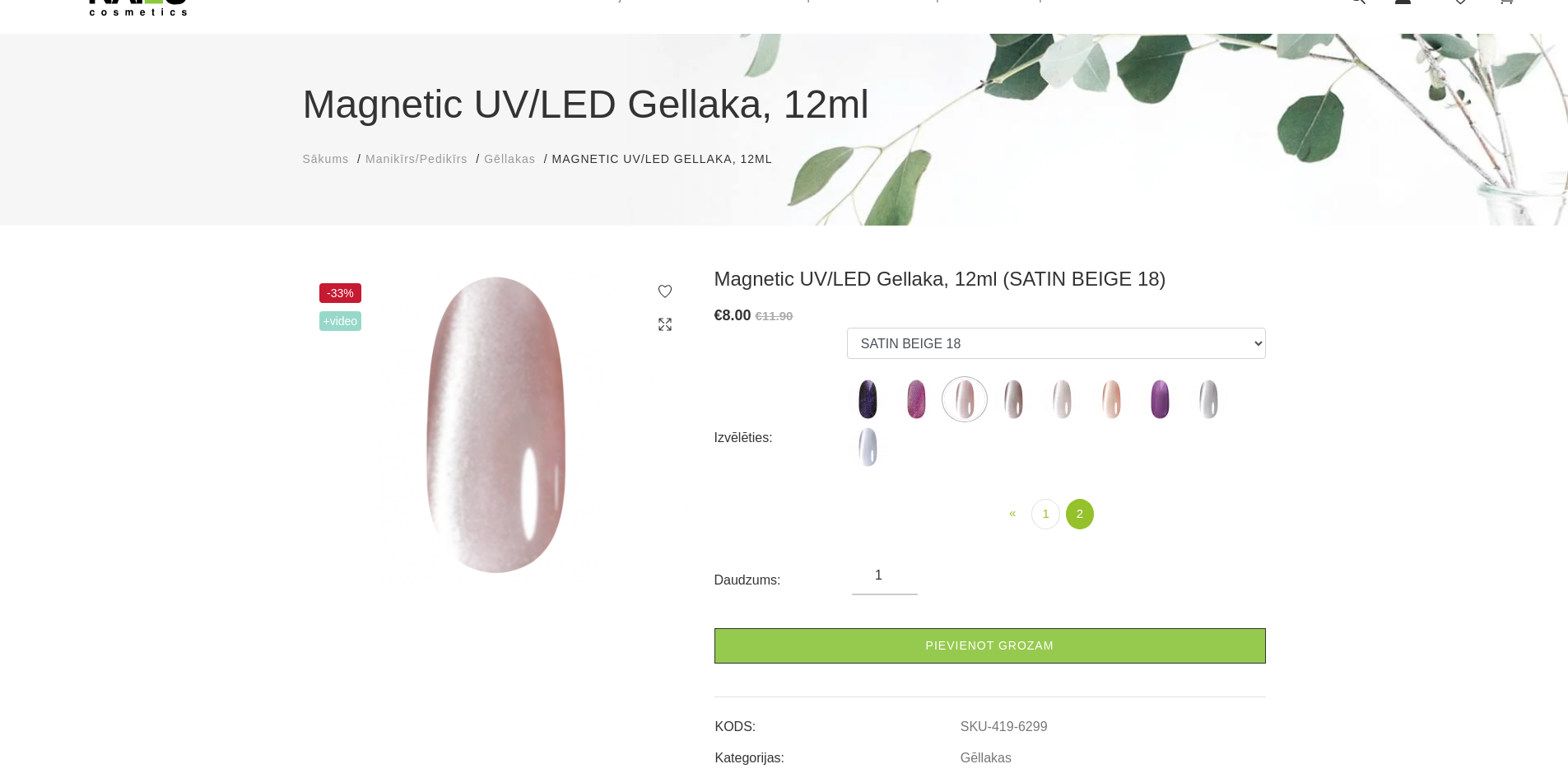
scroll to position [83, 0]
click at [1055, 520] on link "1" at bounding box center [1046, 513] width 28 height 30
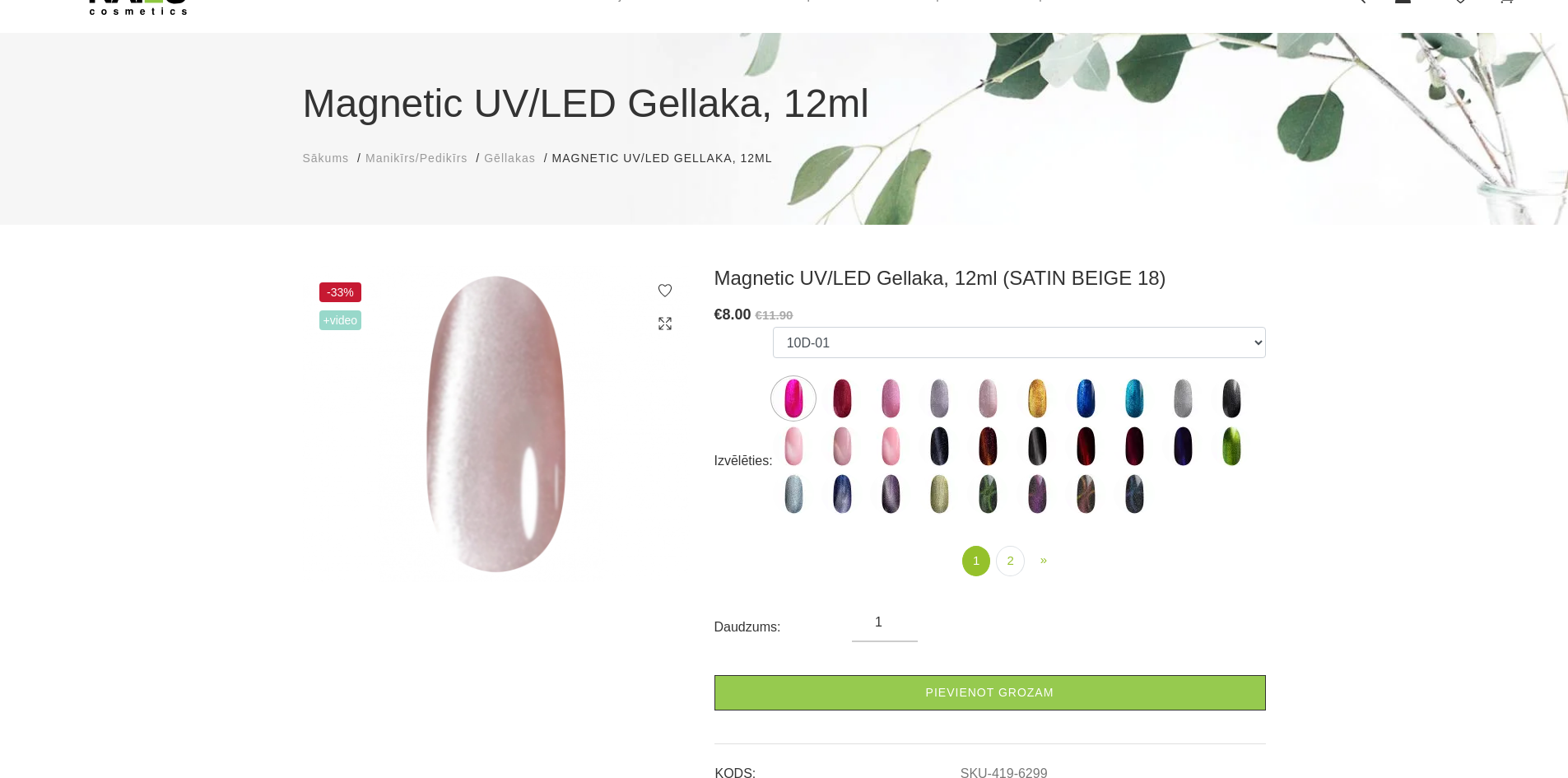
click at [799, 449] on img at bounding box center [793, 446] width 41 height 41
select select "4651"
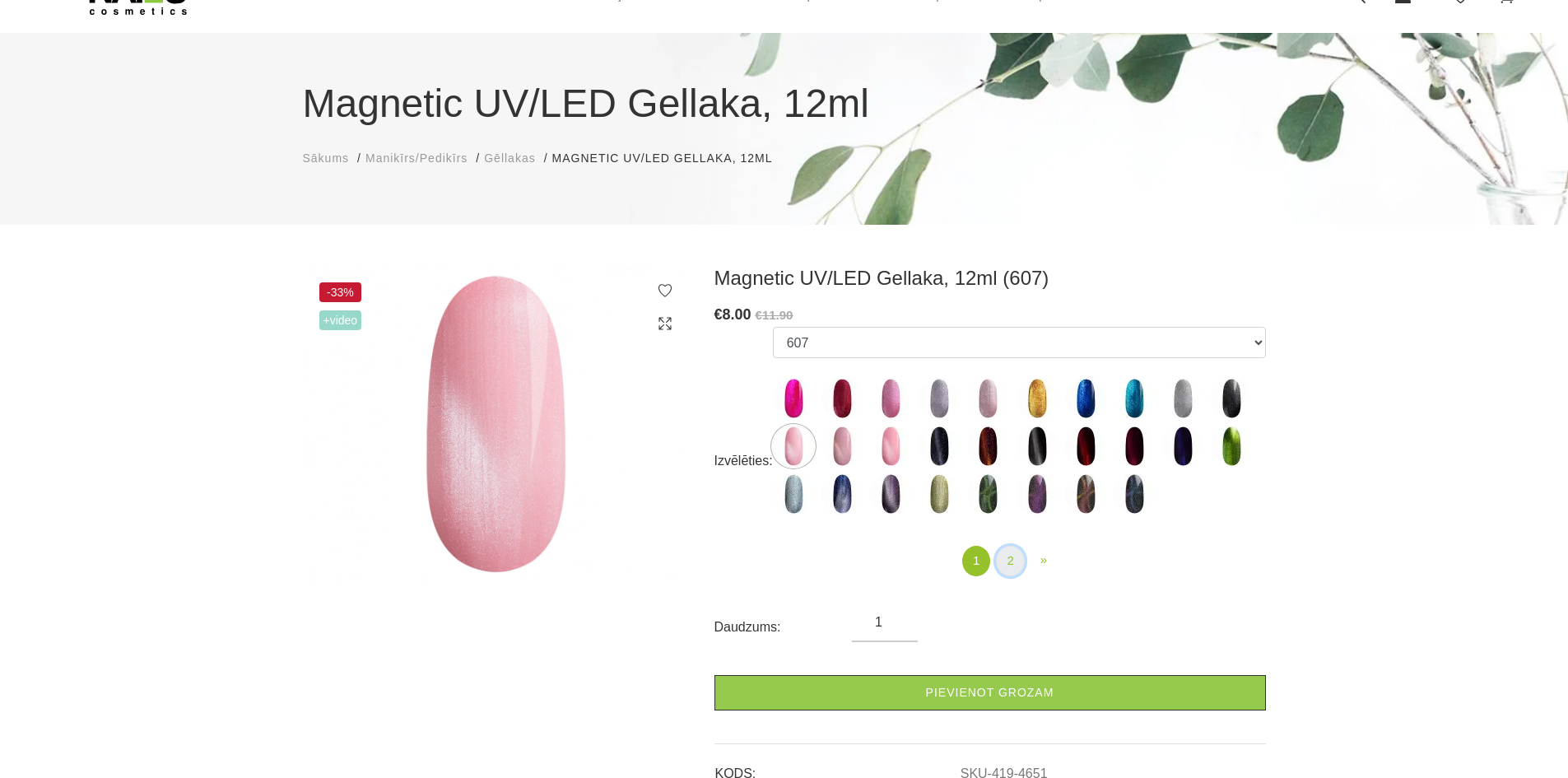
click at [1002, 558] on link "2" at bounding box center [1010, 560] width 28 height 30
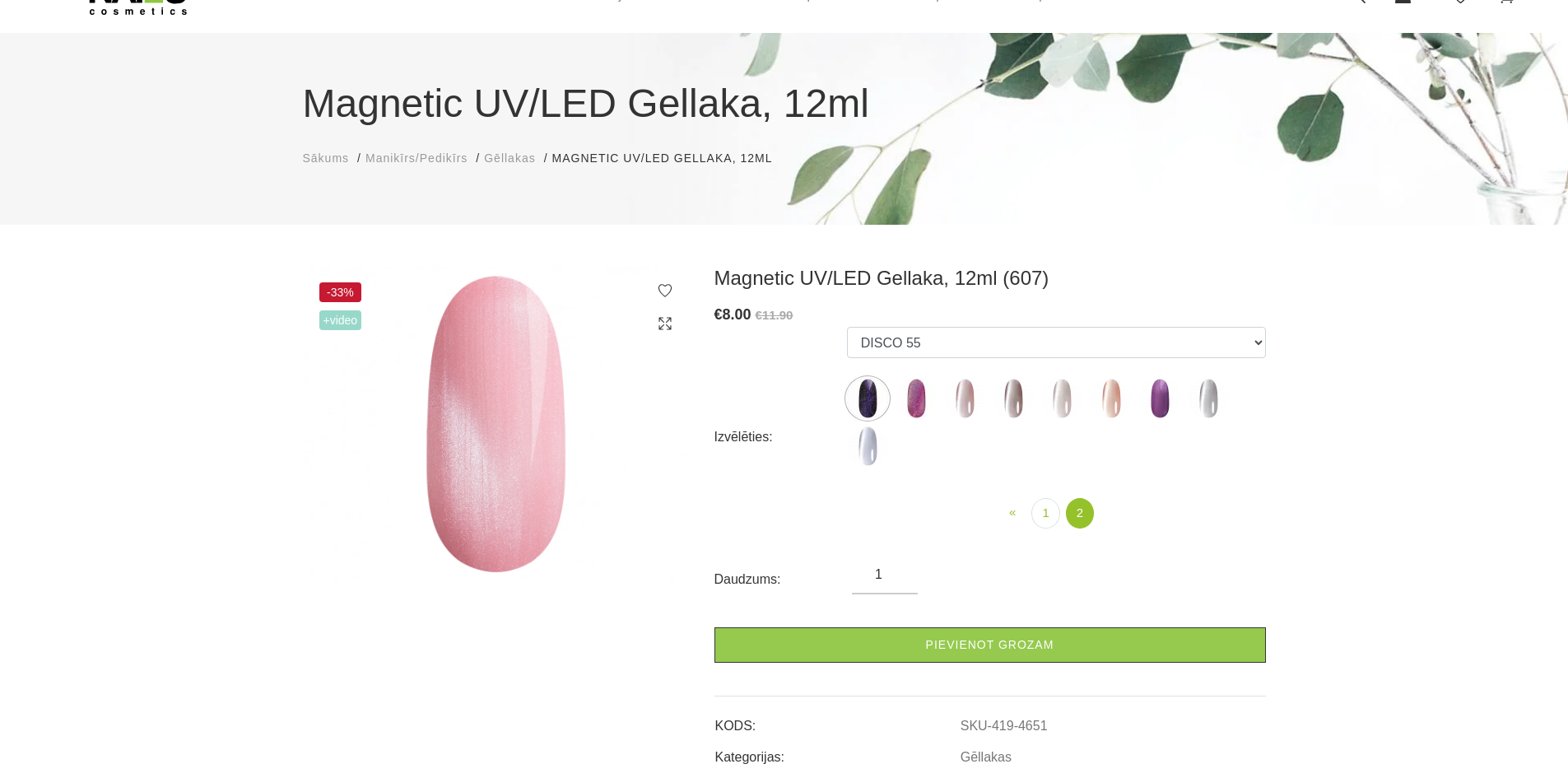
click at [969, 406] on img at bounding box center [965, 398] width 41 height 41
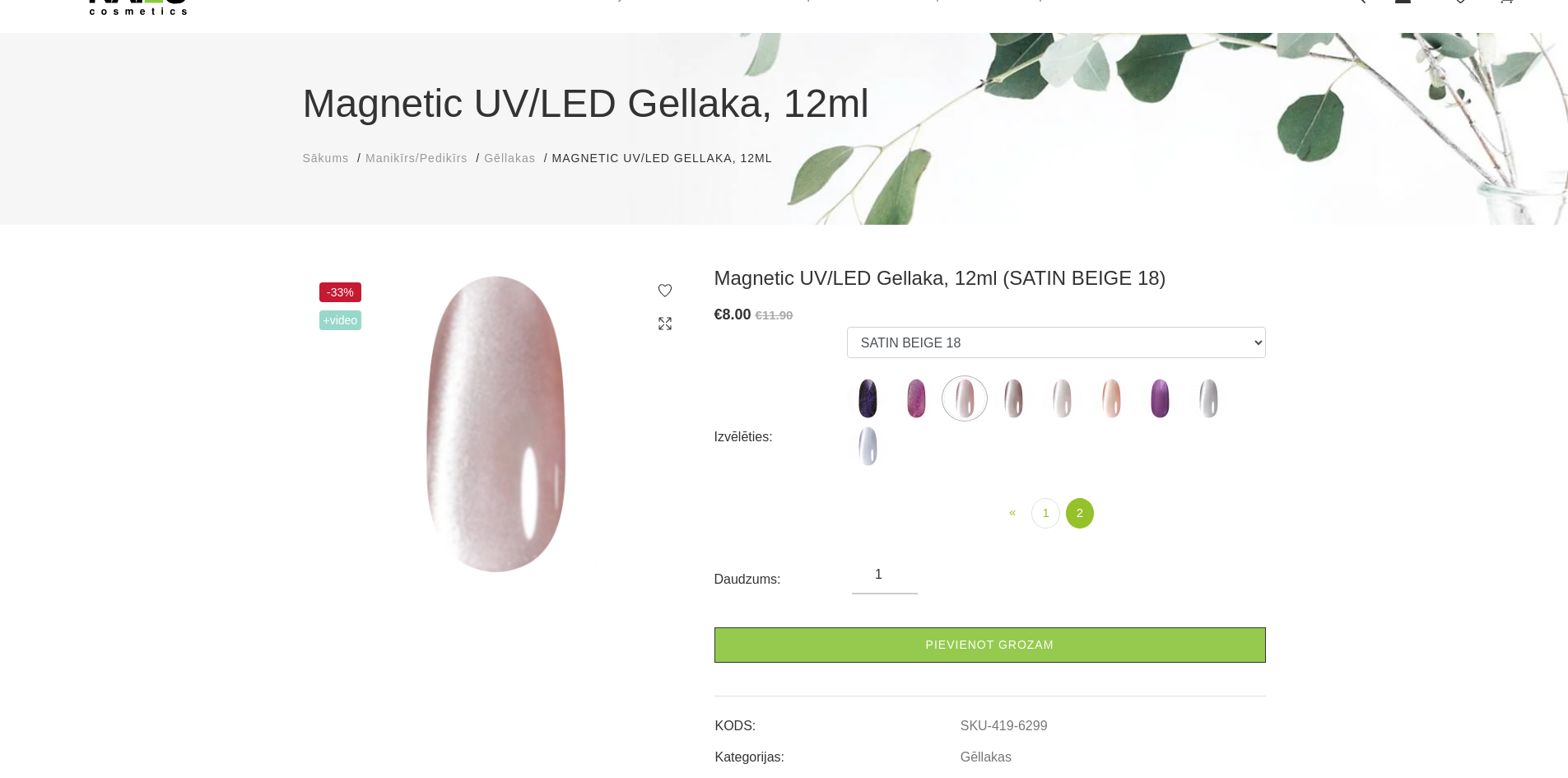
click at [1111, 397] on img at bounding box center [1111, 398] width 41 height 41
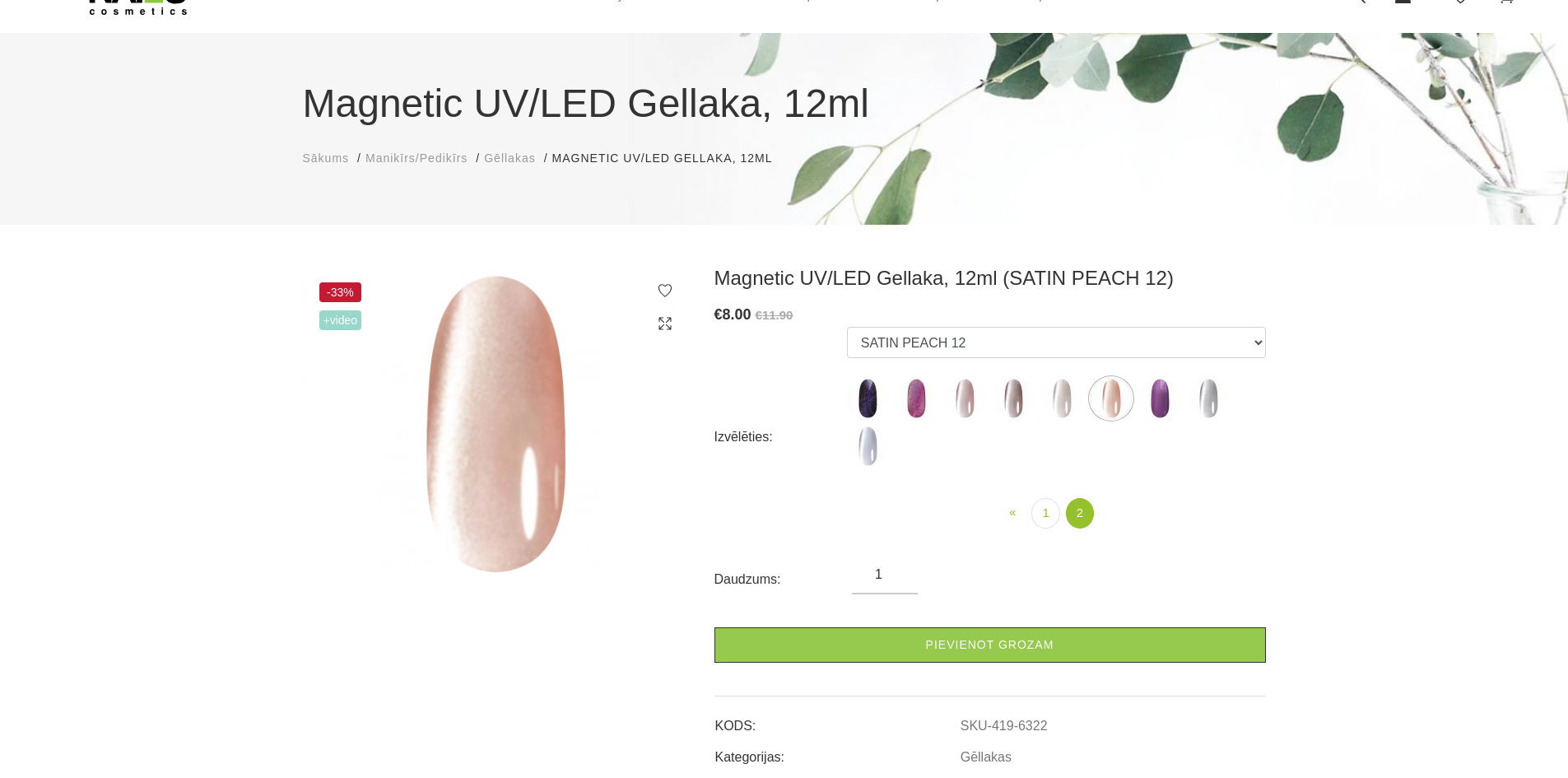
click at [964, 403] on img at bounding box center [965, 398] width 41 height 41
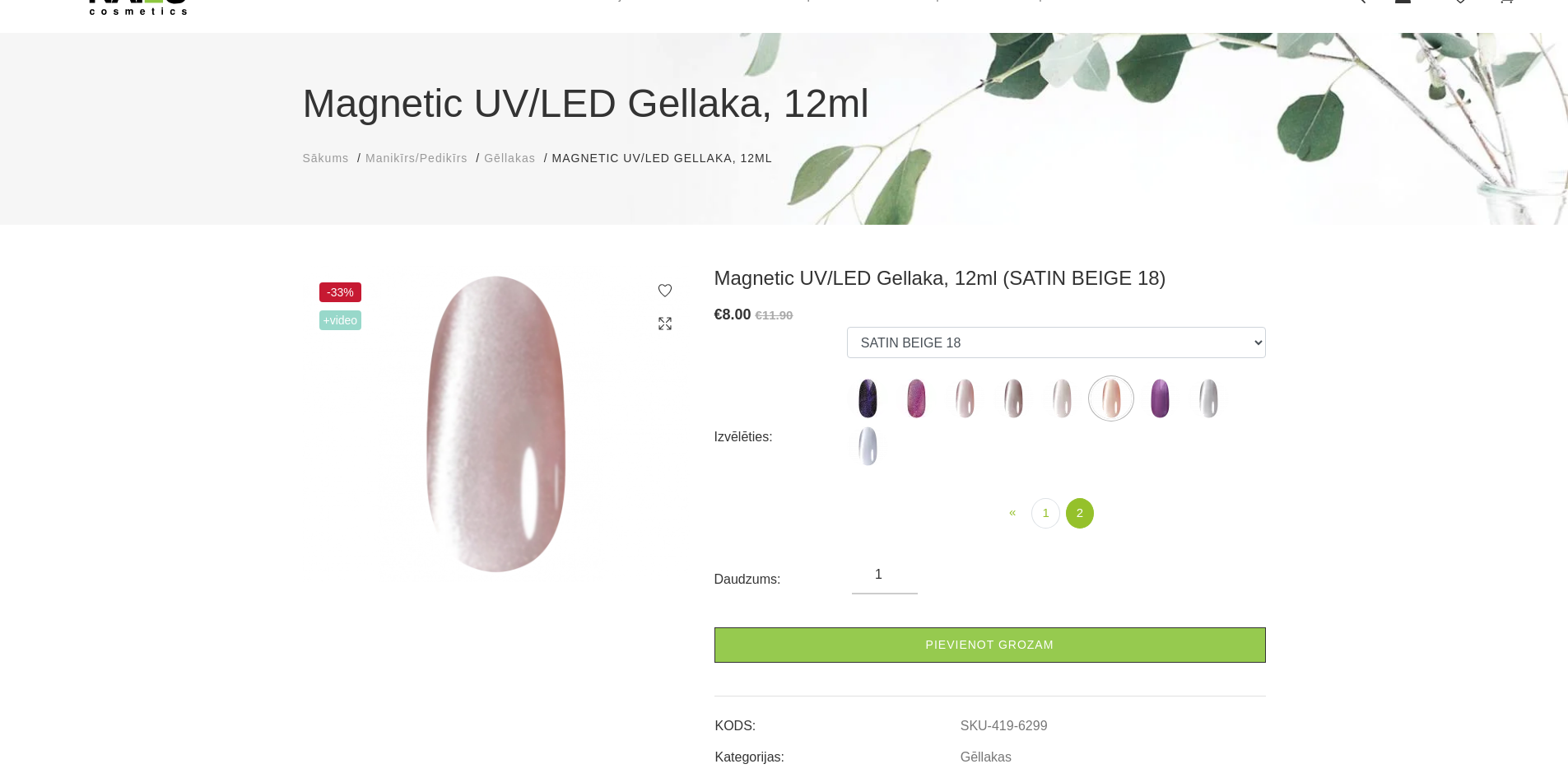
click at [1122, 394] on img at bounding box center [1111, 398] width 41 height 41
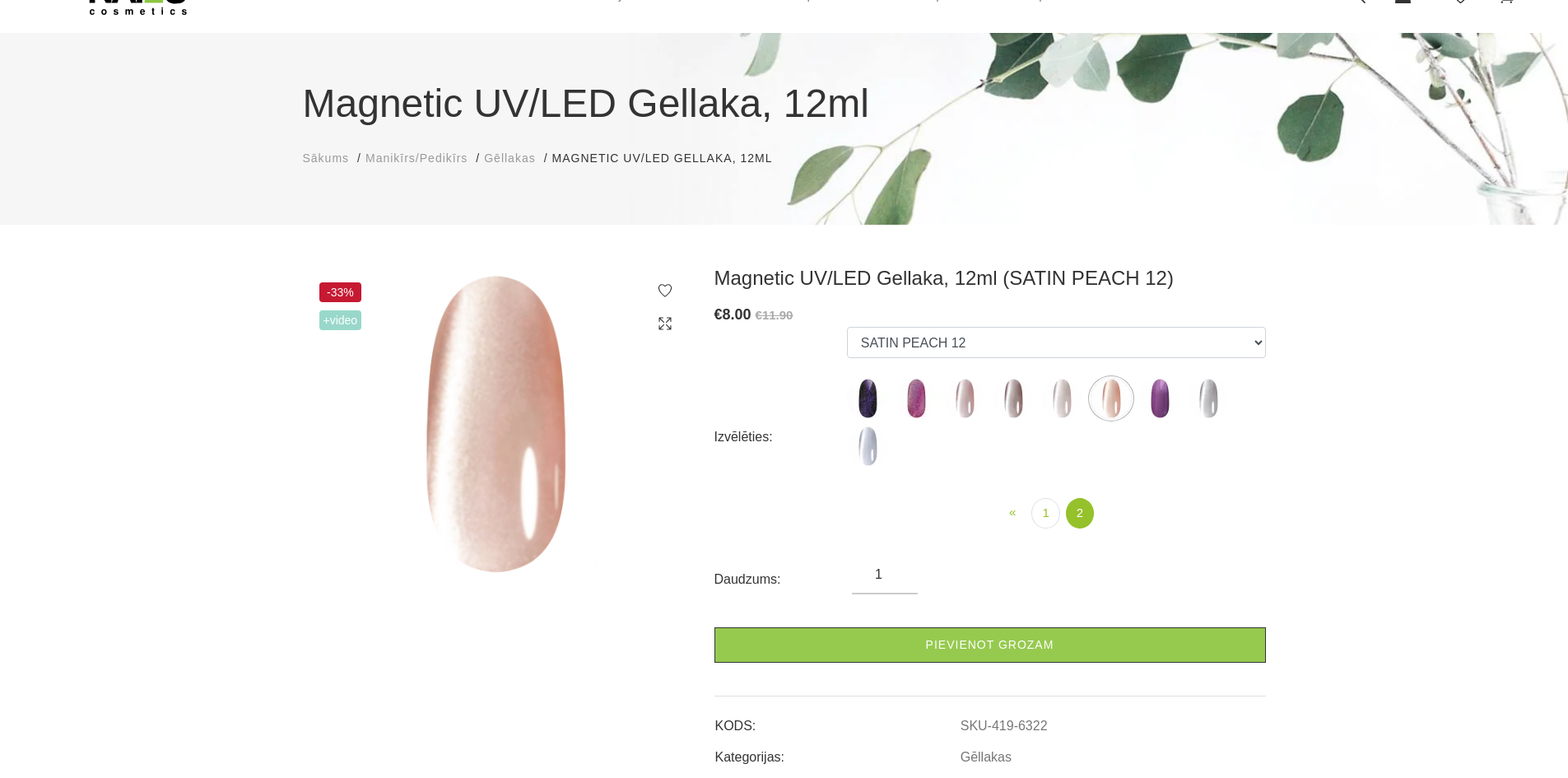
click at [974, 397] on img at bounding box center [965, 398] width 41 height 41
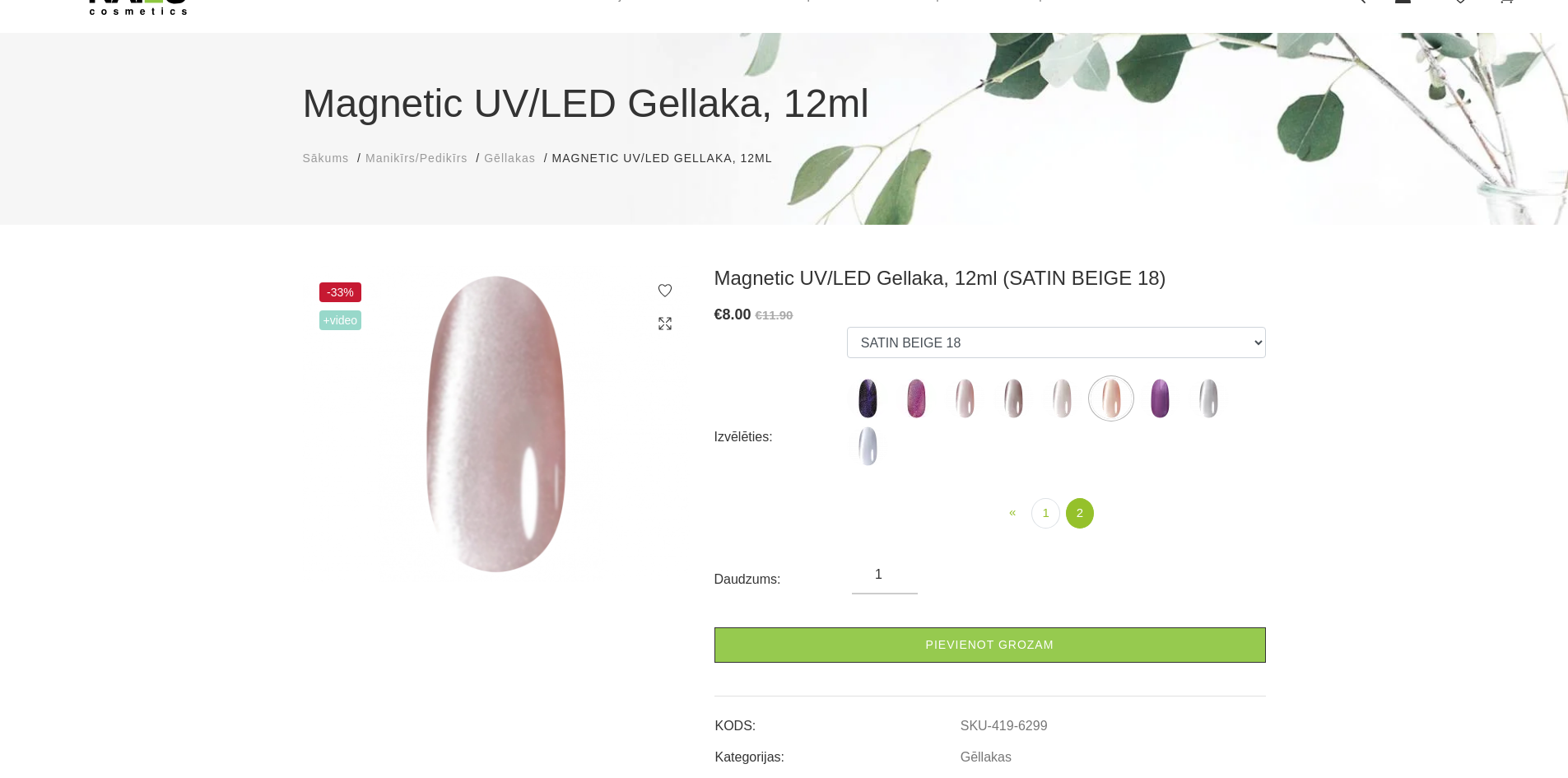
click at [1107, 389] on img at bounding box center [1111, 398] width 41 height 41
select select "6322"
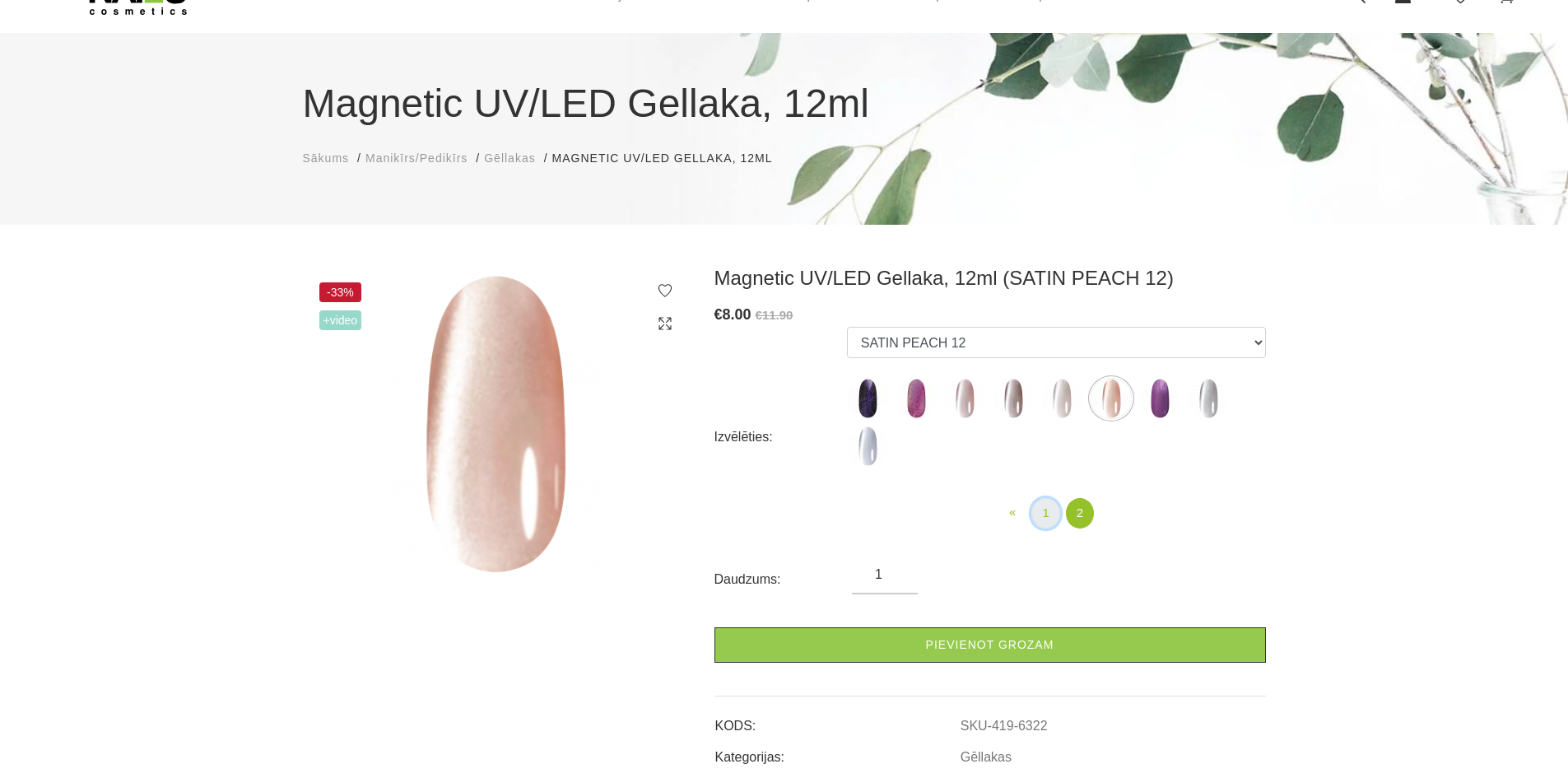
click at [1052, 508] on link "1" at bounding box center [1046, 513] width 28 height 30
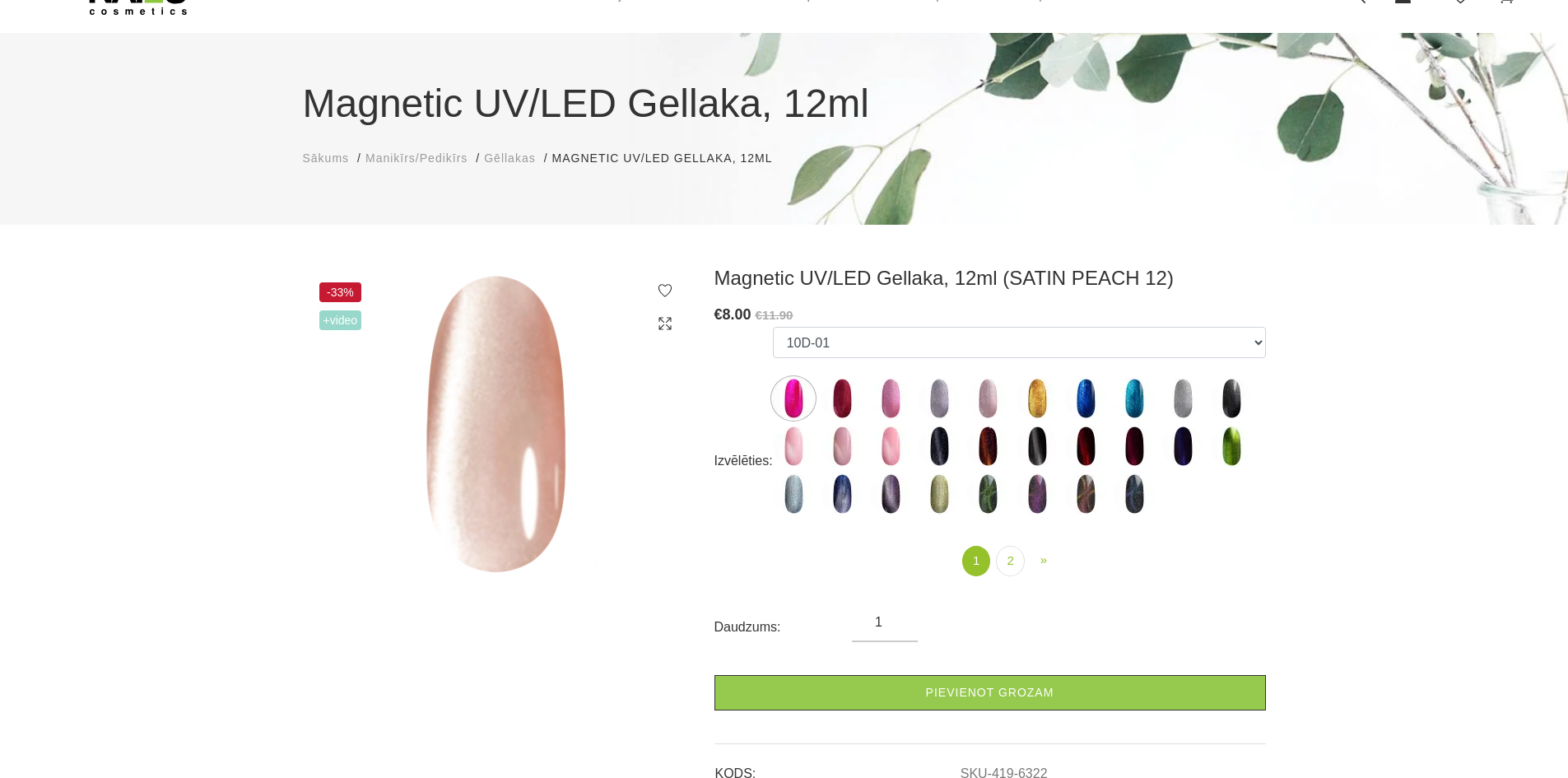
click at [807, 449] on img at bounding box center [793, 446] width 41 height 41
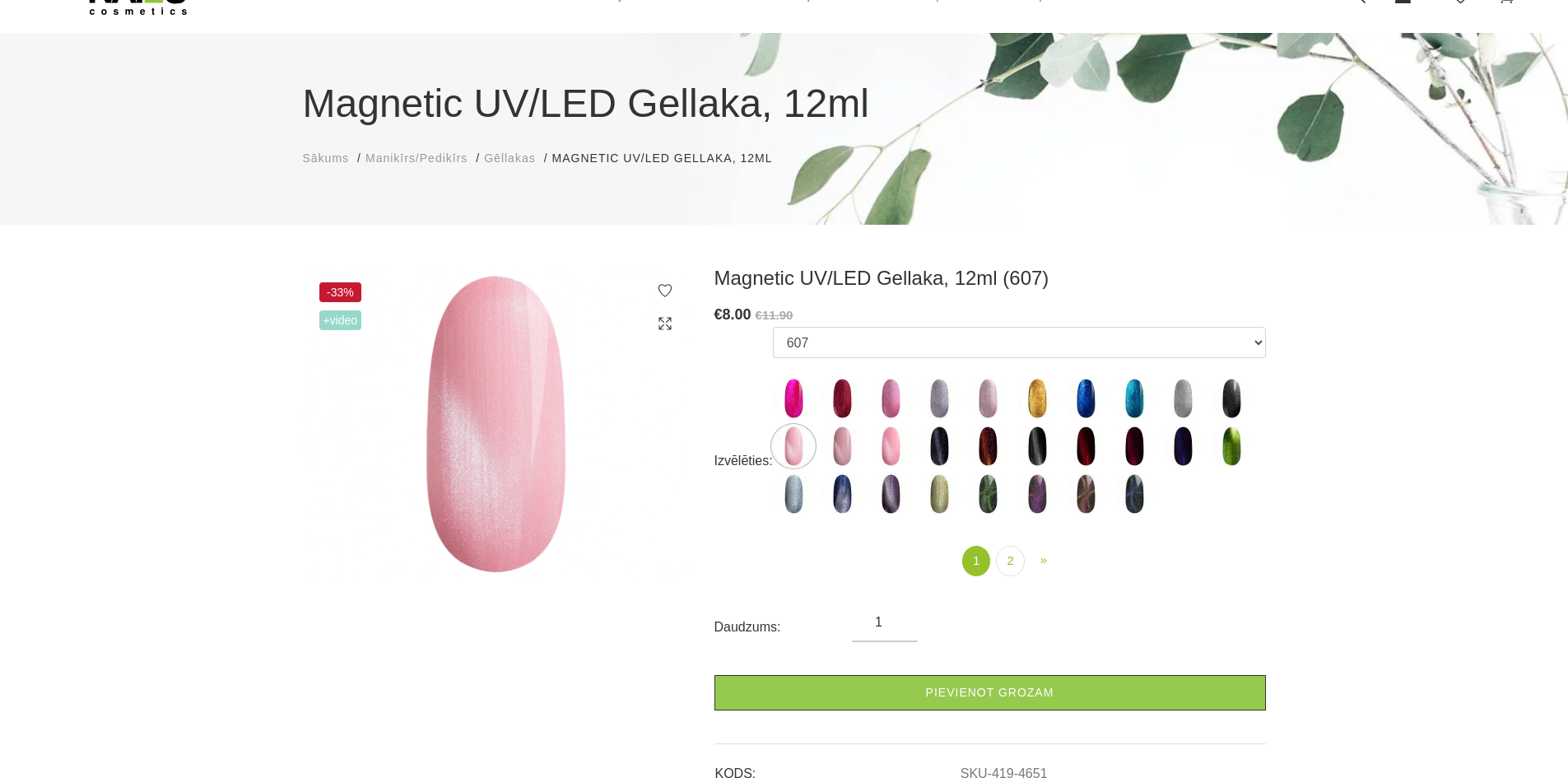
click at [828, 442] on img at bounding box center [842, 446] width 41 height 41
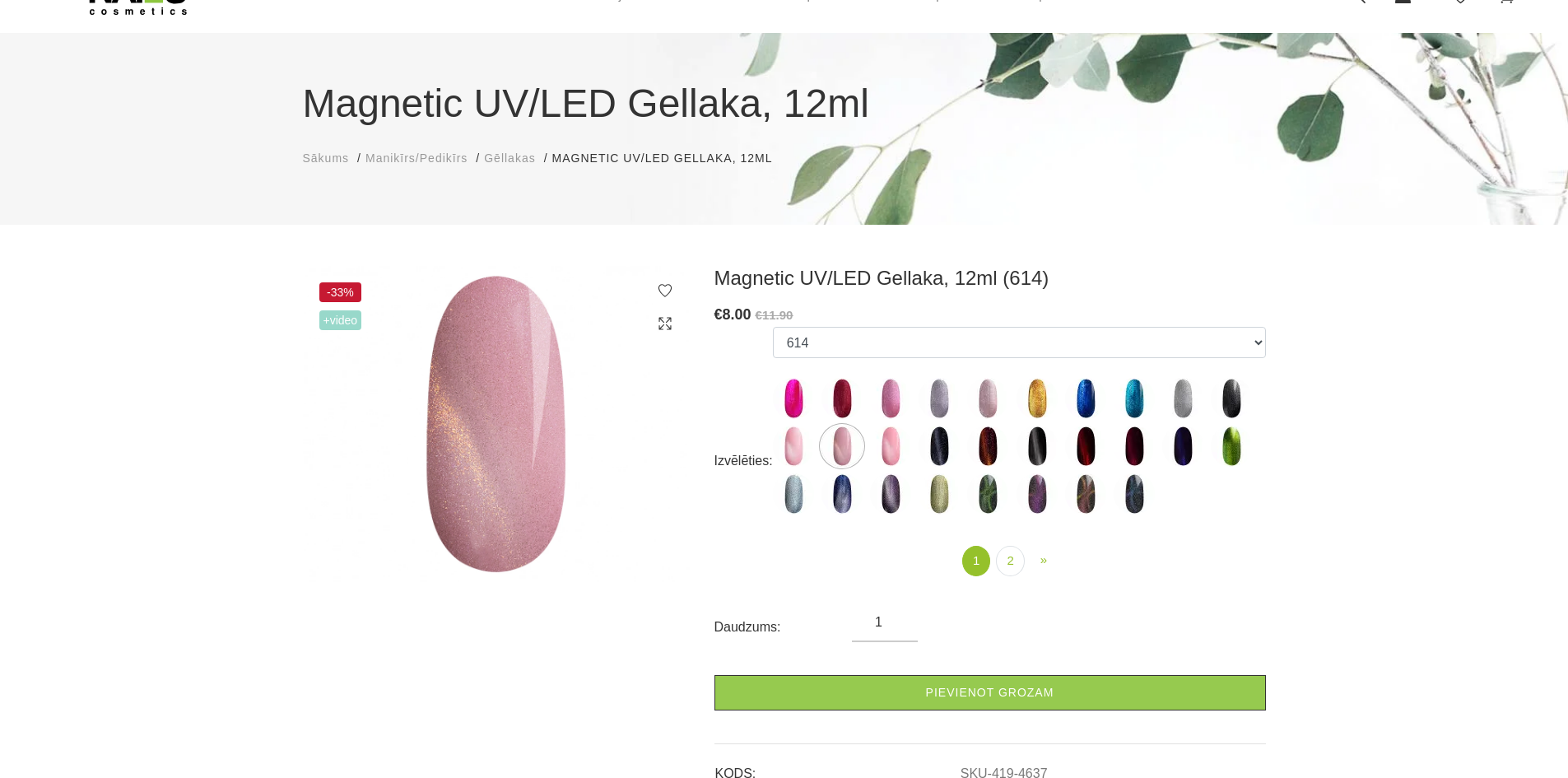
click at [919, 452] on img at bounding box center [939, 446] width 41 height 41
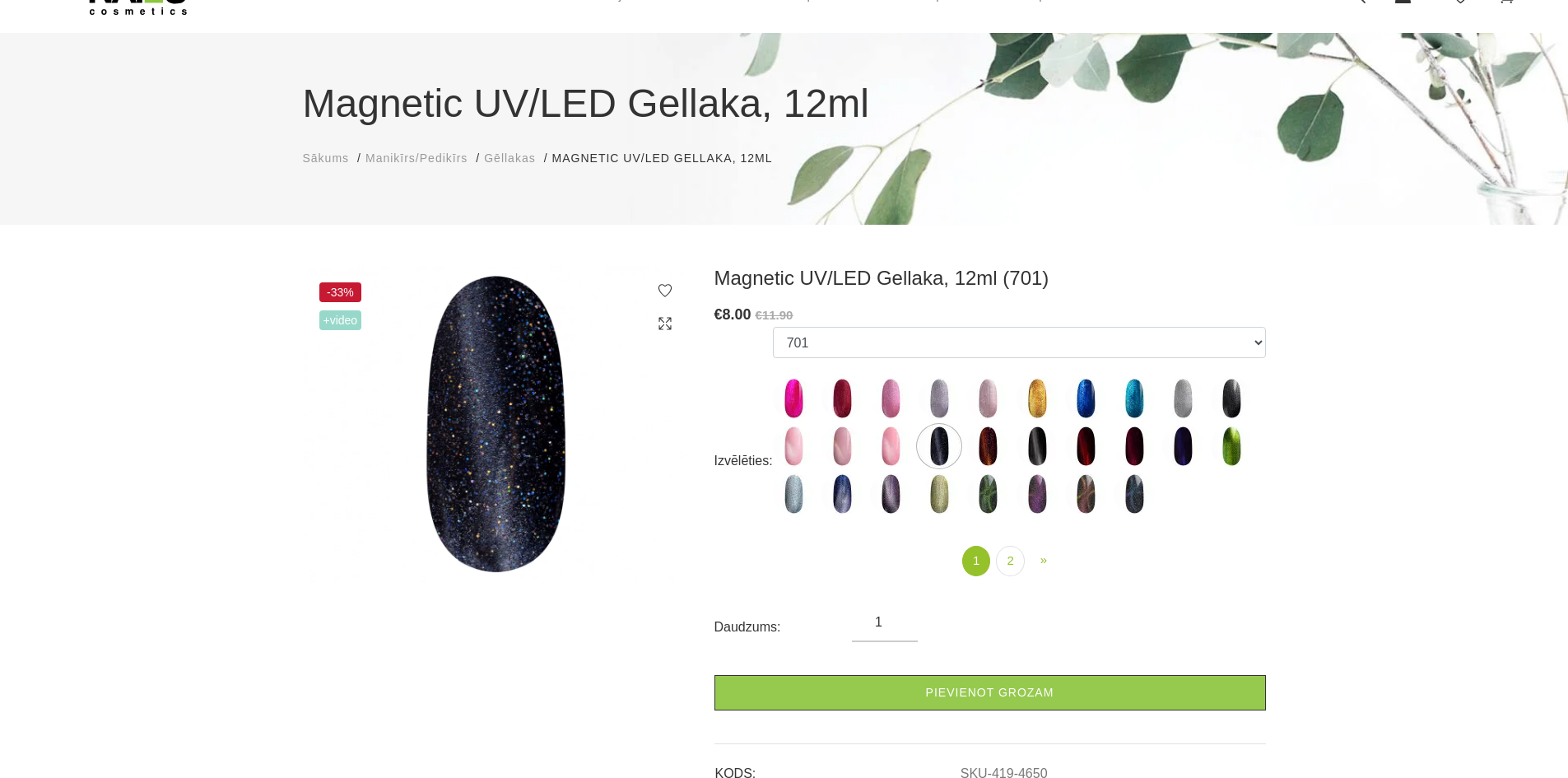
click at [889, 449] on img at bounding box center [890, 446] width 41 height 41
select select "4657"
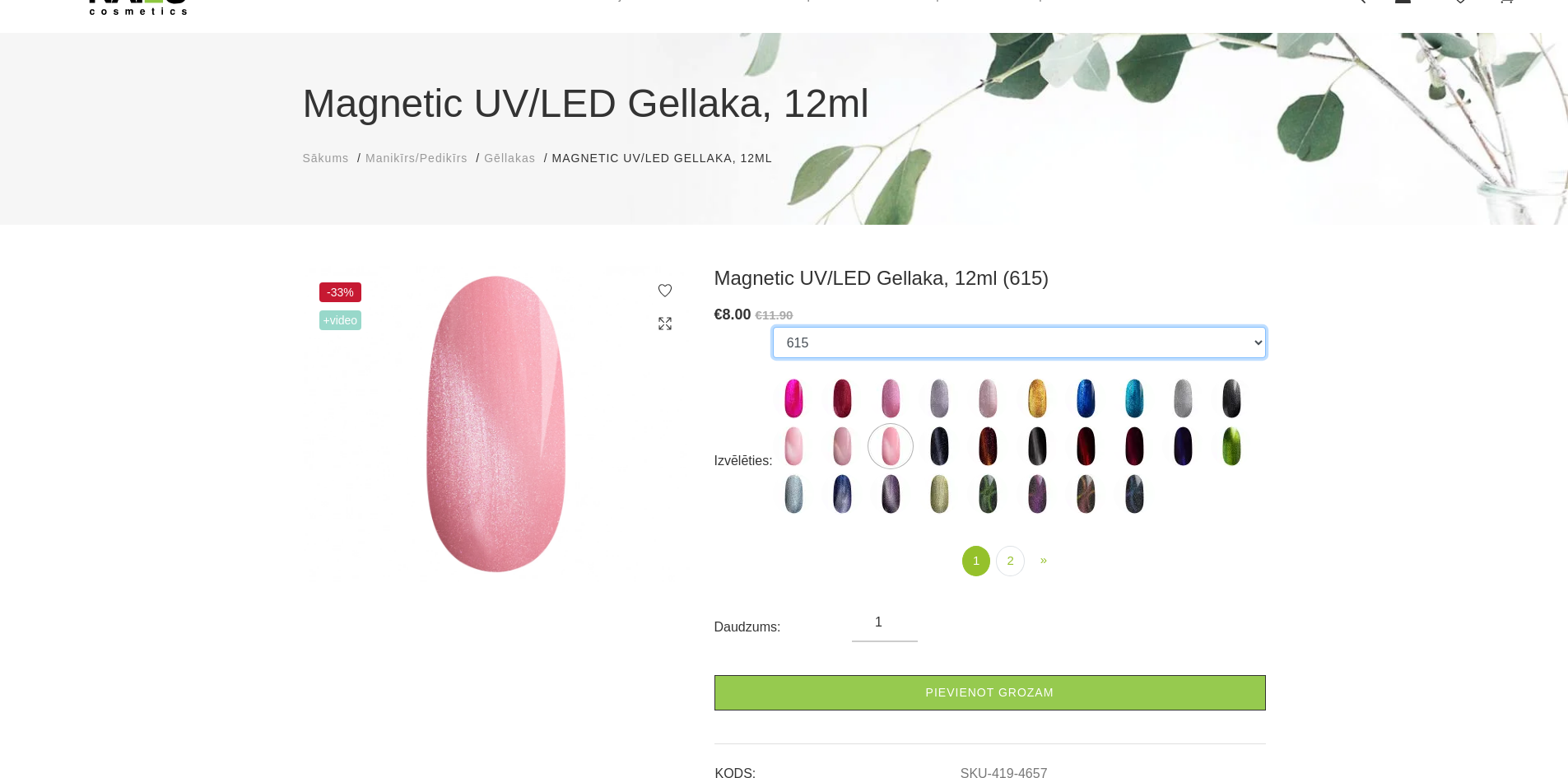
click at [1002, 346] on select "10D-01 10D-04 10D-07 10D-08 10D-09 10D-13 10D-14 10D-15 10D-19 10D-20 607 614 6…" at bounding box center [1019, 342] width 493 height 31
click at [773, 327] on select "10D-01 10D-04 10D-07 10D-08 10D-09 10D-13 10D-14 10D-15 10D-19 10D-20 607 614 6…" at bounding box center [1019, 342] width 493 height 31
click at [1010, 558] on link "2" at bounding box center [1010, 560] width 28 height 30
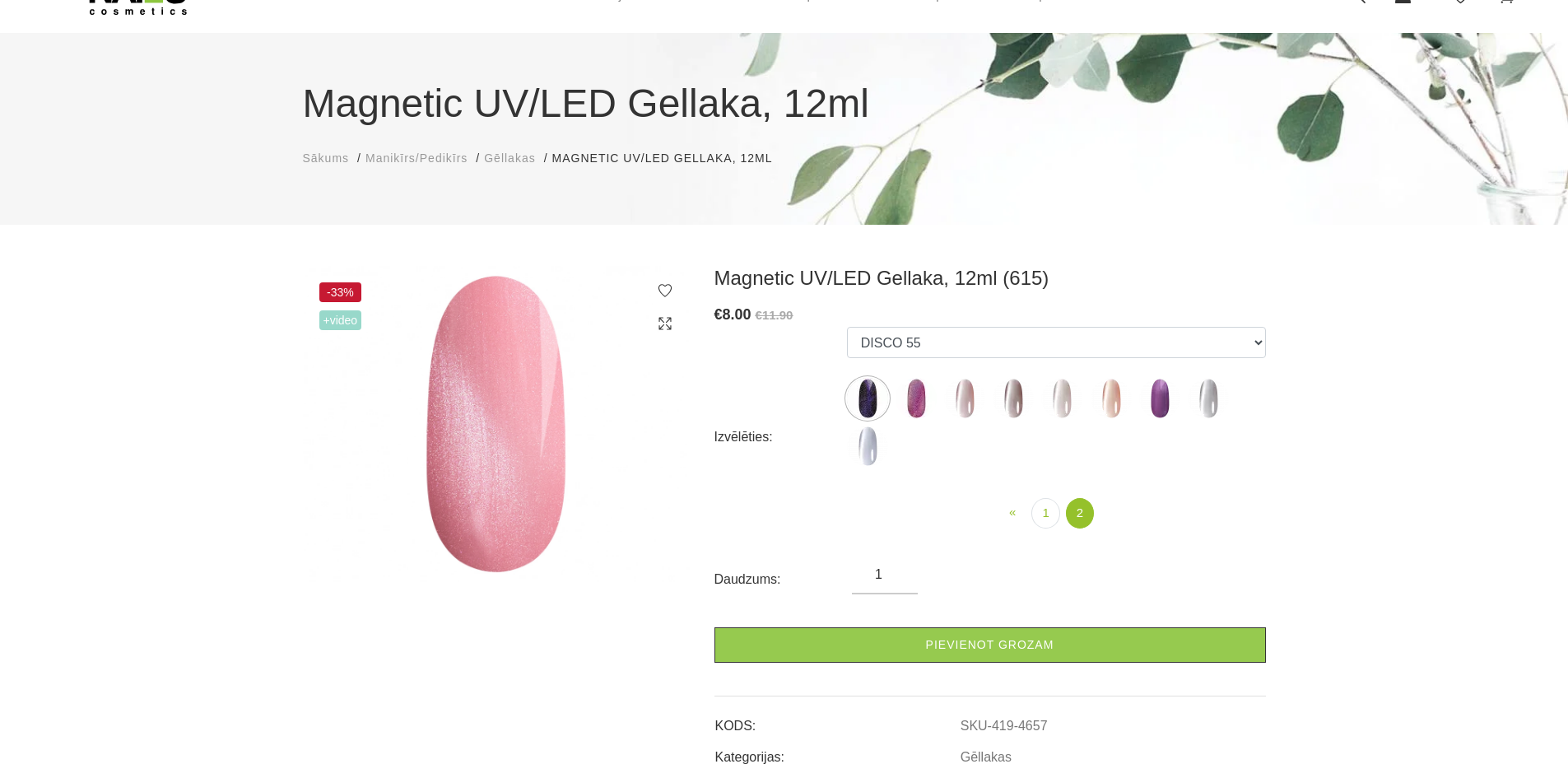
click at [963, 401] on img at bounding box center [965, 398] width 41 height 41
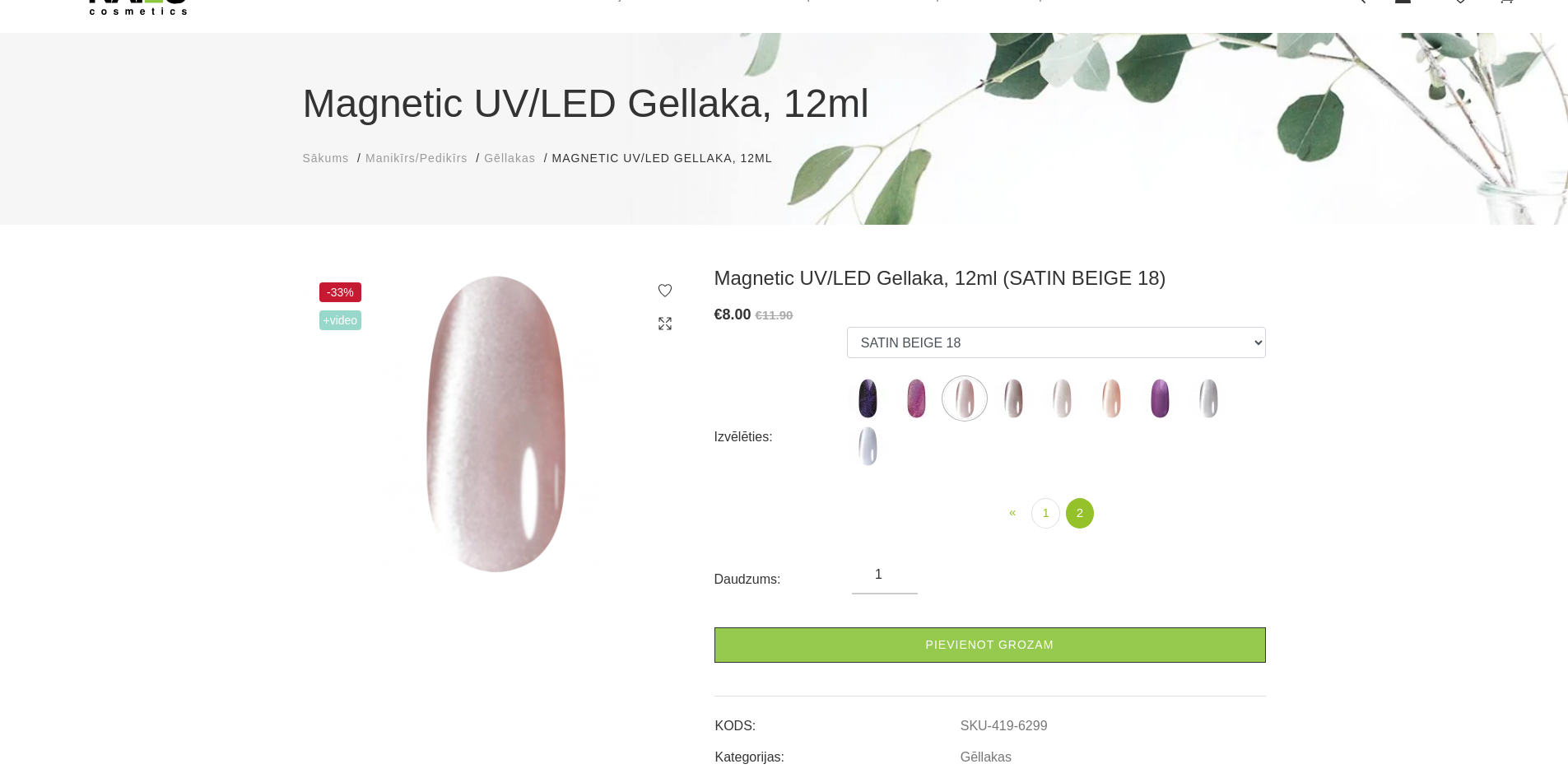
click at [1112, 392] on img at bounding box center [1111, 398] width 41 height 41
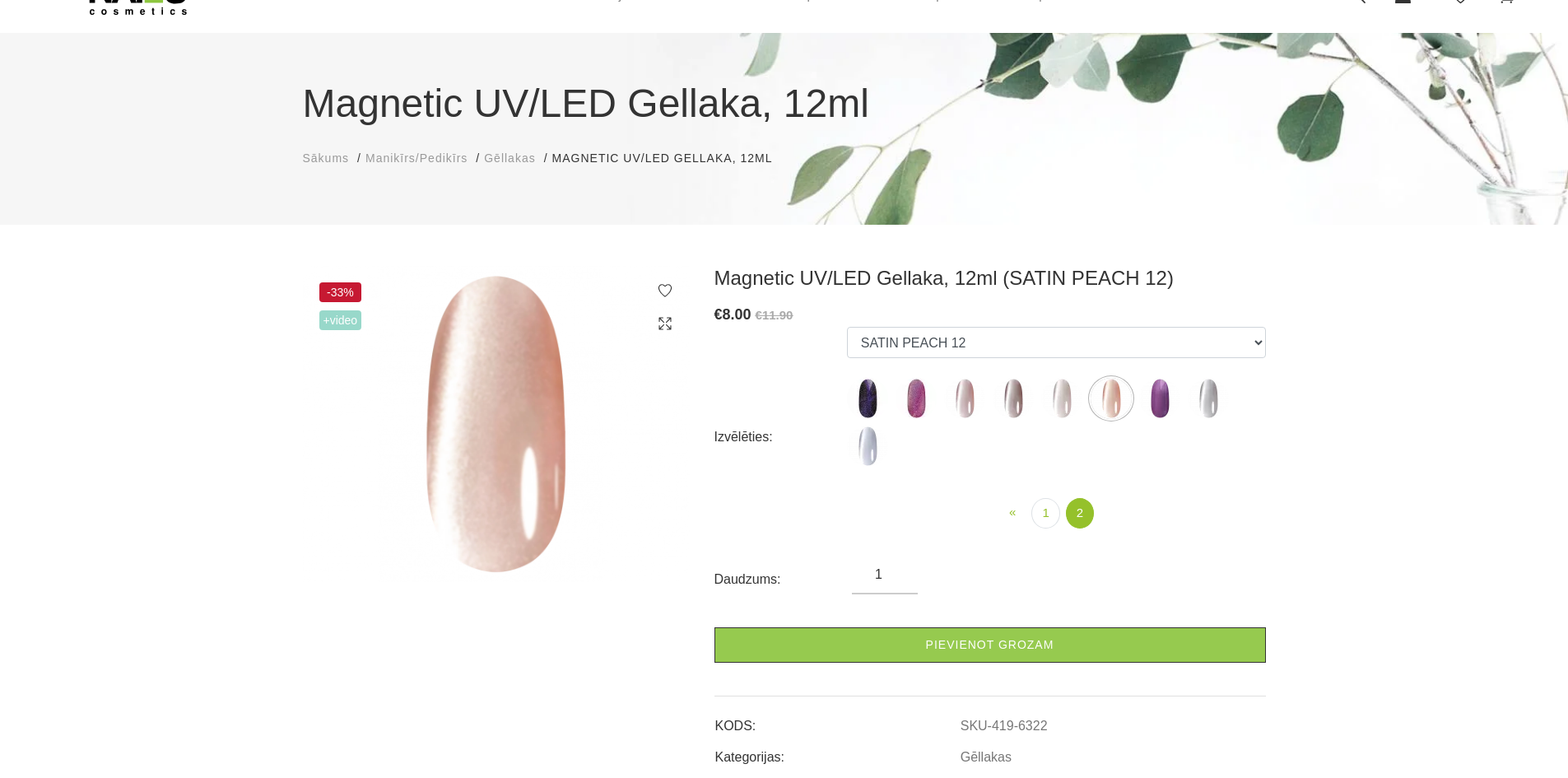
click at [1055, 402] on img at bounding box center [1062, 398] width 41 height 41
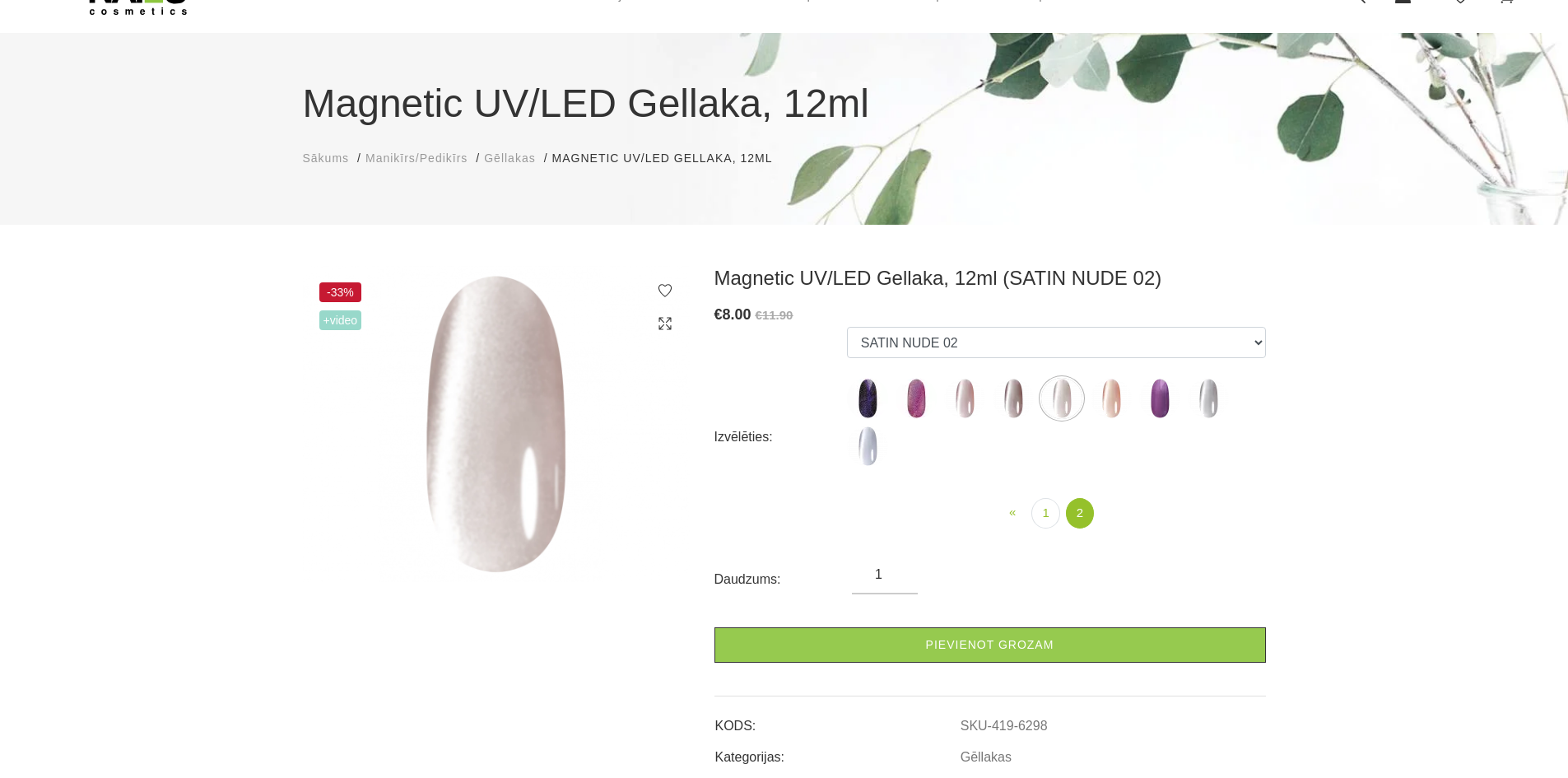
click at [1114, 389] on img at bounding box center [1111, 398] width 41 height 41
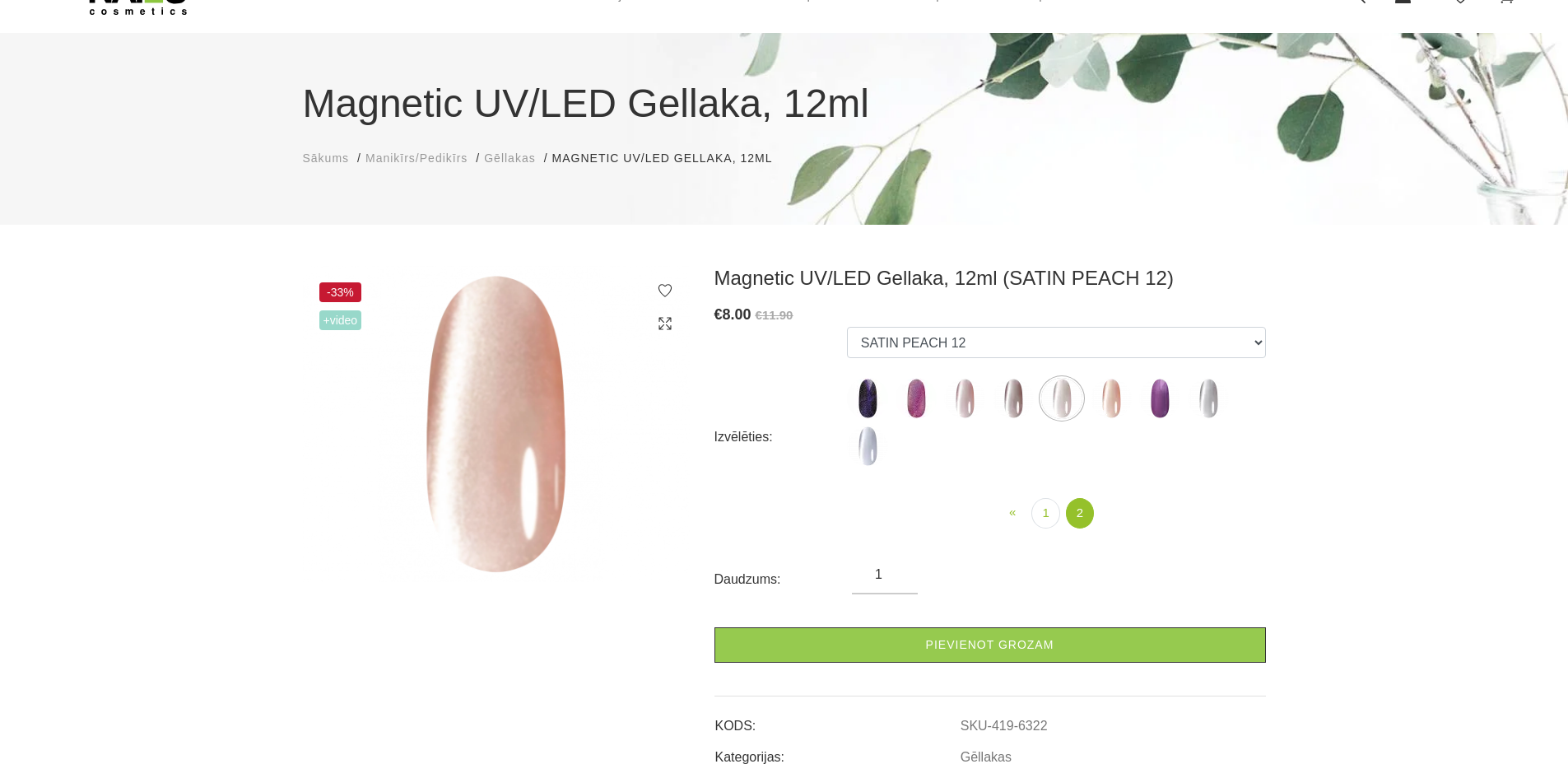
click at [1068, 395] on img at bounding box center [1062, 398] width 41 height 41
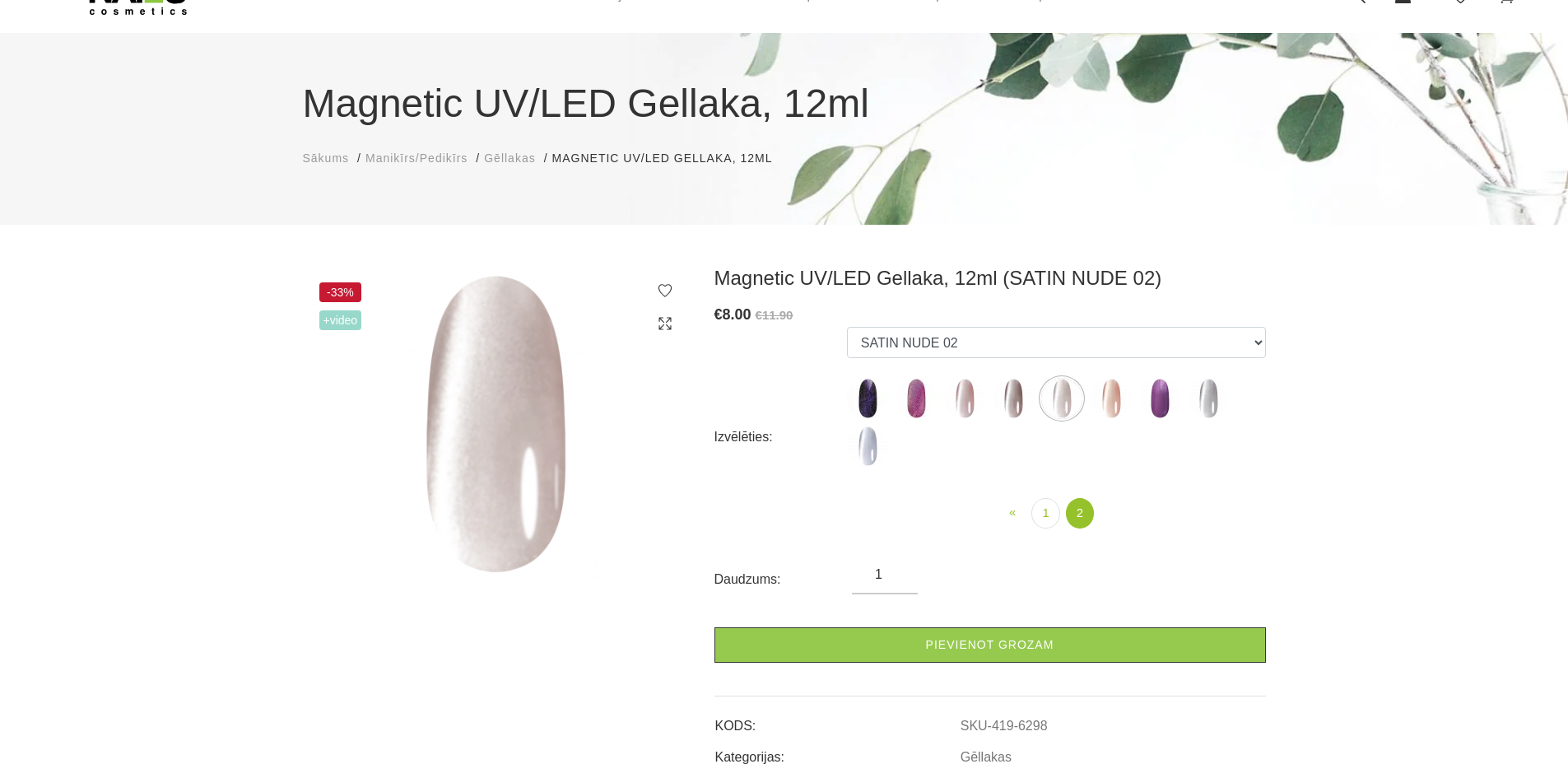
click at [1116, 389] on img at bounding box center [1111, 398] width 41 height 41
select select "6322"
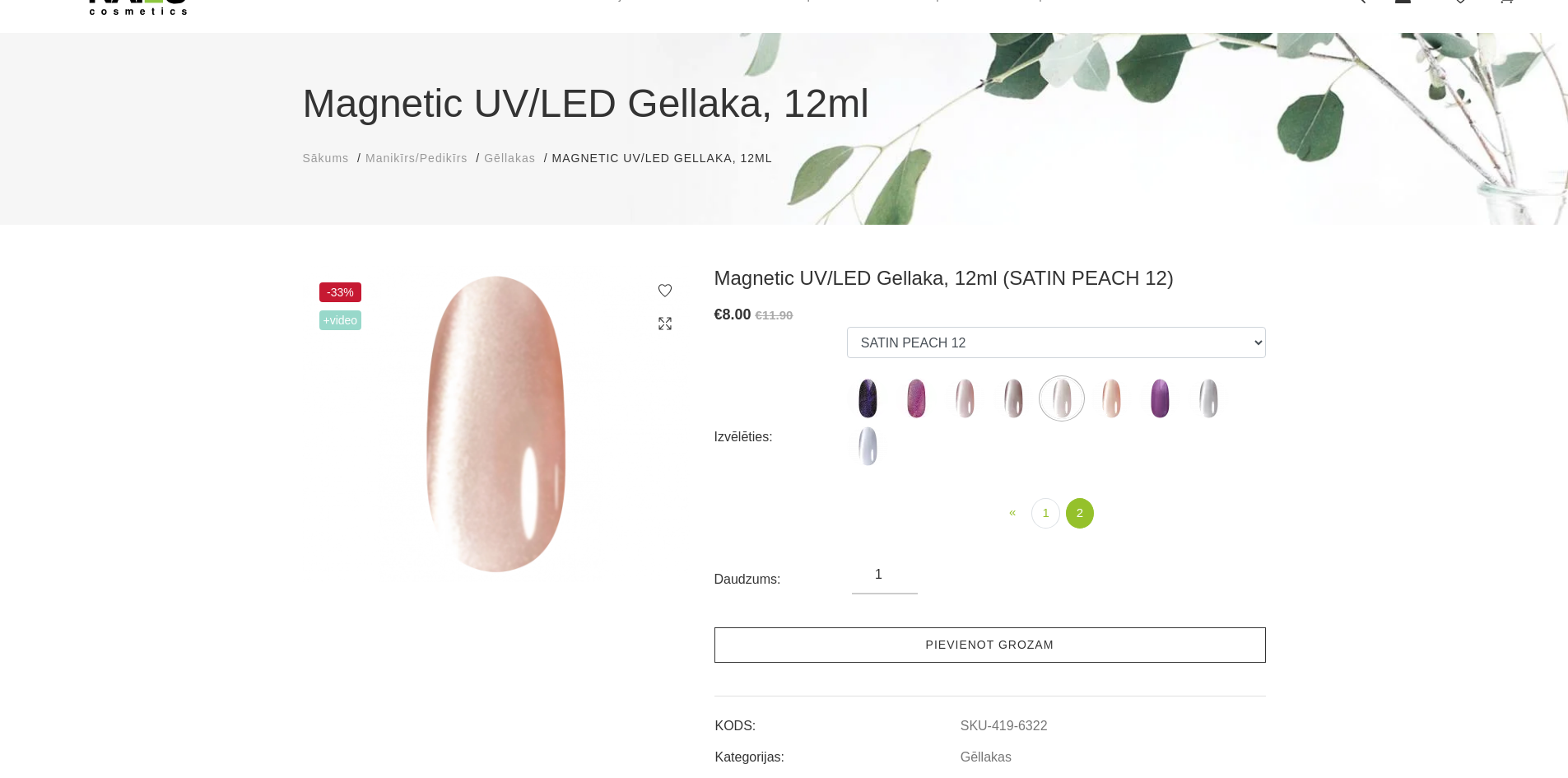
click at [1037, 645] on link "Pievienot grozam" at bounding box center [990, 645] width 552 height 36
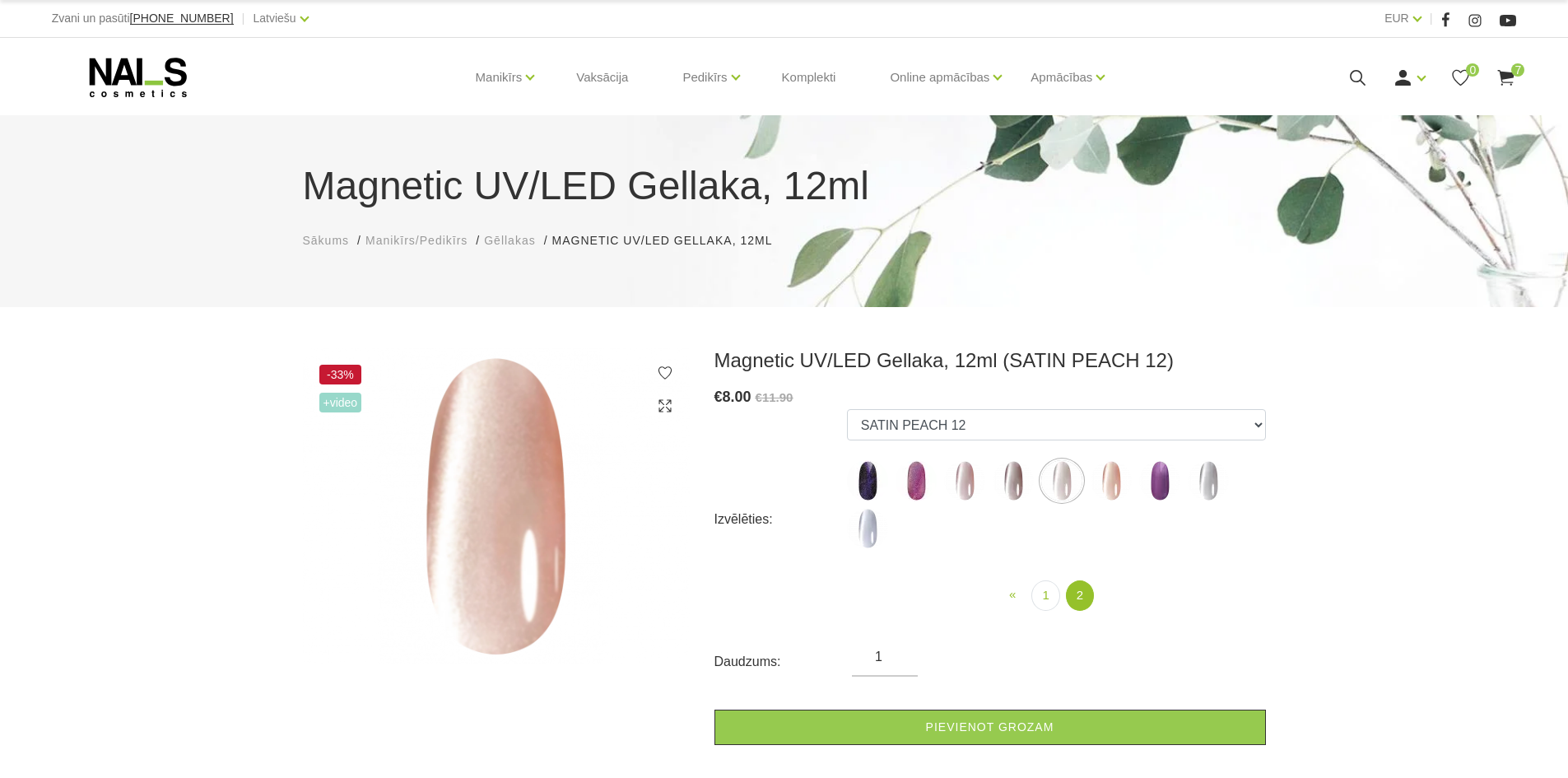
click at [147, 75] on icon at bounding box center [138, 77] width 173 height 41
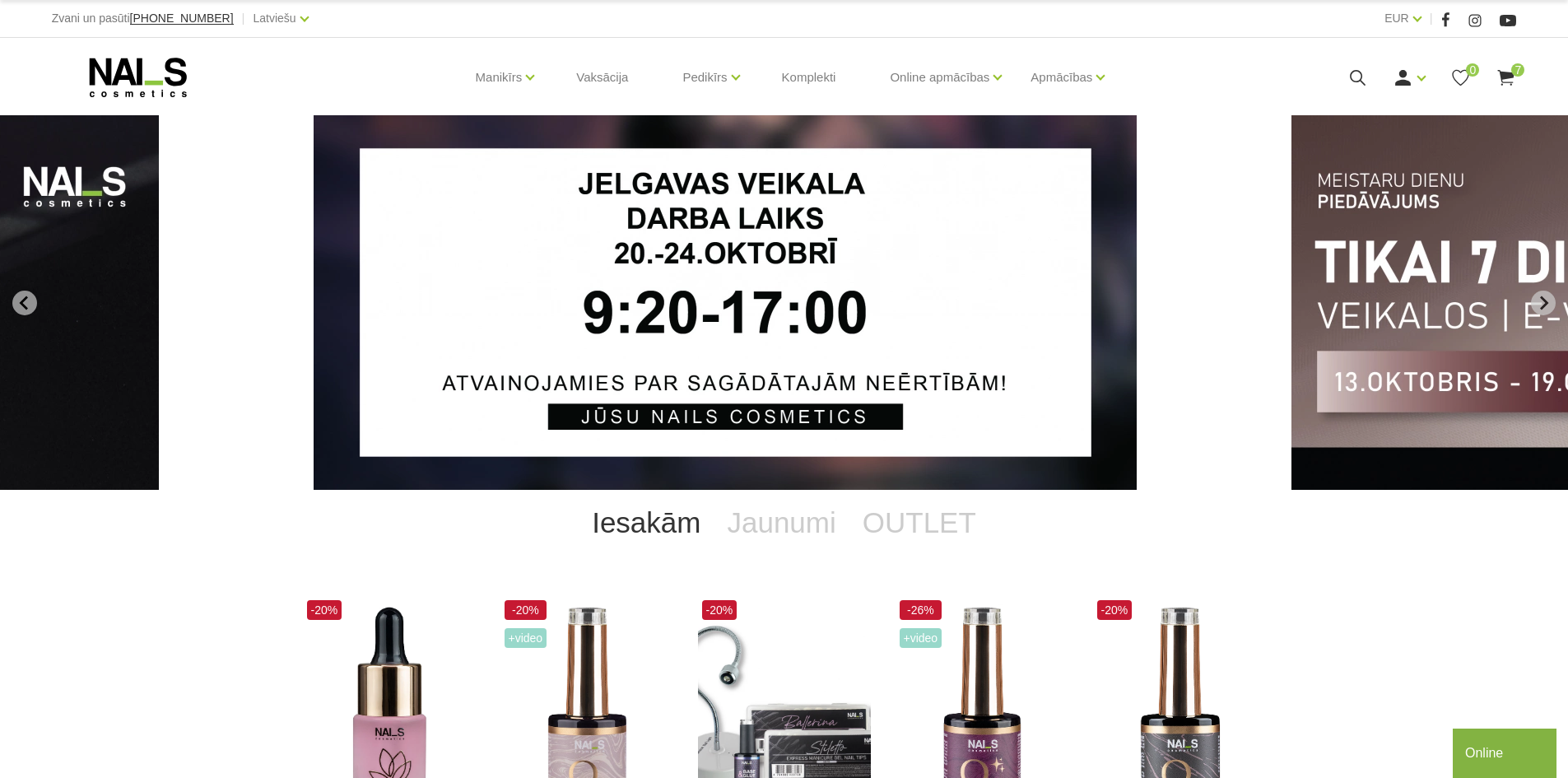
click at [18, 297] on icon "Go to last slide" at bounding box center [24, 303] width 15 height 15
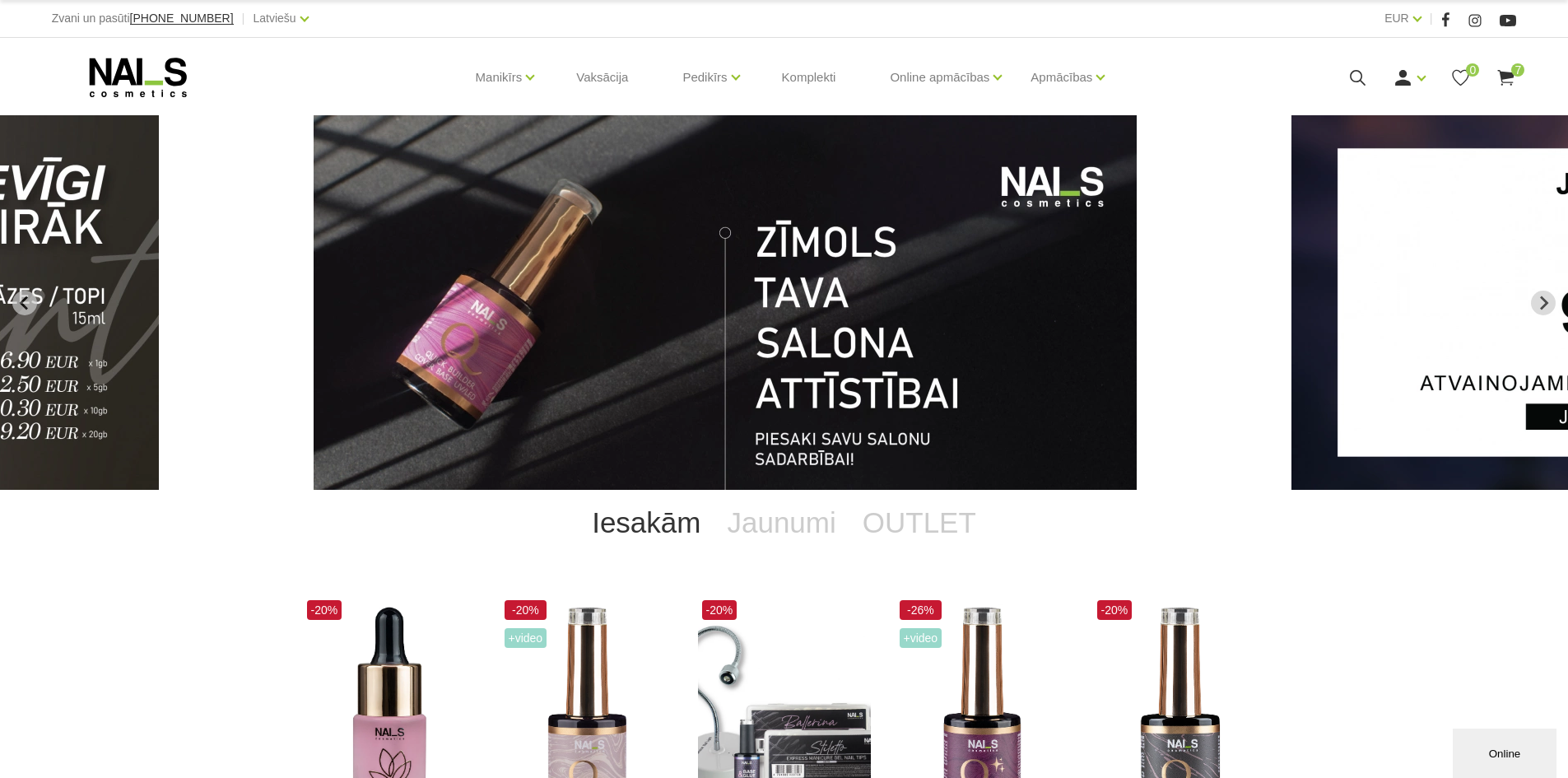
click at [156, 74] on icon at bounding box center [138, 77] width 173 height 41
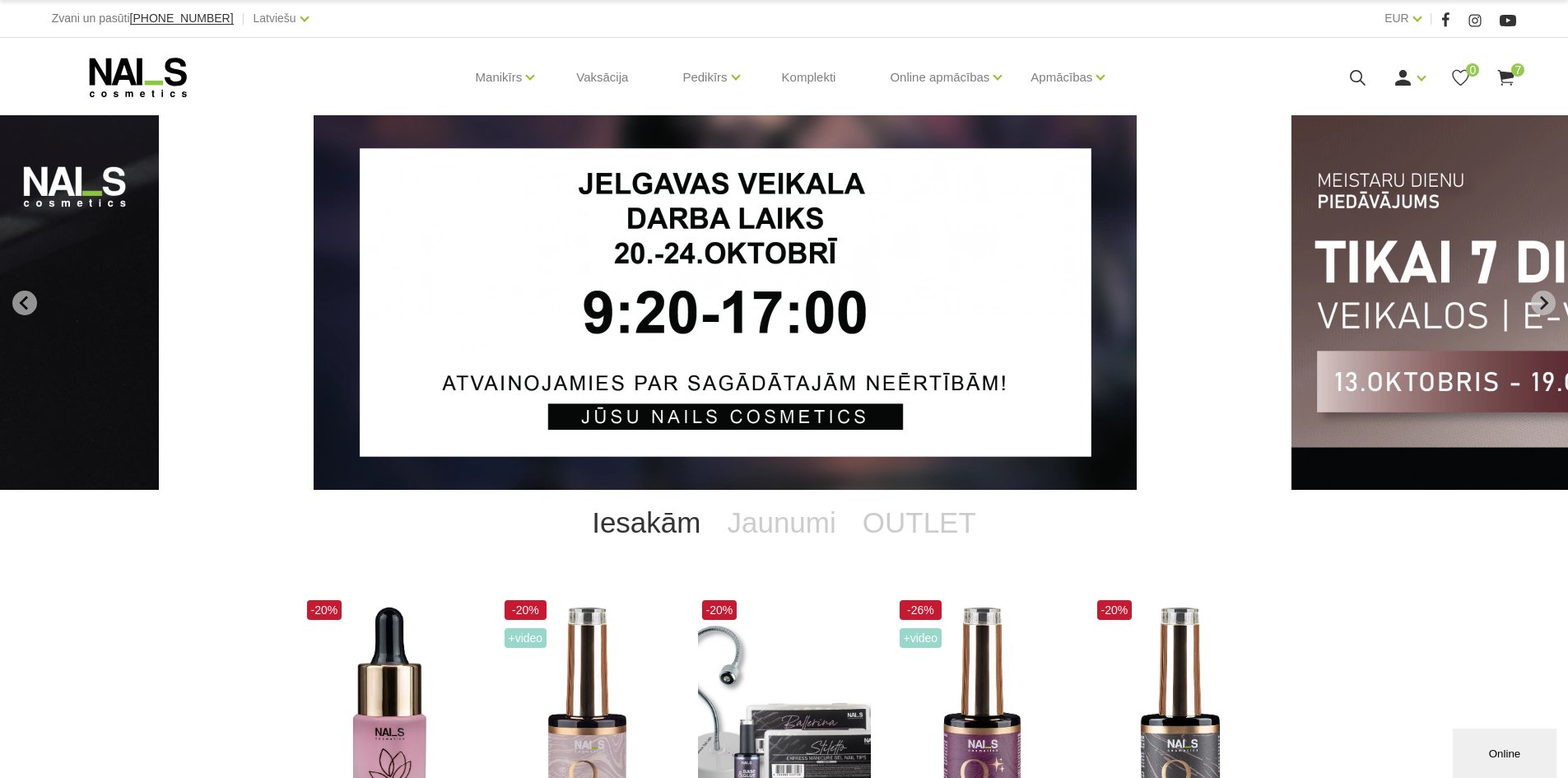
click at [1360, 76] on icon at bounding box center [1357, 77] width 20 height 20
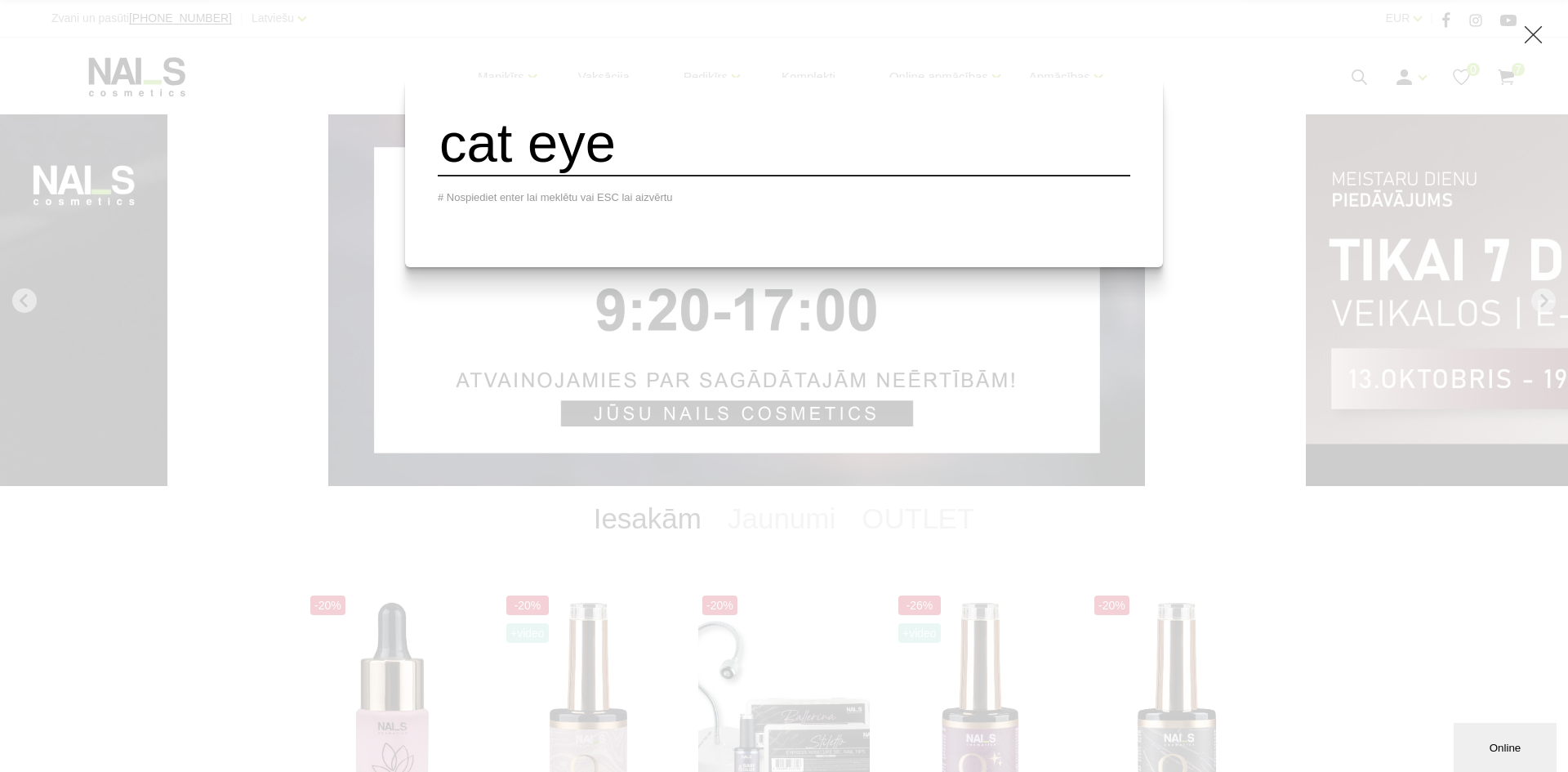
type input "cat eye"
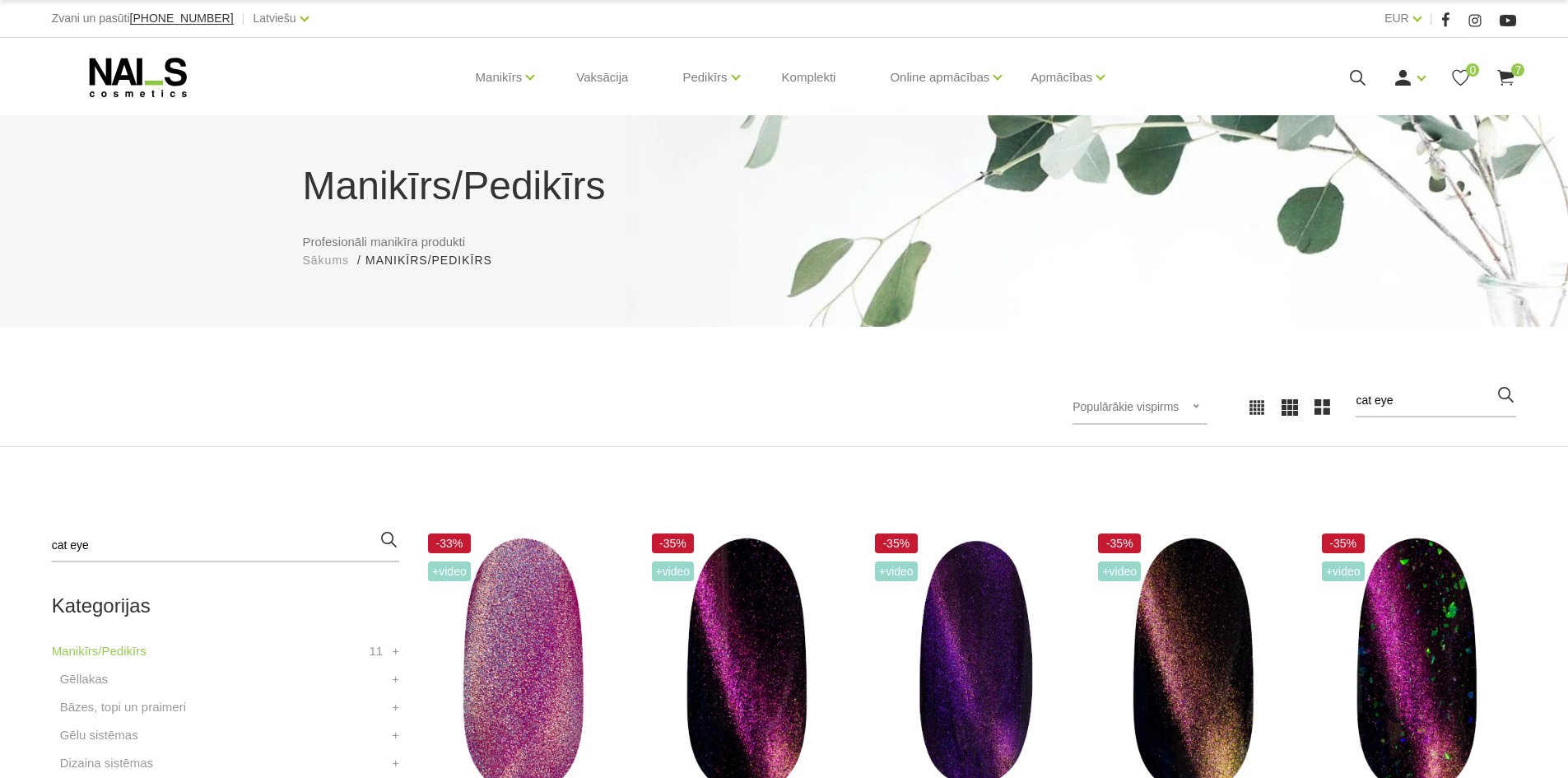
click at [1362, 73] on use at bounding box center [1358, 78] width 16 height 16
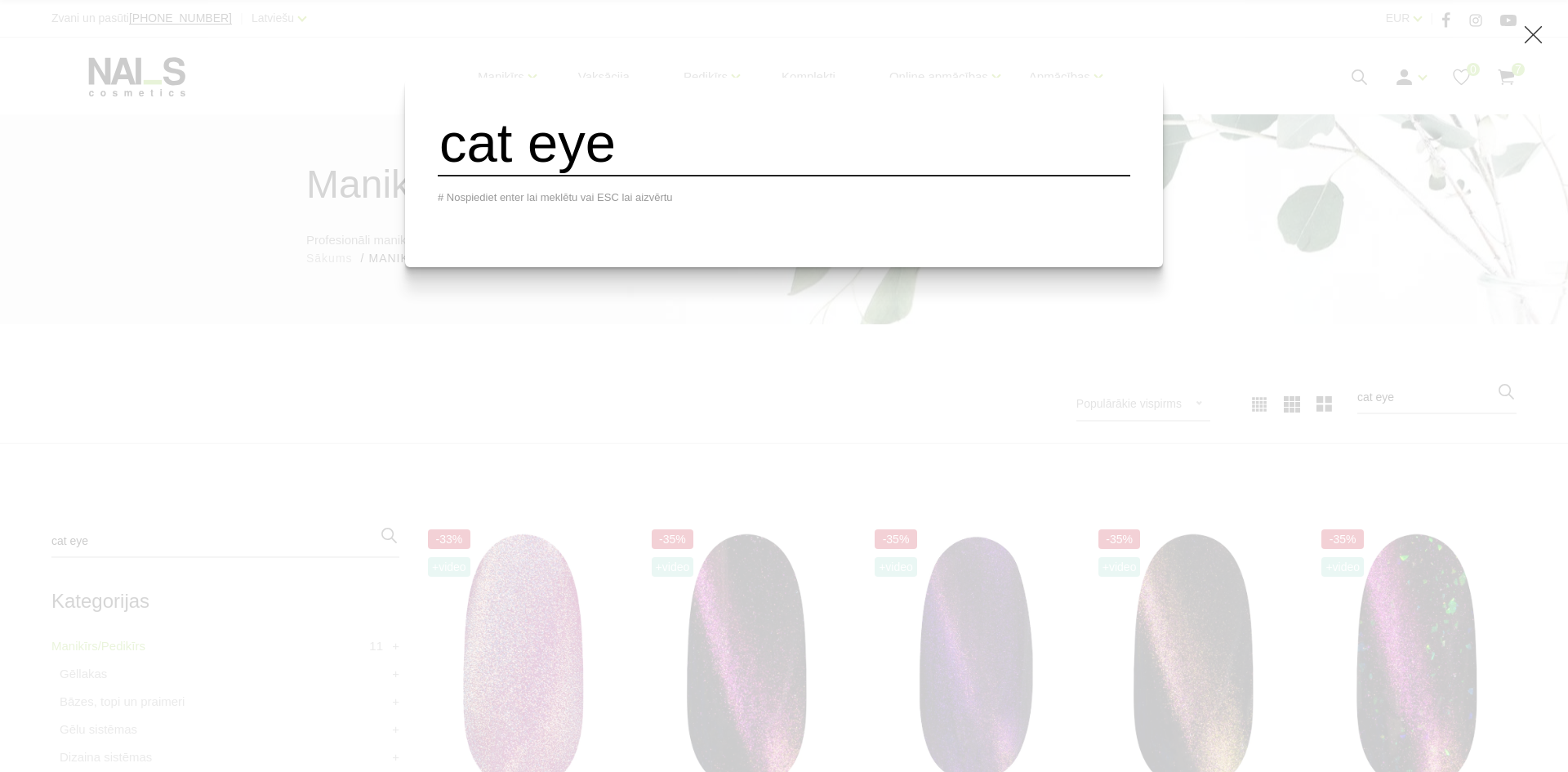
drag, startPoint x: 664, startPoint y: 169, endPoint x: 141, endPoint y: 174, distance: 523.0
click at [141, 174] on div "cat eye # Nospiediet enter lai meklētu vai ESC lai aizvērtu" at bounding box center [784, 386] width 1568 height 772
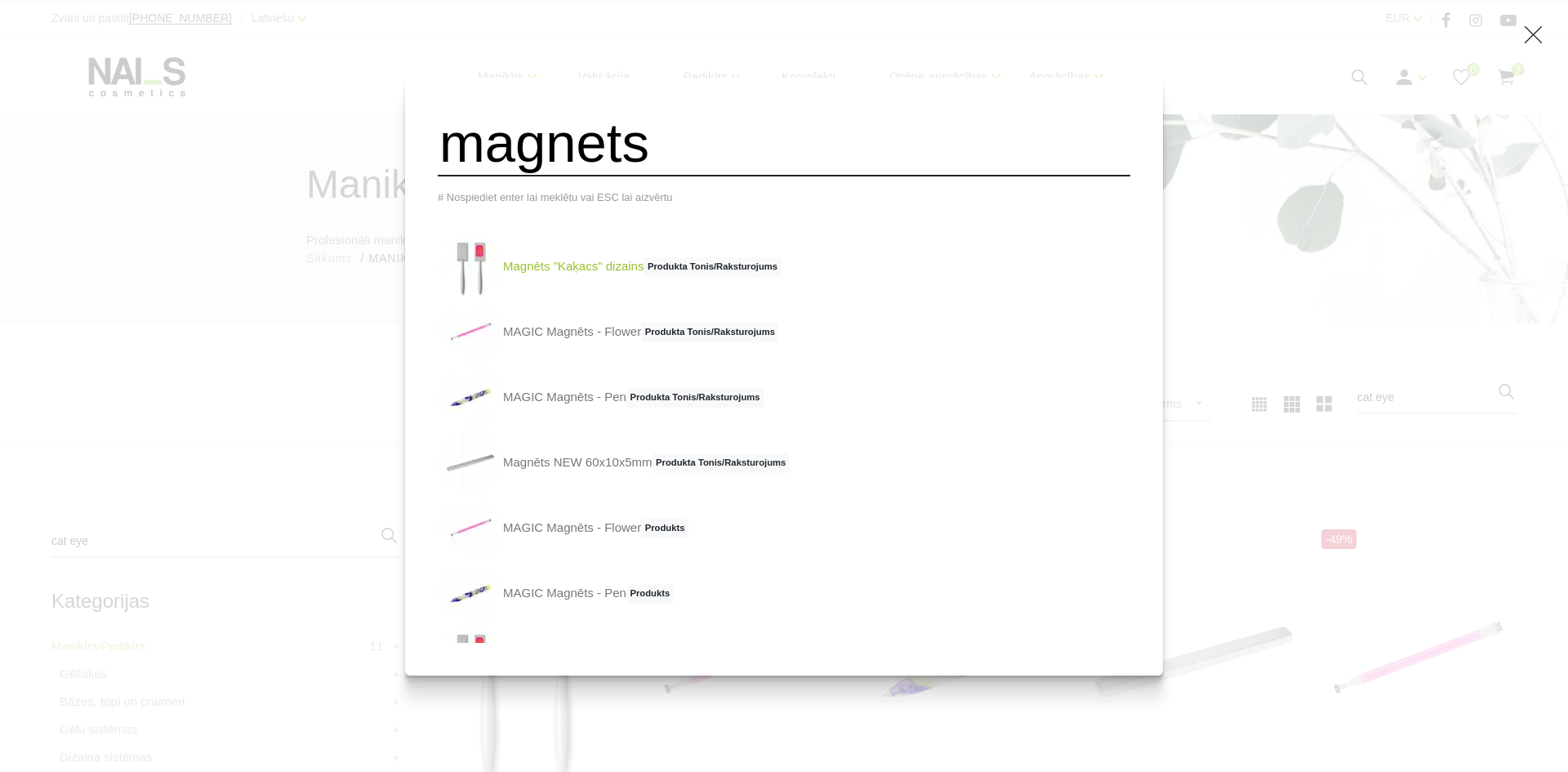
type input "magnets"
click at [669, 288] on link "Magnēts "Kaķacs" dizains Produkta Tonis/Raksturojums" at bounding box center [610, 267] width 344 height 65
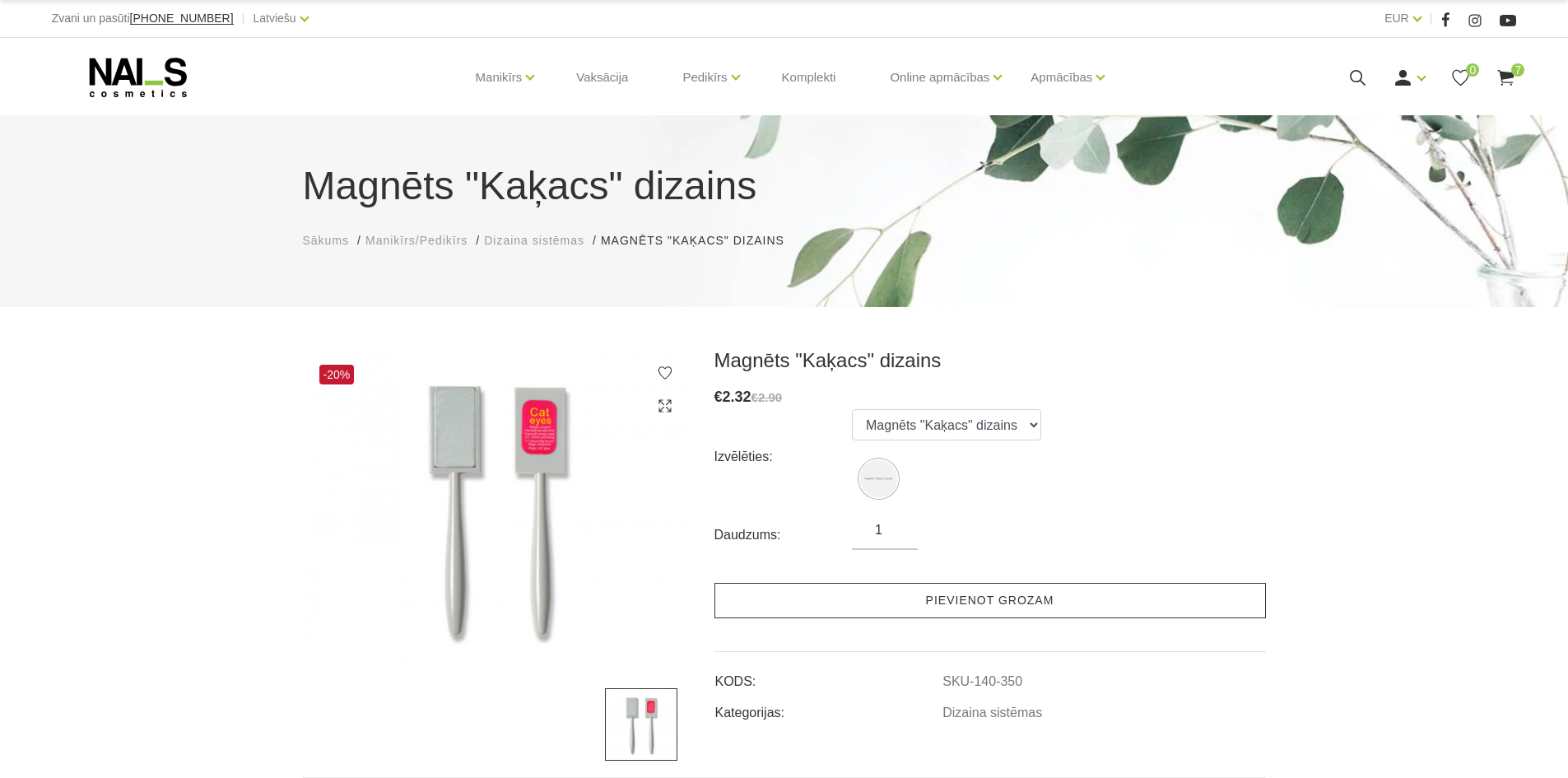
click at [959, 593] on link "Pievienot grozam" at bounding box center [990, 600] width 552 height 36
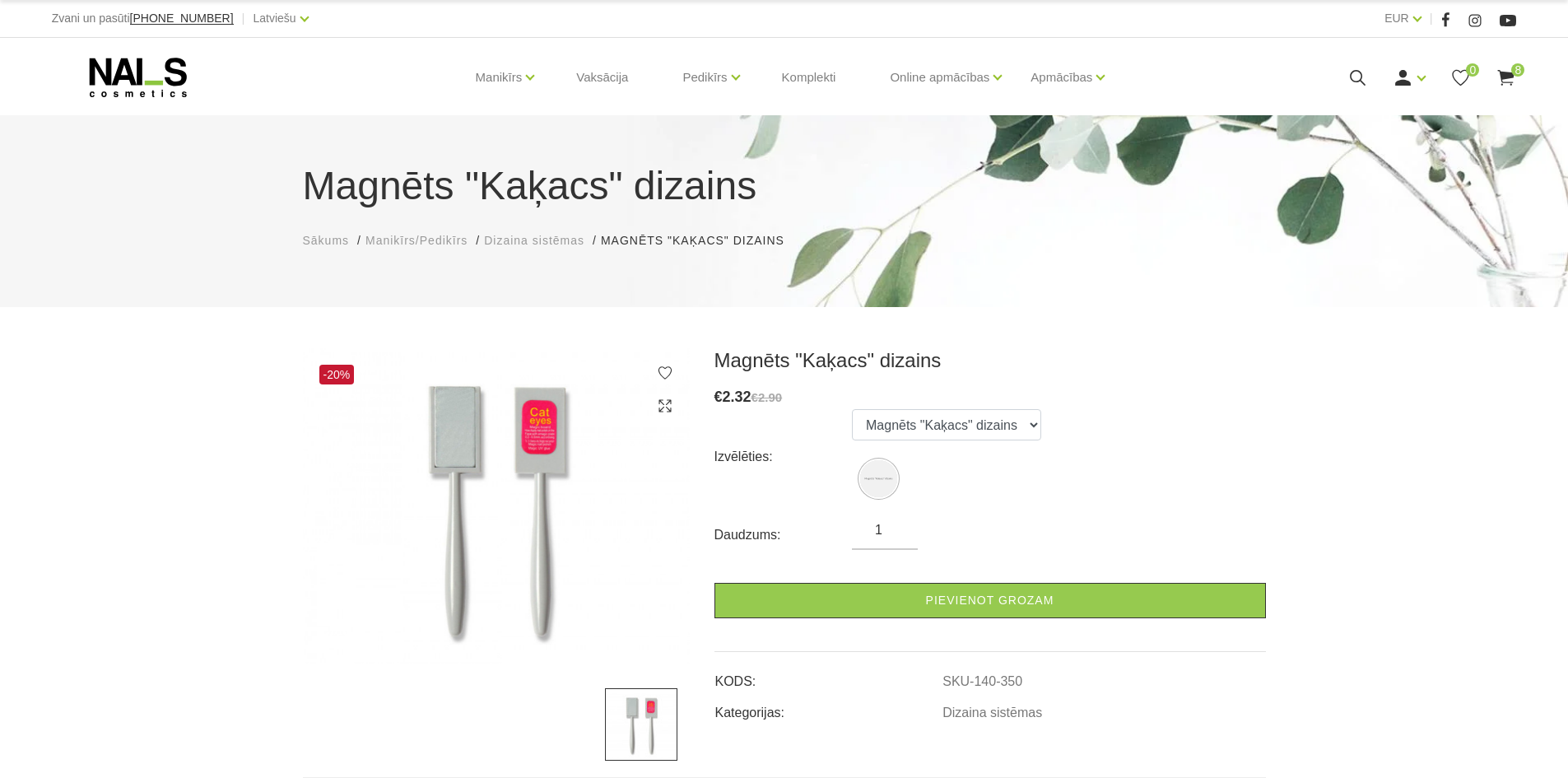
click at [1512, 75] on use at bounding box center [1506, 78] width 17 height 16
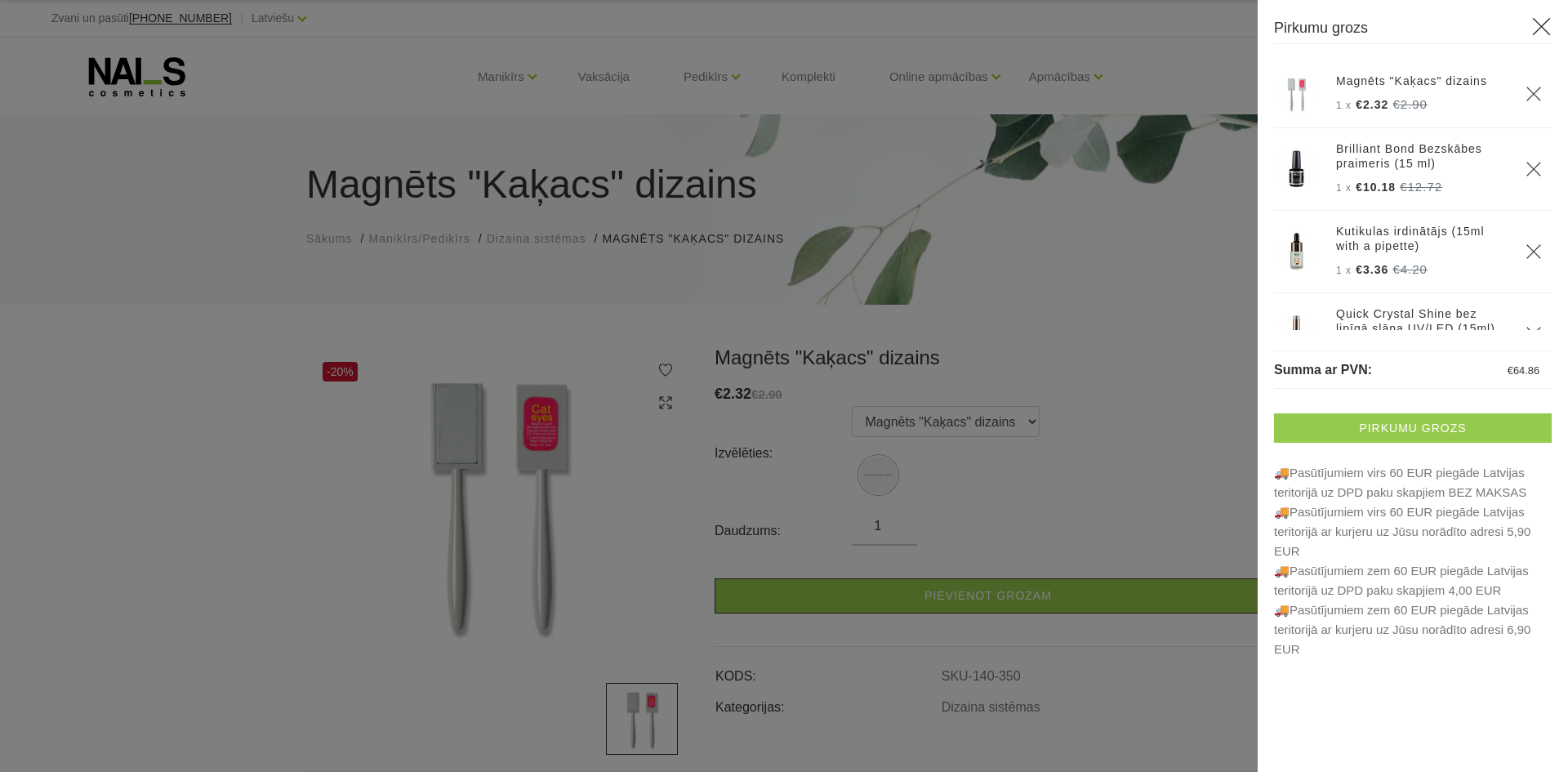
click at [1400, 421] on link "Pirkumu grozs" at bounding box center [1412, 427] width 278 height 29
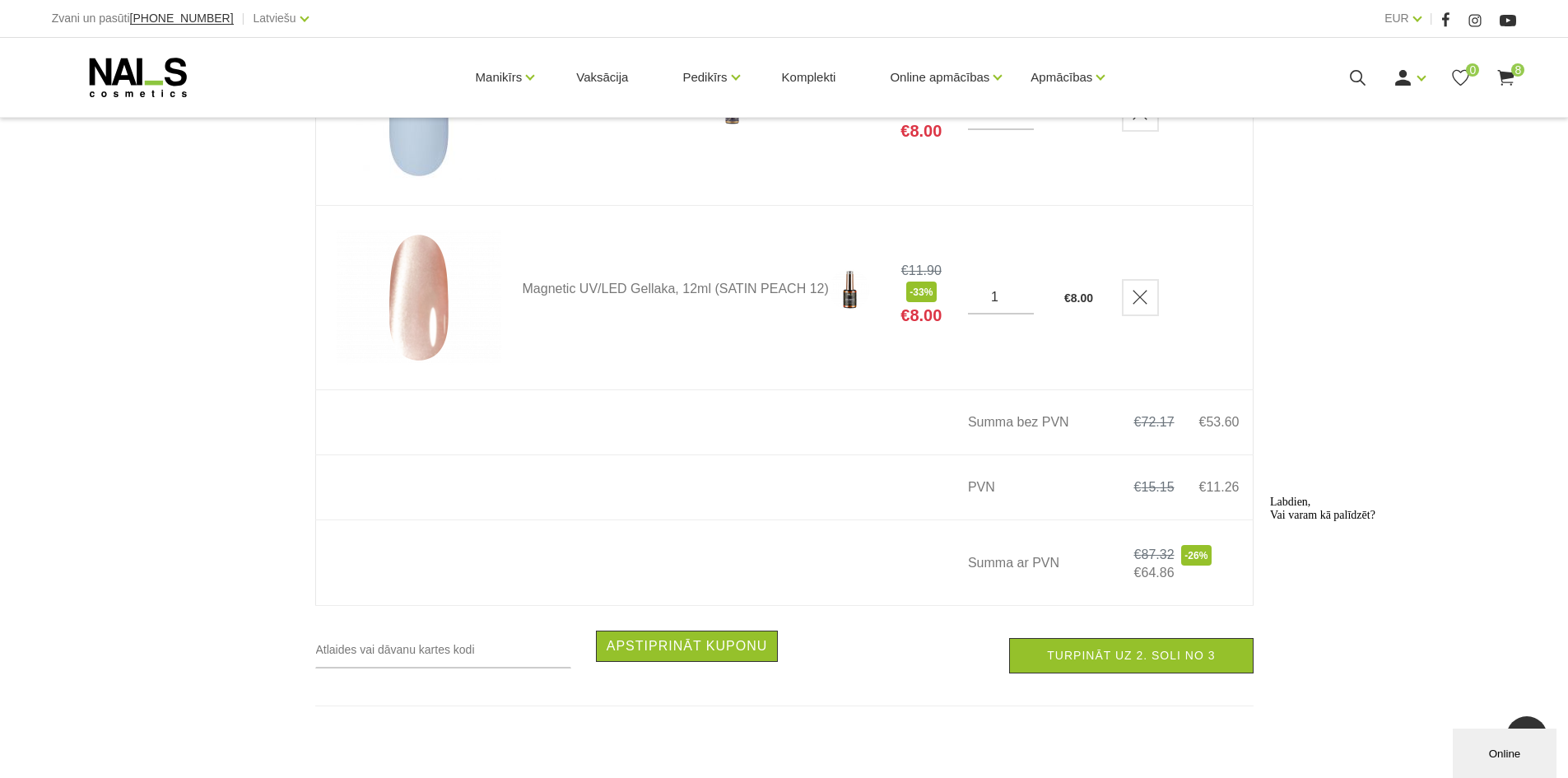
scroll to position [1563, 0]
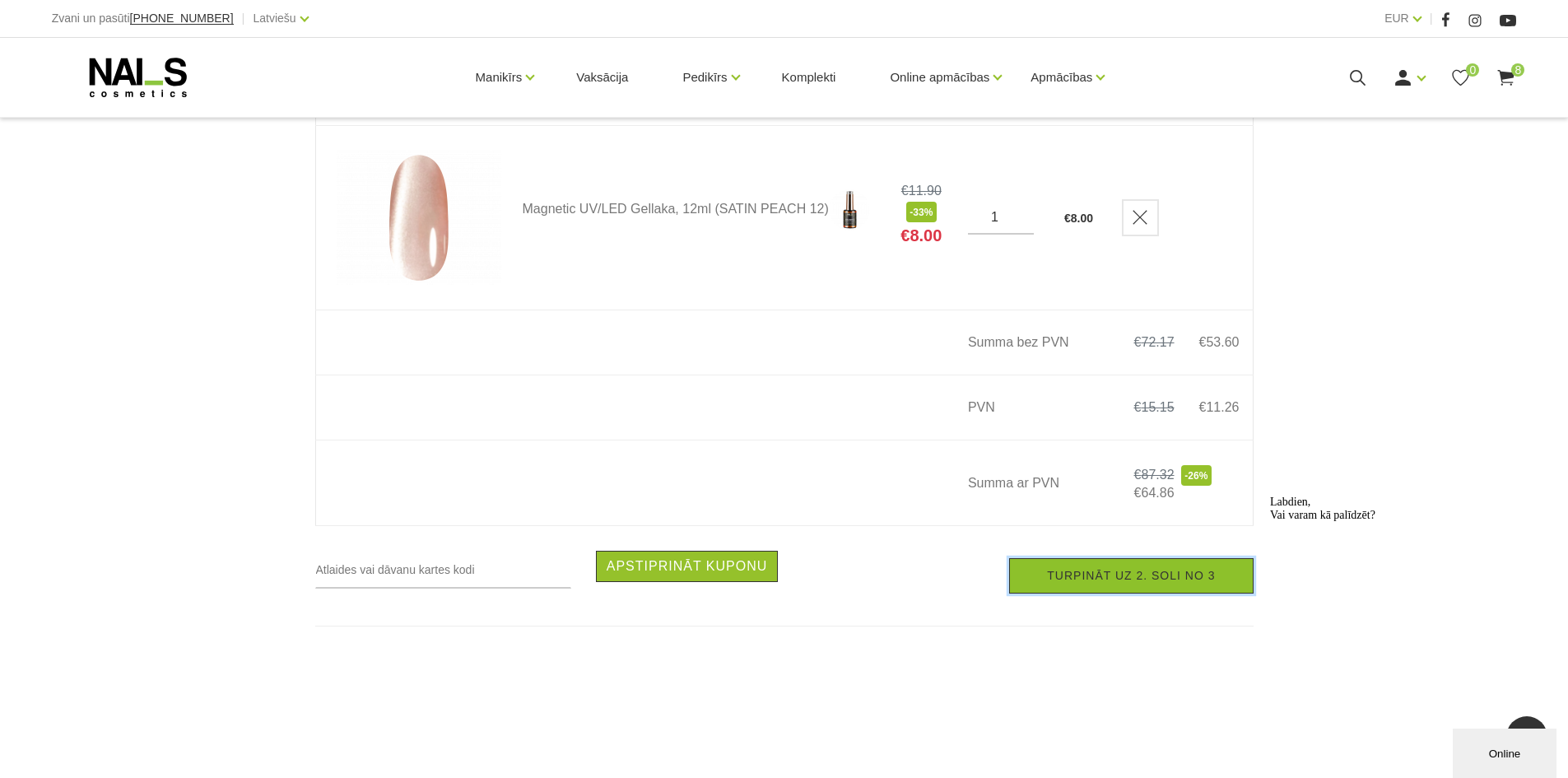
click at [1161, 592] on link "Turpināt uz 2. soli no 3" at bounding box center [1131, 576] width 243 height 36
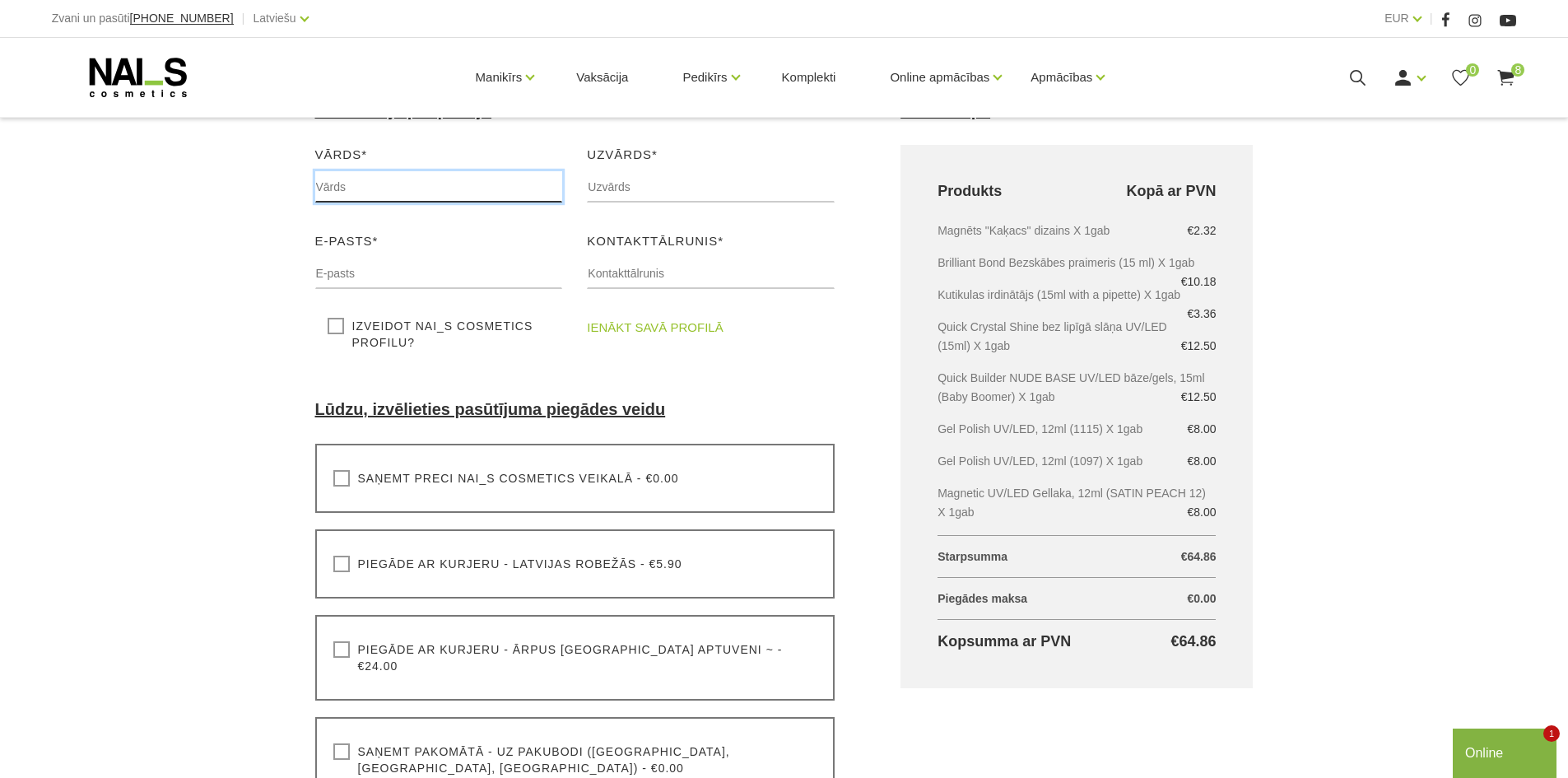
click at [393, 190] on input "text" at bounding box center [439, 187] width 248 height 31
type input "[PERSON_NAME]"
click at [624, 191] on input "text" at bounding box center [711, 187] width 248 height 31
type input "Anspoka"
click at [400, 265] on input "text" at bounding box center [439, 273] width 248 height 31
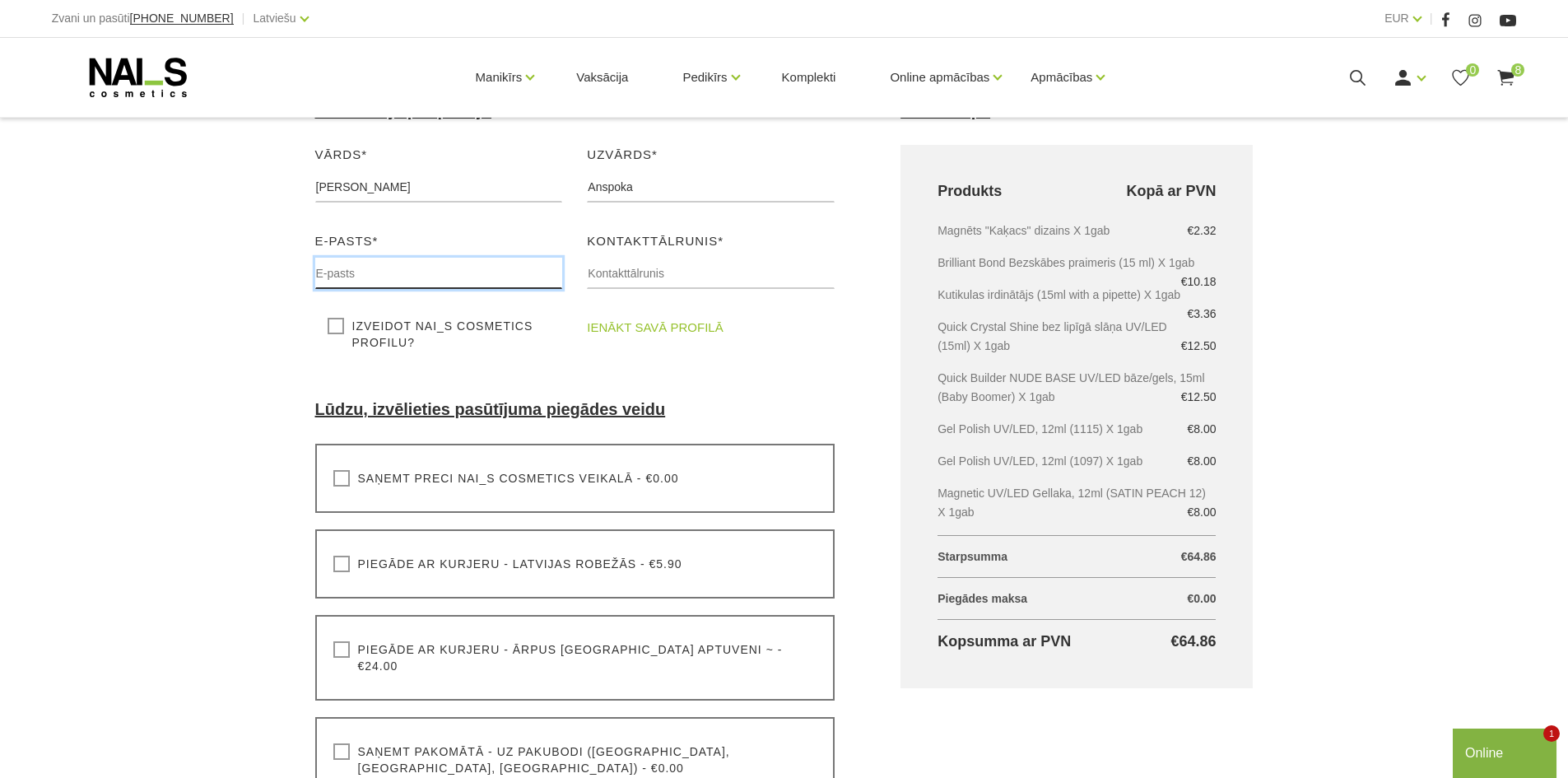
type input "[PERSON_NAME][EMAIL_ADDRESS][DOMAIN_NAME]"
click at [636, 266] on input "text" at bounding box center [711, 273] width 248 height 31
type input "[PHONE_NUMBER]"
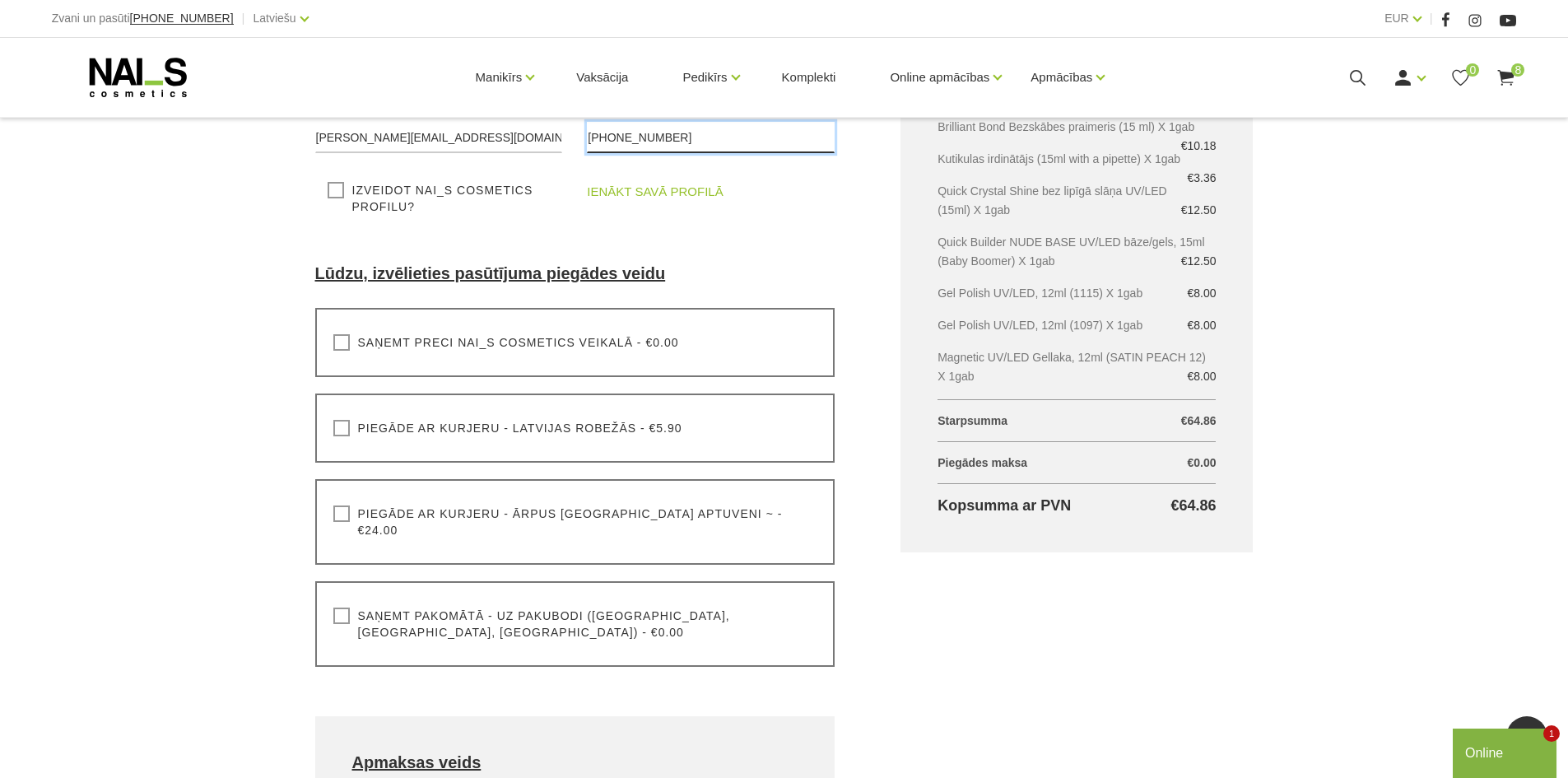
scroll to position [411, 0]
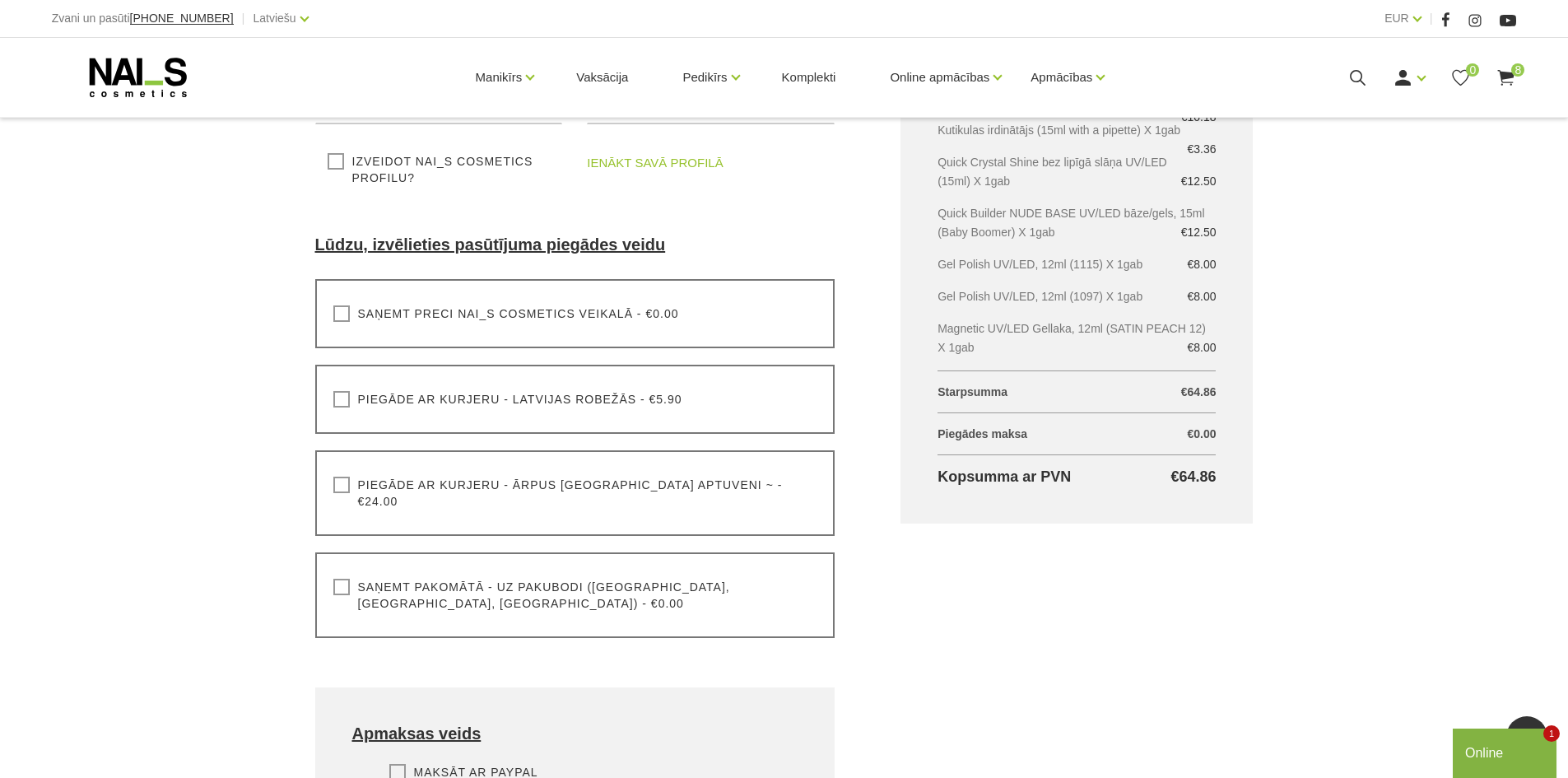
click at [333, 578] on div "Saņemt pakomātā - uz pakubodi ([GEOGRAPHIC_DATA], [GEOGRAPHIC_DATA], [GEOGRAPHI…" at bounding box center [576, 595] width 521 height 85
click at [334, 578] on label "Saņemt pakomātā - uz pakubodi (Latvija, Lietuva, Igaunija) - €0.00" at bounding box center [575, 594] width 484 height 33
click at [0, 0] on input "Saņemt pakomātā - uz pakubodi (Latvija, Lietuva, Igaunija) - €0.00" at bounding box center [0, 0] width 0 height 0
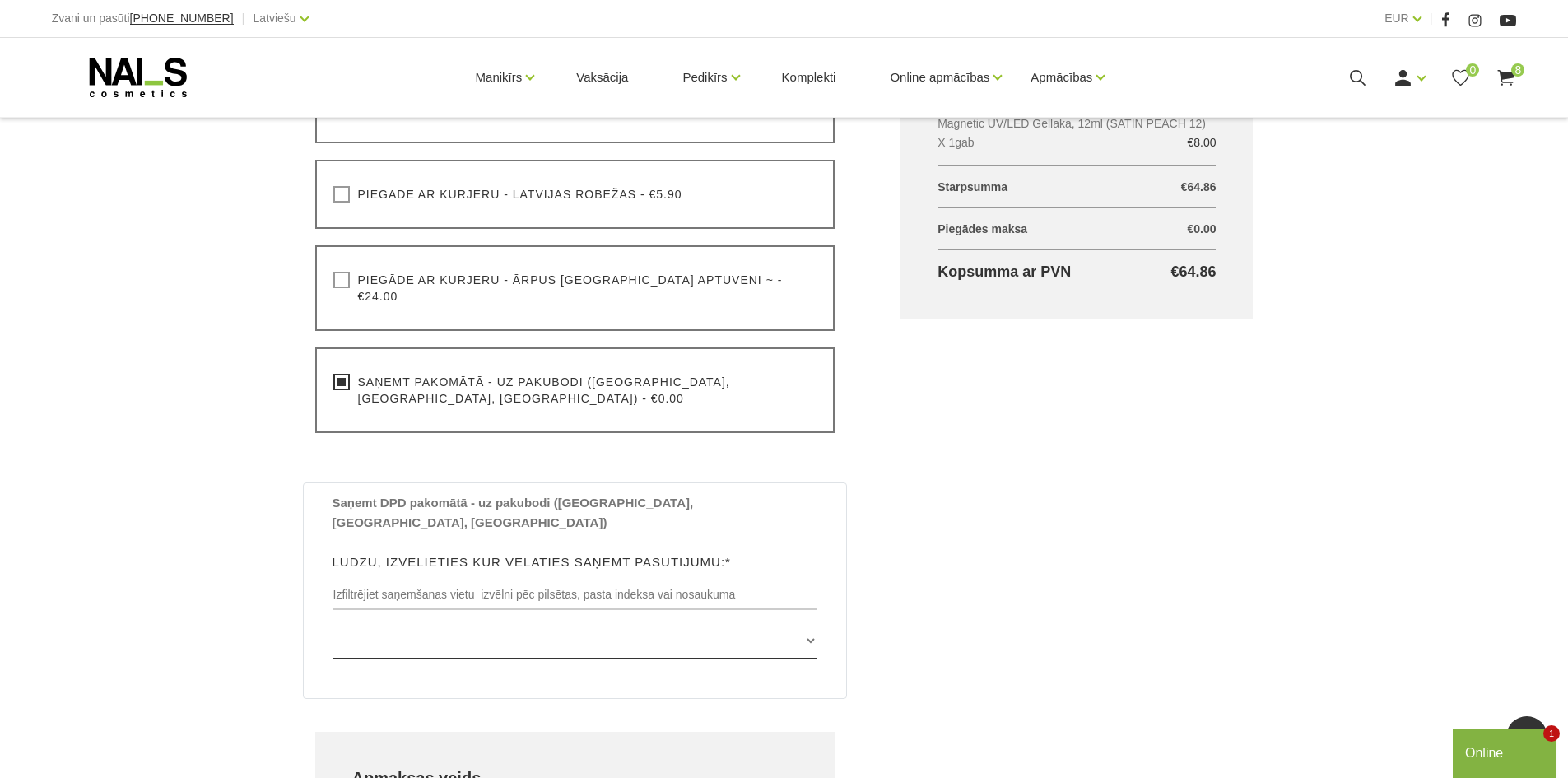
scroll to position [658, 0]
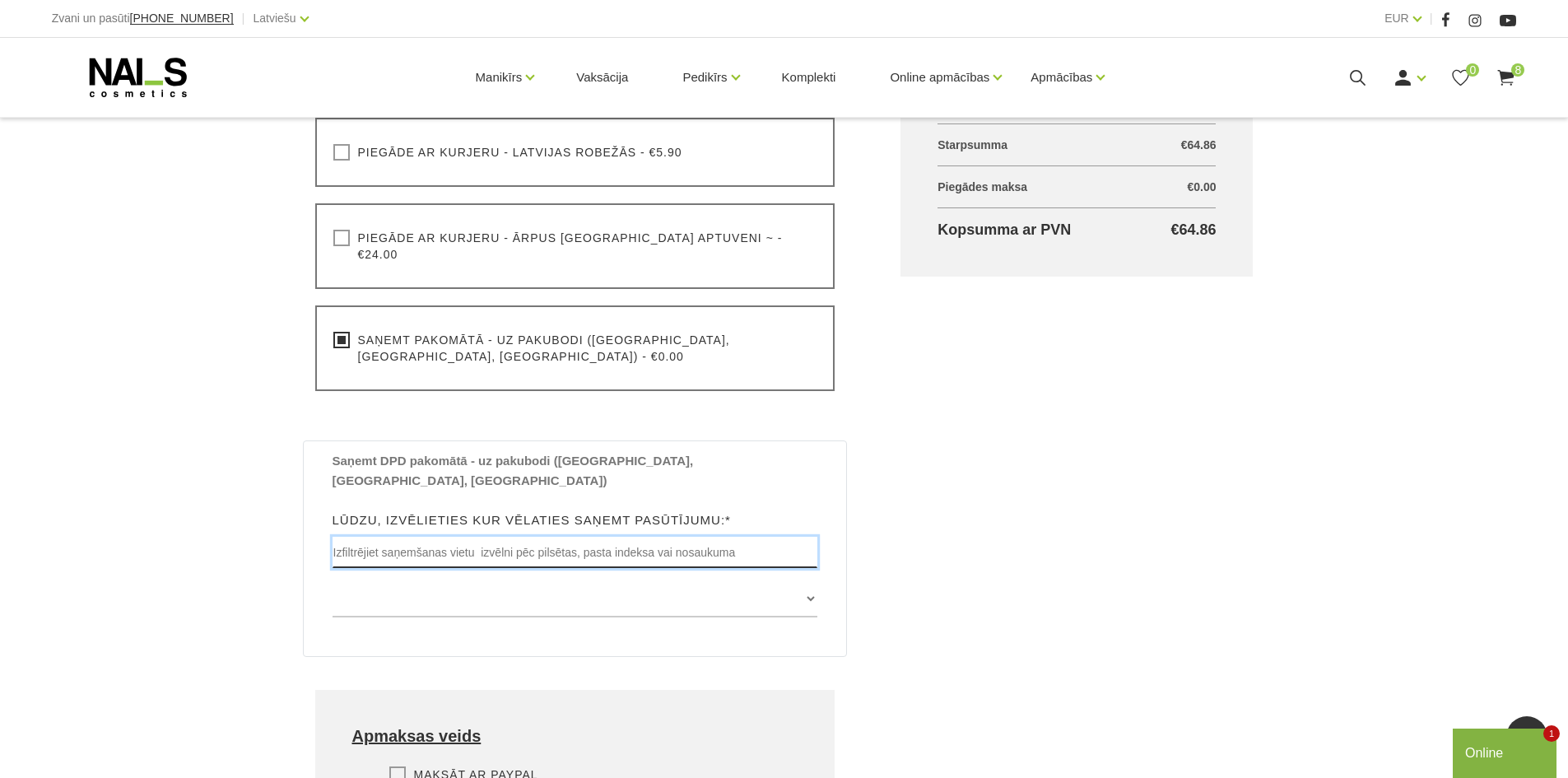
click at [422, 536] on input "text" at bounding box center [575, 552] width 486 height 31
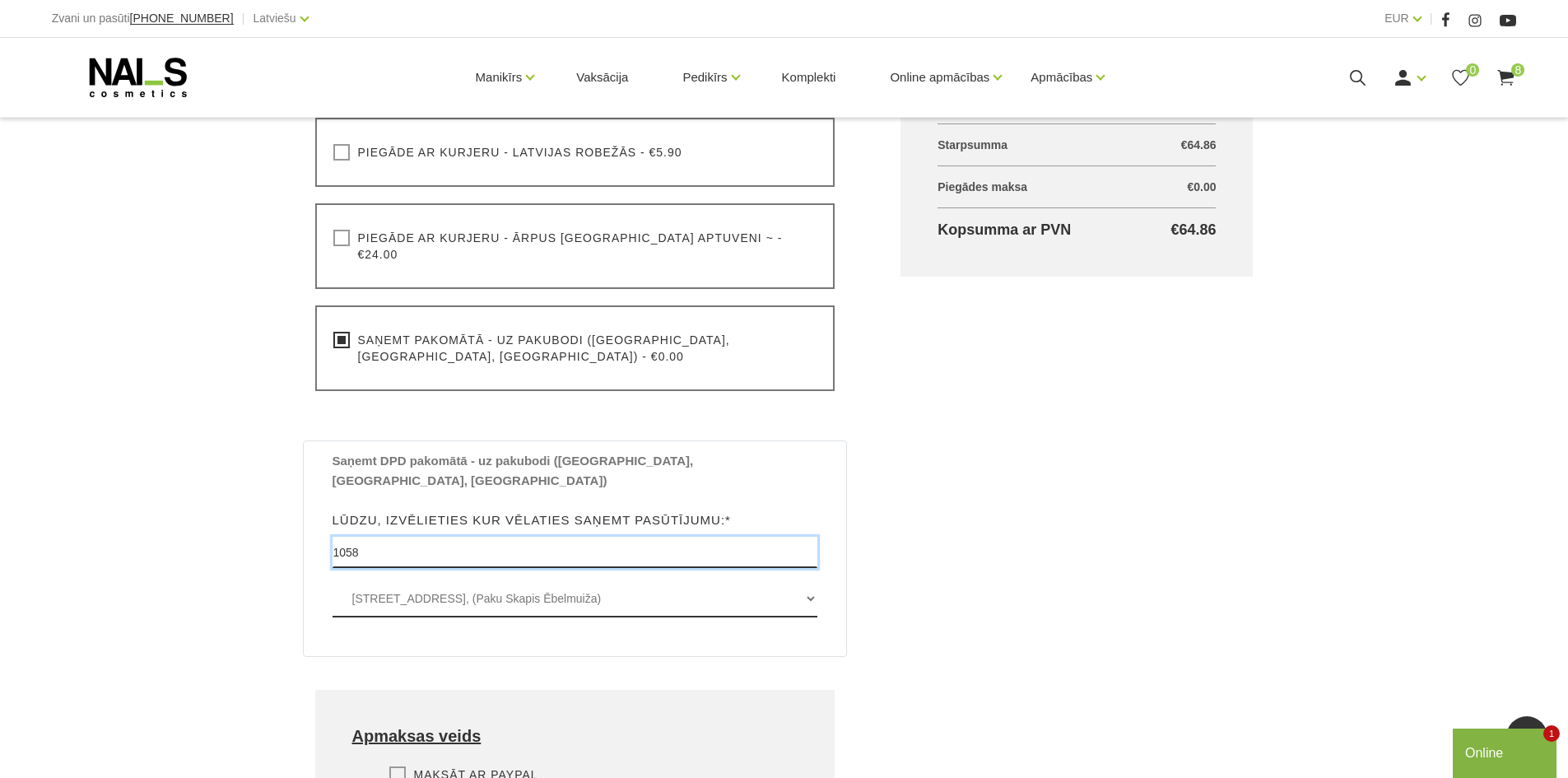
scroll to position [741, 0]
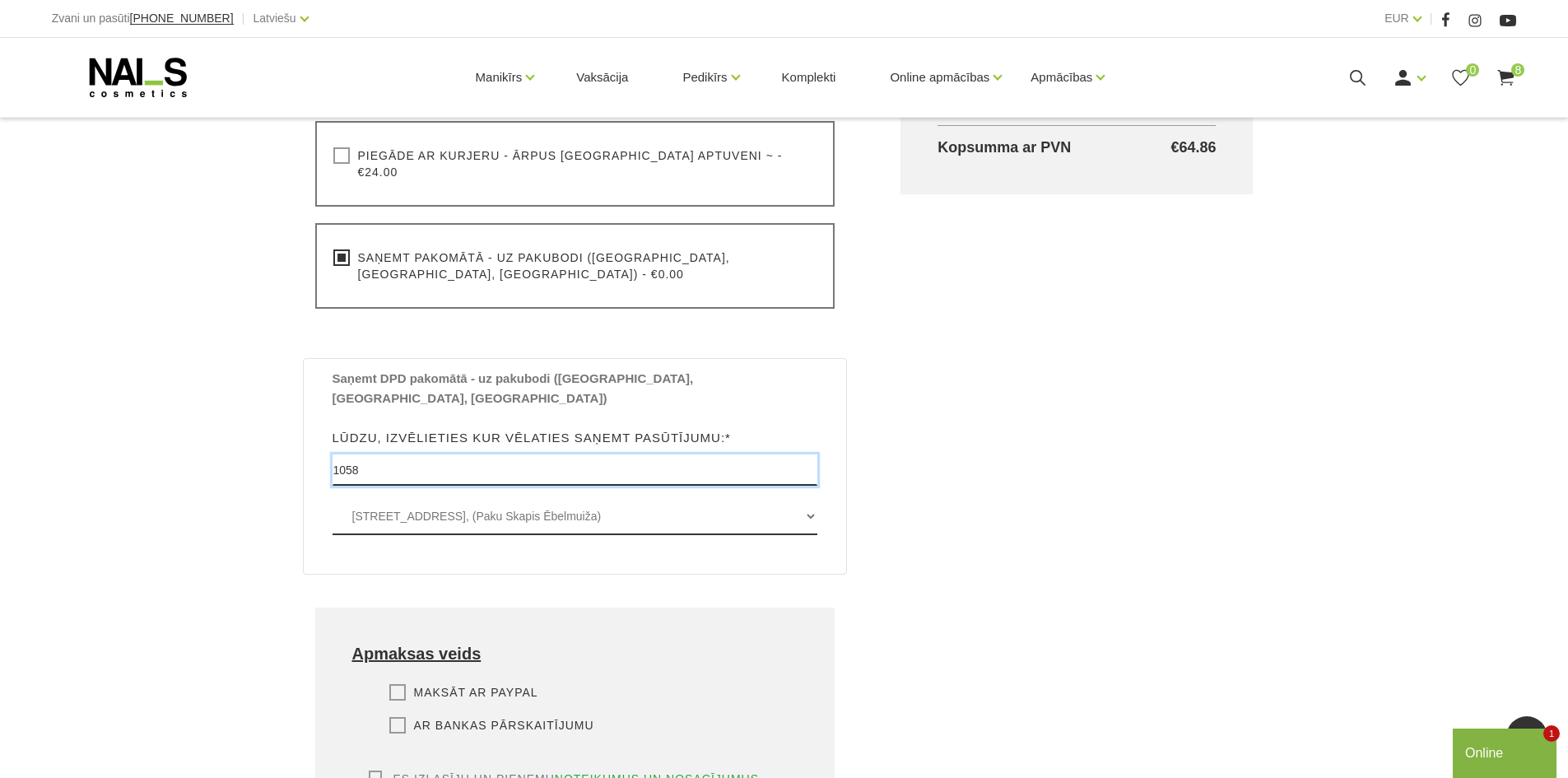
type input "1058"
click at [812, 498] on select "Valdeķu iela 39 , RĪGA, LV1058, (Paku Skapis Ēbelmuiža) Dižozolu iela 2 , RĪGA,…" at bounding box center [575, 517] width 486 height 37
select select "[STREET_ADDRESS], (Paku Skapis Kurši Vienības)"
click at [332, 498] on select "Valdeķu iela 39 , RĪGA, LV1058, (Paku Skapis Ēbelmuiža) Dižozolu iela 2 , RĪGA,…" at bounding box center [575, 517] width 486 height 37
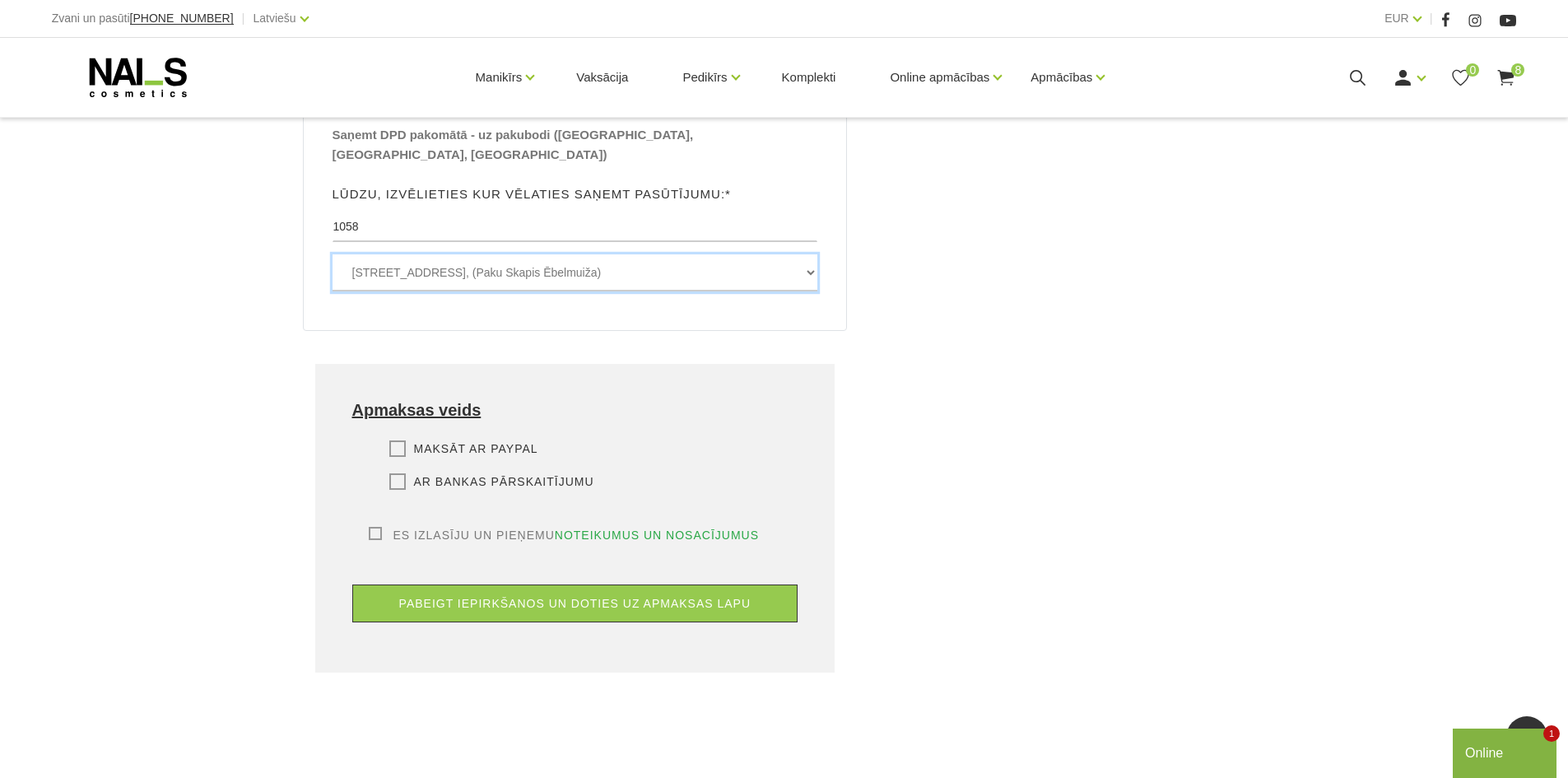
scroll to position [988, 0]
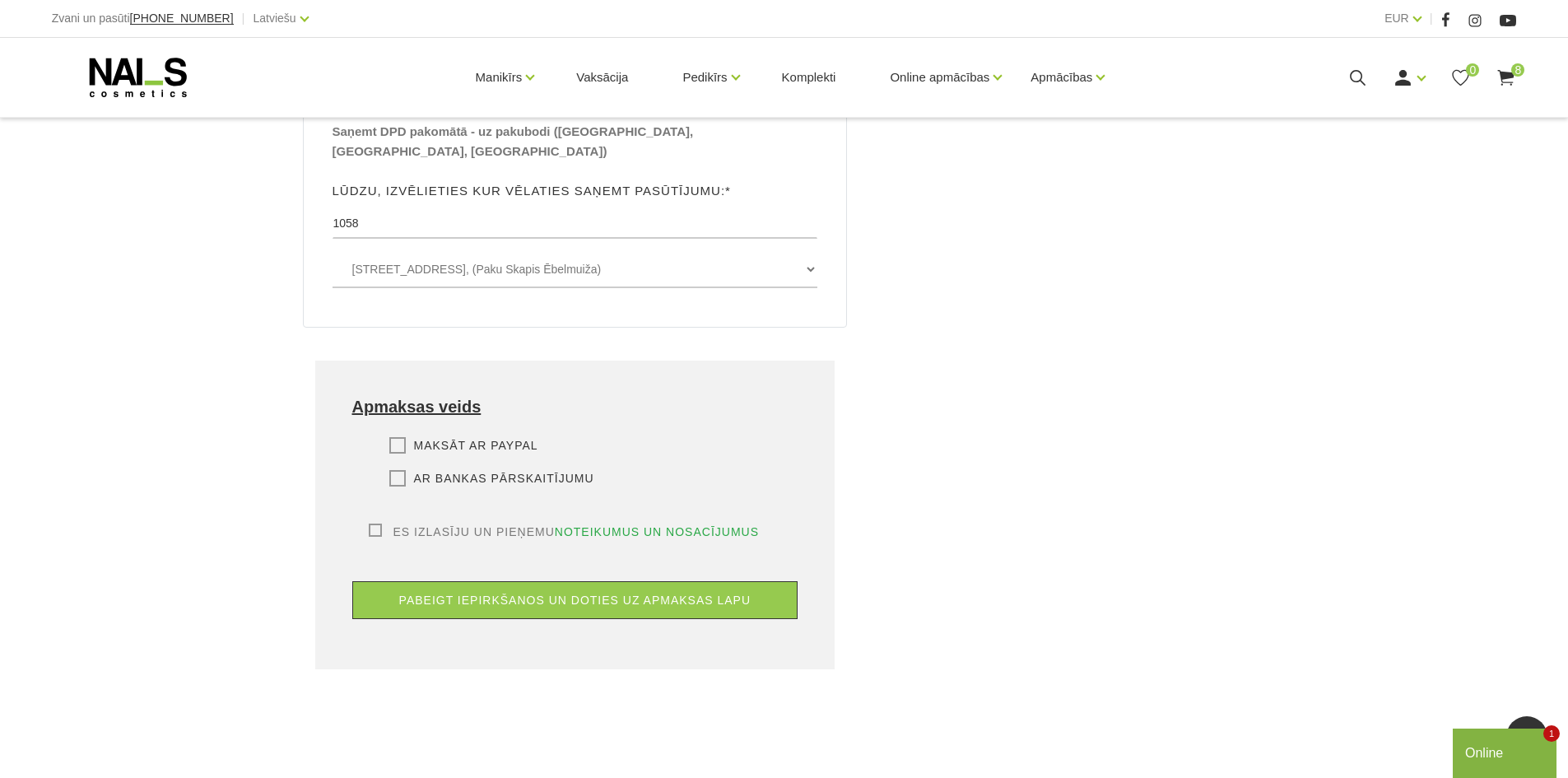
click at [399, 470] on label "Ar bankas pārskaitījumu" at bounding box center [491, 478] width 205 height 17
click at [0, 0] on input "Ar bankas pārskaitījumu" at bounding box center [0, 0] width 0 height 0
click at [375, 523] on label "Es izlasīju un pieņemu noteikumus un nosacījumus" at bounding box center [564, 531] width 391 height 17
click at [0, 0] on input "Es izlasīju un pieņemu noteikumus un nosacījumus" at bounding box center [0, 0] width 0 height 0
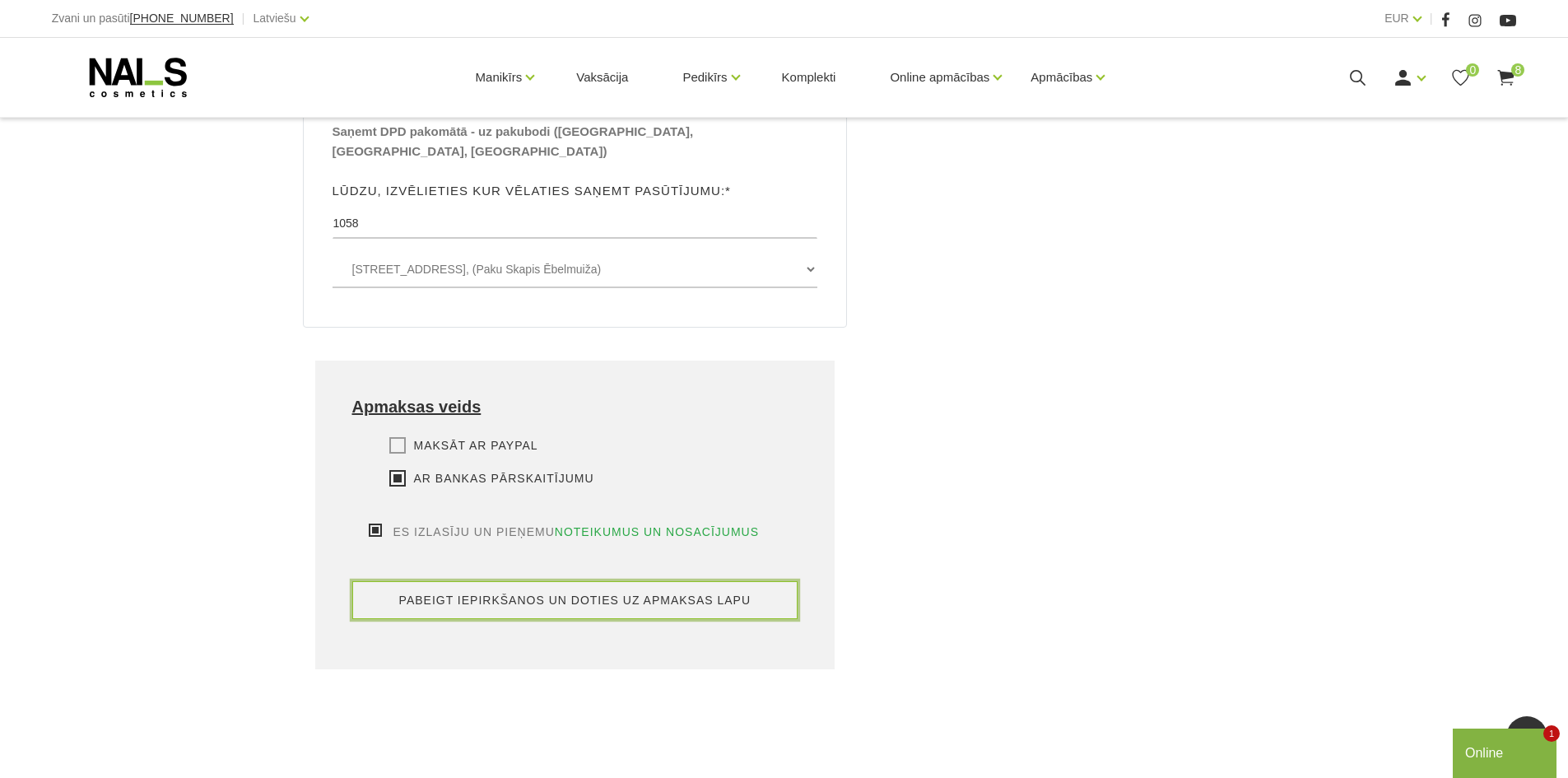
click at [521, 581] on button "pabeigt iepirkšanos un doties uz apmaksas lapu" at bounding box center [576, 599] width 446 height 38
